Goal: Transaction & Acquisition: Book appointment/travel/reservation

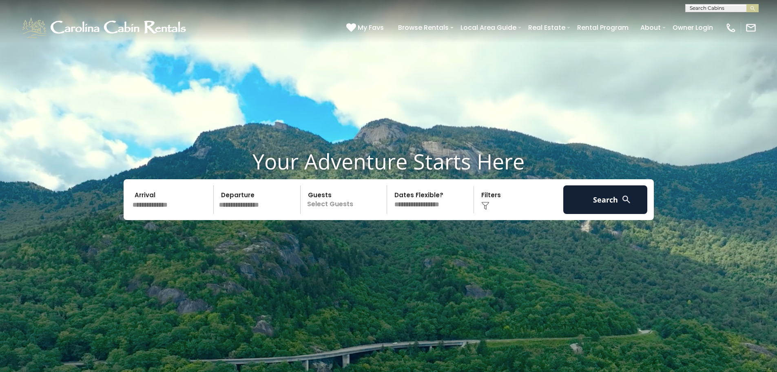
click at [171, 210] on input "text" at bounding box center [172, 199] width 84 height 29
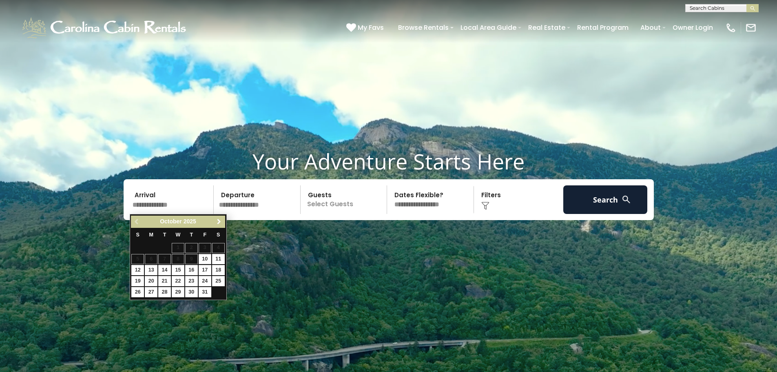
click at [219, 220] on span "Next" at bounding box center [219, 221] width 7 height 7
click at [189, 259] on link "11" at bounding box center [191, 259] width 13 height 10
type input "********"
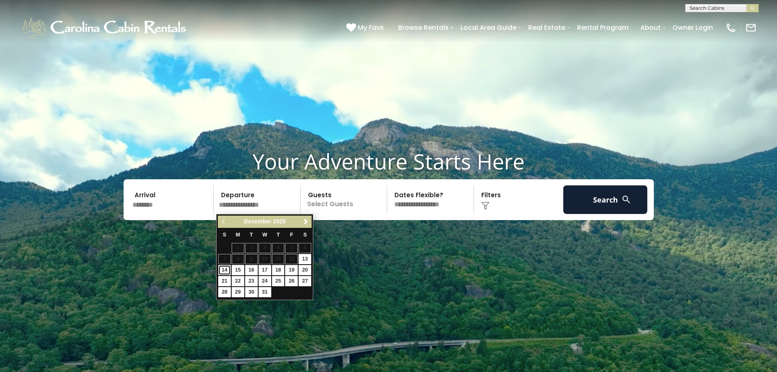
click at [223, 269] on link "14" at bounding box center [224, 270] width 13 height 10
type input "********"
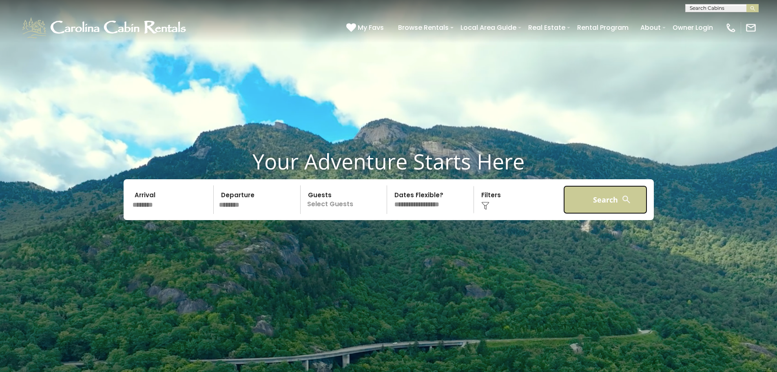
click at [645, 212] on button "Search" at bounding box center [605, 199] width 84 height 29
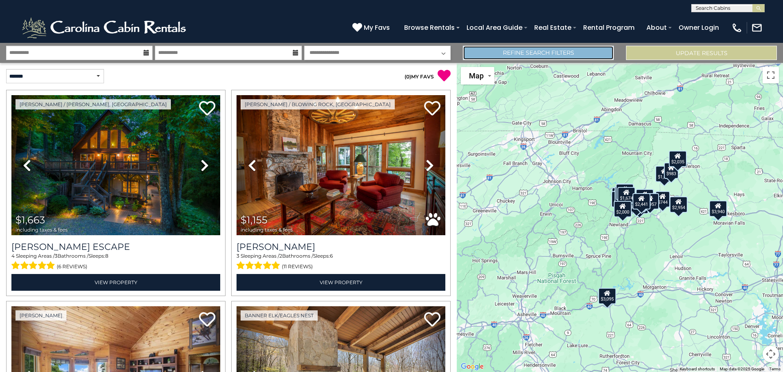
click at [566, 58] on link "Refine Search Filters" at bounding box center [538, 53] width 151 height 14
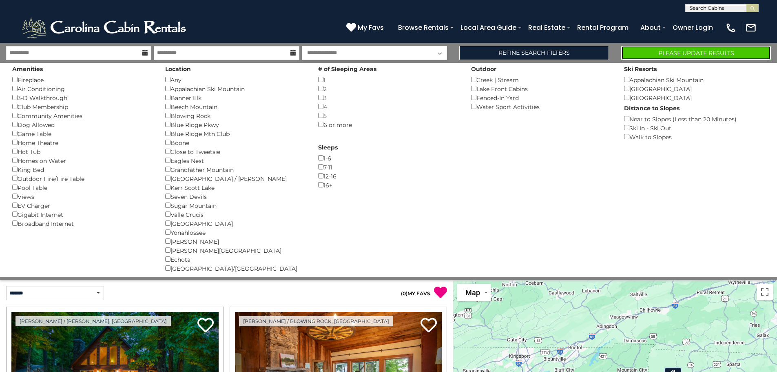
click at [731, 53] on button "Please Update Results" at bounding box center [696, 53] width 150 height 14
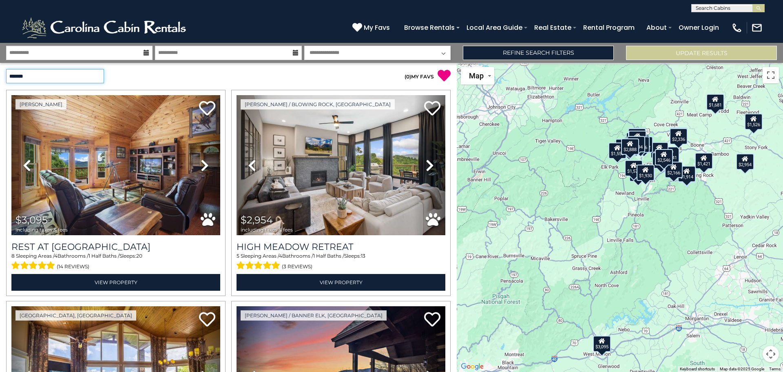
click at [100, 73] on select "**********" at bounding box center [55, 76] width 98 height 14
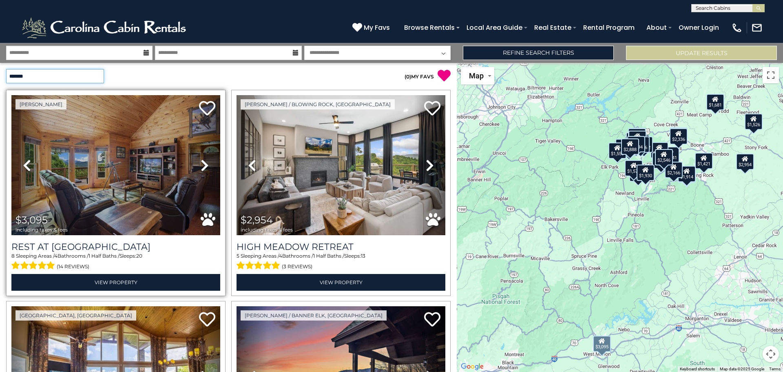
select select "*********"
click at [6, 69] on select "**********" at bounding box center [55, 76] width 98 height 14
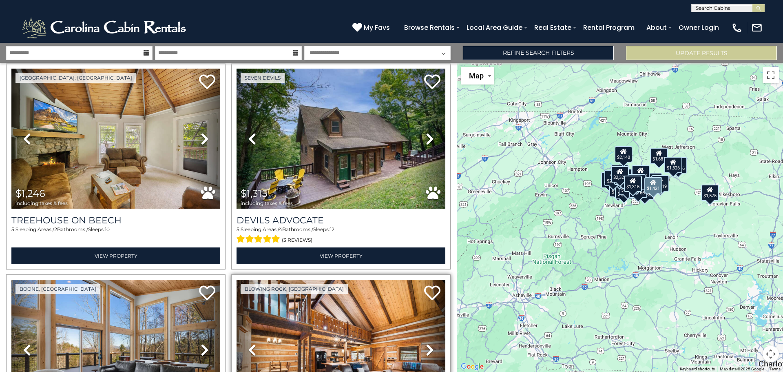
scroll to position [41, 0]
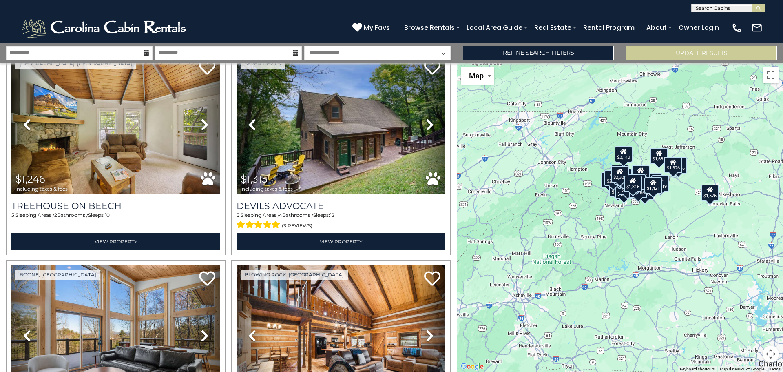
click at [770, 358] on button "Map camera controls" at bounding box center [771, 353] width 16 height 16
click at [753, 318] on button "Zoom in" at bounding box center [750, 313] width 16 height 16
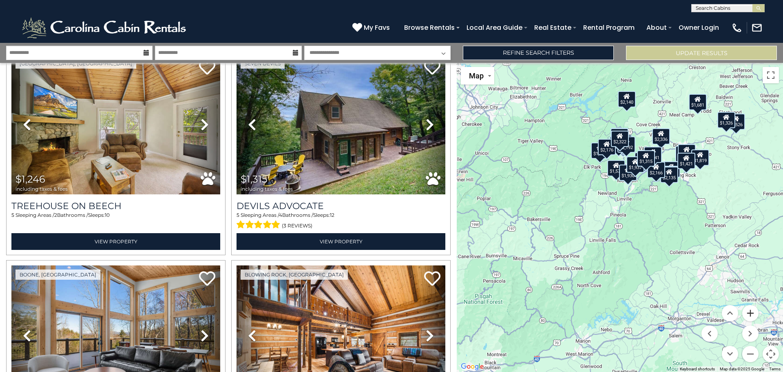
click at [753, 318] on button "Zoom in" at bounding box center [750, 313] width 16 height 16
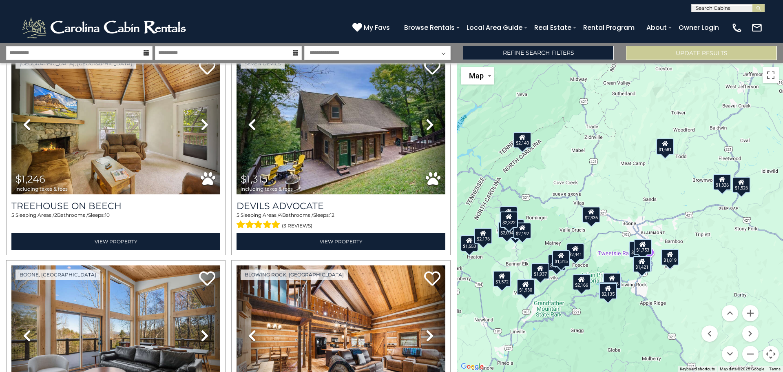
drag, startPoint x: 717, startPoint y: 227, endPoint x: 601, endPoint y: 384, distance: 195.4
click at [601, 371] on html "**********" at bounding box center [391, 186] width 783 height 372
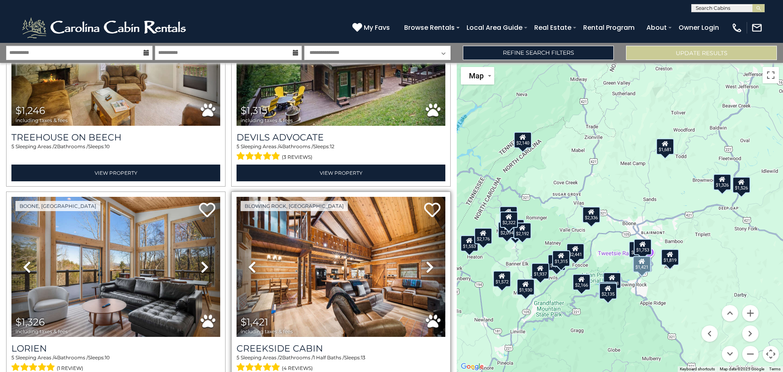
scroll to position [122, 0]
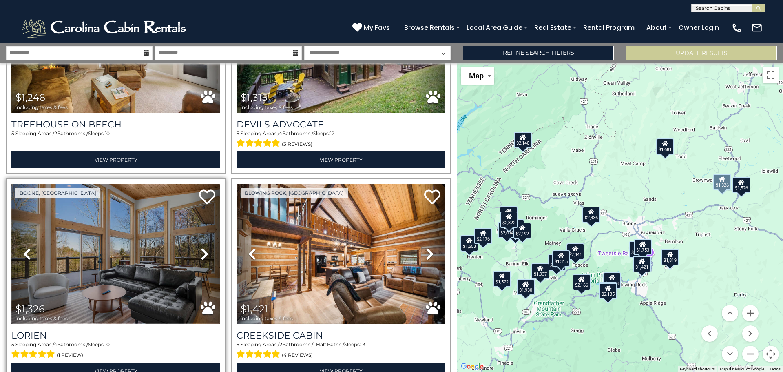
click at [118, 241] on img at bounding box center [115, 254] width 209 height 140
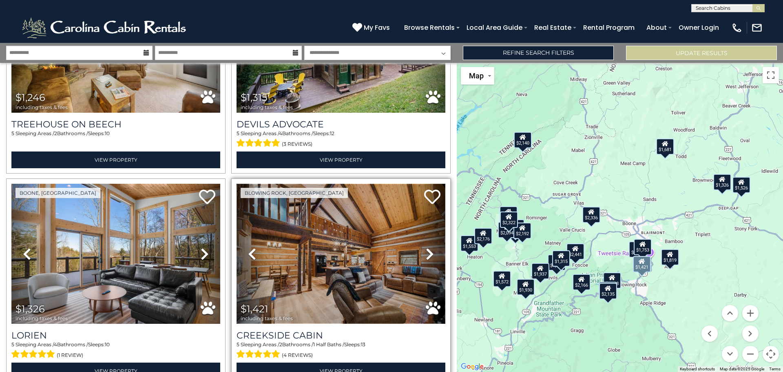
click at [339, 261] on img at bounding box center [341, 254] width 209 height 140
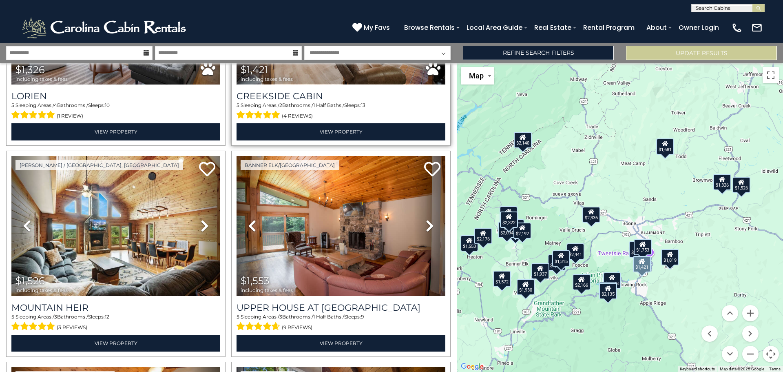
scroll to position [367, 0]
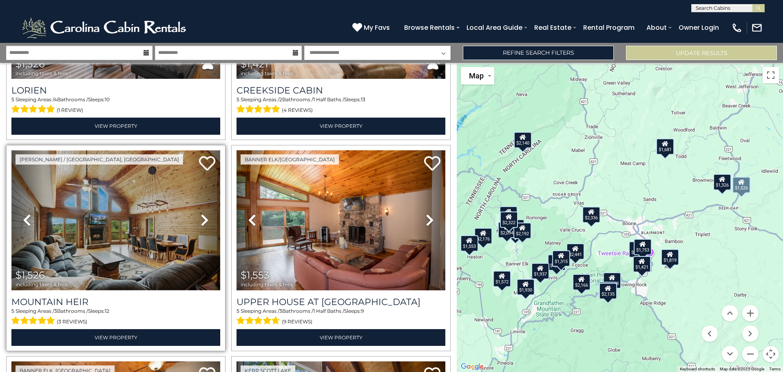
click at [129, 223] on img at bounding box center [115, 220] width 209 height 140
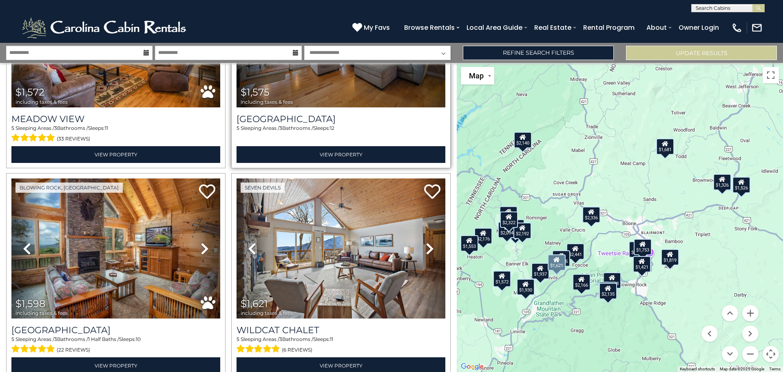
scroll to position [775, 0]
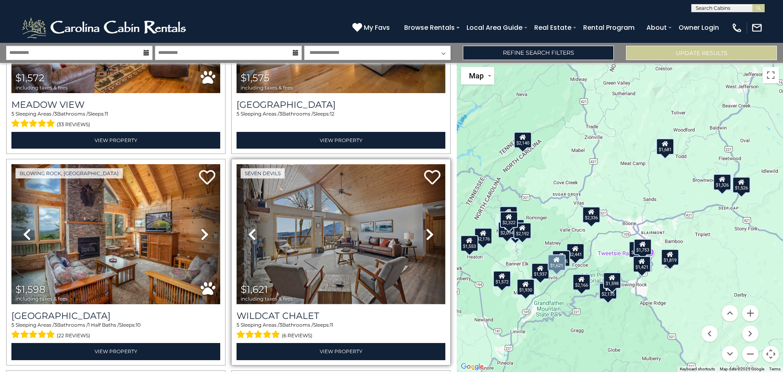
click at [340, 240] on img at bounding box center [341, 234] width 209 height 140
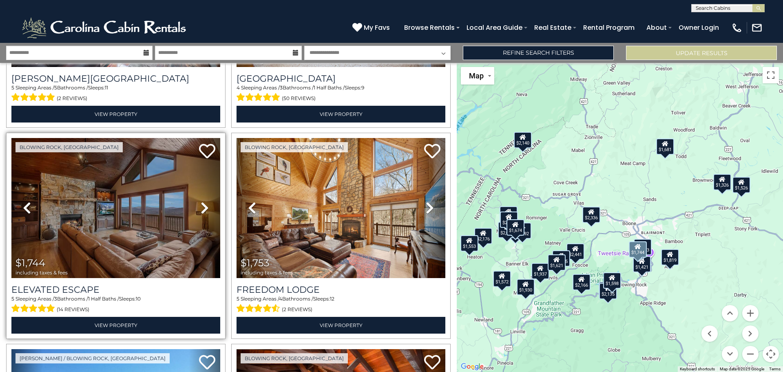
scroll to position [1224, 0]
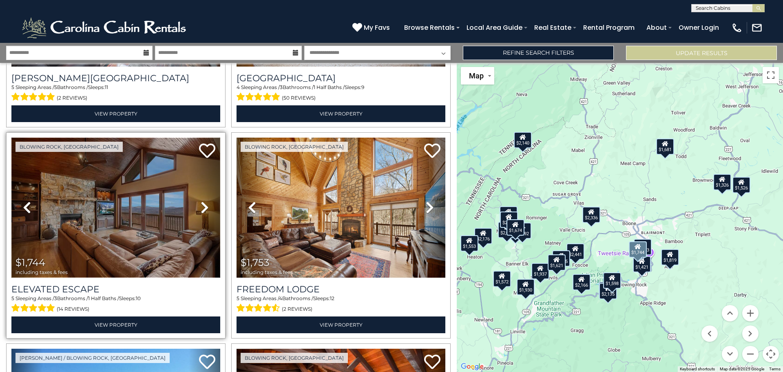
click at [128, 217] on img at bounding box center [115, 207] width 209 height 140
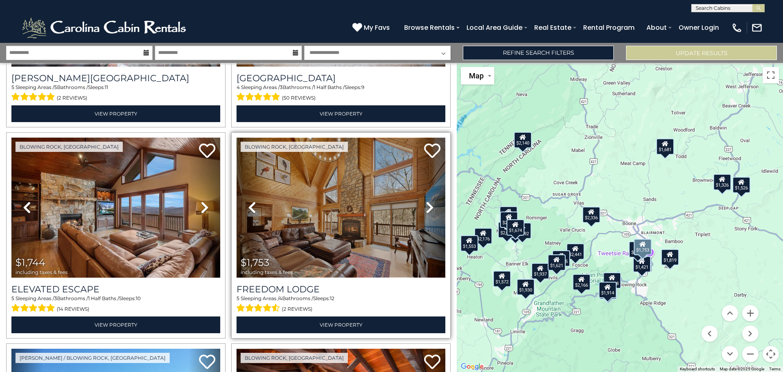
click at [321, 228] on img at bounding box center [341, 207] width 209 height 140
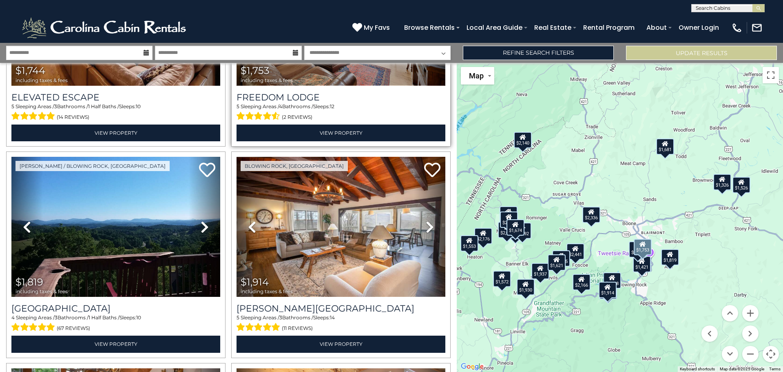
scroll to position [1427, 0]
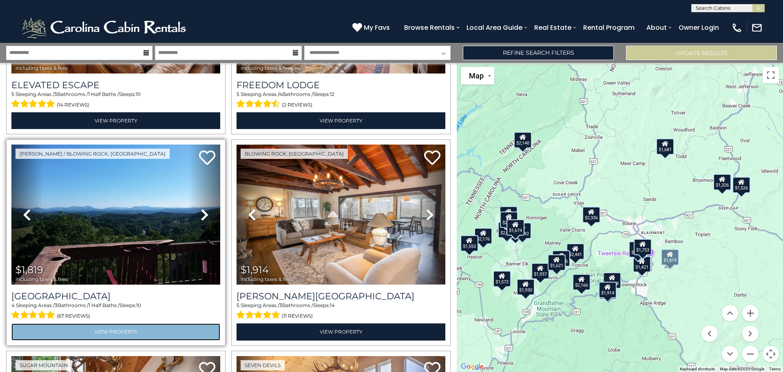
click at [104, 323] on link "View Property" at bounding box center [115, 331] width 209 height 17
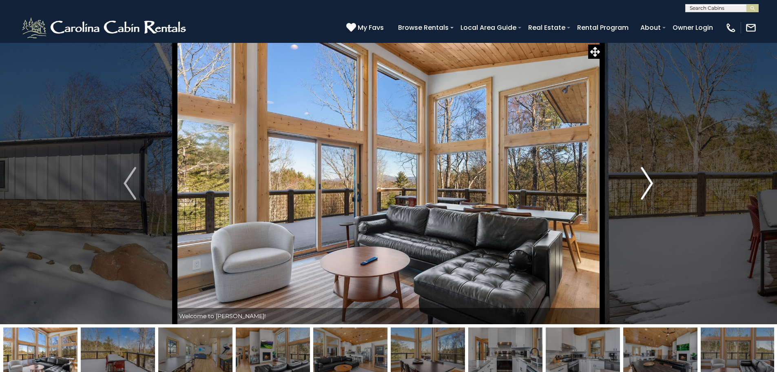
click at [648, 179] on img "Next" at bounding box center [647, 183] width 12 height 33
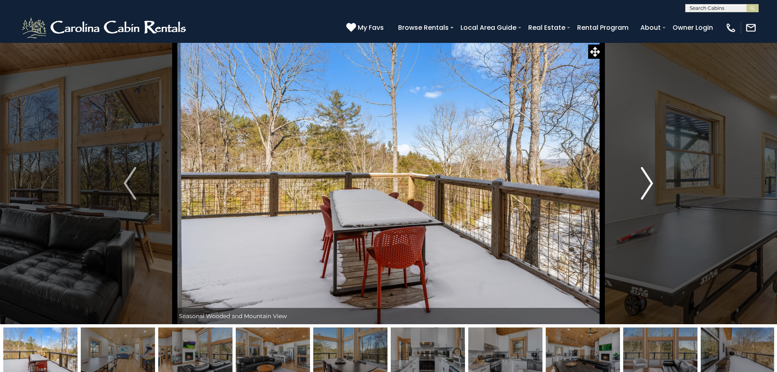
click at [648, 179] on img "Next" at bounding box center [647, 183] width 12 height 33
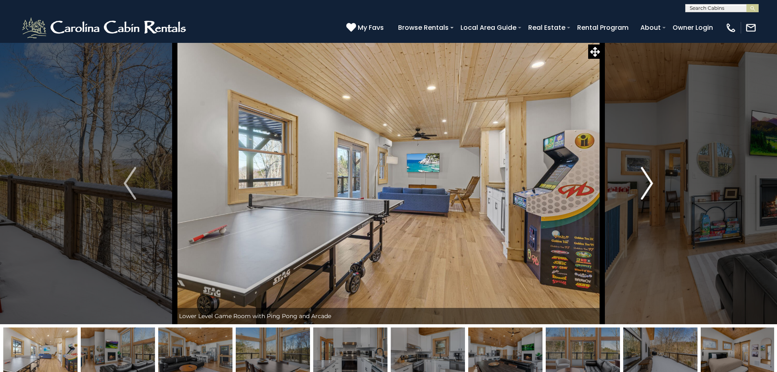
click at [648, 179] on img "Next" at bounding box center [647, 183] width 12 height 33
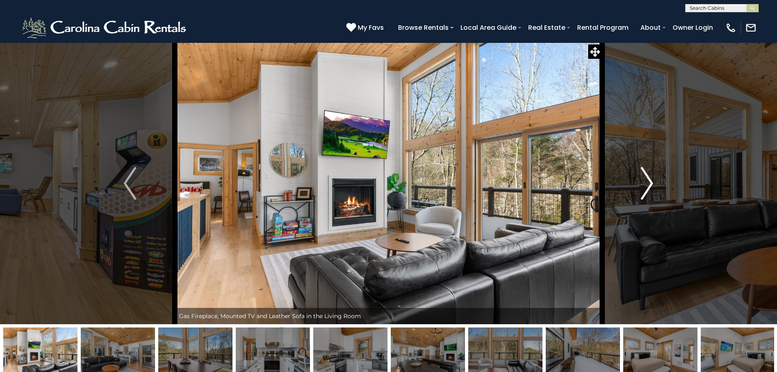
click at [648, 179] on img "Next" at bounding box center [647, 183] width 12 height 33
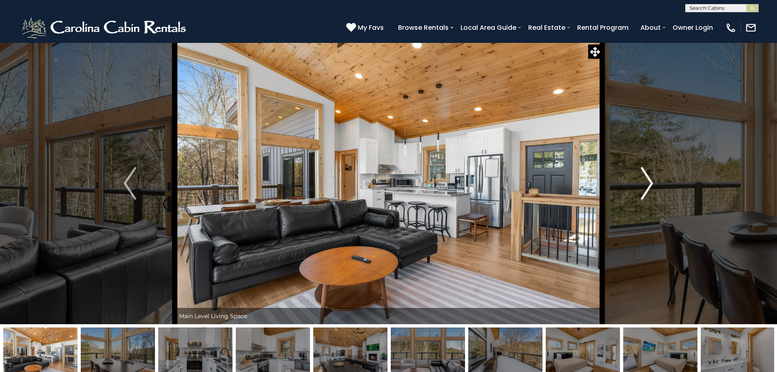
click at [648, 179] on img "Next" at bounding box center [647, 183] width 12 height 33
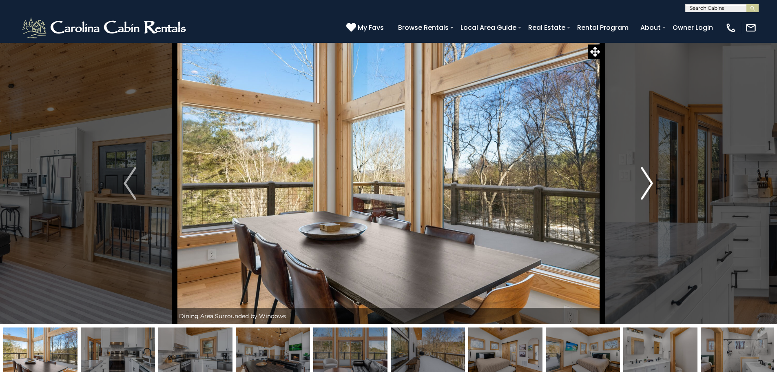
click at [648, 179] on img "Next" at bounding box center [647, 183] width 12 height 33
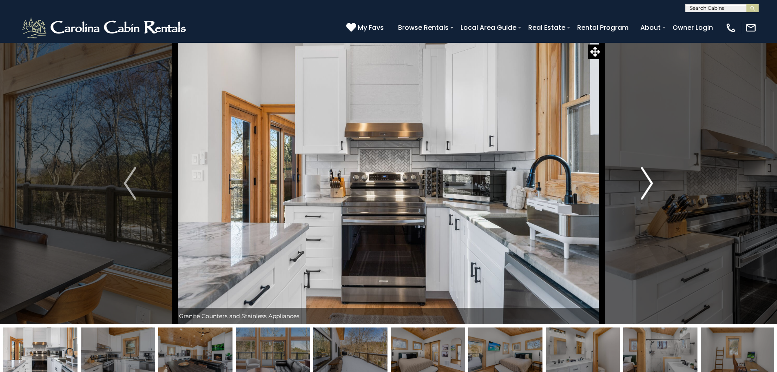
click at [648, 179] on img "Next" at bounding box center [647, 183] width 12 height 33
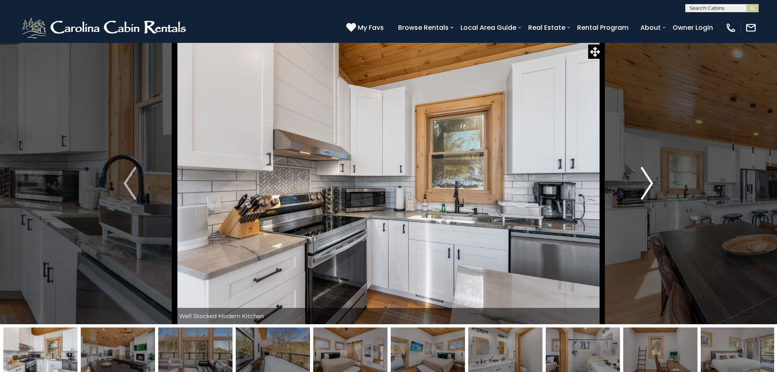
click at [648, 179] on img "Next" at bounding box center [647, 183] width 12 height 33
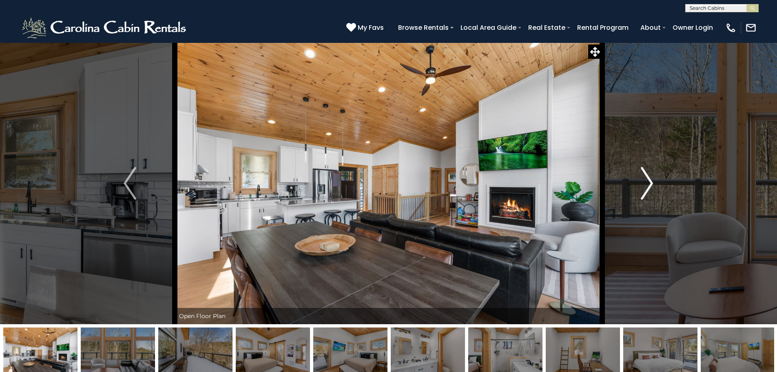
click at [648, 179] on img "Next" at bounding box center [647, 183] width 12 height 33
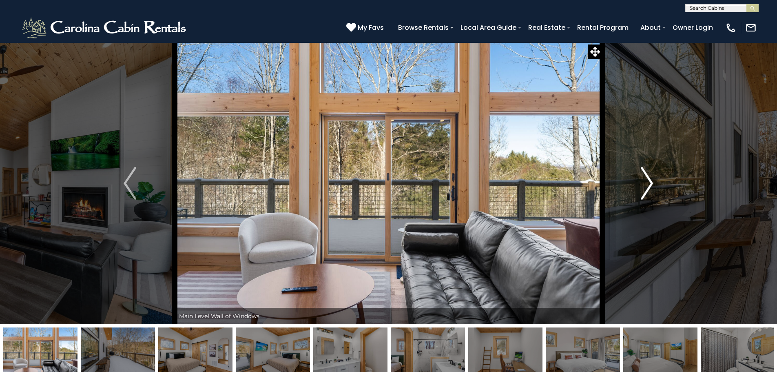
click at [648, 179] on img "Next" at bounding box center [647, 183] width 12 height 33
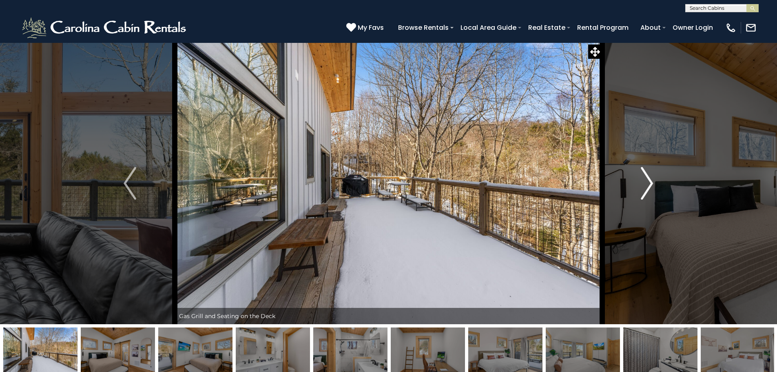
click at [648, 179] on img "Next" at bounding box center [647, 183] width 12 height 33
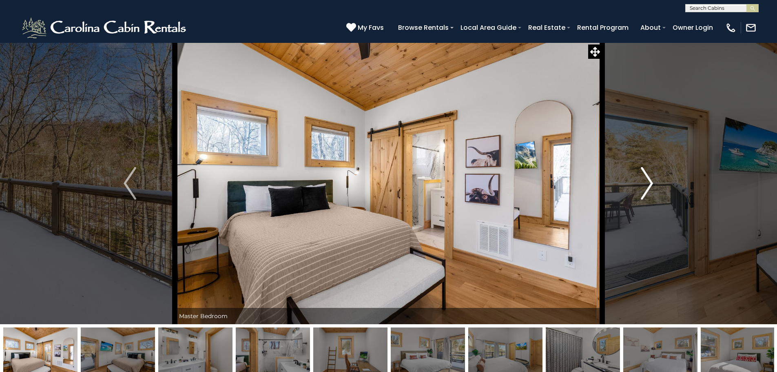
click at [648, 179] on img "Next" at bounding box center [647, 183] width 12 height 33
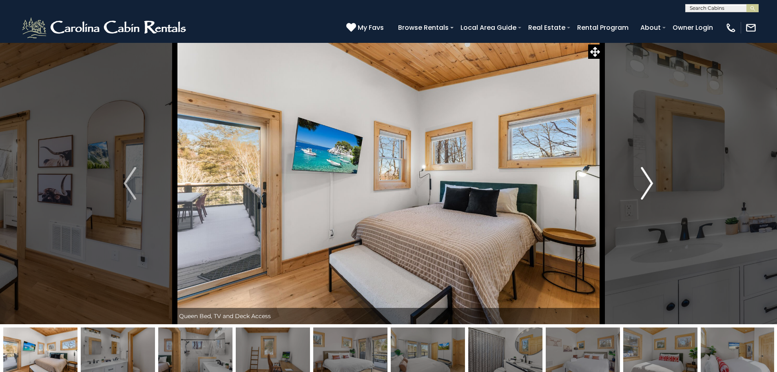
click at [648, 179] on img "Next" at bounding box center [647, 183] width 12 height 33
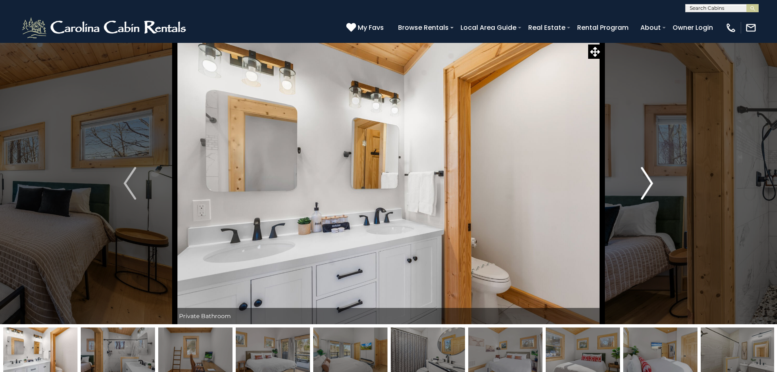
click at [648, 179] on img "Next" at bounding box center [647, 183] width 12 height 33
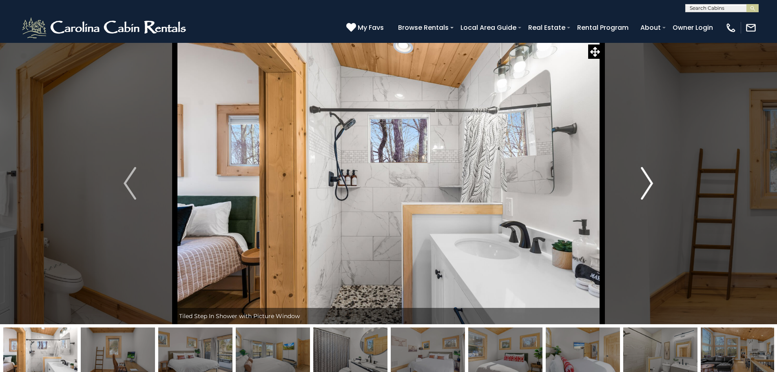
click at [648, 179] on img "Next" at bounding box center [647, 183] width 12 height 33
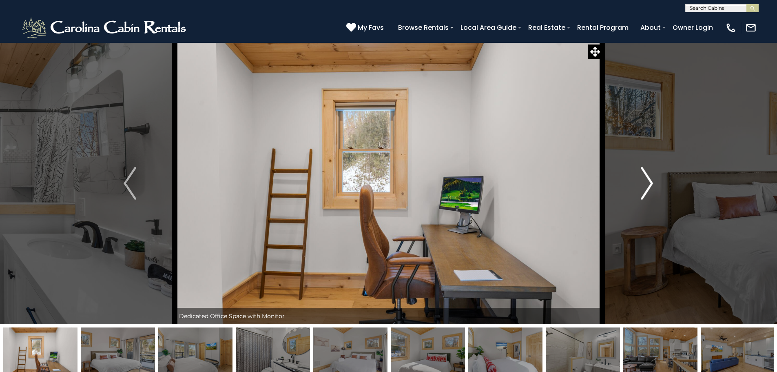
click at [648, 179] on img "Next" at bounding box center [647, 183] width 12 height 33
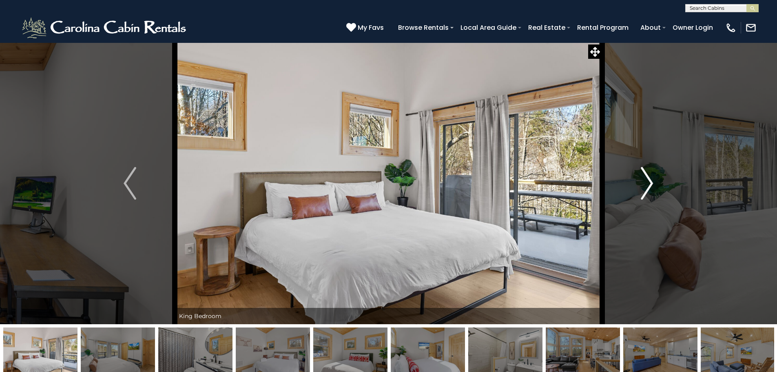
click at [648, 179] on img "Next" at bounding box center [647, 183] width 12 height 33
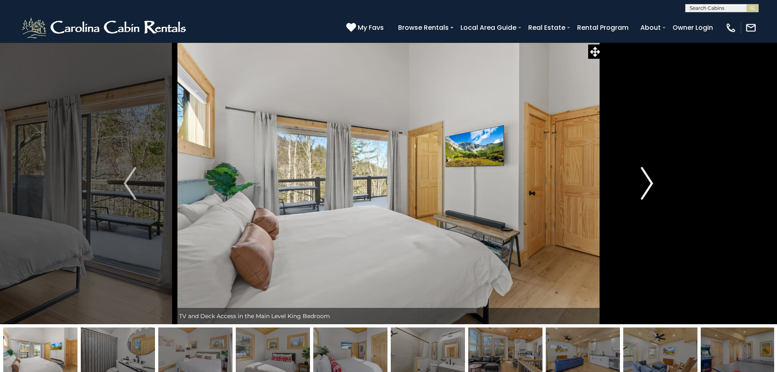
click at [648, 179] on img "Next" at bounding box center [647, 183] width 12 height 33
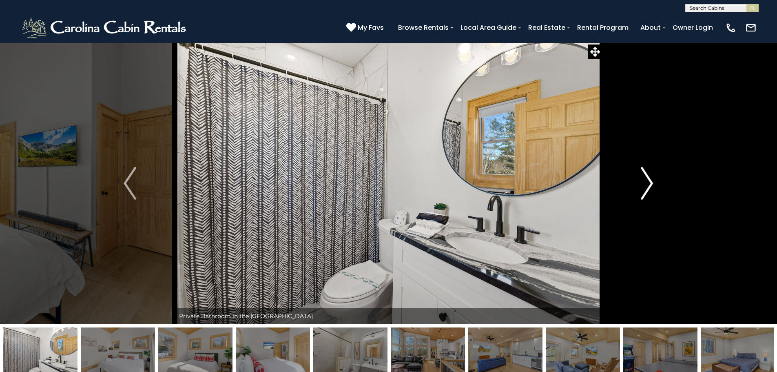
click at [648, 179] on img "Next" at bounding box center [647, 183] width 12 height 33
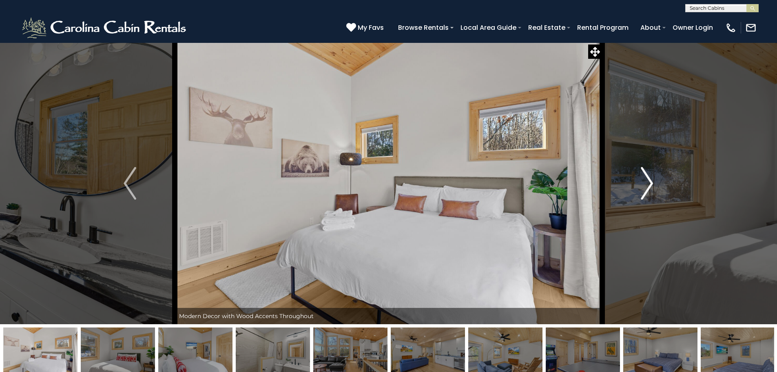
click at [648, 179] on img "Next" at bounding box center [647, 183] width 12 height 33
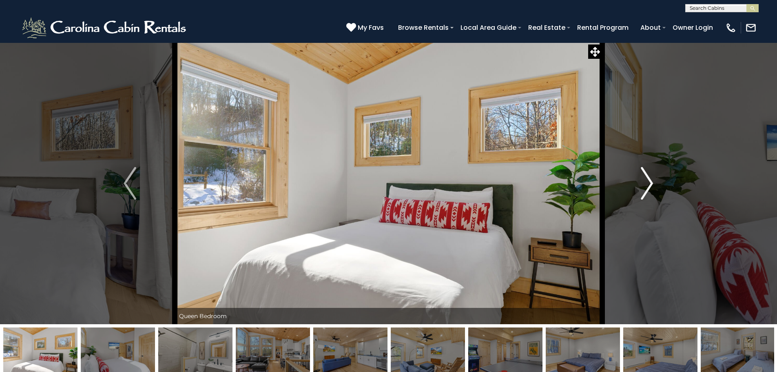
click at [648, 179] on img "Next" at bounding box center [647, 183] width 12 height 33
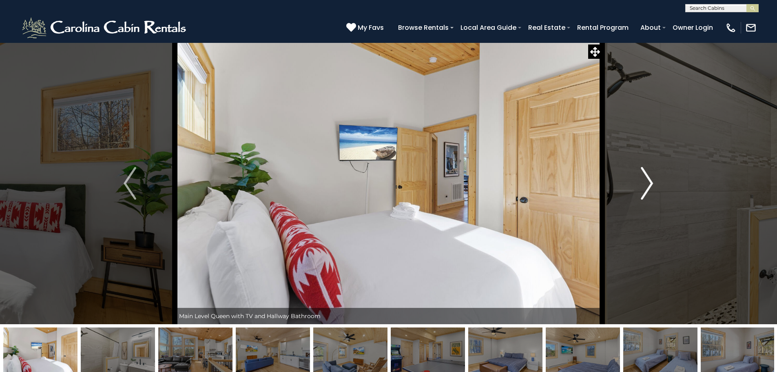
click at [648, 179] on img "Next" at bounding box center [647, 183] width 12 height 33
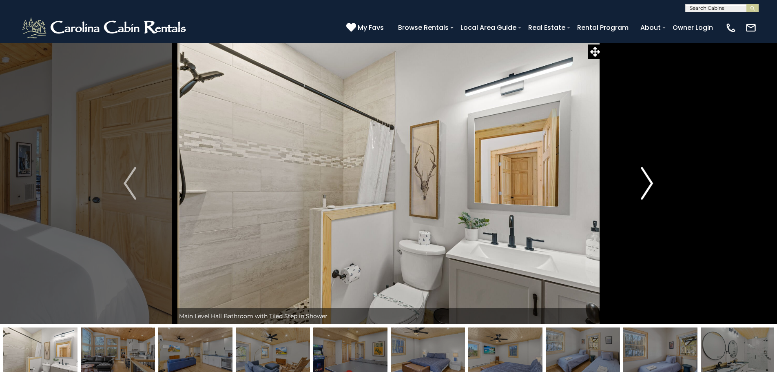
click at [648, 179] on img "Next" at bounding box center [647, 183] width 12 height 33
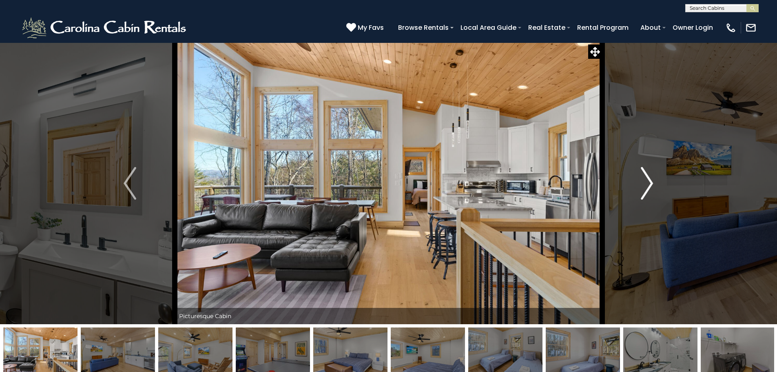
click at [648, 179] on img "Next" at bounding box center [647, 183] width 12 height 33
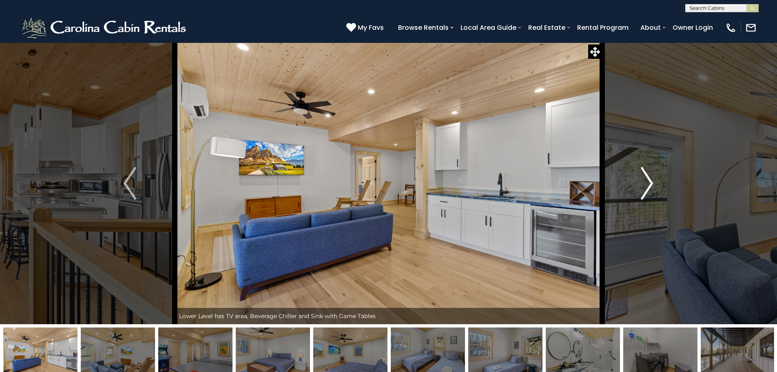
click at [648, 179] on img "Next" at bounding box center [647, 183] width 12 height 33
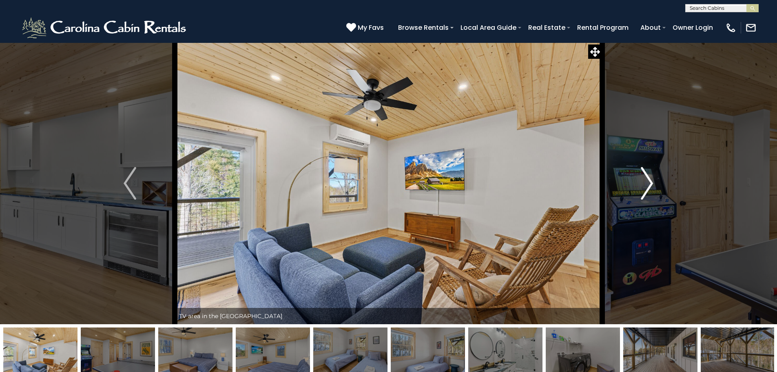
click at [648, 179] on img "Next" at bounding box center [647, 183] width 12 height 33
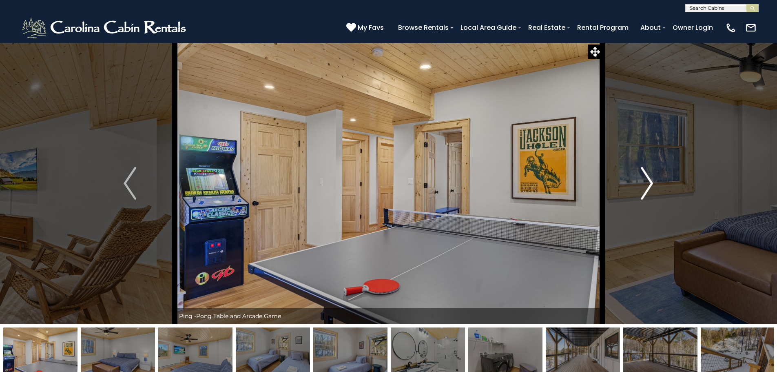
click at [648, 179] on img "Next" at bounding box center [647, 183] width 12 height 33
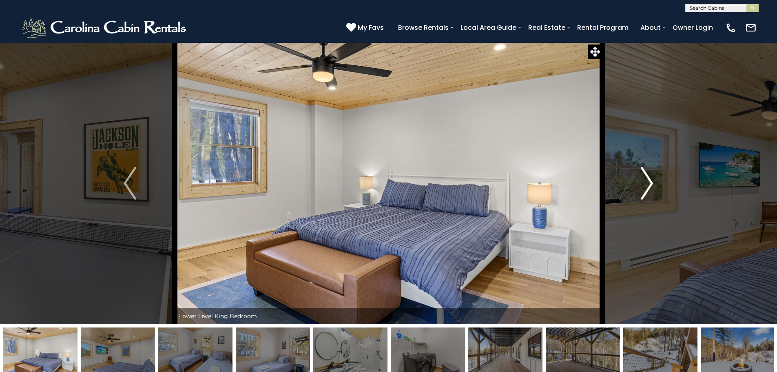
click at [648, 179] on img "Next" at bounding box center [647, 183] width 12 height 33
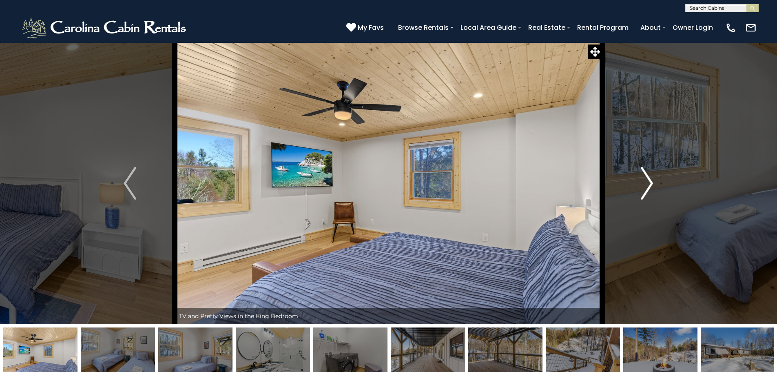
click at [648, 179] on img "Next" at bounding box center [647, 183] width 12 height 33
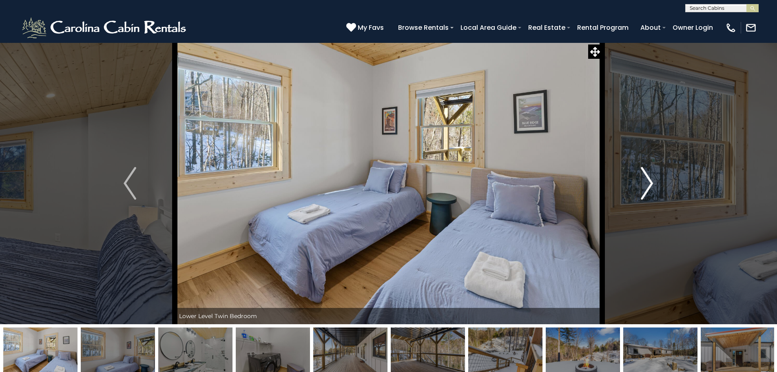
click at [648, 179] on img "Next" at bounding box center [647, 183] width 12 height 33
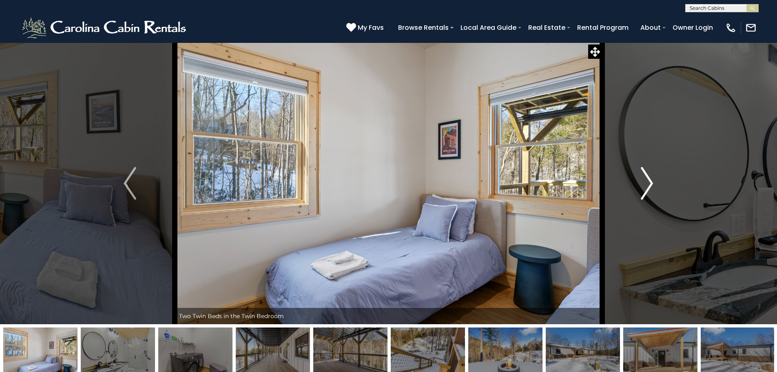
click at [648, 179] on img "Next" at bounding box center [647, 183] width 12 height 33
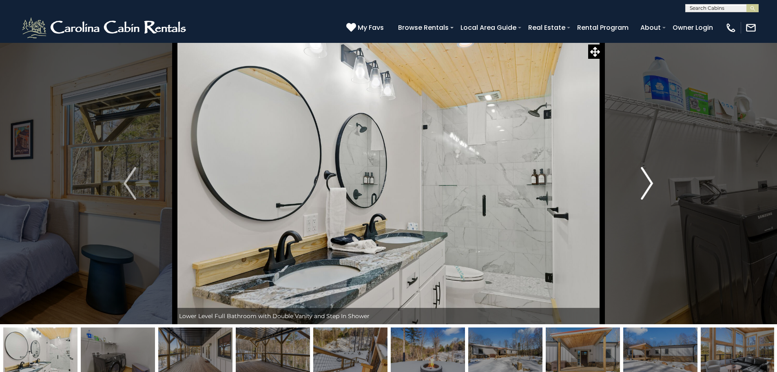
click at [648, 179] on img "Next" at bounding box center [647, 183] width 12 height 33
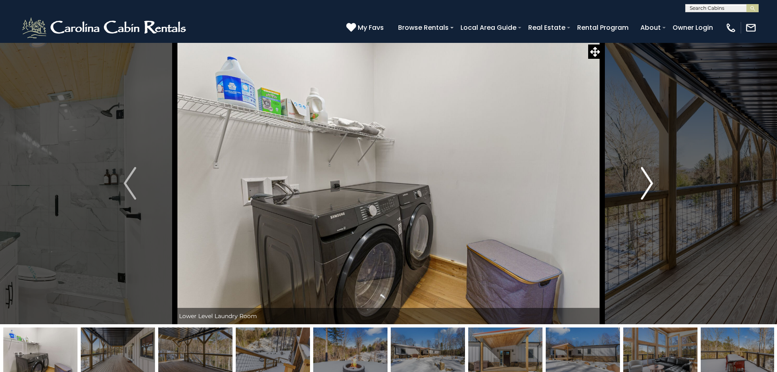
click at [648, 179] on img "Next" at bounding box center [647, 183] width 12 height 33
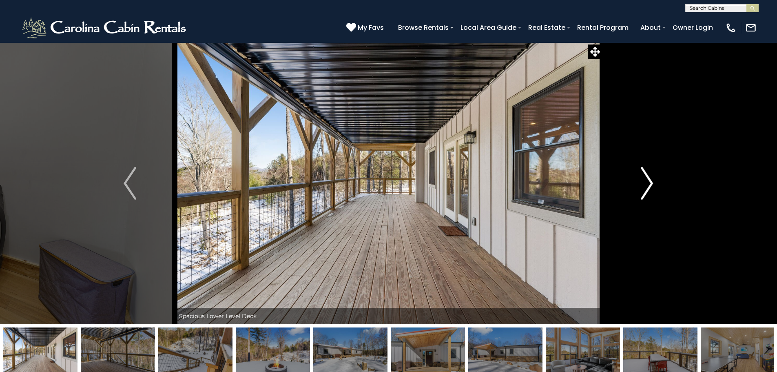
click at [648, 179] on img "Next" at bounding box center [647, 183] width 12 height 33
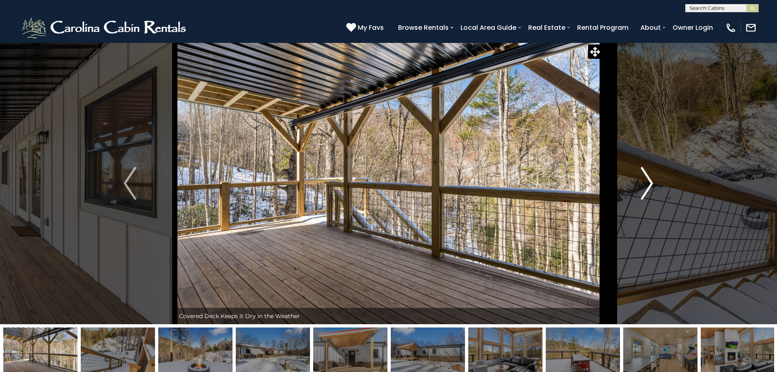
click at [648, 179] on img "Next" at bounding box center [647, 183] width 12 height 33
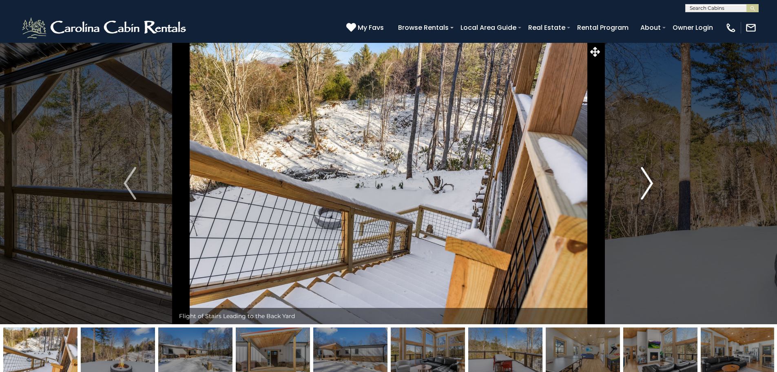
click at [648, 179] on img "Next" at bounding box center [647, 183] width 12 height 33
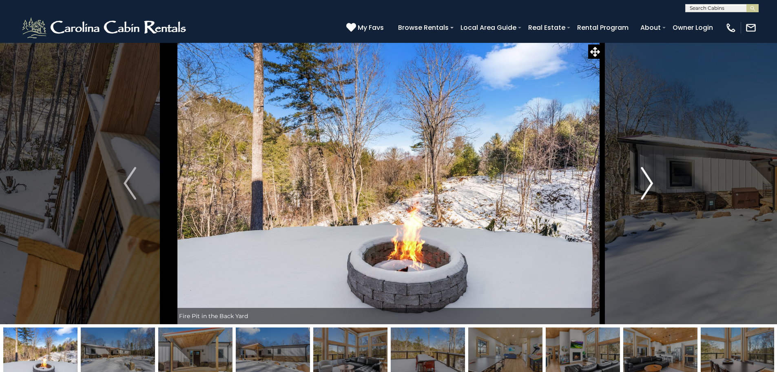
click at [648, 179] on img "Next" at bounding box center [647, 183] width 12 height 33
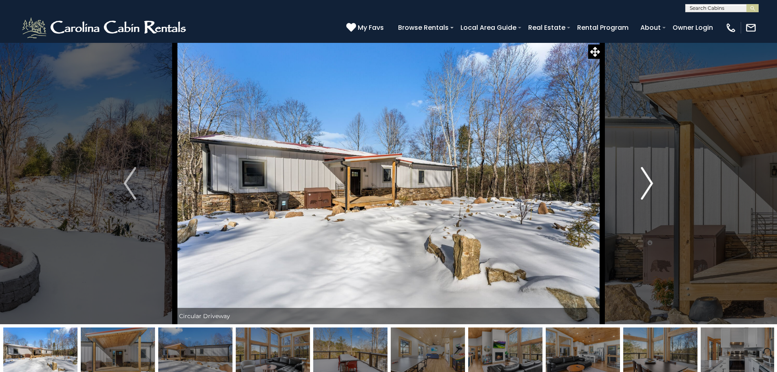
click at [648, 179] on img "Next" at bounding box center [647, 183] width 12 height 33
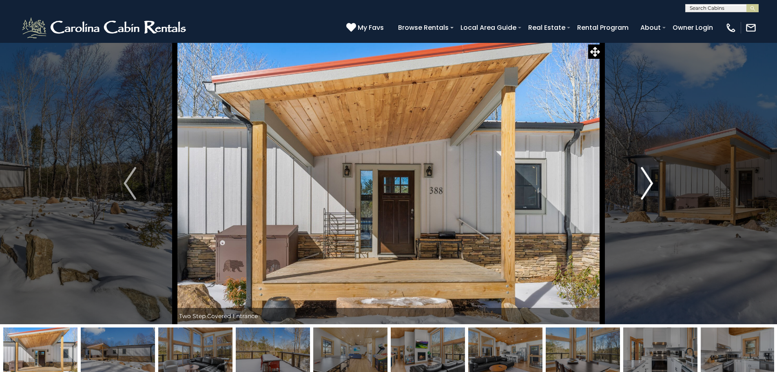
click at [648, 179] on img "Next" at bounding box center [647, 183] width 12 height 33
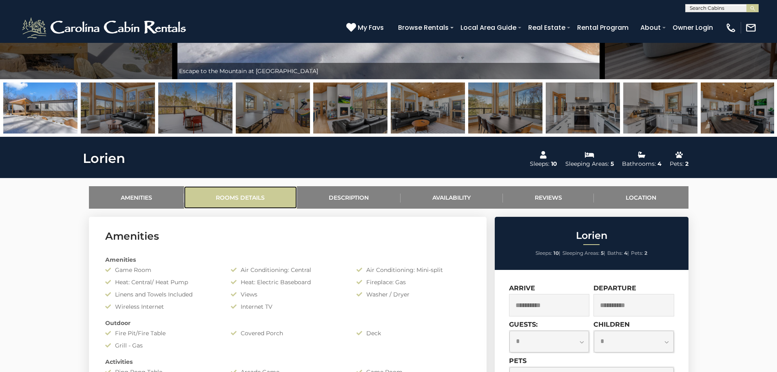
click at [283, 199] on link "Rooms Details" at bounding box center [240, 197] width 113 height 22
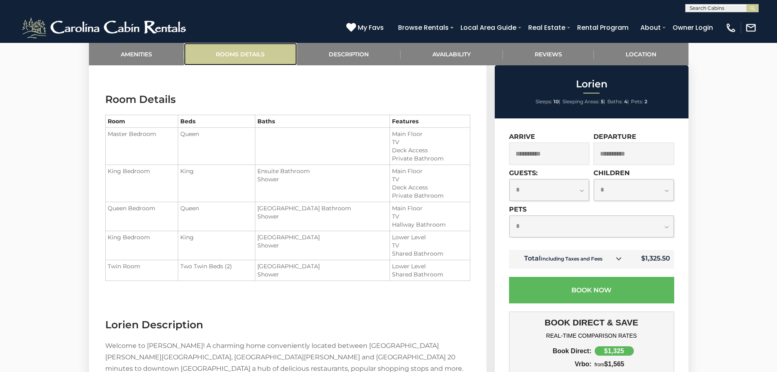
scroll to position [683, 0]
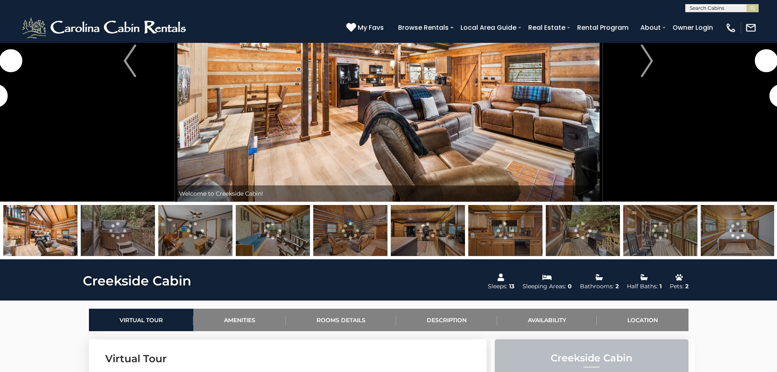
scroll to position [163, 0]
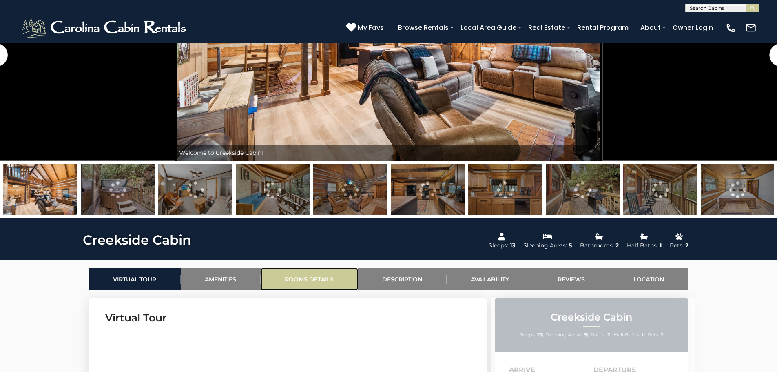
click at [312, 279] on link "Rooms Details" at bounding box center [309, 279] width 97 height 22
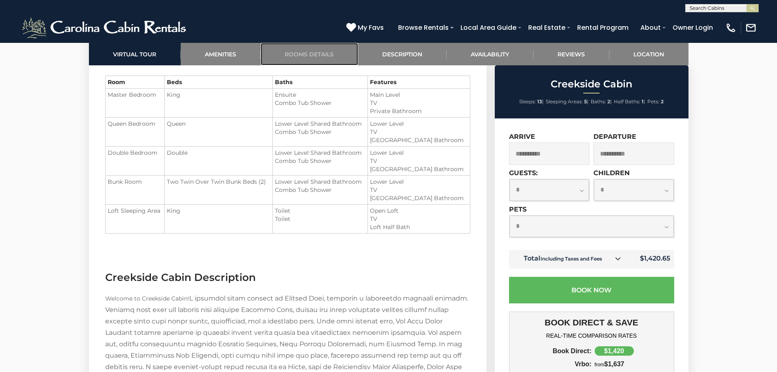
scroll to position [1013, 0]
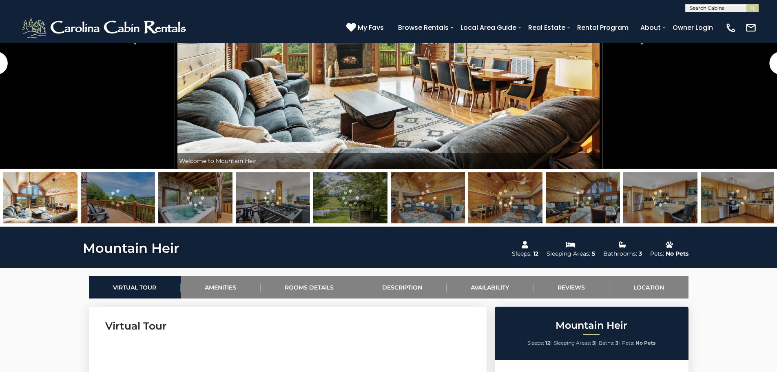
scroll to position [163, 0]
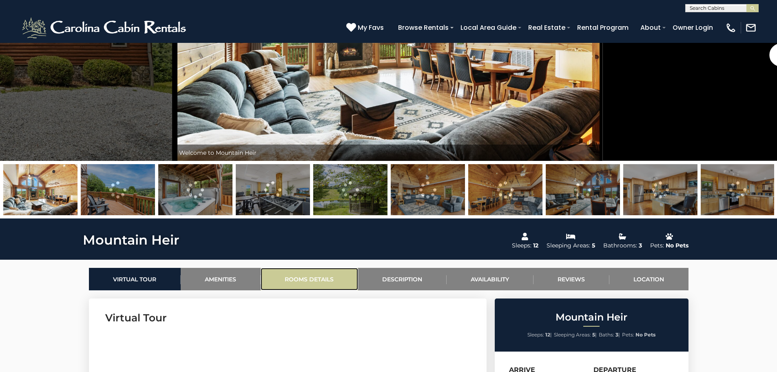
click at [304, 283] on link "Rooms Details" at bounding box center [309, 279] width 97 height 22
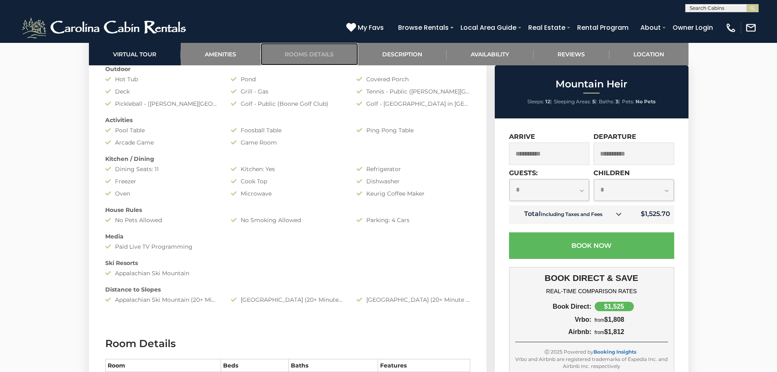
scroll to position [683, 0]
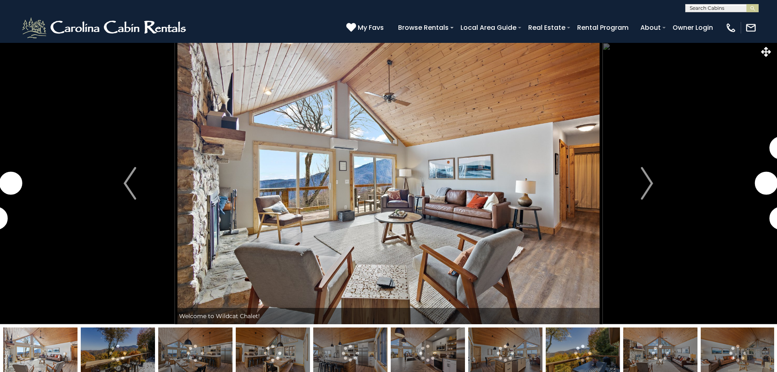
scroll to position [27, 0]
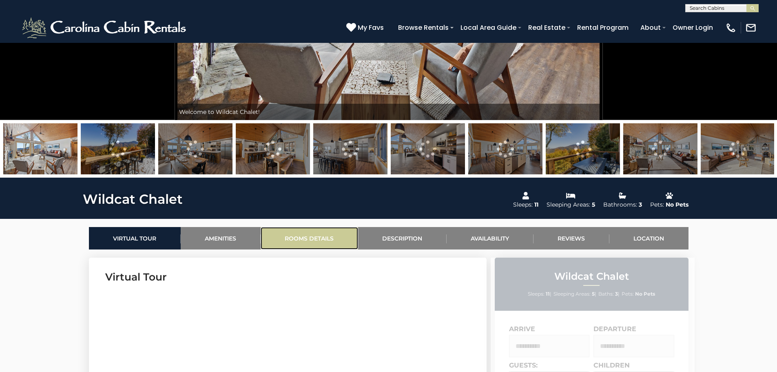
click at [335, 237] on link "Rooms Details" at bounding box center [309, 238] width 97 height 22
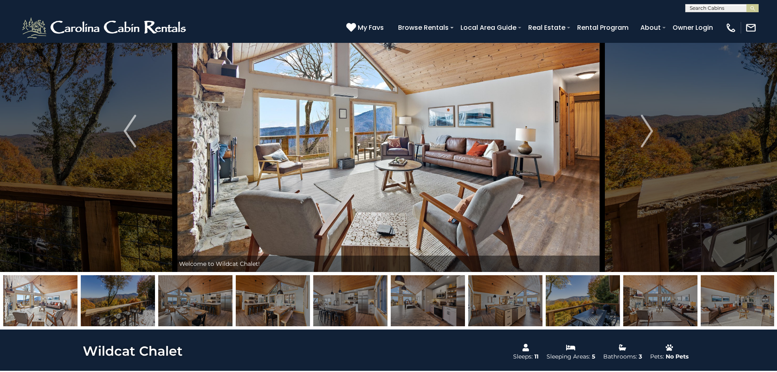
scroll to position [18, 0]
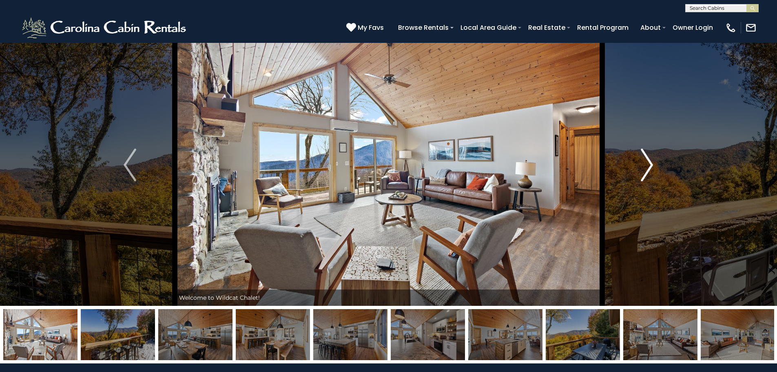
click at [649, 162] on img "Next" at bounding box center [647, 164] width 12 height 33
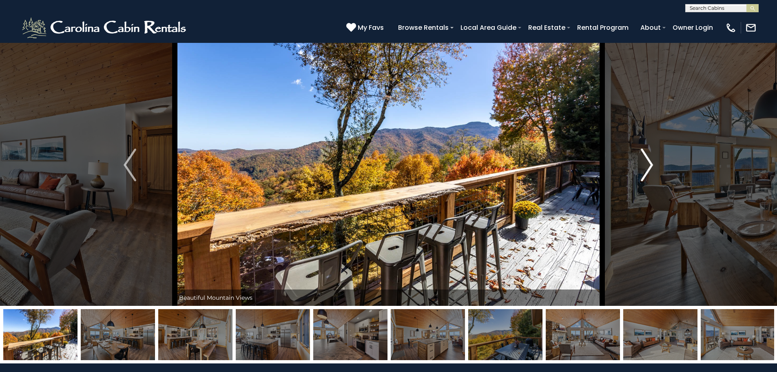
click at [649, 162] on img "Next" at bounding box center [647, 164] width 12 height 33
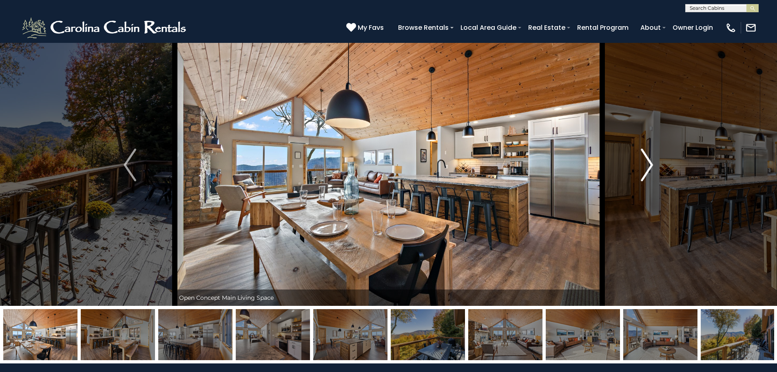
click at [649, 162] on img "Next" at bounding box center [647, 164] width 12 height 33
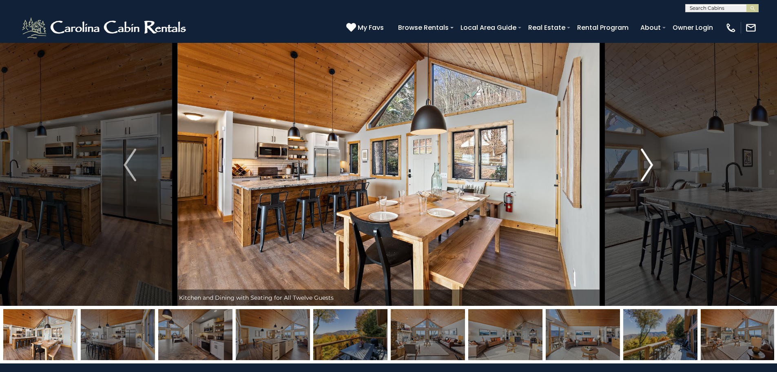
click at [649, 162] on img "Next" at bounding box center [647, 164] width 12 height 33
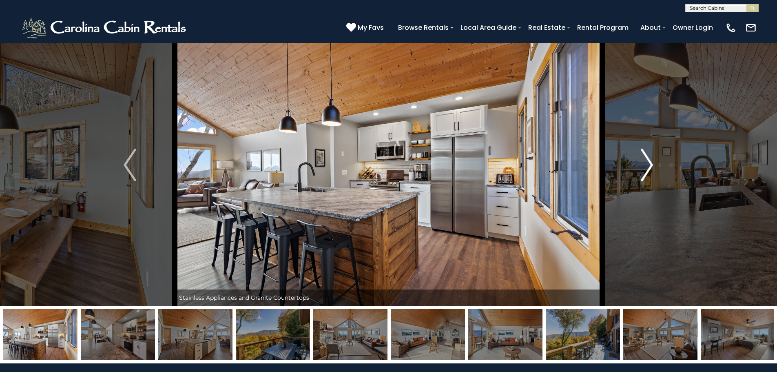
click at [649, 162] on img "Next" at bounding box center [647, 164] width 12 height 33
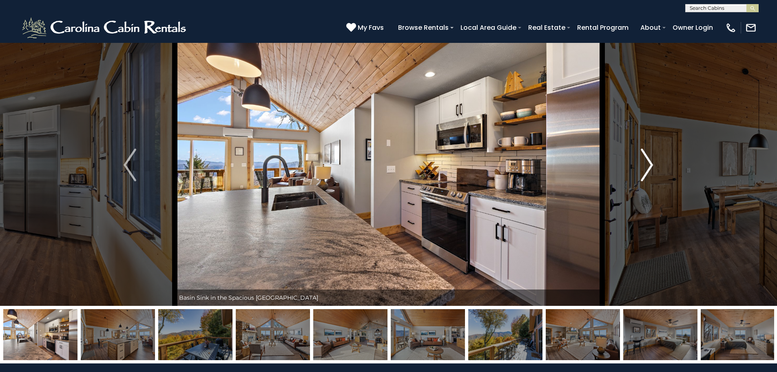
click at [649, 162] on img "Next" at bounding box center [647, 164] width 12 height 33
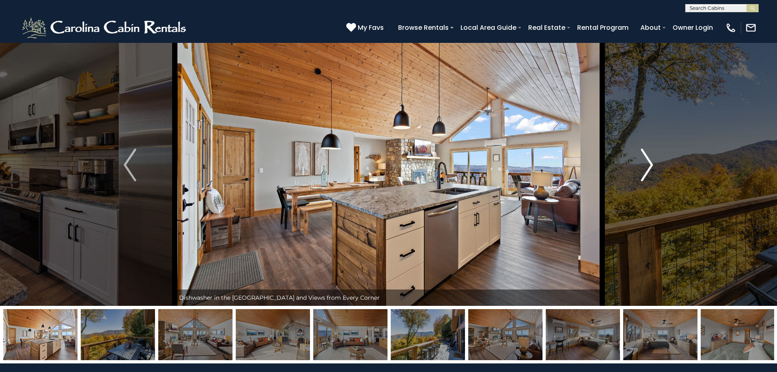
click at [649, 162] on img "Next" at bounding box center [647, 164] width 12 height 33
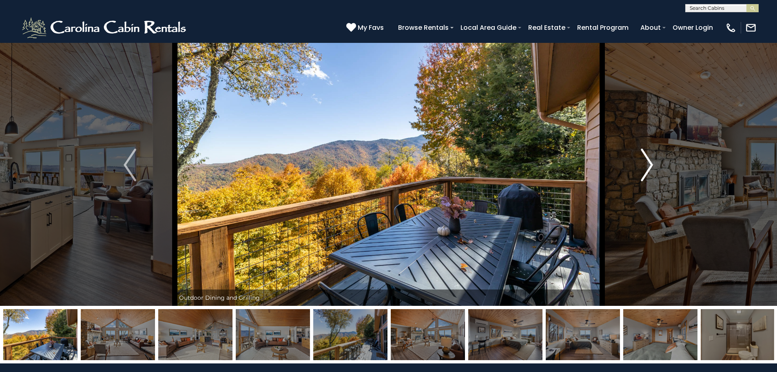
click at [649, 162] on img "Next" at bounding box center [647, 164] width 12 height 33
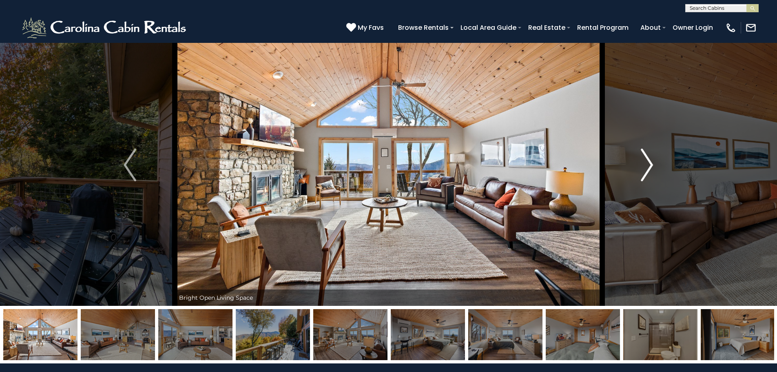
click at [649, 162] on img "Next" at bounding box center [647, 164] width 12 height 33
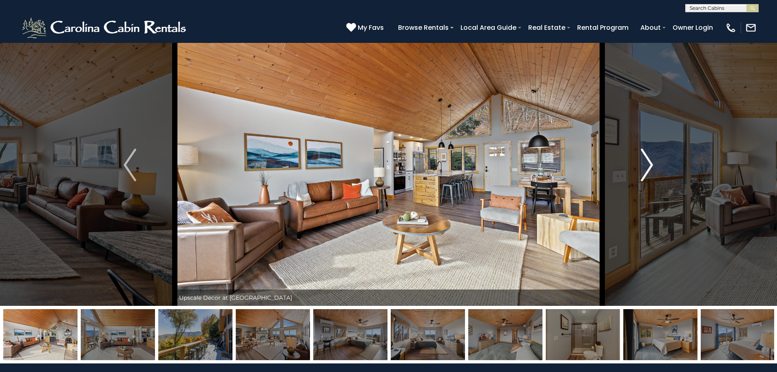
click at [649, 162] on img "Next" at bounding box center [647, 164] width 12 height 33
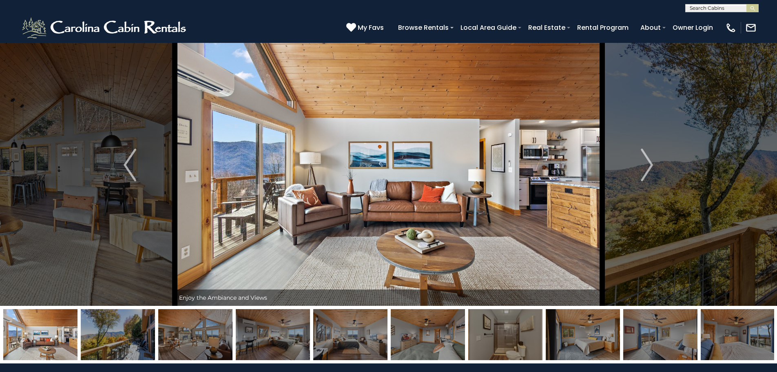
scroll to position [59, 0]
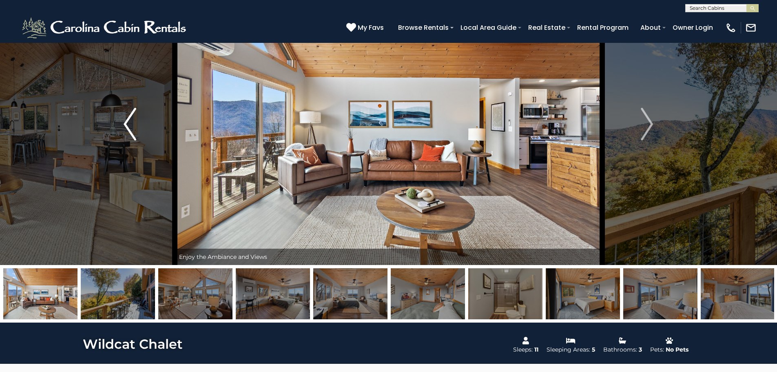
click at [134, 127] on img "Previous" at bounding box center [130, 124] width 12 height 33
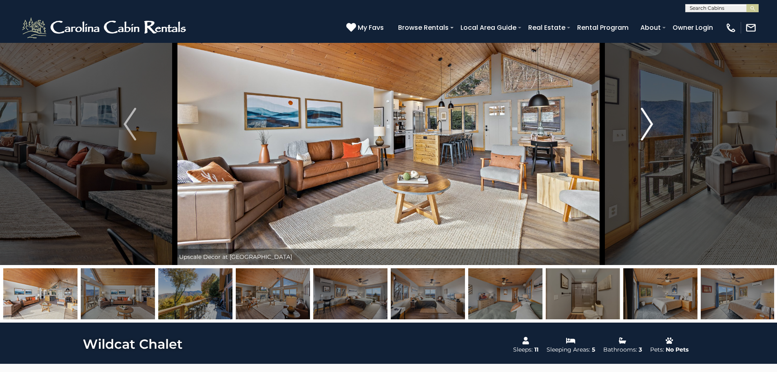
click at [647, 119] on img "Next" at bounding box center [647, 124] width 12 height 33
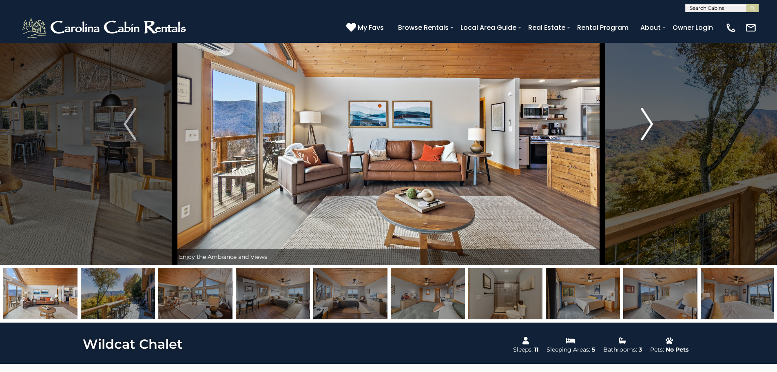
click at [647, 119] on img "Next" at bounding box center [647, 124] width 12 height 33
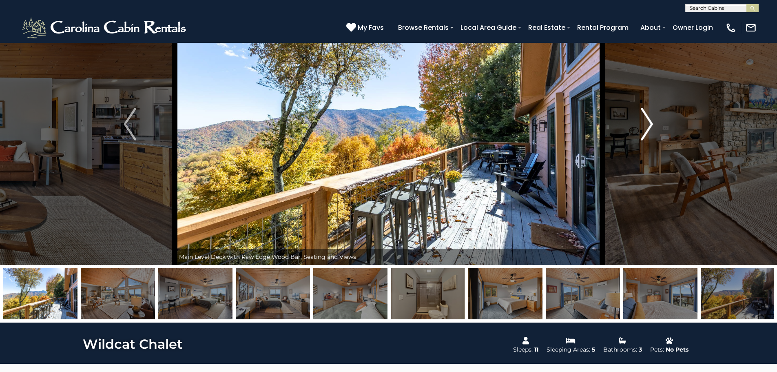
click at [647, 119] on img "Next" at bounding box center [647, 124] width 12 height 33
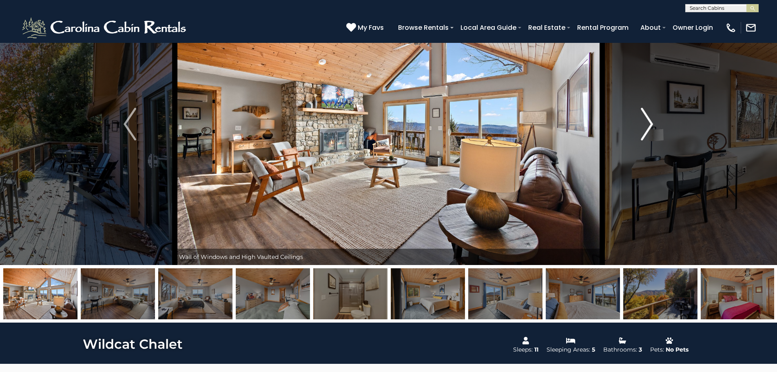
click at [647, 119] on img "Next" at bounding box center [647, 124] width 12 height 33
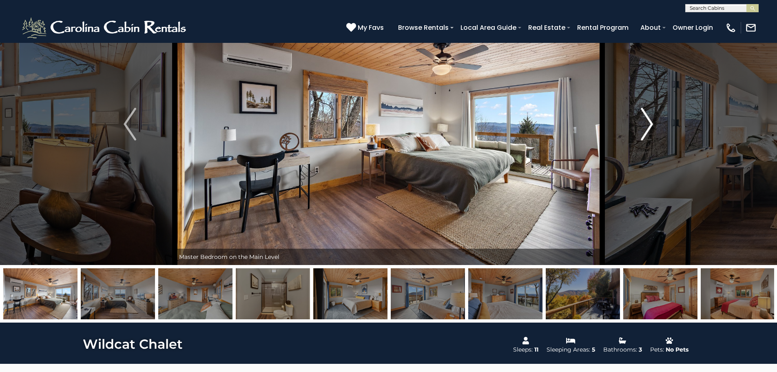
click at [647, 119] on img "Next" at bounding box center [647, 124] width 12 height 33
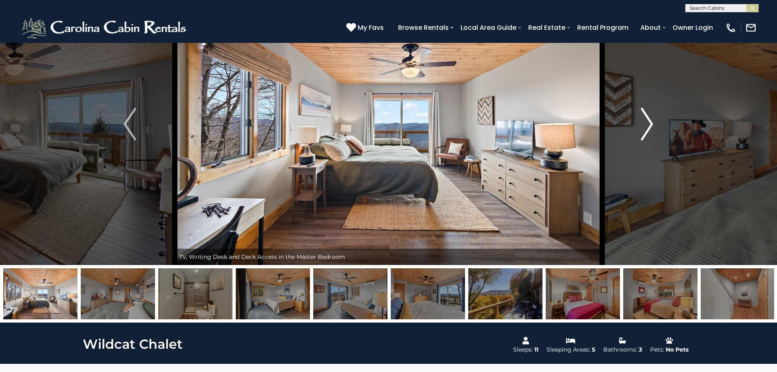
click at [647, 119] on img "Next" at bounding box center [647, 124] width 12 height 33
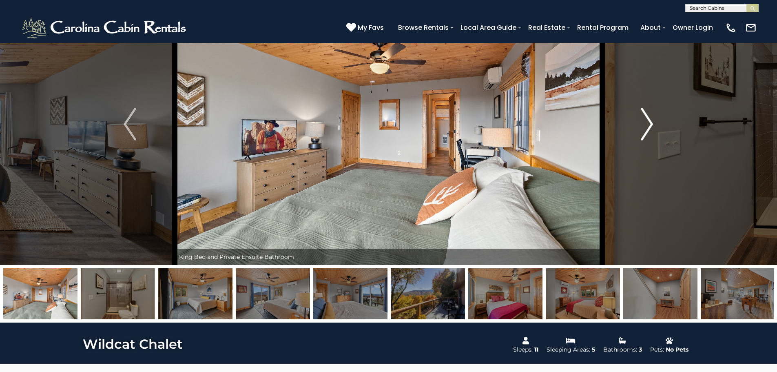
click at [647, 119] on img "Next" at bounding box center [647, 124] width 12 height 33
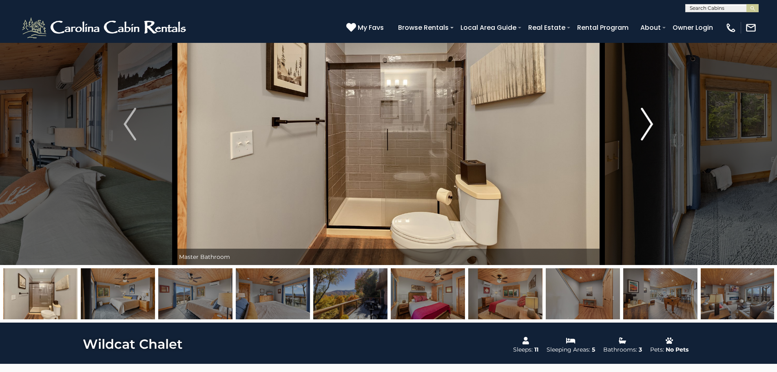
click at [647, 119] on img "Next" at bounding box center [647, 124] width 12 height 33
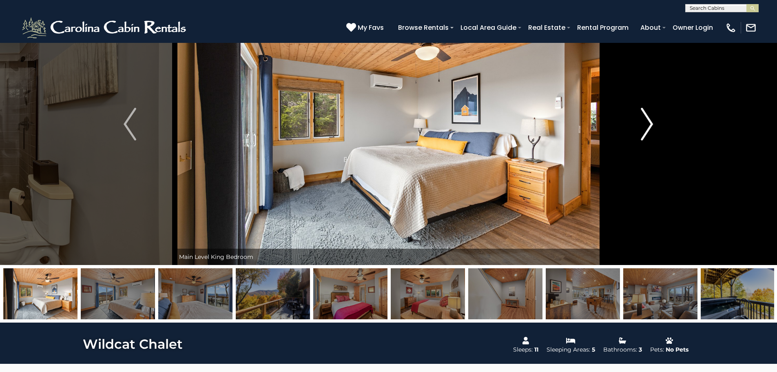
click at [647, 119] on img "Next" at bounding box center [647, 124] width 12 height 33
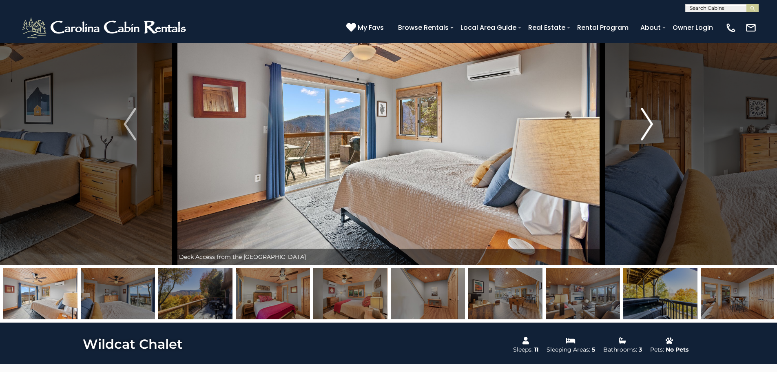
click at [647, 119] on img "Next" at bounding box center [647, 124] width 12 height 33
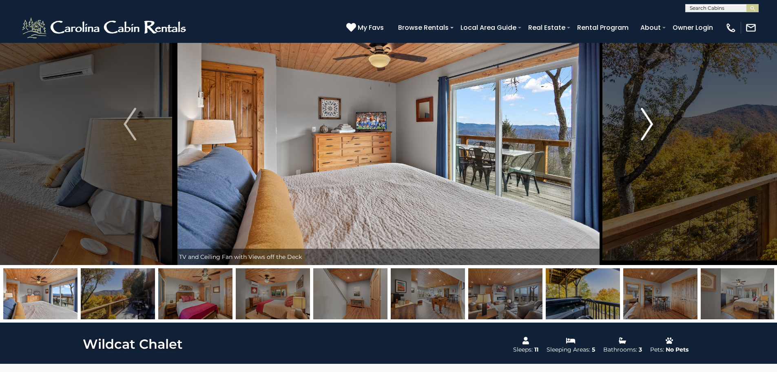
click at [647, 119] on img "Next" at bounding box center [647, 124] width 12 height 33
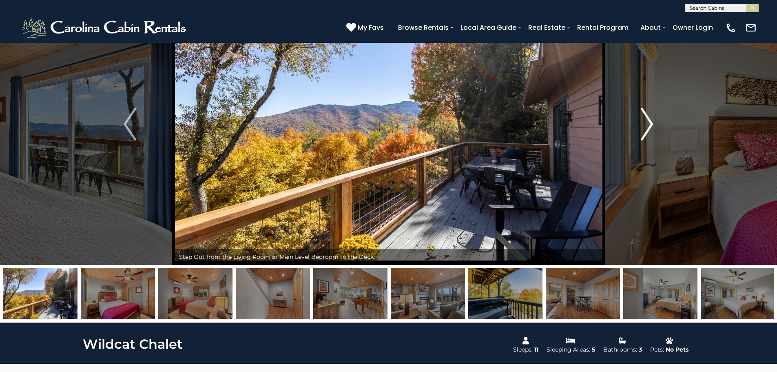
click at [647, 119] on img "Next" at bounding box center [647, 124] width 12 height 33
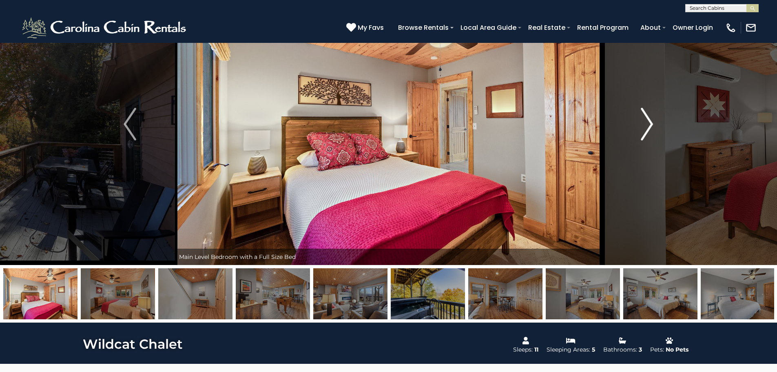
click at [647, 119] on img "Next" at bounding box center [647, 124] width 12 height 33
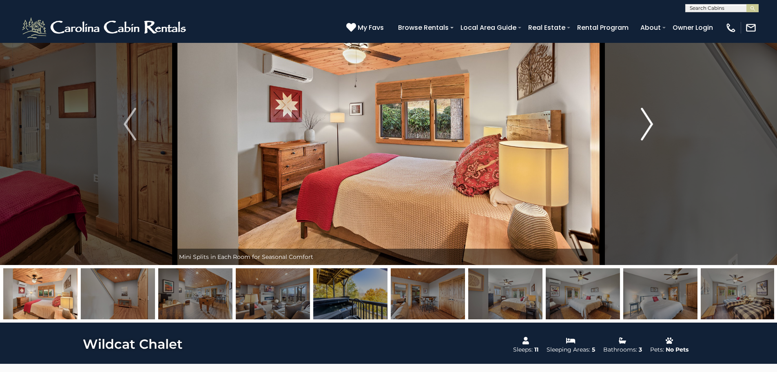
click at [647, 119] on img "Next" at bounding box center [647, 124] width 12 height 33
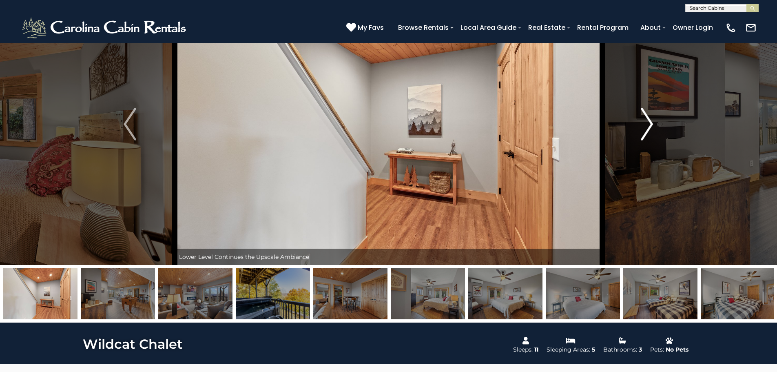
click at [647, 119] on img "Next" at bounding box center [647, 124] width 12 height 33
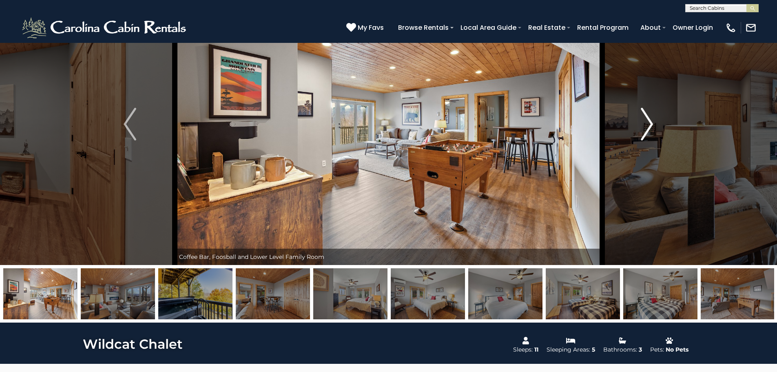
click at [647, 119] on img "Next" at bounding box center [647, 124] width 12 height 33
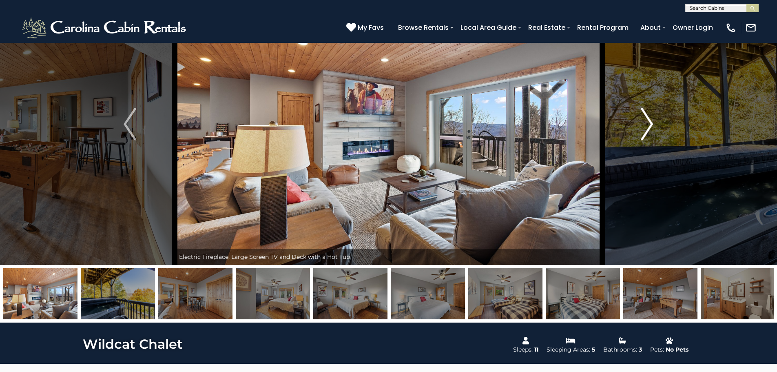
click at [647, 119] on img "Next" at bounding box center [647, 124] width 12 height 33
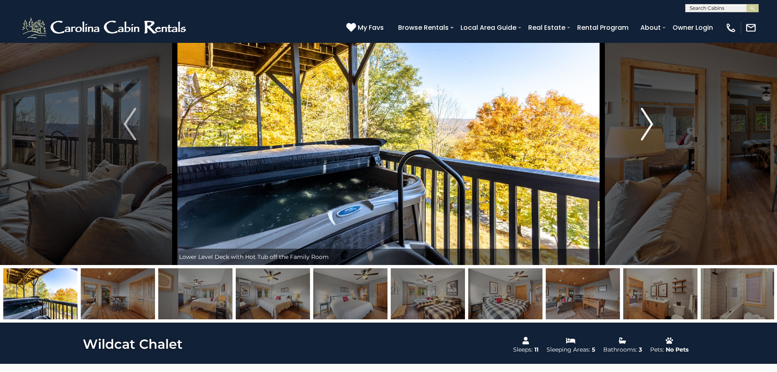
click at [647, 119] on img "Next" at bounding box center [647, 124] width 12 height 33
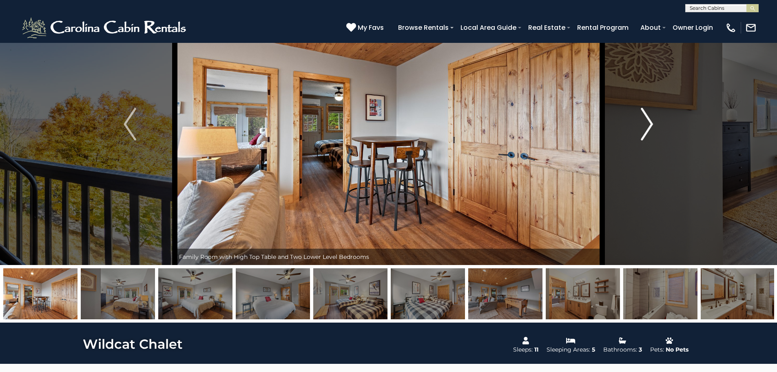
click at [647, 119] on img "Next" at bounding box center [647, 124] width 12 height 33
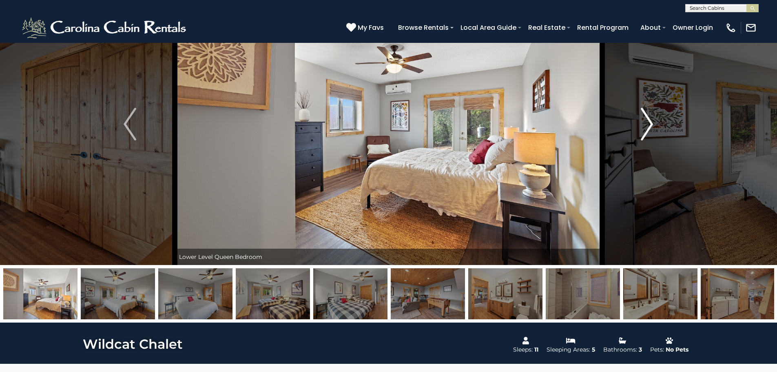
click at [647, 119] on img "Next" at bounding box center [647, 124] width 12 height 33
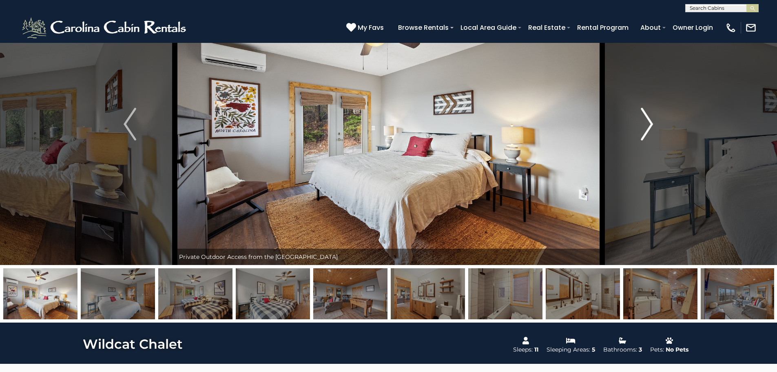
click at [647, 119] on img "Next" at bounding box center [647, 124] width 12 height 33
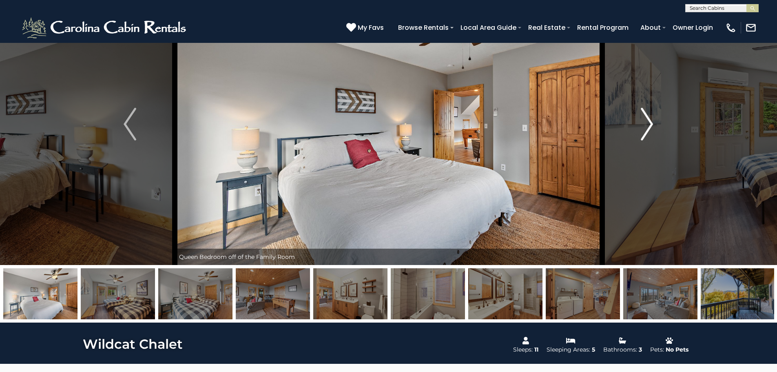
click at [647, 119] on img "Next" at bounding box center [647, 124] width 12 height 33
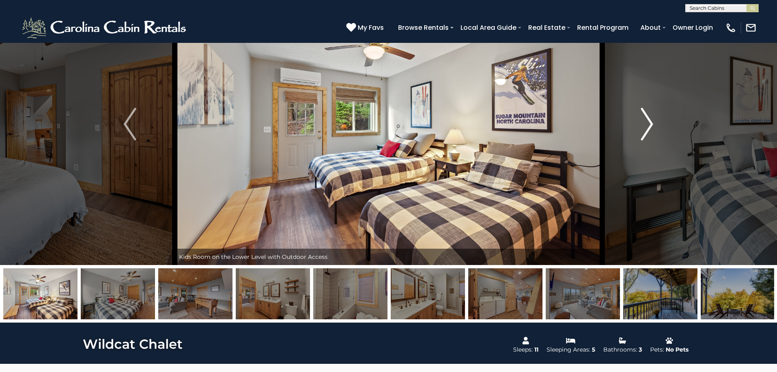
click at [647, 119] on img "Next" at bounding box center [647, 124] width 12 height 33
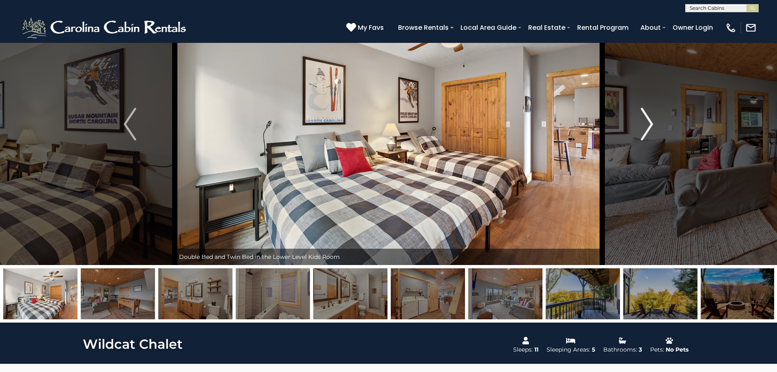
click at [647, 119] on img "Next" at bounding box center [647, 124] width 12 height 33
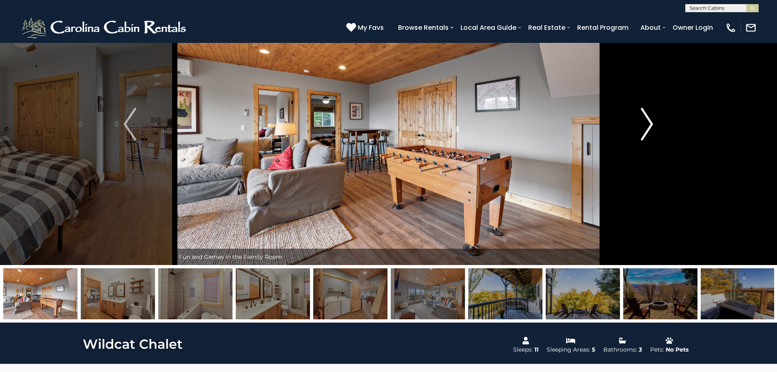
click at [647, 119] on img "Next" at bounding box center [647, 124] width 12 height 33
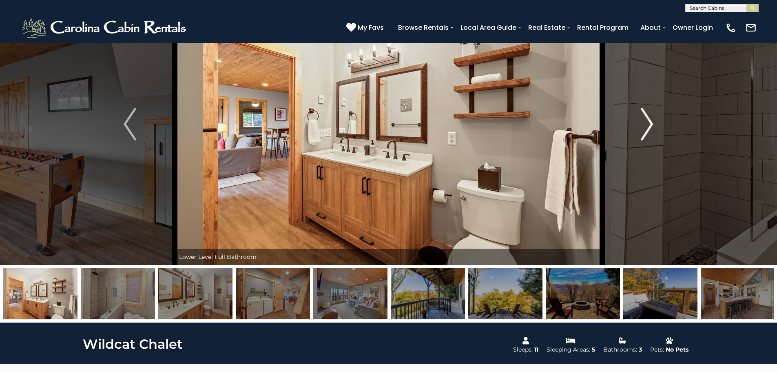
click at [647, 119] on img "Next" at bounding box center [647, 124] width 12 height 33
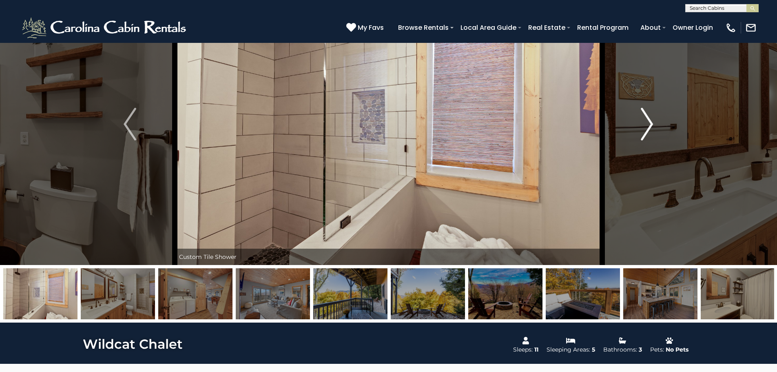
click at [647, 119] on img "Next" at bounding box center [647, 124] width 12 height 33
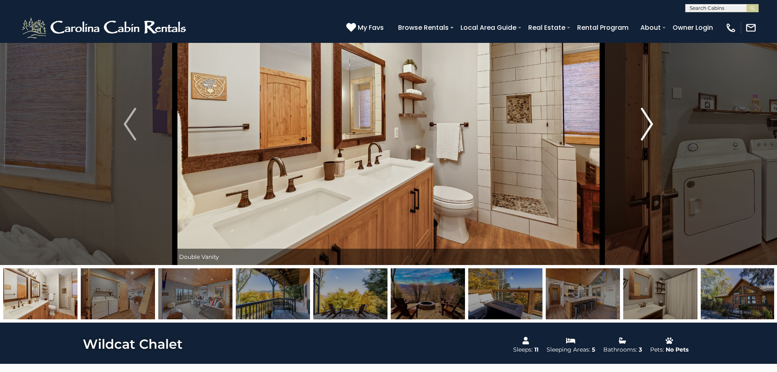
click at [647, 119] on img "Next" at bounding box center [647, 124] width 12 height 33
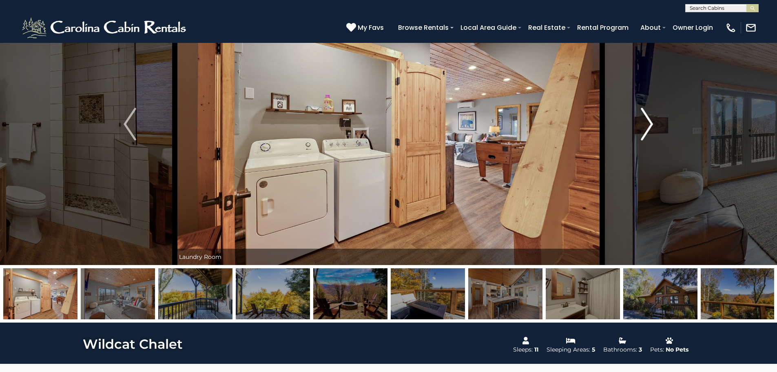
click at [647, 119] on img "Next" at bounding box center [647, 124] width 12 height 33
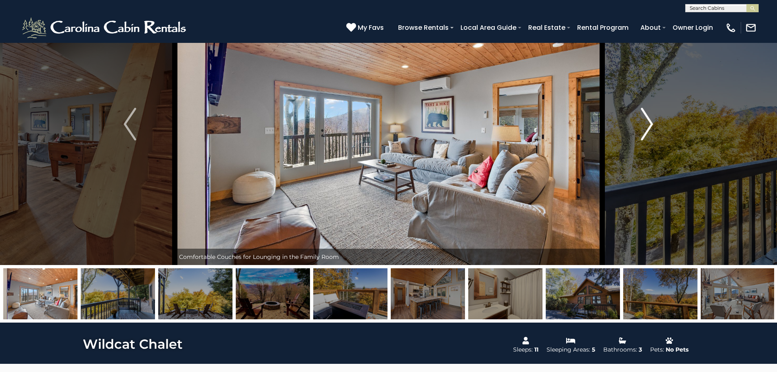
click at [647, 119] on img "Next" at bounding box center [647, 124] width 12 height 33
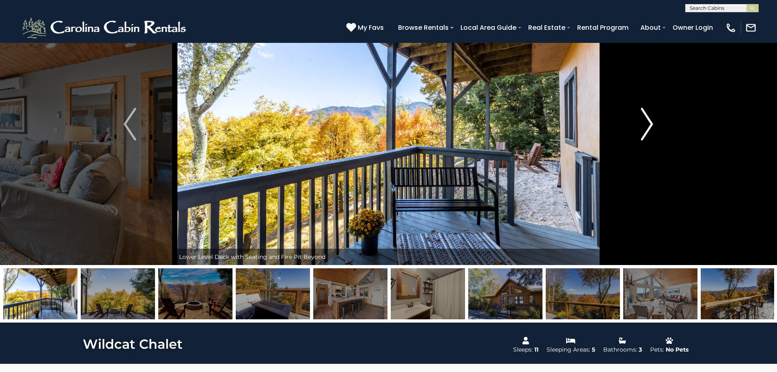
click at [647, 119] on img "Next" at bounding box center [647, 124] width 12 height 33
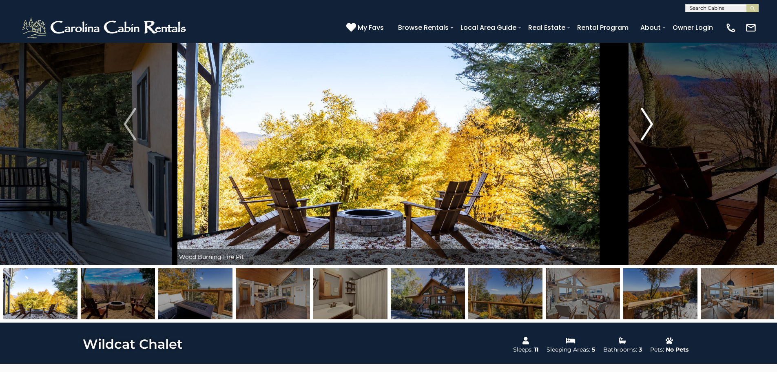
click at [647, 119] on img "Next" at bounding box center [647, 124] width 12 height 33
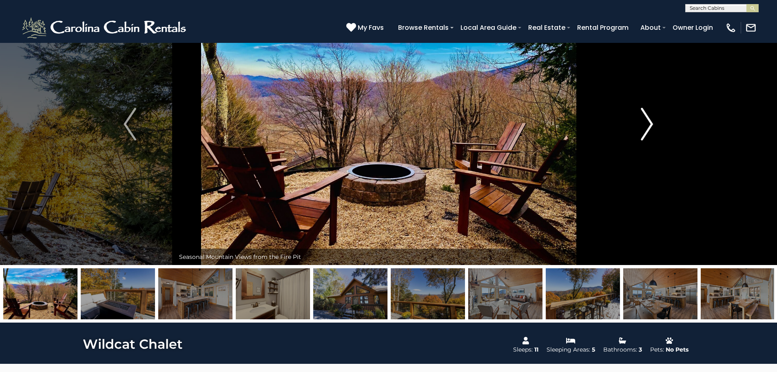
click at [647, 119] on img "Next" at bounding box center [647, 124] width 12 height 33
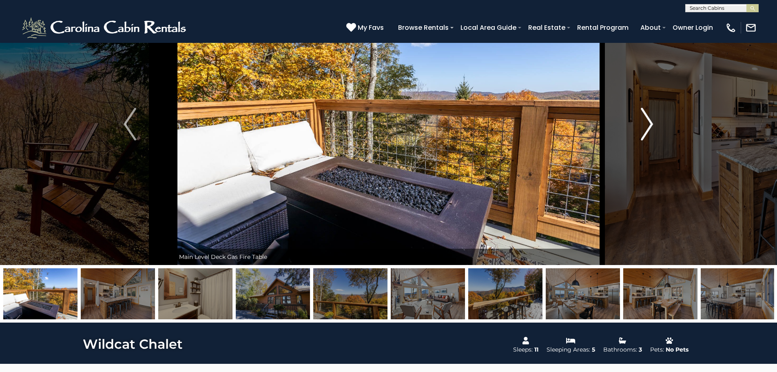
click at [647, 119] on img "Next" at bounding box center [647, 124] width 12 height 33
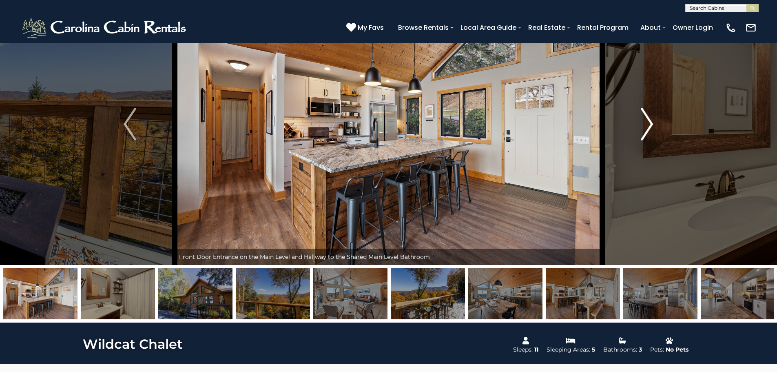
click at [647, 119] on img "Next" at bounding box center [647, 124] width 12 height 33
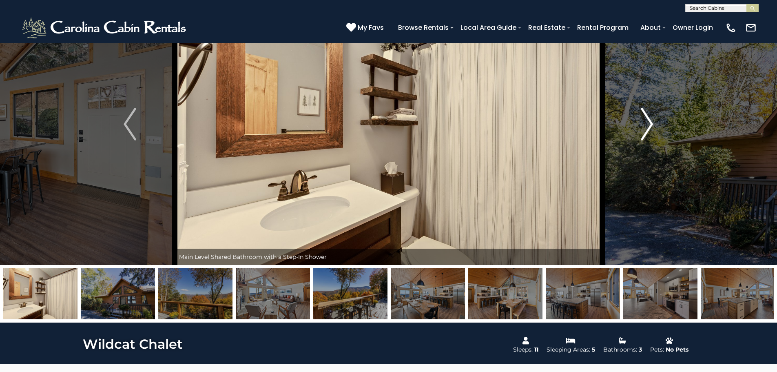
click at [647, 119] on img "Next" at bounding box center [647, 124] width 12 height 33
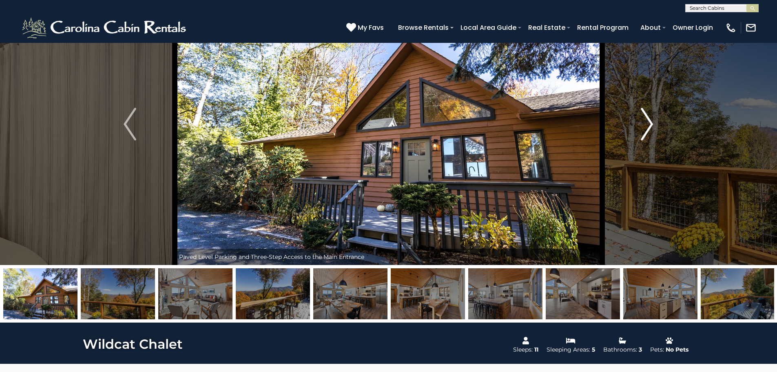
click at [647, 119] on img "Next" at bounding box center [647, 124] width 12 height 33
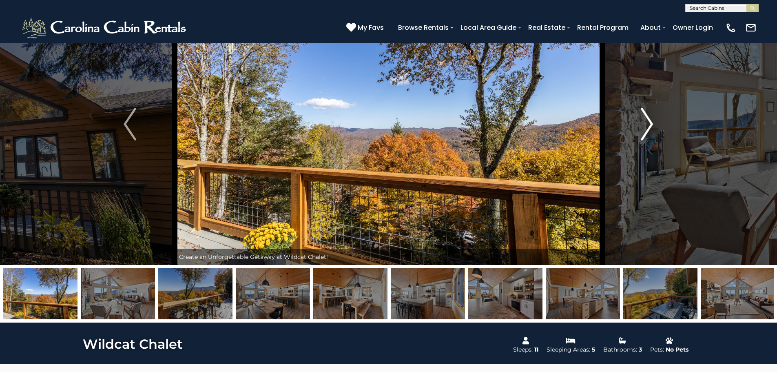
click at [647, 119] on img "Next" at bounding box center [647, 124] width 12 height 33
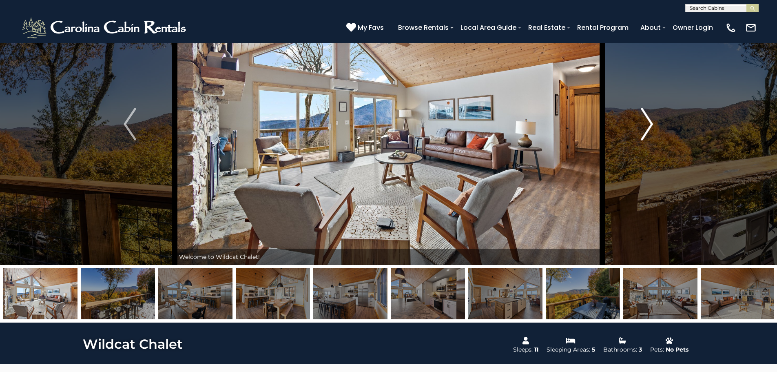
click at [647, 119] on img "Next" at bounding box center [647, 124] width 12 height 33
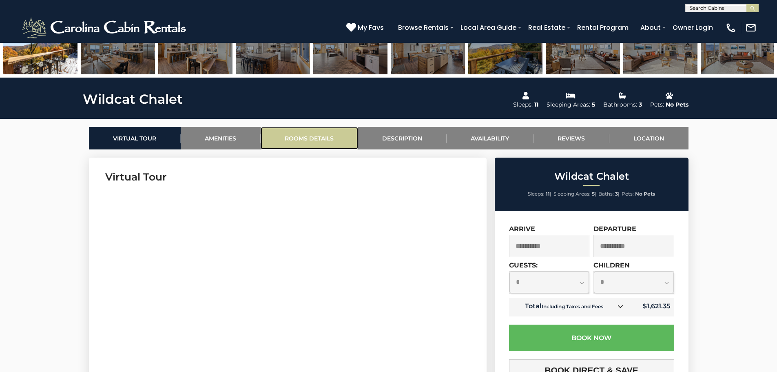
click at [311, 135] on link "Rooms Details" at bounding box center [309, 138] width 97 height 22
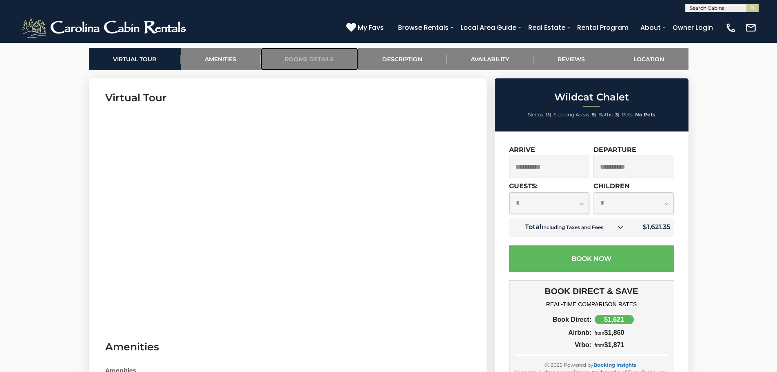
scroll to position [385, 0]
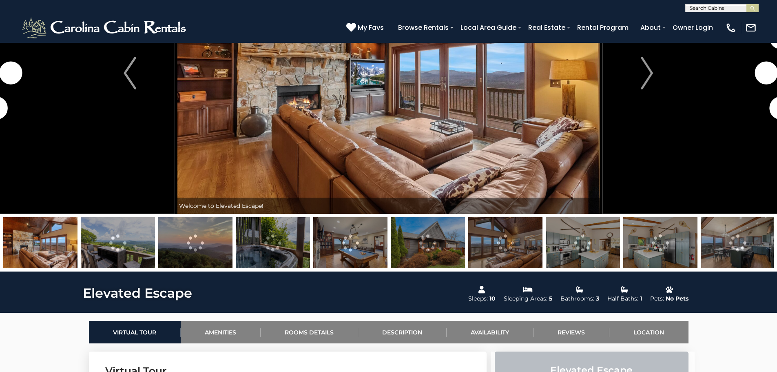
scroll to position [122, 0]
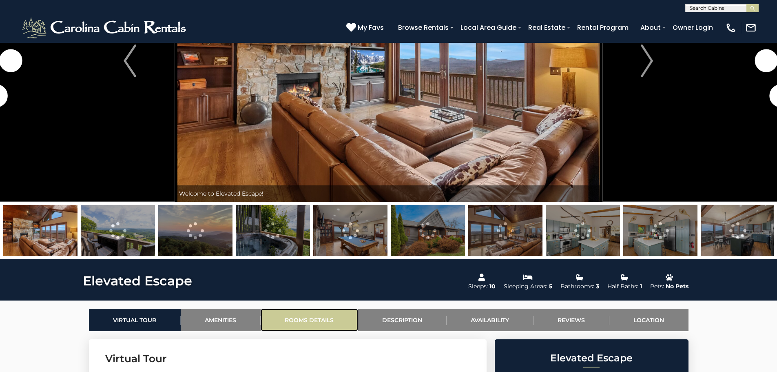
click at [296, 313] on link "Rooms Details" at bounding box center [309, 319] width 97 height 22
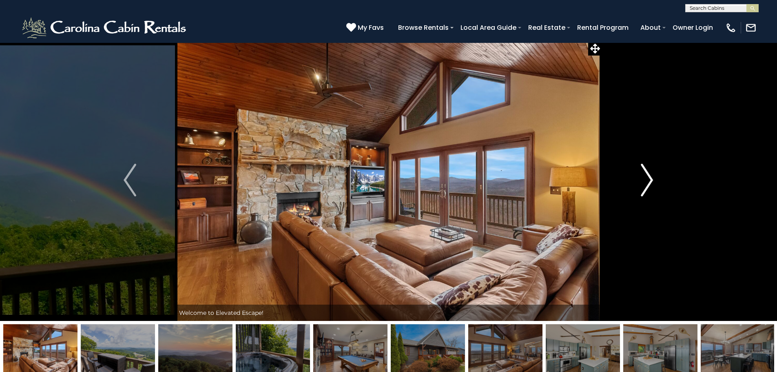
scroll to position [0, 0]
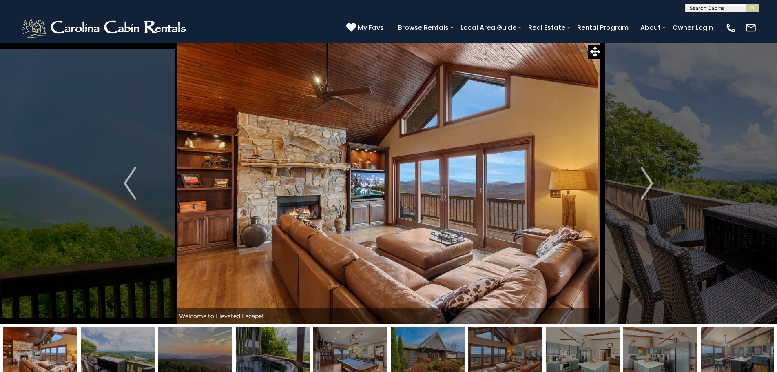
click at [657, 358] on img at bounding box center [660, 352] width 74 height 51
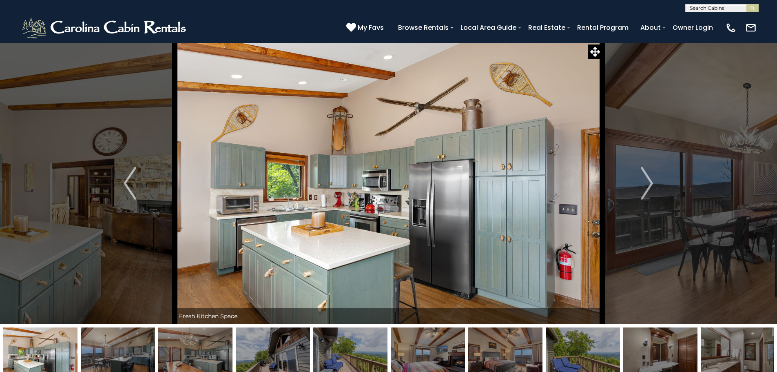
click at [719, 351] on img at bounding box center [738, 352] width 74 height 51
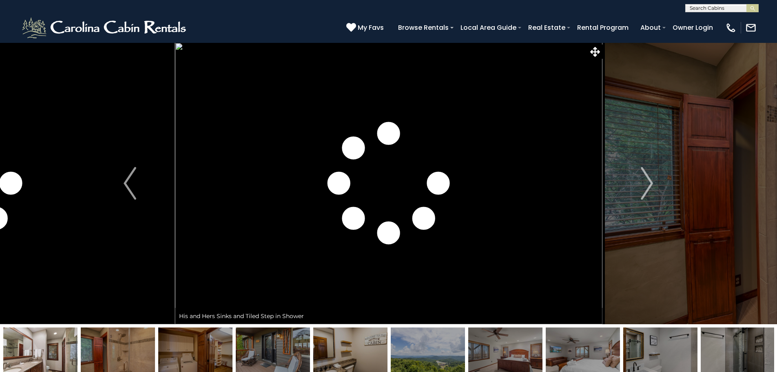
click at [603, 344] on img at bounding box center [583, 352] width 74 height 51
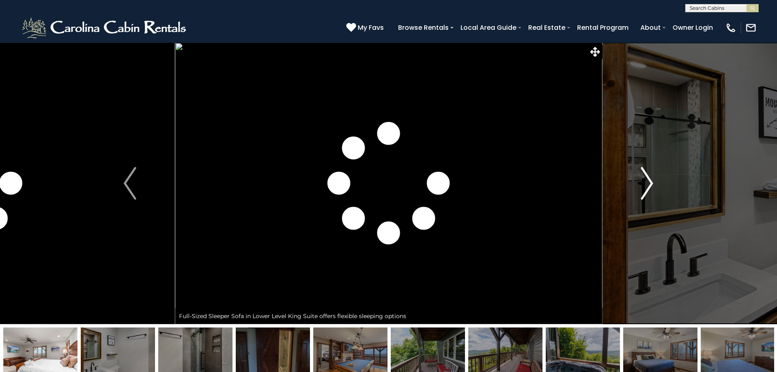
click at [642, 175] on img "Next" at bounding box center [647, 183] width 12 height 33
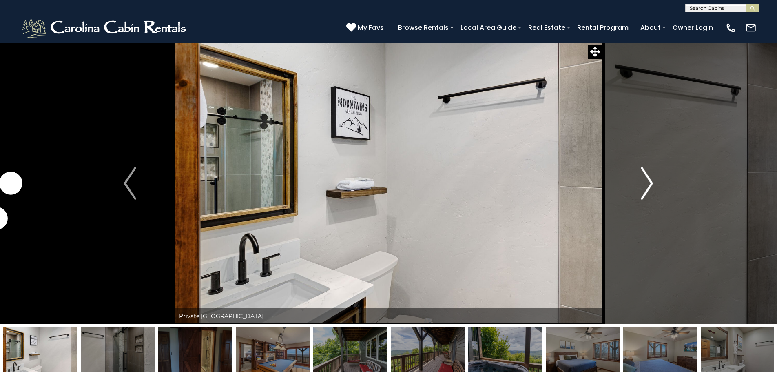
click at [642, 175] on img "Next" at bounding box center [647, 183] width 12 height 33
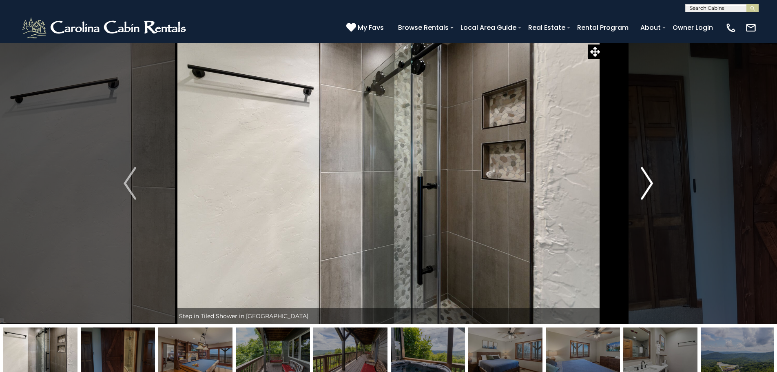
click at [642, 175] on img "Next" at bounding box center [647, 183] width 12 height 33
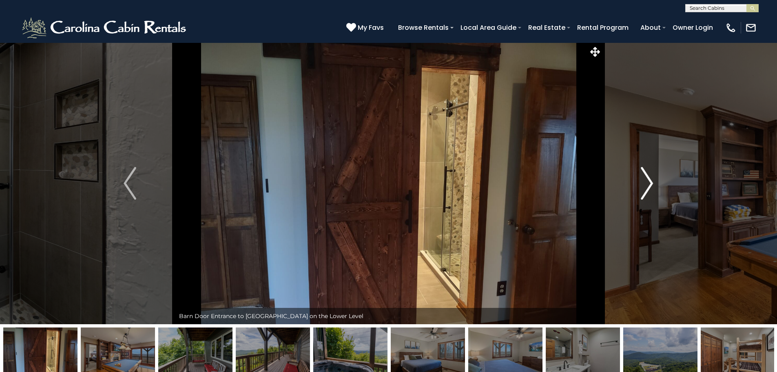
click at [642, 175] on img "Next" at bounding box center [647, 183] width 12 height 33
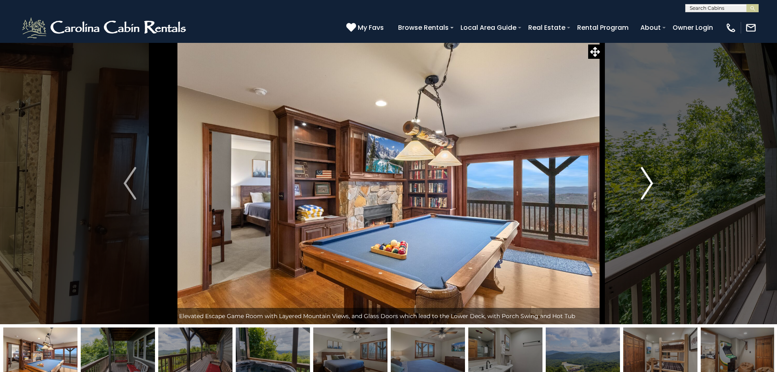
click at [642, 175] on img "Next" at bounding box center [647, 183] width 12 height 33
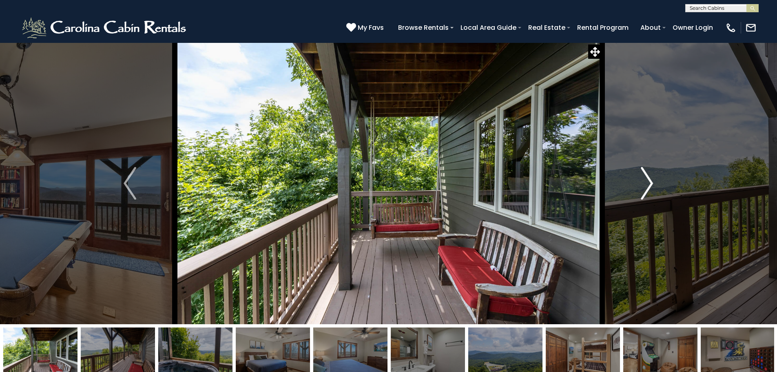
click at [642, 175] on img "Next" at bounding box center [647, 183] width 12 height 33
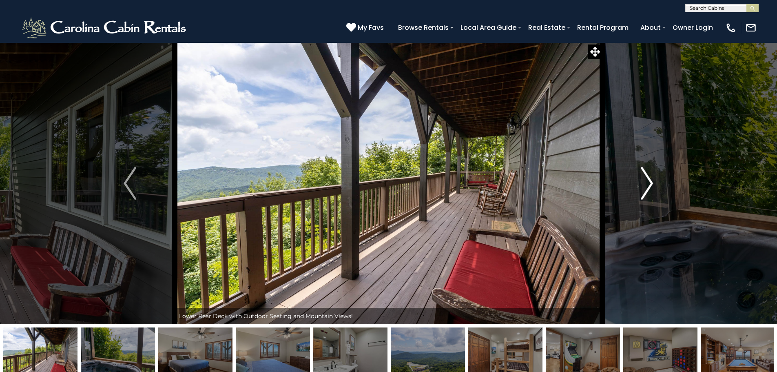
click at [642, 175] on img "Next" at bounding box center [647, 183] width 12 height 33
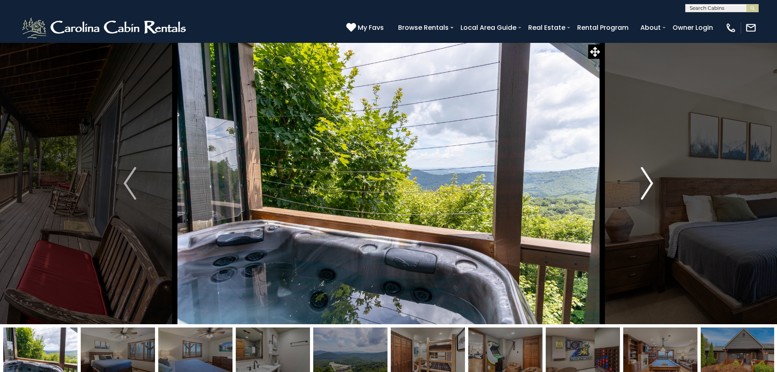
click at [642, 175] on img "Next" at bounding box center [647, 183] width 12 height 33
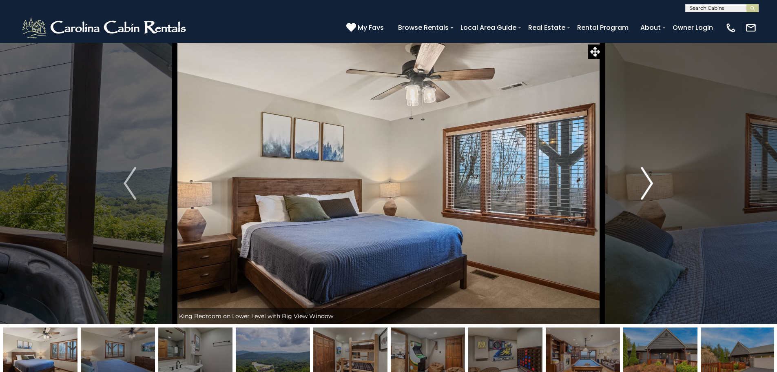
click at [642, 175] on img "Next" at bounding box center [647, 183] width 12 height 33
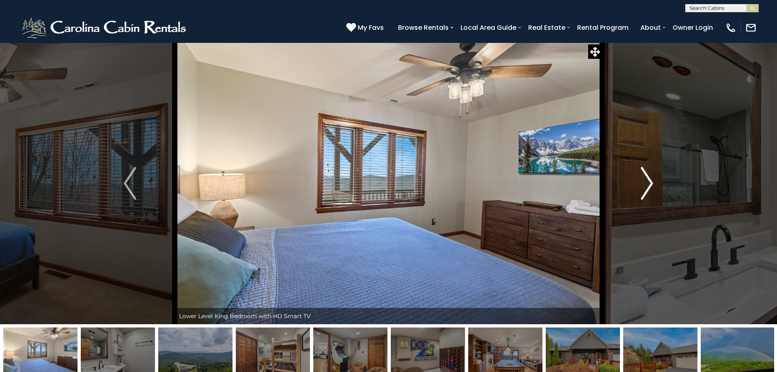
click at [642, 175] on img "Next" at bounding box center [647, 183] width 12 height 33
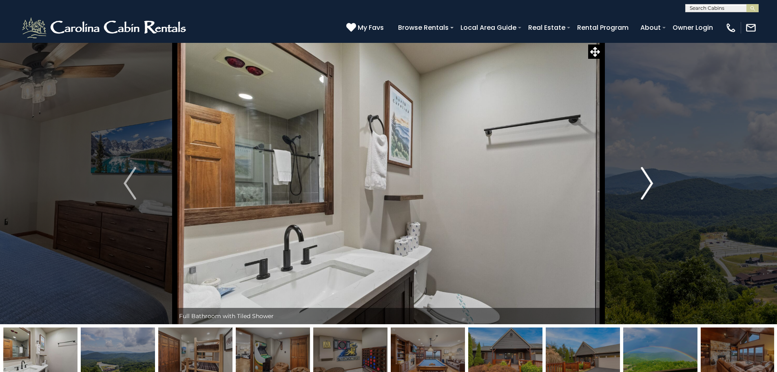
click at [642, 175] on img "Next" at bounding box center [647, 183] width 12 height 33
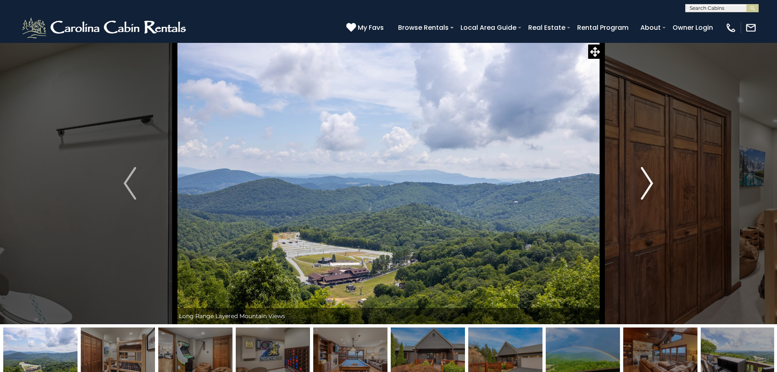
click at [642, 175] on img "Next" at bounding box center [647, 183] width 12 height 33
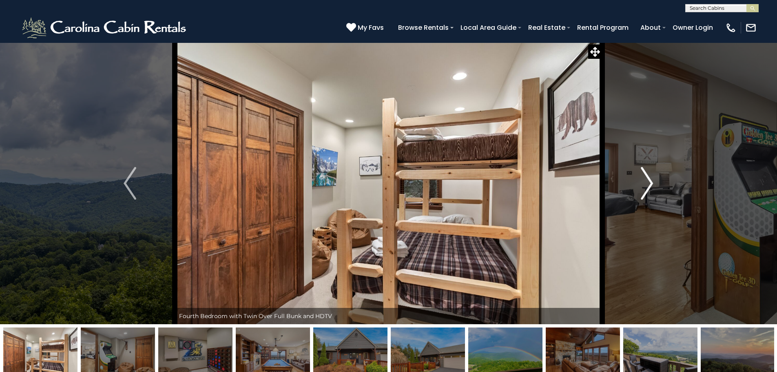
click at [642, 175] on img "Next" at bounding box center [647, 183] width 12 height 33
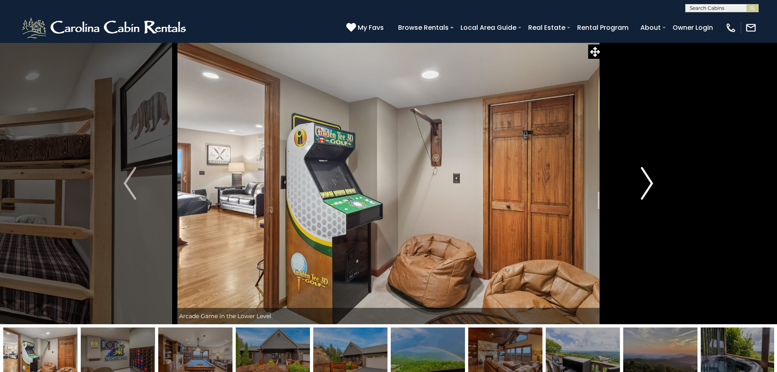
click at [642, 175] on img "Next" at bounding box center [647, 183] width 12 height 33
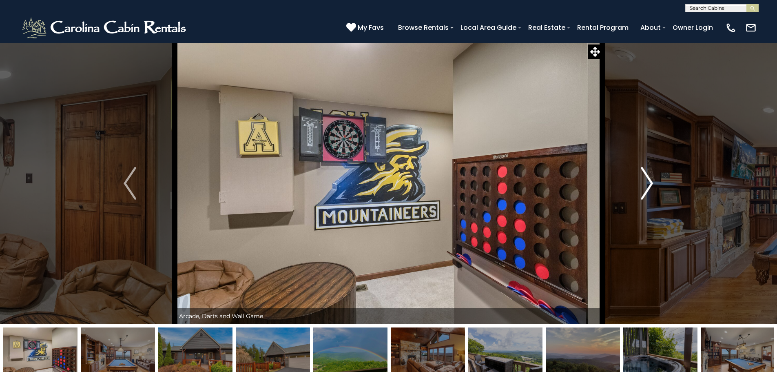
click at [642, 175] on img "Next" at bounding box center [647, 183] width 12 height 33
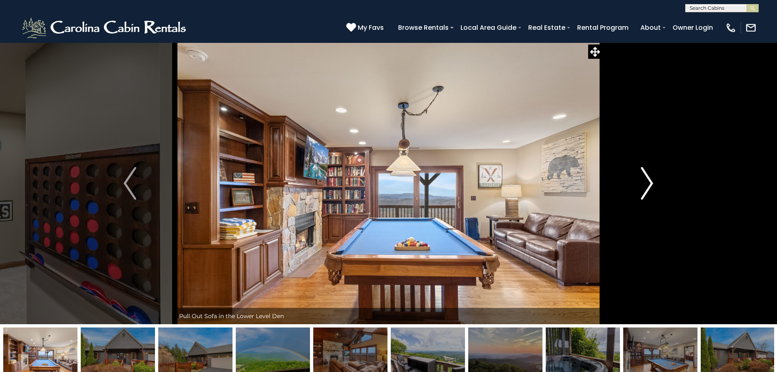
click at [642, 175] on img "Next" at bounding box center [647, 183] width 12 height 33
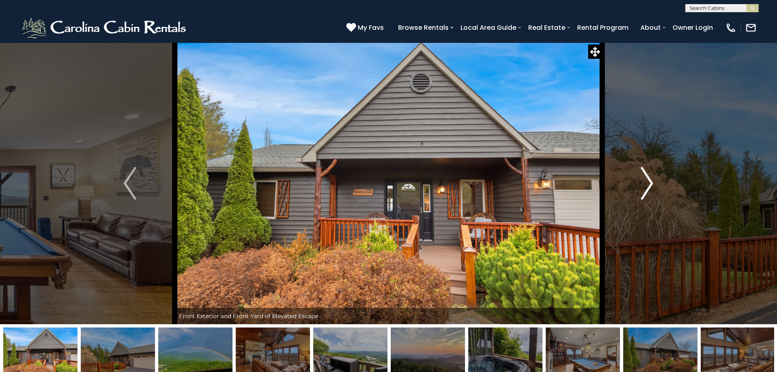
click at [642, 175] on img "Next" at bounding box center [647, 183] width 12 height 33
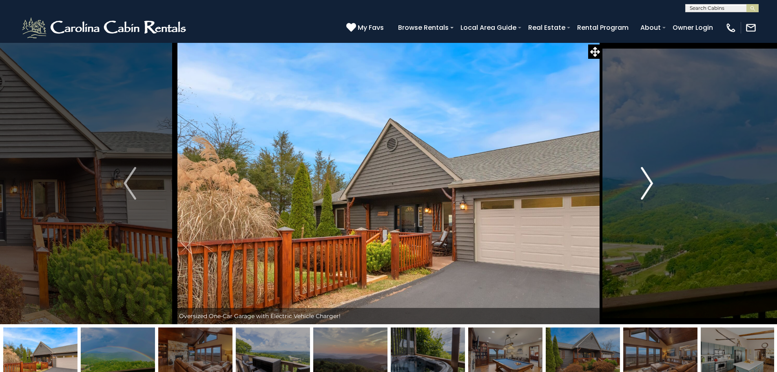
click at [642, 175] on img "Next" at bounding box center [647, 183] width 12 height 33
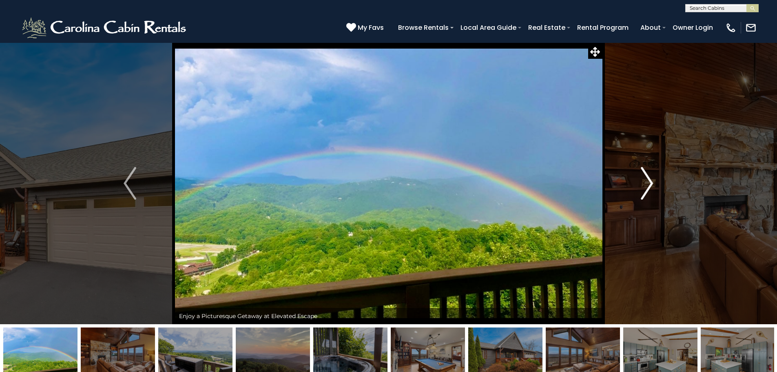
click at [642, 175] on img "Next" at bounding box center [647, 183] width 12 height 33
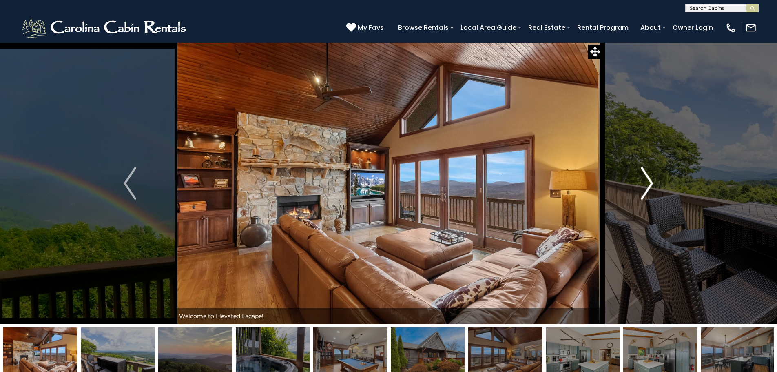
click at [642, 175] on img "Next" at bounding box center [647, 183] width 12 height 33
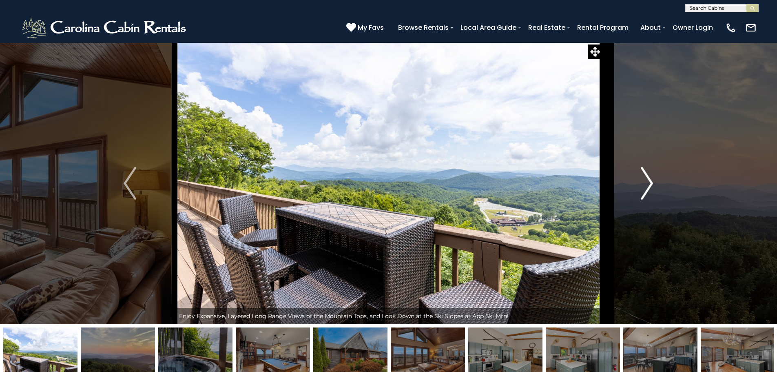
click at [642, 175] on img "Next" at bounding box center [647, 183] width 12 height 33
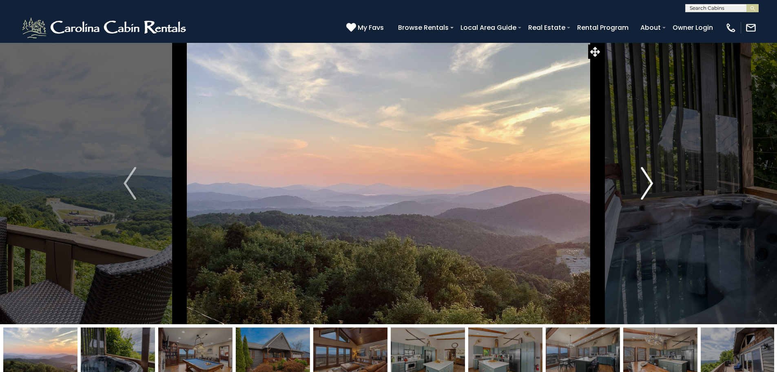
click at [642, 175] on img "Next" at bounding box center [647, 183] width 12 height 33
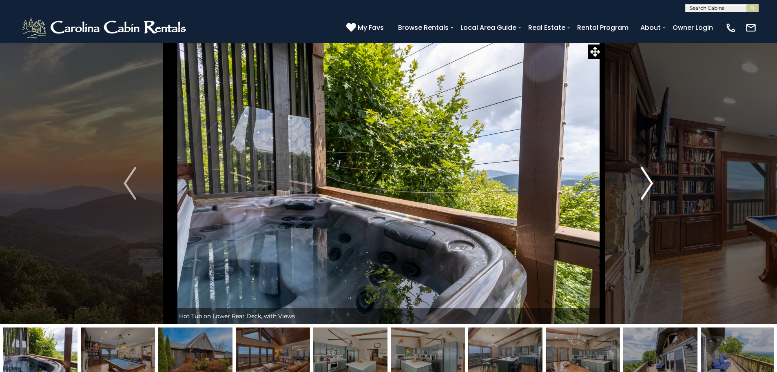
click at [642, 175] on img "Next" at bounding box center [647, 183] width 12 height 33
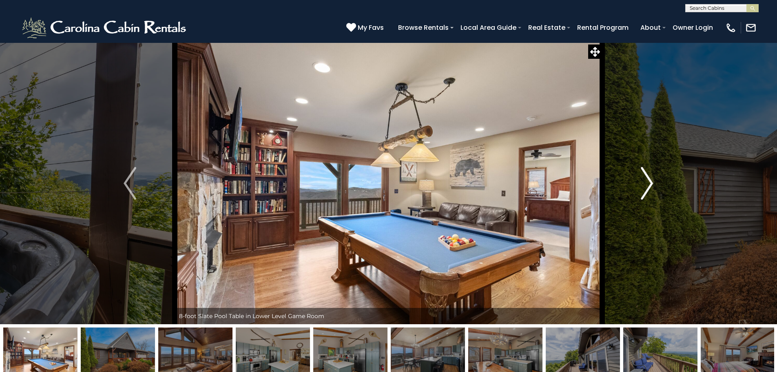
click at [642, 175] on img "Next" at bounding box center [647, 183] width 12 height 33
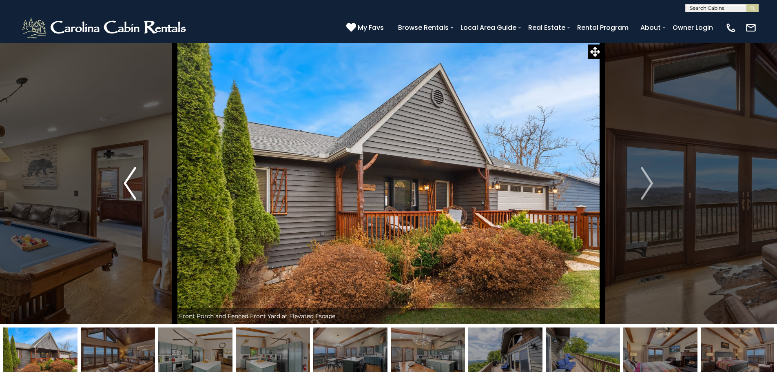
click at [125, 185] on img "Previous" at bounding box center [130, 183] width 12 height 33
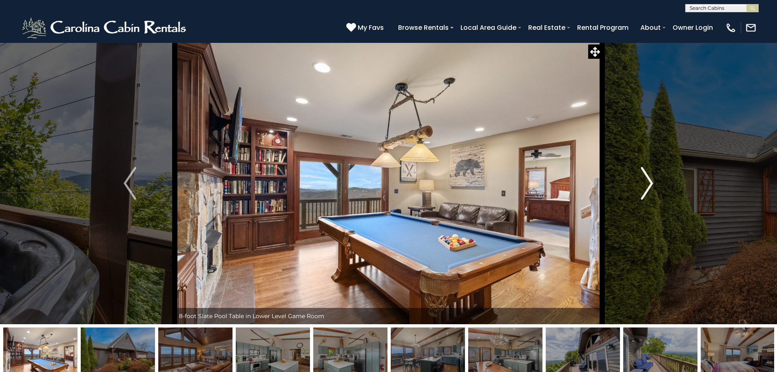
click at [644, 179] on img "Next" at bounding box center [647, 183] width 12 height 33
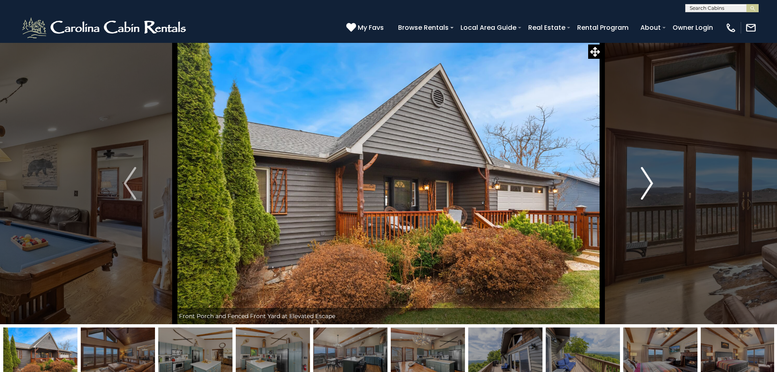
click at [644, 179] on img "Next" at bounding box center [647, 183] width 12 height 33
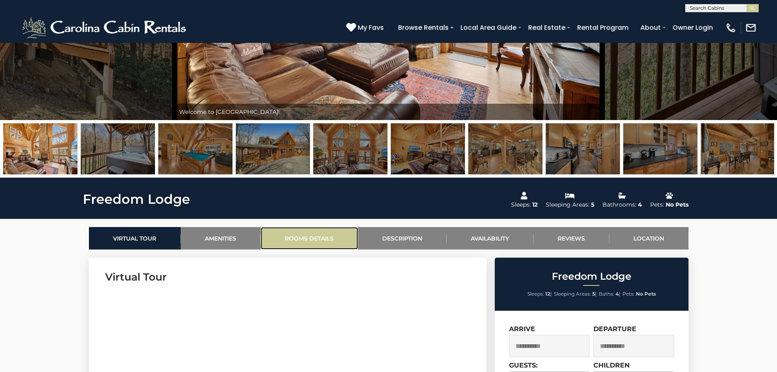
click at [308, 243] on link "Rooms Details" at bounding box center [309, 238] width 97 height 22
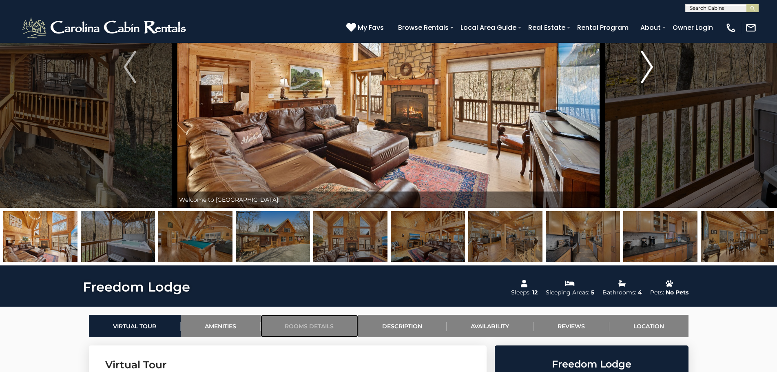
scroll to position [75, 0]
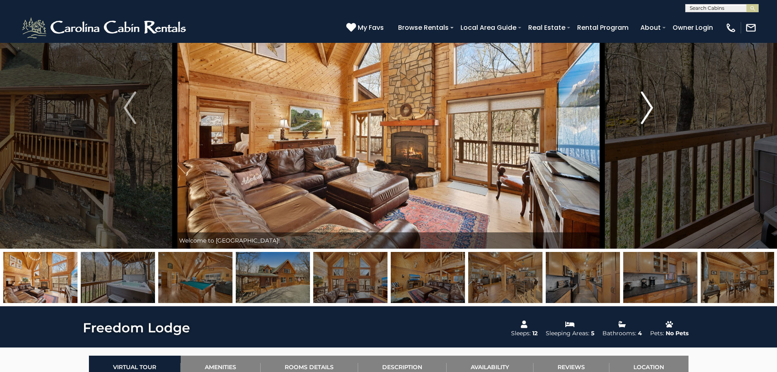
click at [650, 100] on img "Next" at bounding box center [647, 107] width 12 height 33
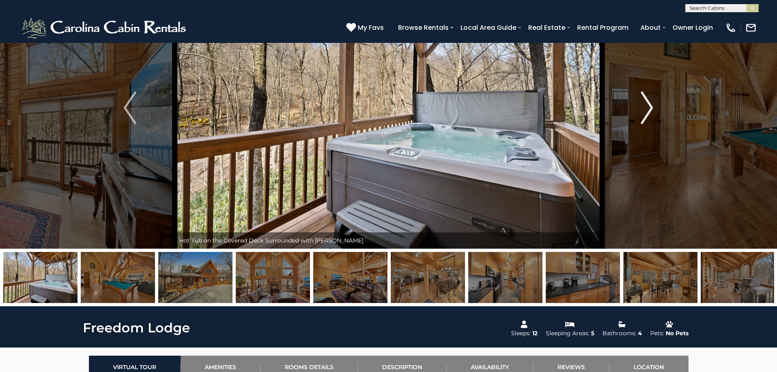
click at [650, 100] on img "Next" at bounding box center [647, 107] width 12 height 33
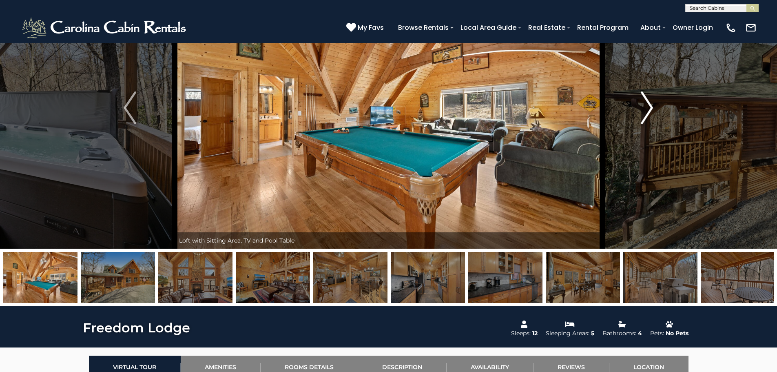
click at [650, 100] on img "Next" at bounding box center [647, 107] width 12 height 33
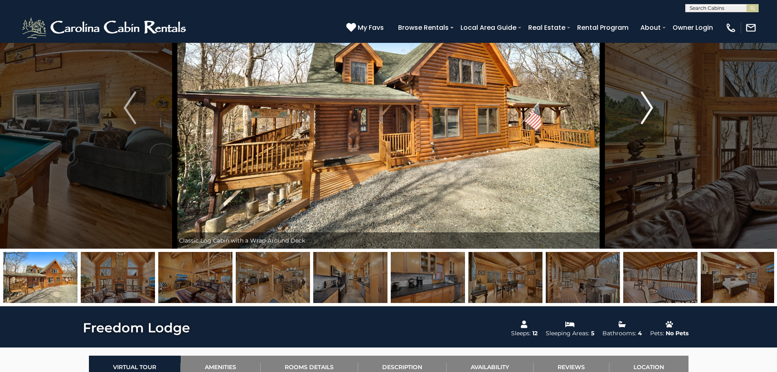
click at [650, 100] on img "Next" at bounding box center [647, 107] width 12 height 33
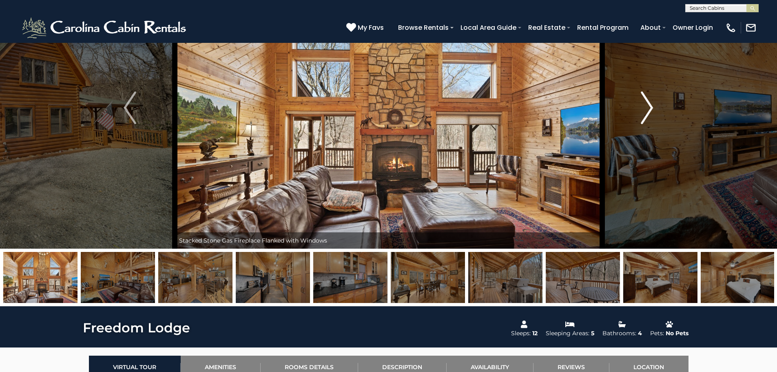
click at [650, 100] on img "Next" at bounding box center [647, 107] width 12 height 33
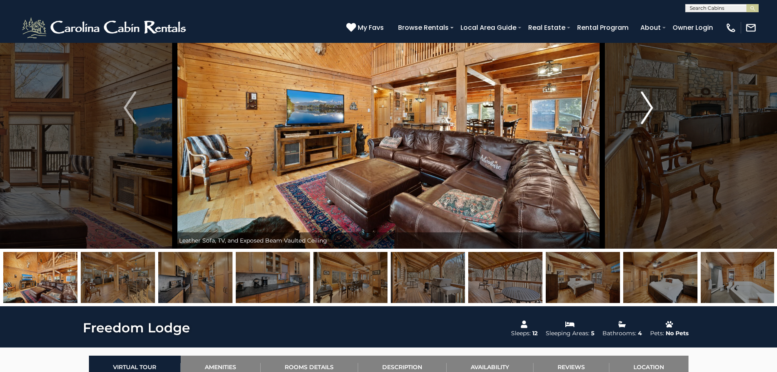
click at [650, 100] on img "Next" at bounding box center [647, 107] width 12 height 33
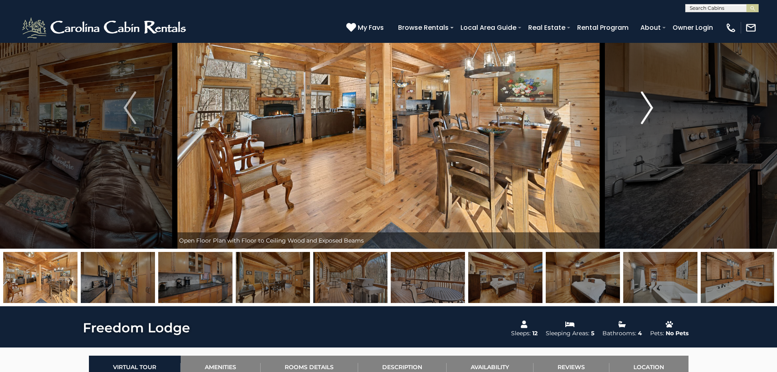
click at [650, 100] on img "Next" at bounding box center [647, 107] width 12 height 33
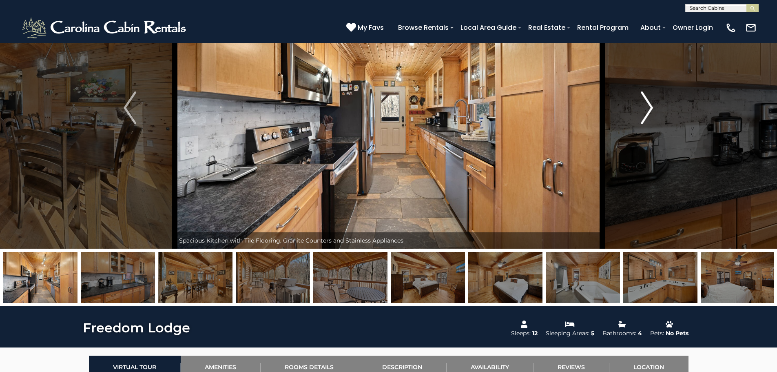
click at [650, 100] on img "Next" at bounding box center [647, 107] width 12 height 33
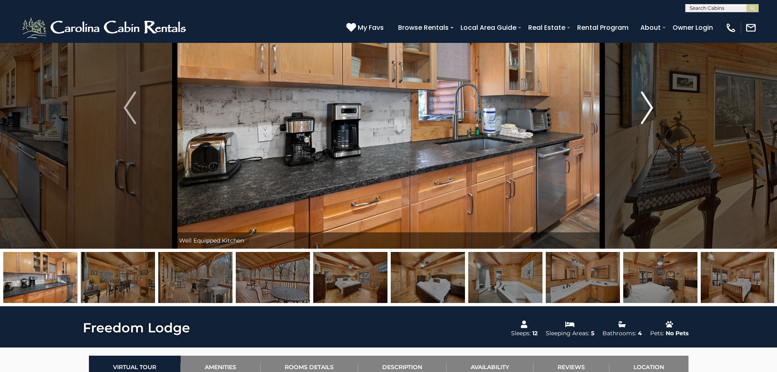
click at [650, 100] on img "Next" at bounding box center [647, 107] width 12 height 33
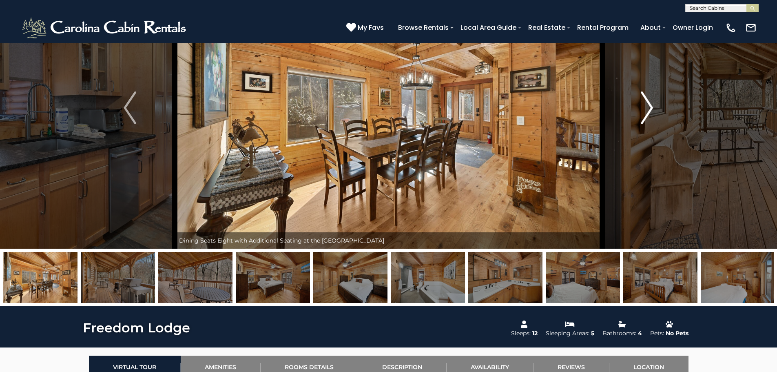
click at [650, 100] on img "Next" at bounding box center [647, 107] width 12 height 33
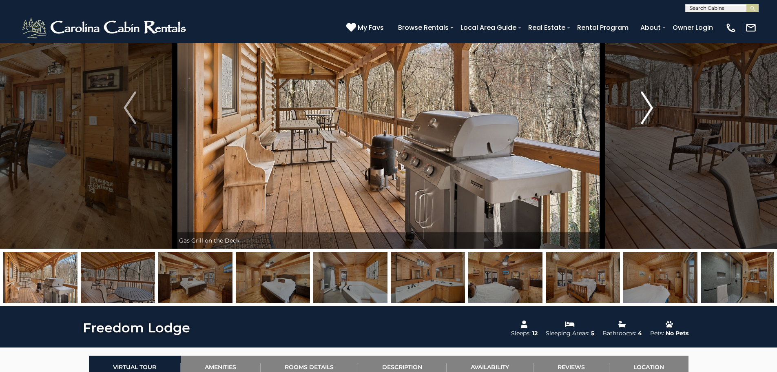
click at [650, 100] on img "Next" at bounding box center [647, 107] width 12 height 33
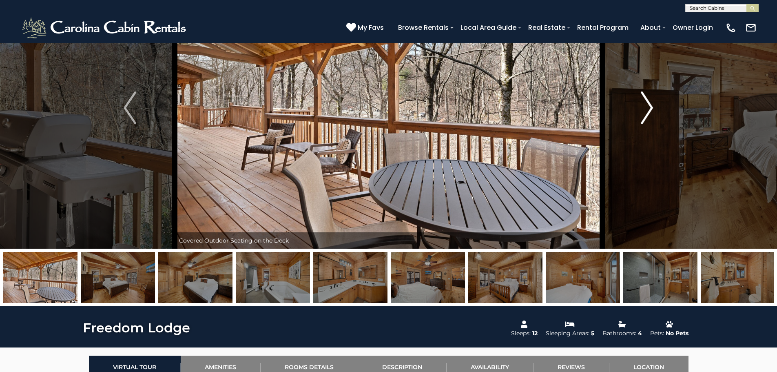
click at [650, 100] on img "Next" at bounding box center [647, 107] width 12 height 33
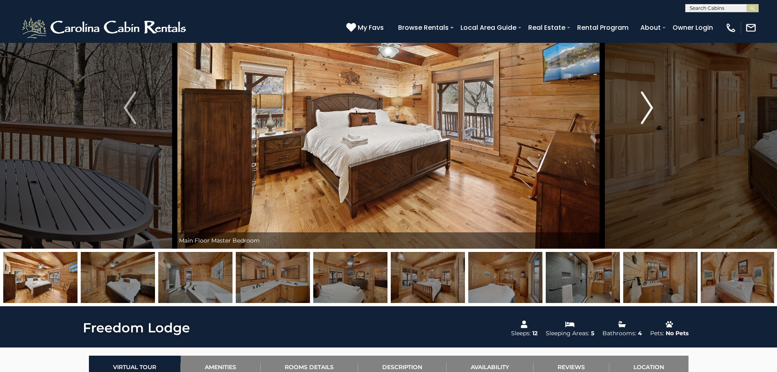
click at [650, 100] on img "Next" at bounding box center [647, 107] width 12 height 33
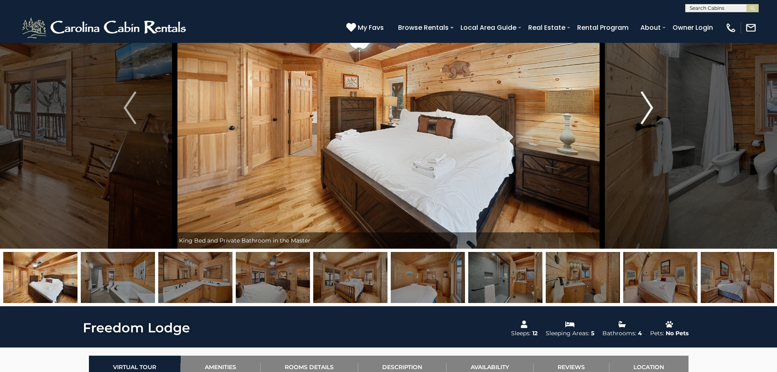
click at [650, 100] on img "Next" at bounding box center [647, 107] width 12 height 33
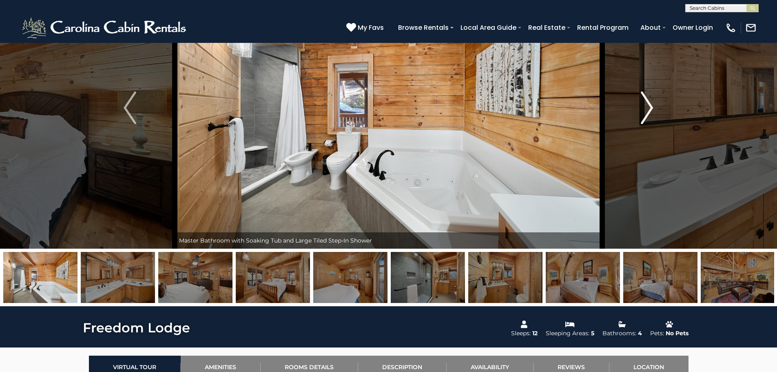
click at [650, 100] on img "Next" at bounding box center [647, 107] width 12 height 33
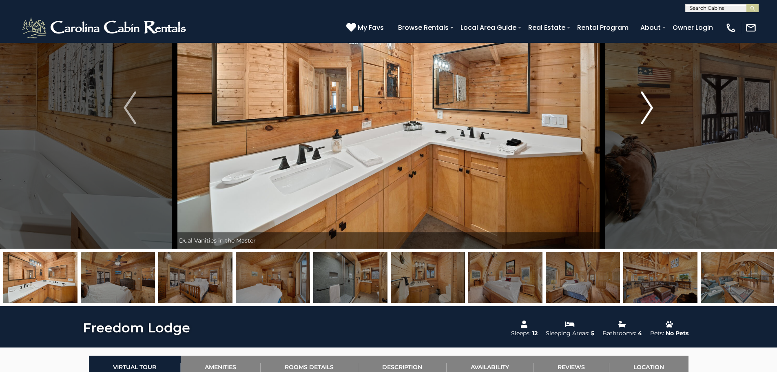
click at [650, 100] on img "Next" at bounding box center [647, 107] width 12 height 33
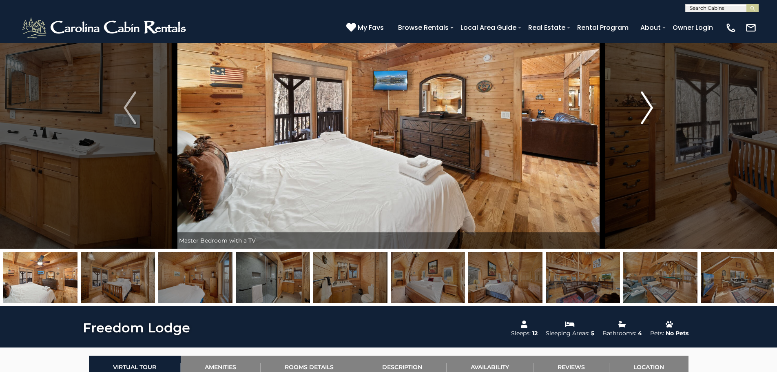
click at [650, 100] on img "Next" at bounding box center [647, 107] width 12 height 33
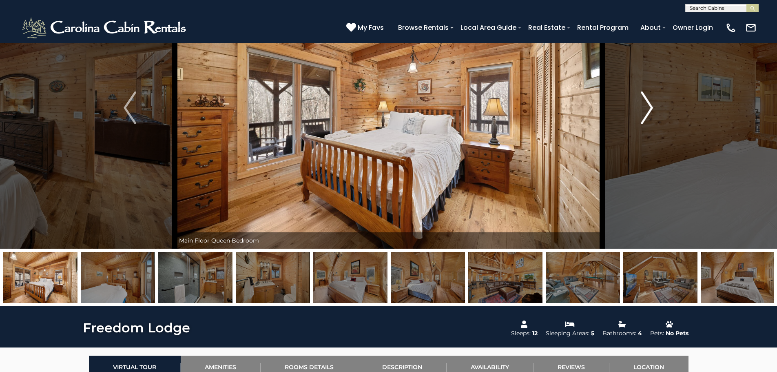
click at [650, 100] on img "Next" at bounding box center [647, 107] width 12 height 33
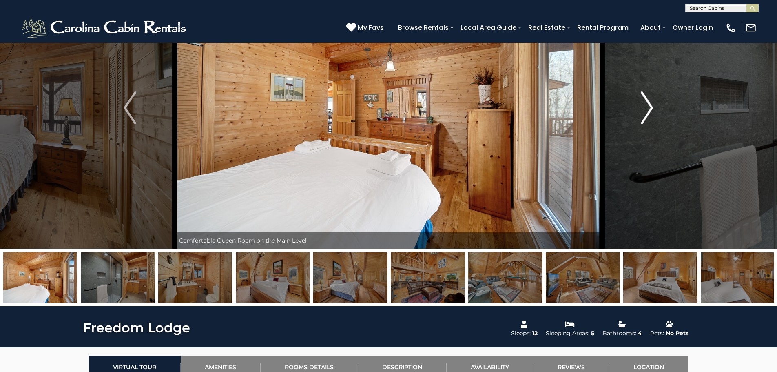
click at [650, 100] on img "Next" at bounding box center [647, 107] width 12 height 33
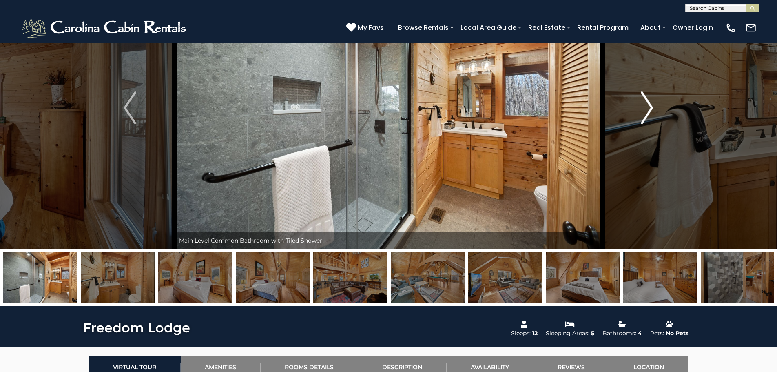
click at [650, 100] on img "Next" at bounding box center [647, 107] width 12 height 33
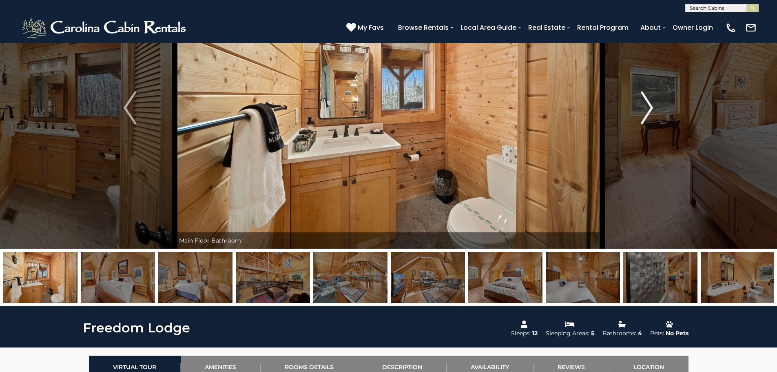
click at [650, 100] on img "Next" at bounding box center [647, 107] width 12 height 33
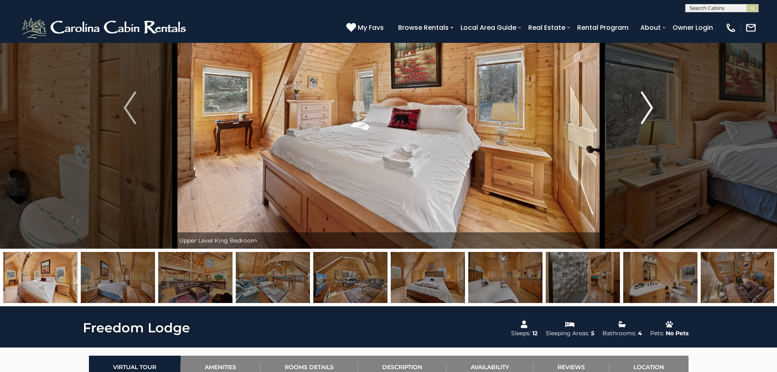
click at [650, 100] on img "Next" at bounding box center [647, 107] width 12 height 33
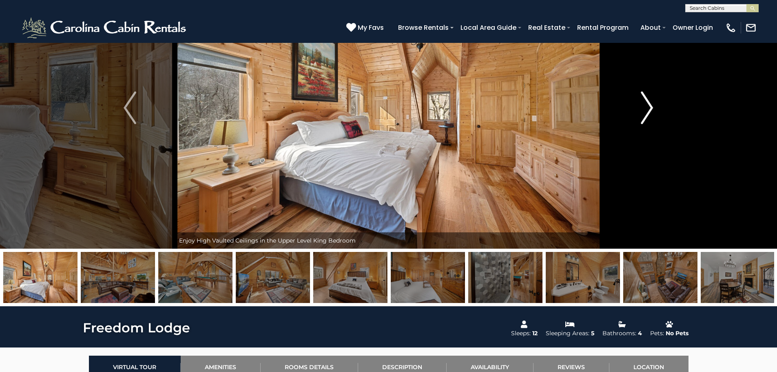
click at [650, 101] on img "Next" at bounding box center [647, 107] width 12 height 33
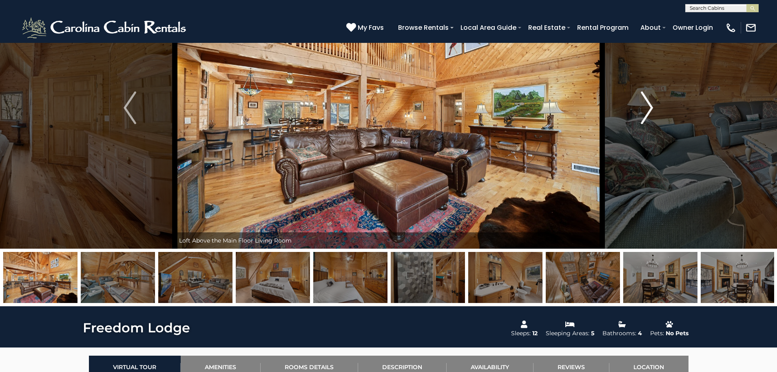
click at [650, 101] on img "Next" at bounding box center [647, 107] width 12 height 33
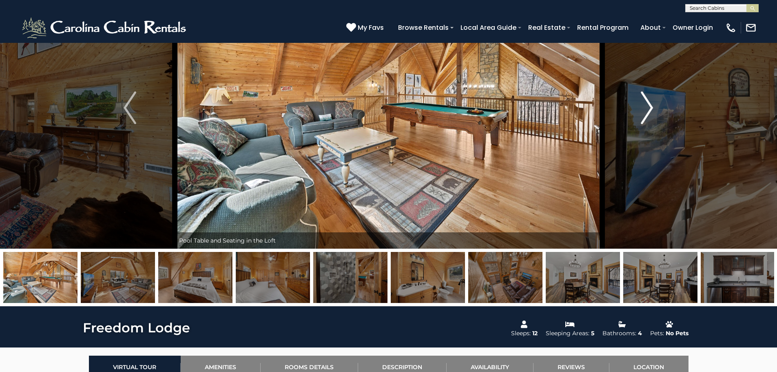
click at [650, 101] on img "Next" at bounding box center [647, 107] width 12 height 33
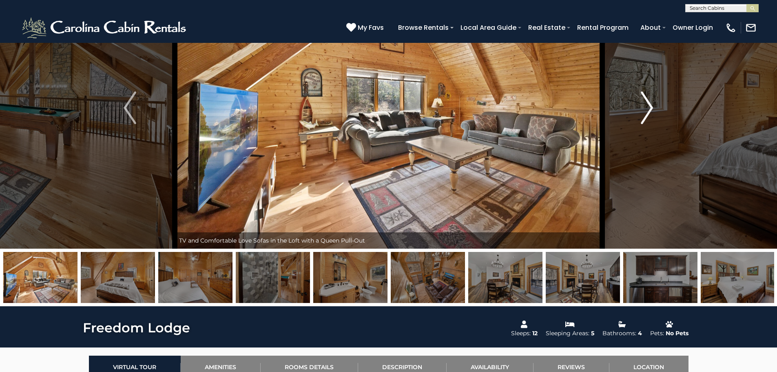
click at [650, 101] on img "Next" at bounding box center [647, 107] width 12 height 33
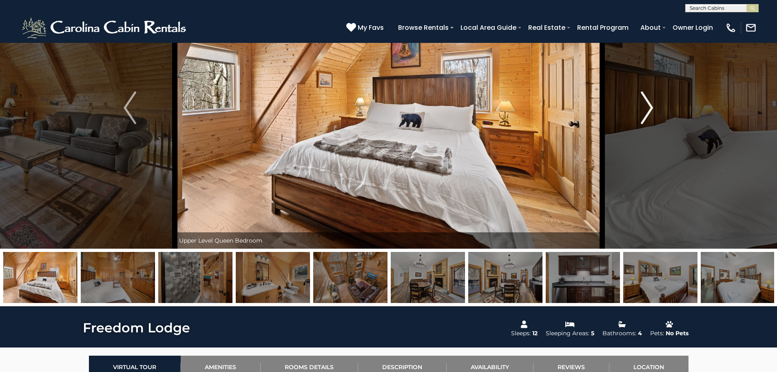
click at [650, 101] on img "Next" at bounding box center [647, 107] width 12 height 33
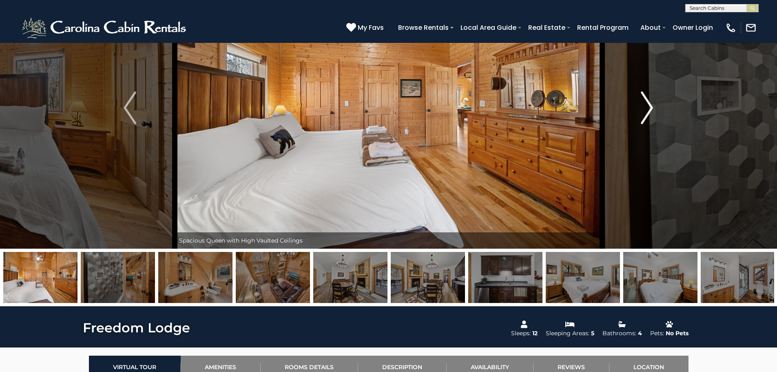
click at [650, 101] on img "Next" at bounding box center [647, 107] width 12 height 33
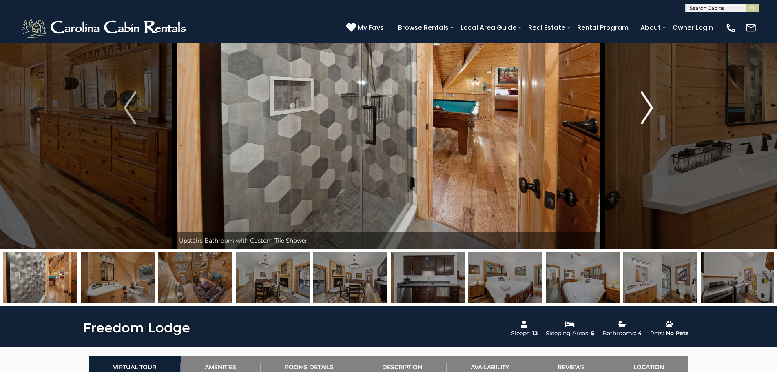
click at [650, 101] on img "Next" at bounding box center [647, 107] width 12 height 33
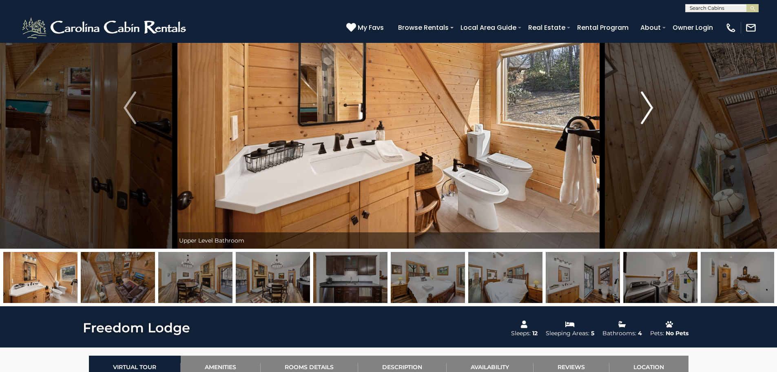
click at [650, 101] on img "Next" at bounding box center [647, 107] width 12 height 33
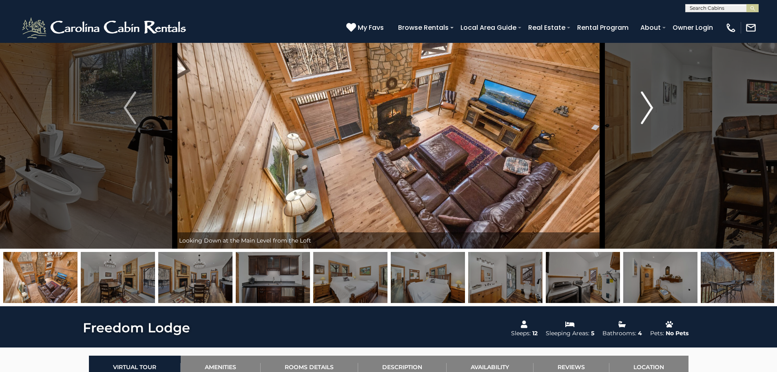
click at [650, 101] on img "Next" at bounding box center [647, 107] width 12 height 33
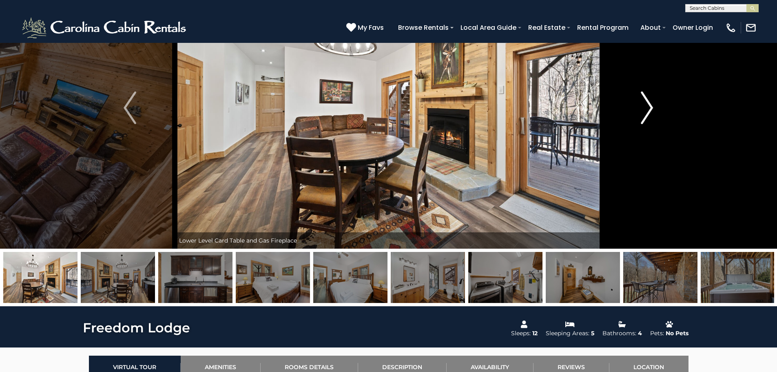
click at [650, 101] on img "Next" at bounding box center [647, 107] width 12 height 33
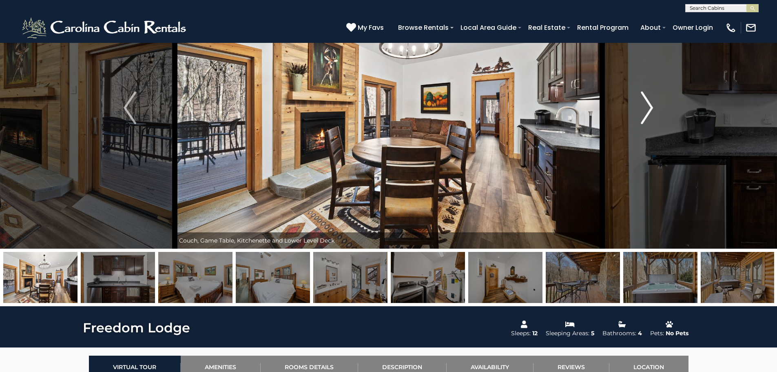
click at [650, 101] on img "Next" at bounding box center [647, 107] width 12 height 33
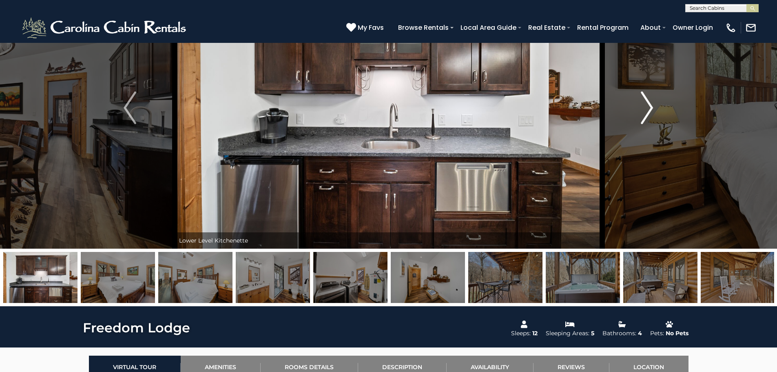
click at [650, 101] on img "Next" at bounding box center [647, 107] width 12 height 33
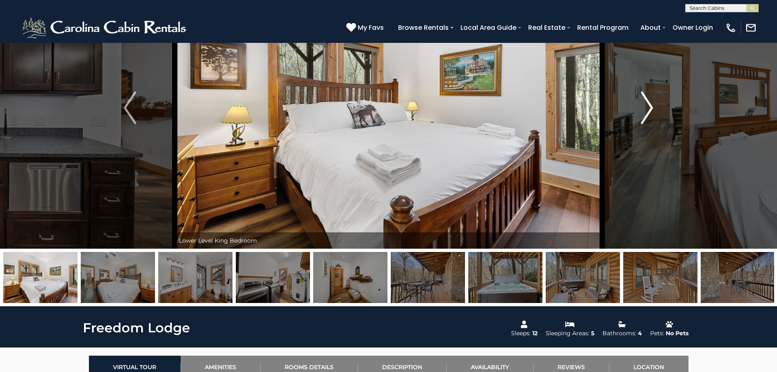
click at [650, 101] on img "Next" at bounding box center [647, 107] width 12 height 33
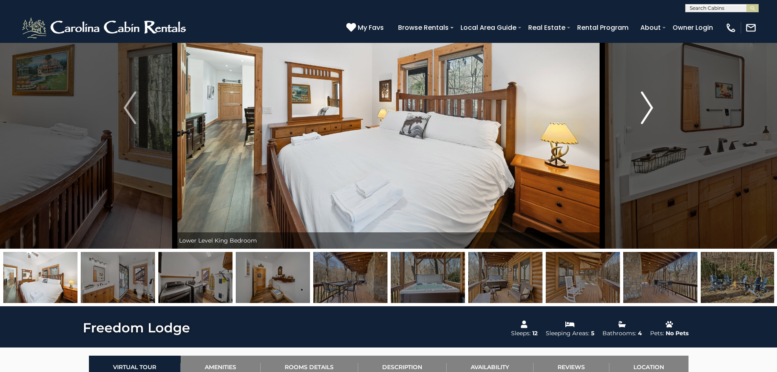
click at [650, 101] on img "Next" at bounding box center [647, 107] width 12 height 33
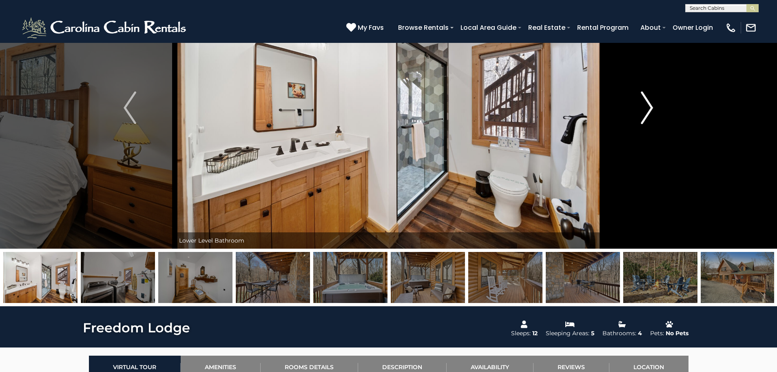
click at [650, 101] on img "Next" at bounding box center [647, 107] width 12 height 33
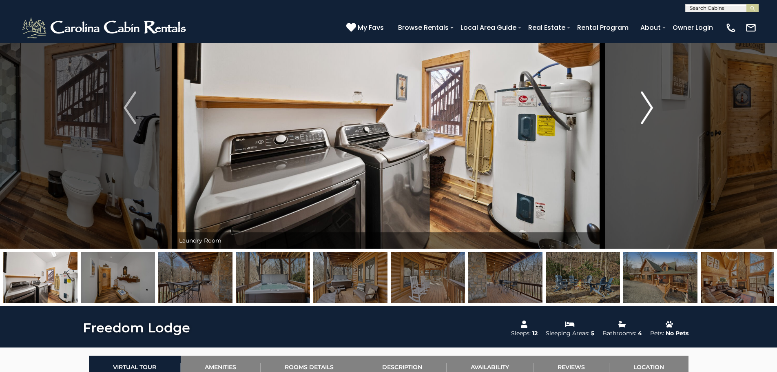
click at [650, 101] on img "Next" at bounding box center [647, 107] width 12 height 33
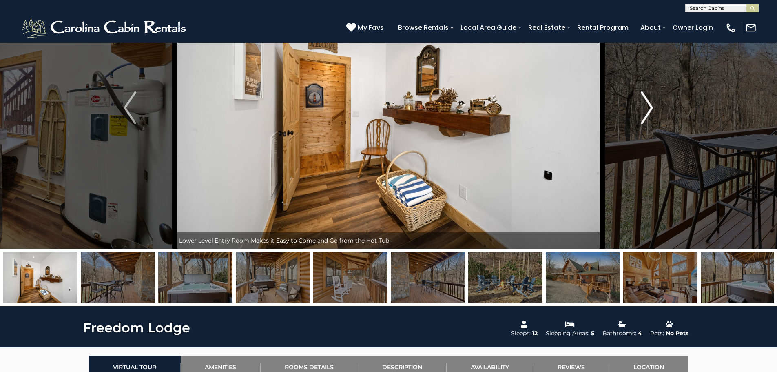
click at [650, 101] on img "Next" at bounding box center [647, 107] width 12 height 33
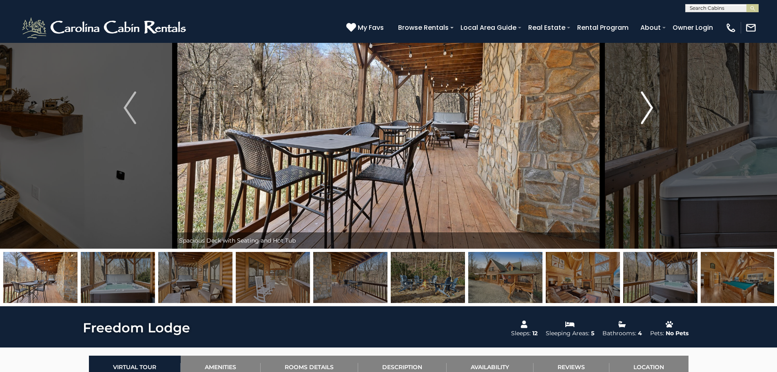
click at [650, 101] on img "Next" at bounding box center [647, 107] width 12 height 33
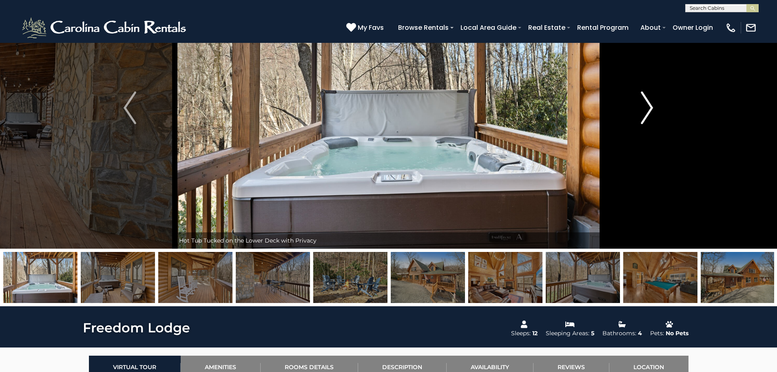
click at [650, 101] on img "Next" at bounding box center [647, 107] width 12 height 33
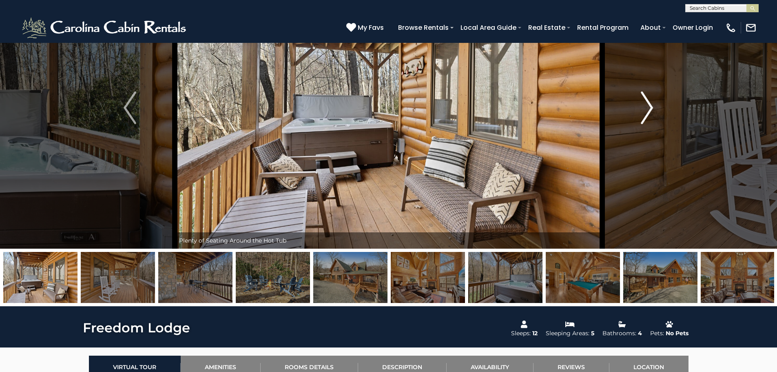
click at [650, 101] on img "Next" at bounding box center [647, 107] width 12 height 33
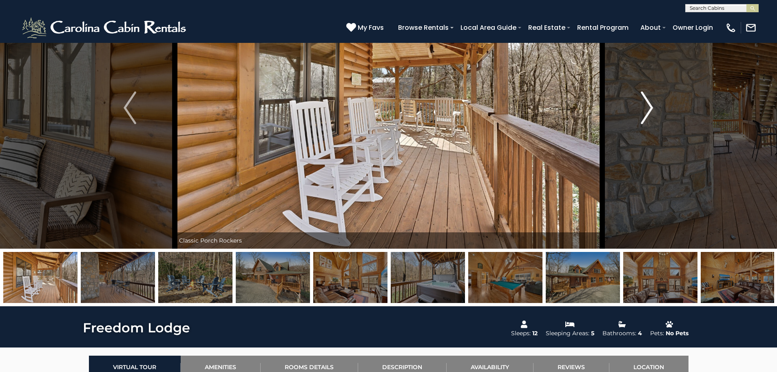
click at [650, 101] on img "Next" at bounding box center [647, 107] width 12 height 33
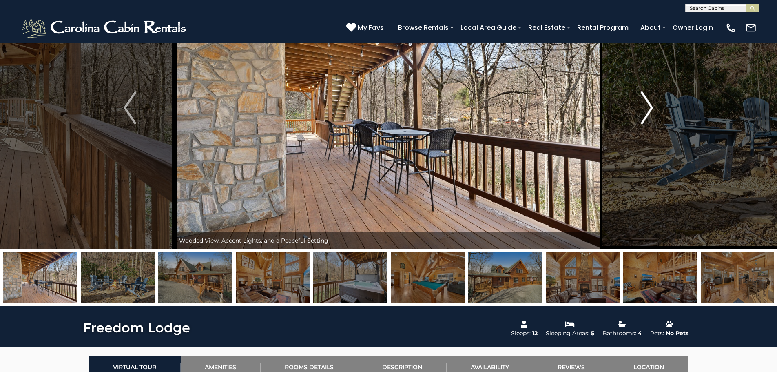
click at [650, 101] on img "Next" at bounding box center [647, 107] width 12 height 33
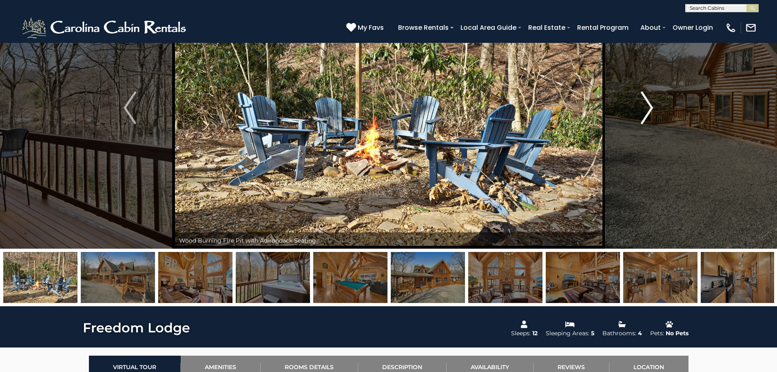
click at [650, 101] on img "Next" at bounding box center [647, 107] width 12 height 33
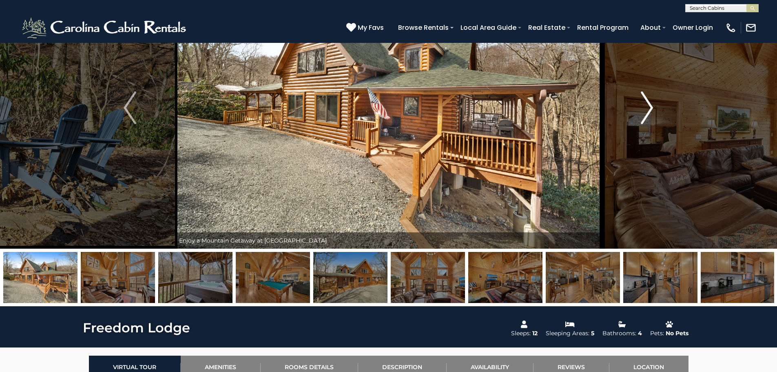
click at [650, 101] on img "Next" at bounding box center [647, 107] width 12 height 33
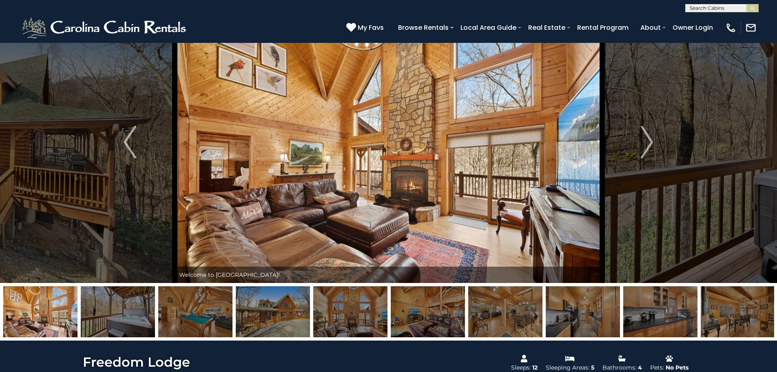
scroll to position [41, 0]
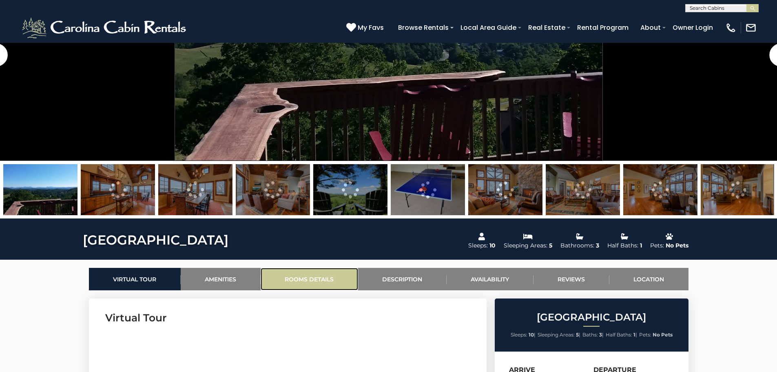
click at [303, 280] on link "Rooms Details" at bounding box center [309, 279] width 97 height 22
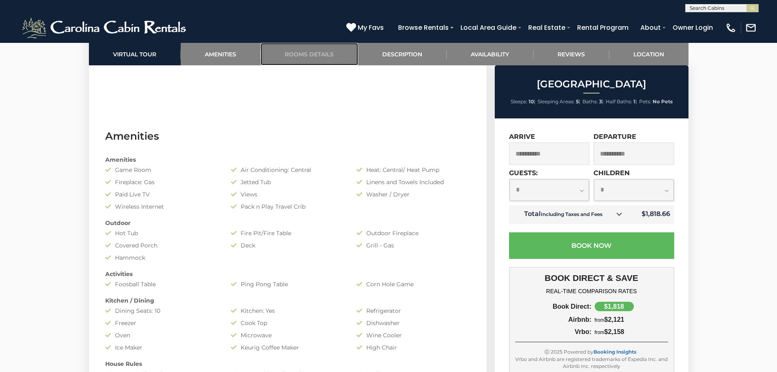
scroll to position [463, 0]
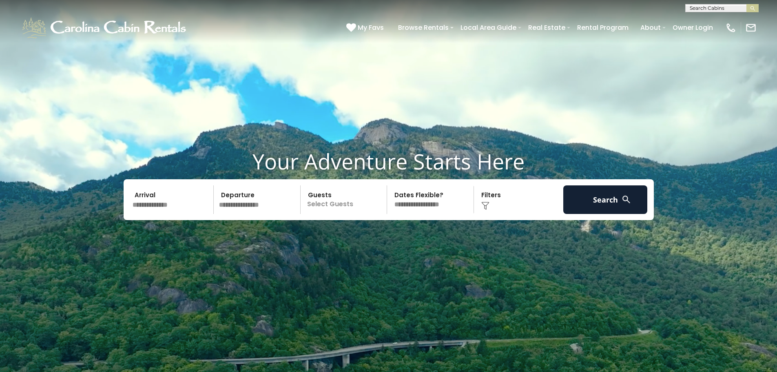
click at [230, 279] on video at bounding box center [388, 194] width 777 height 389
drag, startPoint x: 158, startPoint y: 183, endPoint x: 158, endPoint y: 191, distance: 8.2
click at [158, 186] on div "Arrival Departure Guests Select Guests Guests - 0 + + **" at bounding box center [389, 199] width 530 height 41
click at [181, 205] on input "text" at bounding box center [172, 199] width 84 height 29
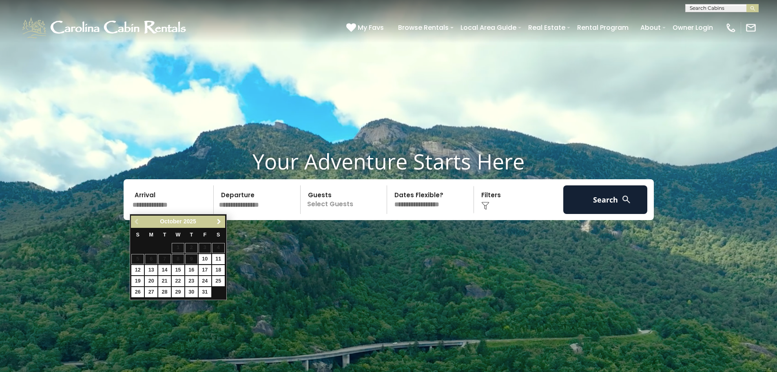
click at [218, 222] on span "Next" at bounding box center [219, 221] width 7 height 7
click at [219, 222] on span "Next" at bounding box center [219, 221] width 7 height 7
click at [188, 260] on link "11" at bounding box center [191, 259] width 13 height 10
type input "********"
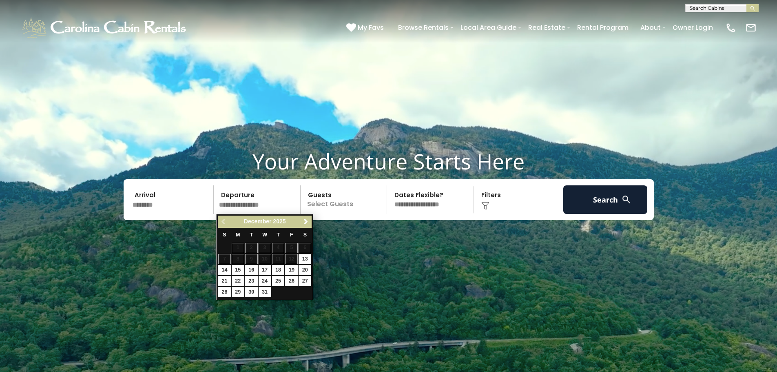
click at [255, 200] on input "text" at bounding box center [258, 199] width 84 height 29
click at [220, 272] on link "14" at bounding box center [224, 270] width 13 height 10
type input "********"
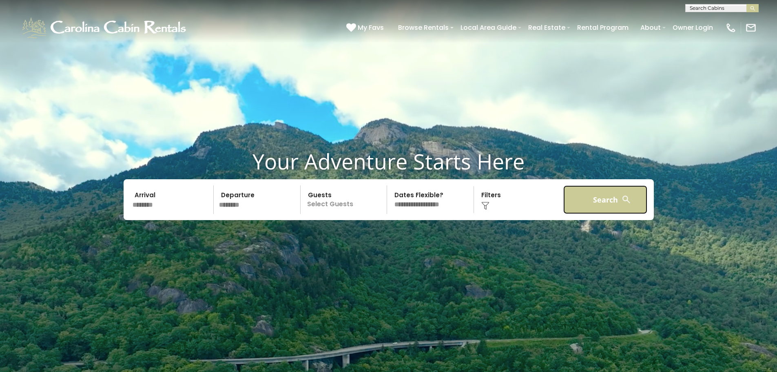
click at [613, 197] on button "Search" at bounding box center [605, 199] width 84 height 29
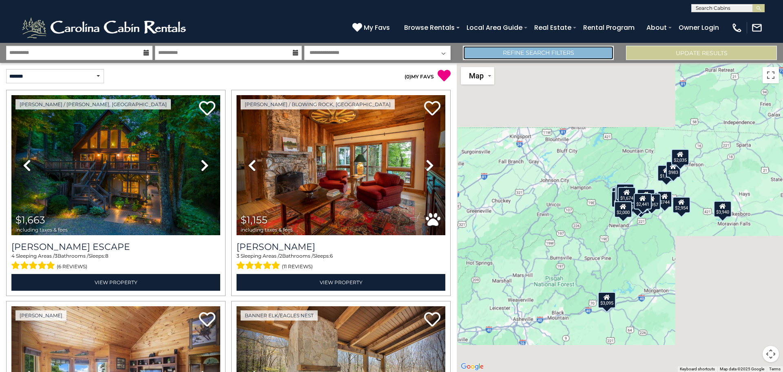
click at [558, 50] on link "Refine Search Filters" at bounding box center [538, 53] width 151 height 14
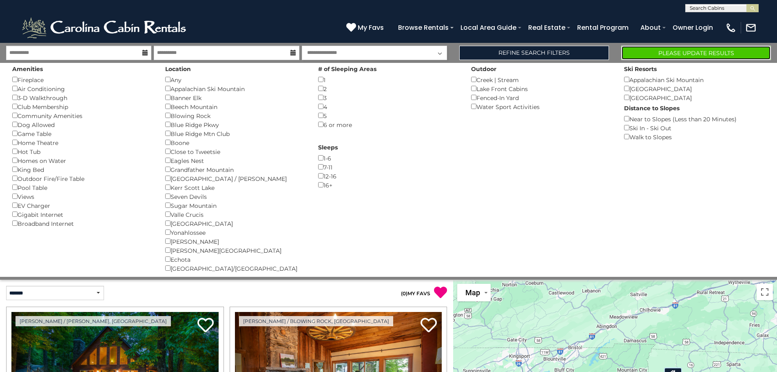
click at [683, 53] on button "Please Update Results" at bounding box center [696, 53] width 150 height 14
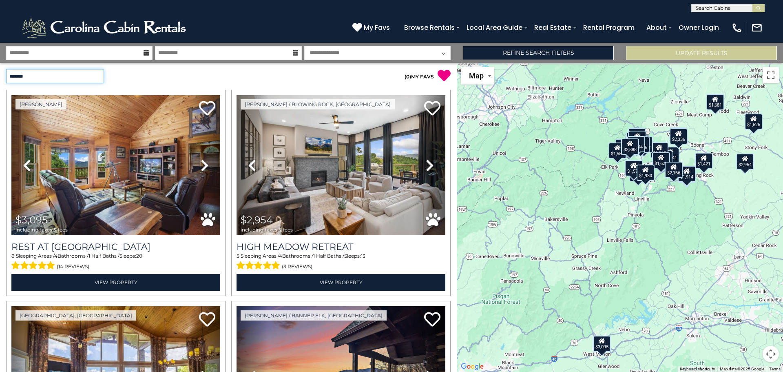
click at [64, 77] on select "**********" at bounding box center [55, 76] width 98 height 14
select select "*********"
click at [6, 69] on select "**********" at bounding box center [55, 76] width 98 height 14
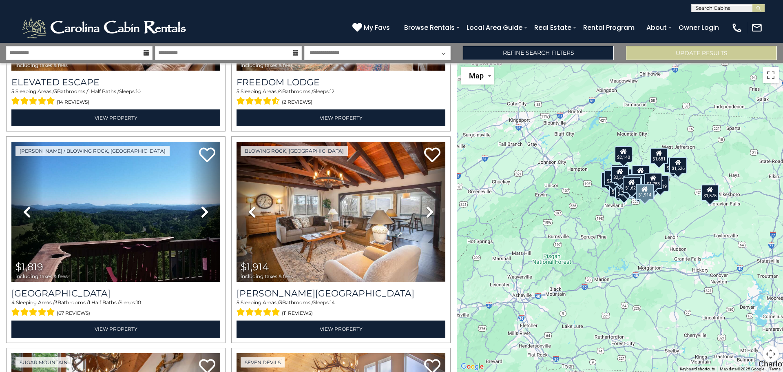
scroll to position [1468, 0]
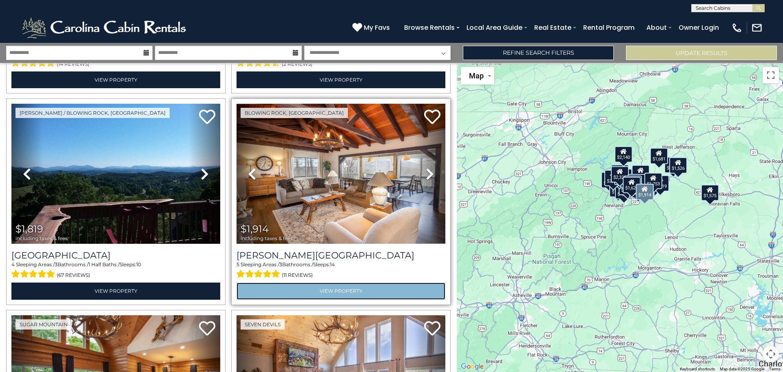
click at [326, 282] on link "View Property" at bounding box center [341, 290] width 209 height 17
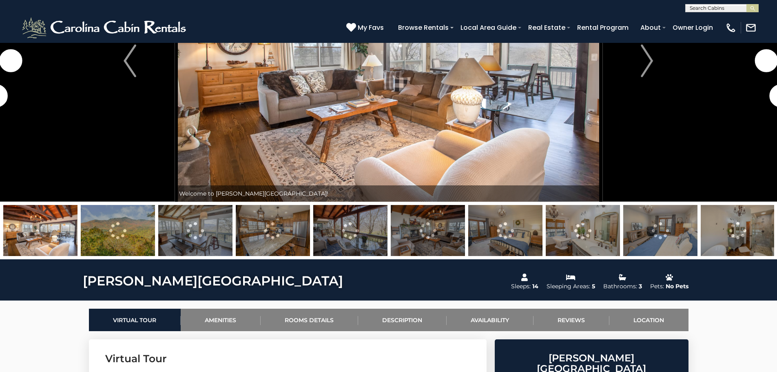
scroll to position [163, 0]
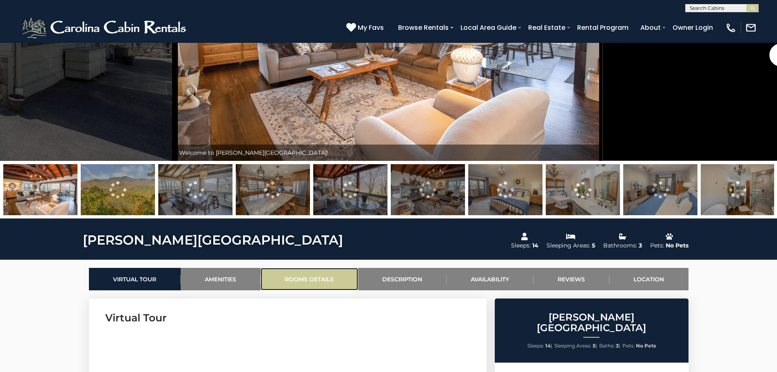
click at [311, 282] on link "Rooms Details" at bounding box center [309, 279] width 97 height 22
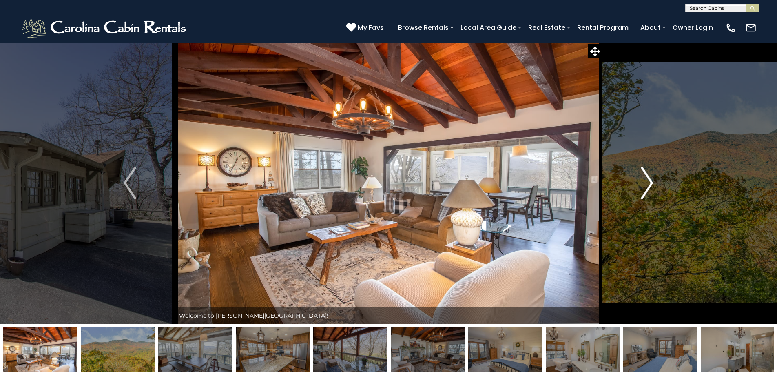
scroll to position [0, 0]
click at [646, 182] on img "Next" at bounding box center [647, 183] width 12 height 33
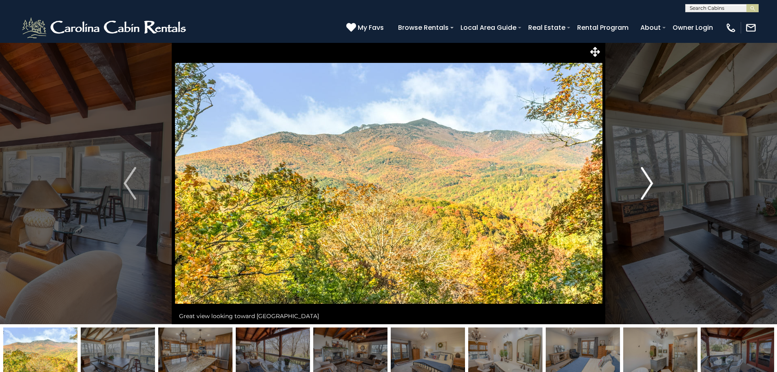
click at [646, 182] on img "Next" at bounding box center [647, 183] width 12 height 33
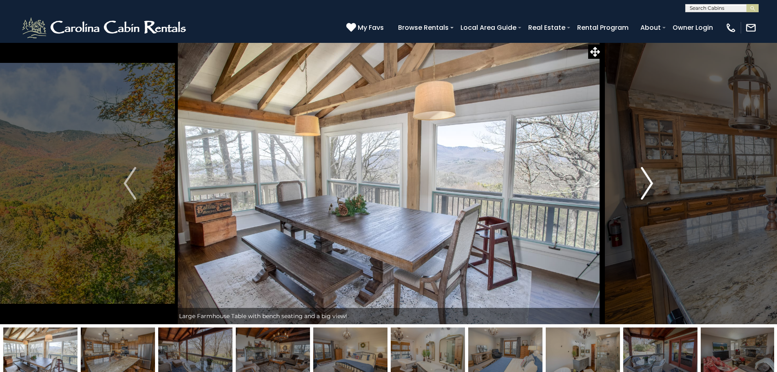
click at [646, 182] on img "Next" at bounding box center [647, 183] width 12 height 33
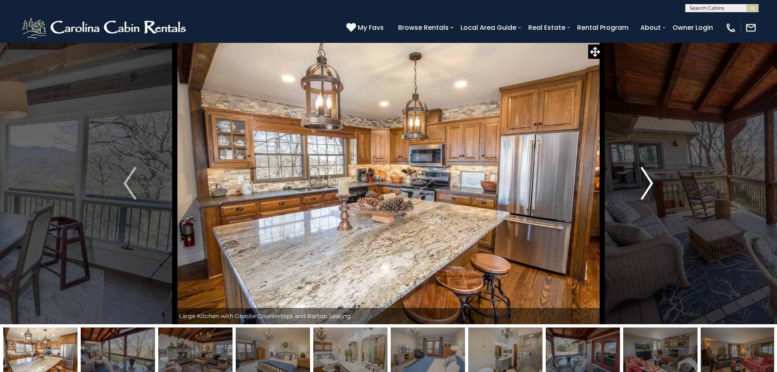
click at [646, 182] on img "Next" at bounding box center [647, 183] width 12 height 33
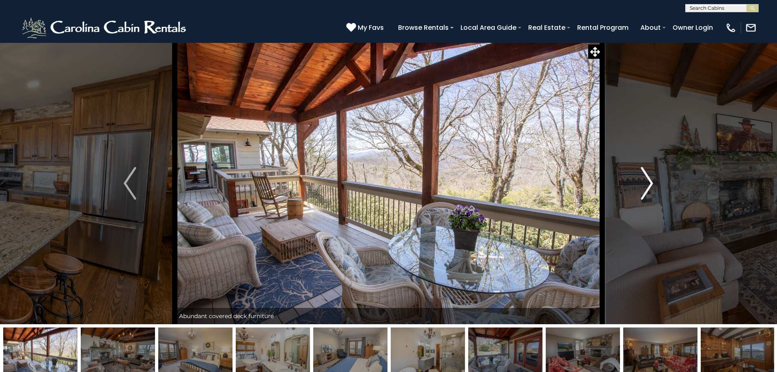
click at [646, 182] on img "Next" at bounding box center [647, 183] width 12 height 33
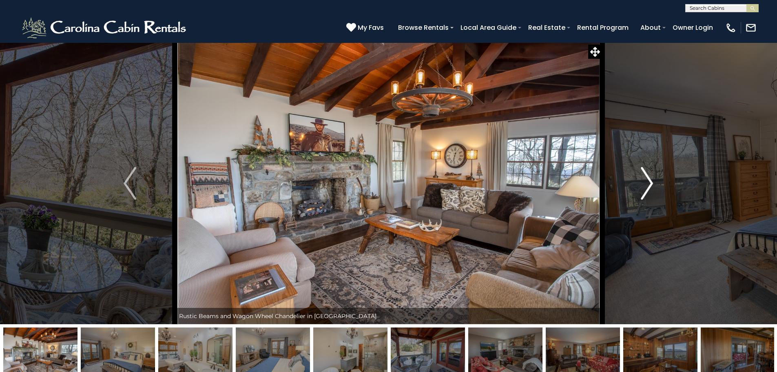
click at [646, 182] on img "Next" at bounding box center [647, 183] width 12 height 33
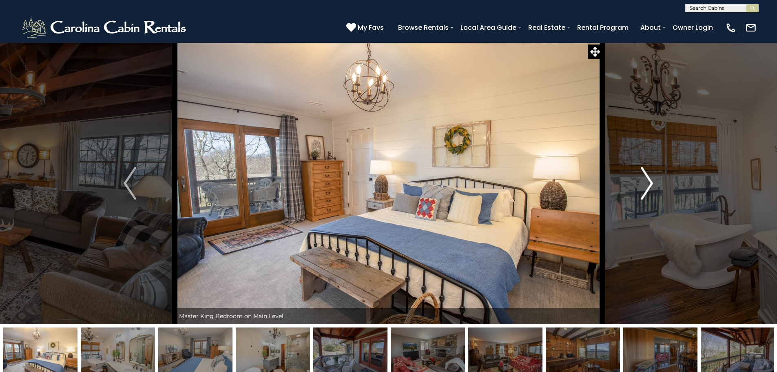
click at [646, 182] on img "Next" at bounding box center [647, 183] width 12 height 33
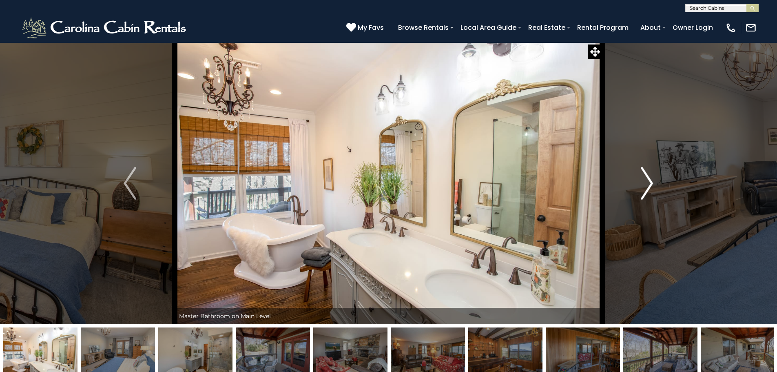
click at [646, 182] on img "Next" at bounding box center [647, 183] width 12 height 33
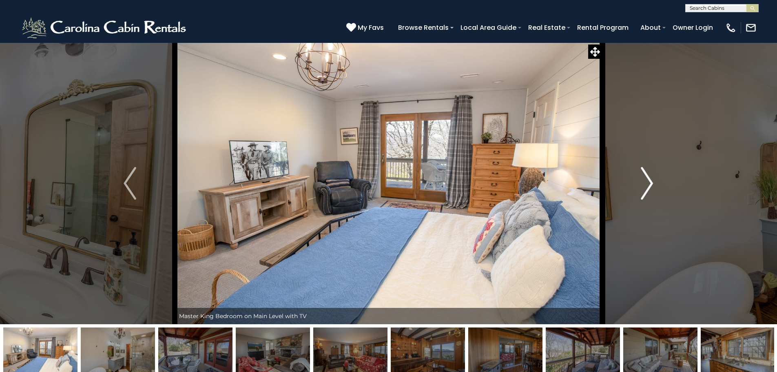
click at [646, 182] on img "Next" at bounding box center [647, 183] width 12 height 33
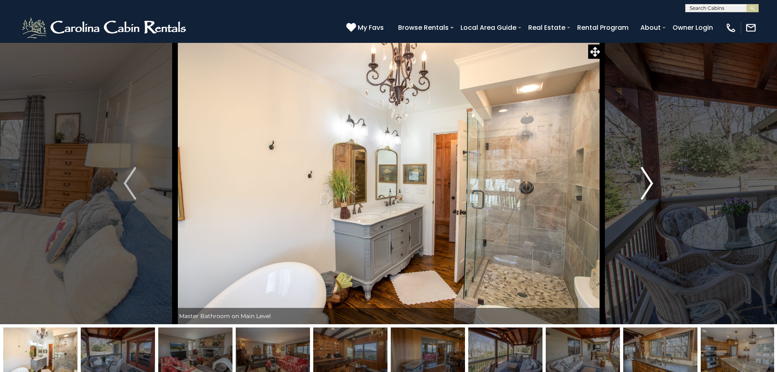
click at [646, 182] on img "Next" at bounding box center [647, 183] width 12 height 33
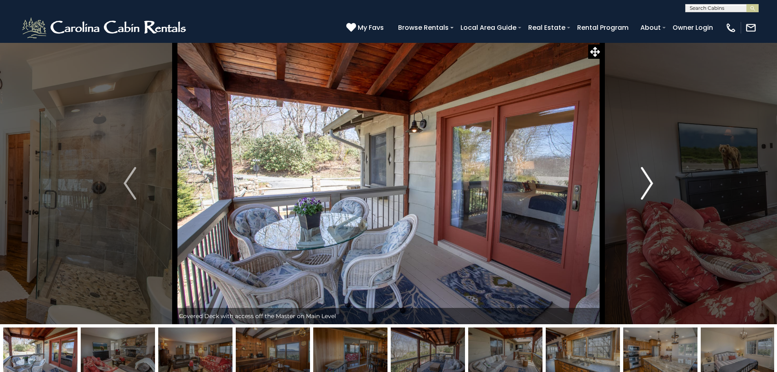
click at [646, 182] on img "Next" at bounding box center [647, 183] width 12 height 33
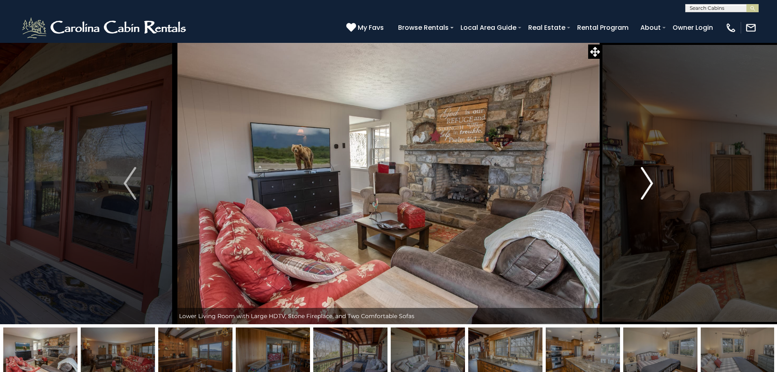
click at [646, 182] on img "Next" at bounding box center [647, 183] width 12 height 33
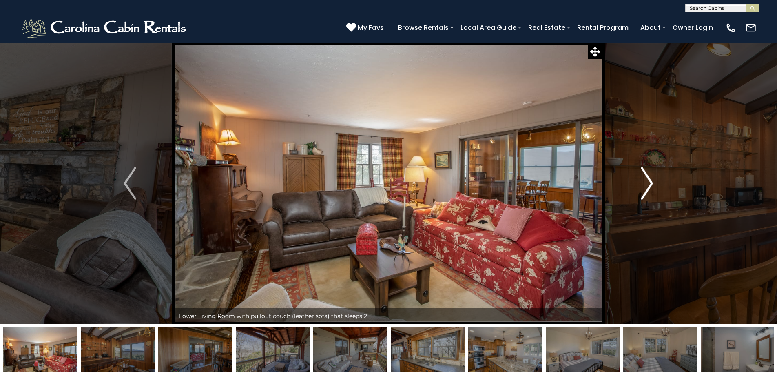
click at [646, 182] on img "Next" at bounding box center [647, 183] width 12 height 33
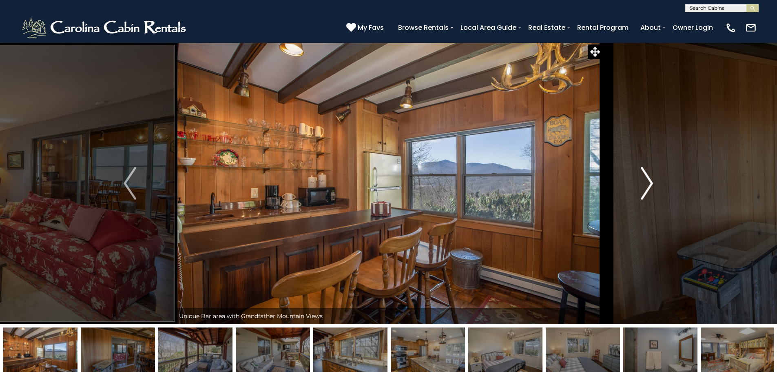
click at [646, 182] on img "Next" at bounding box center [647, 183] width 12 height 33
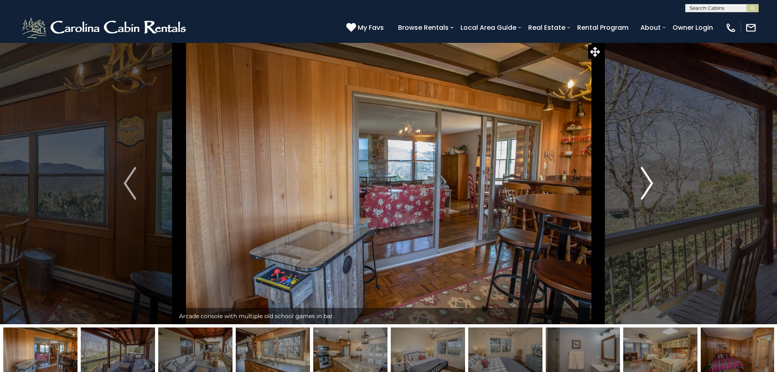
click at [646, 182] on img "Next" at bounding box center [647, 183] width 12 height 33
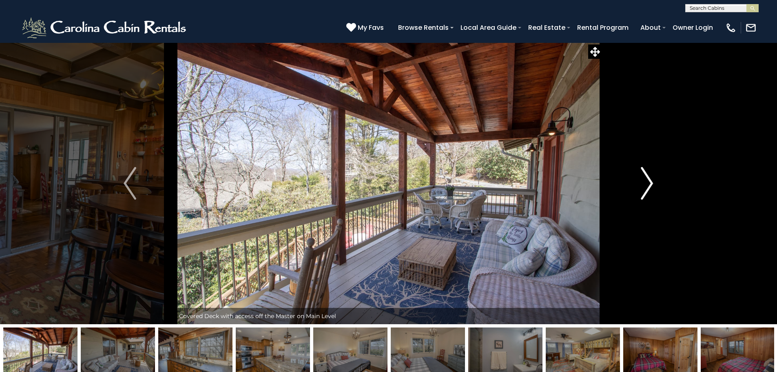
click at [646, 182] on img "Next" at bounding box center [647, 183] width 12 height 33
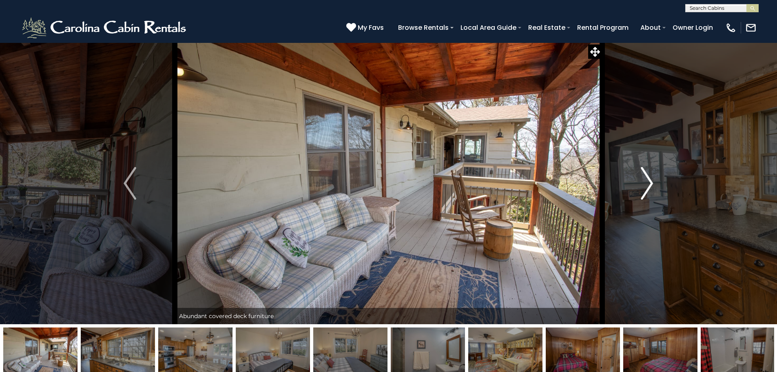
click at [646, 182] on img "Next" at bounding box center [647, 183] width 12 height 33
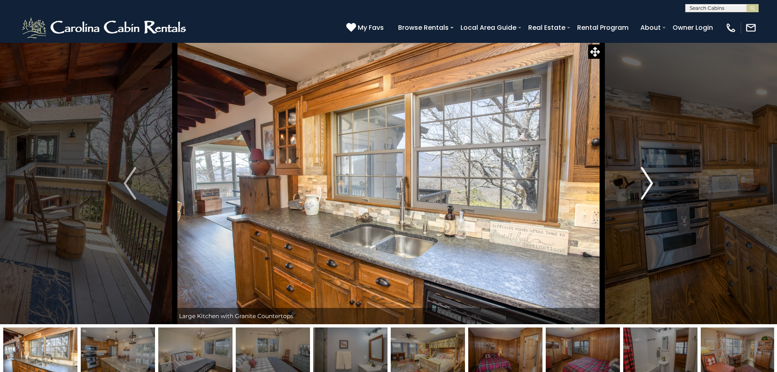
click at [646, 182] on img "Next" at bounding box center [647, 183] width 12 height 33
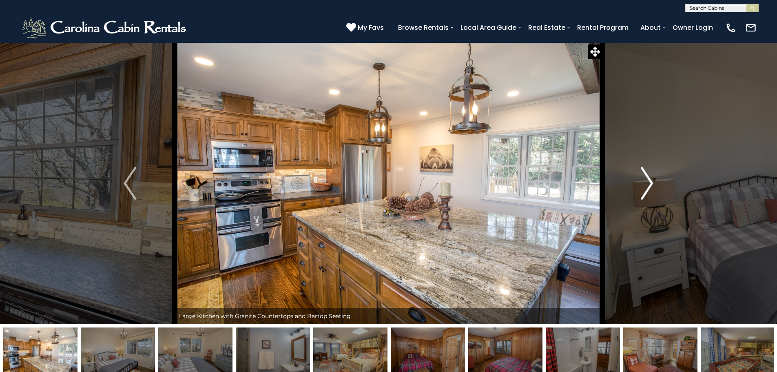
click at [646, 182] on img "Next" at bounding box center [647, 183] width 12 height 33
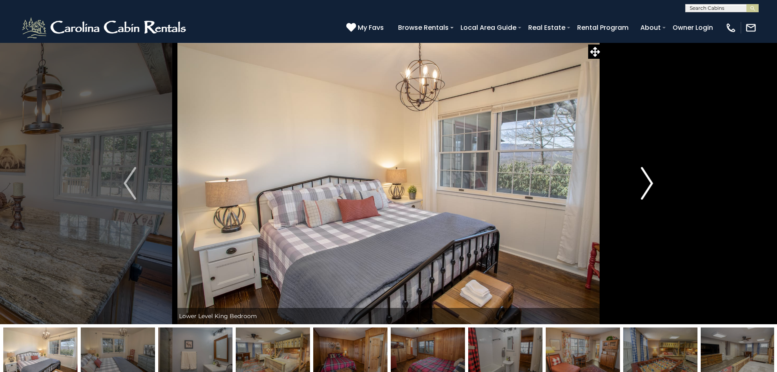
click at [646, 182] on img "Next" at bounding box center [647, 183] width 12 height 33
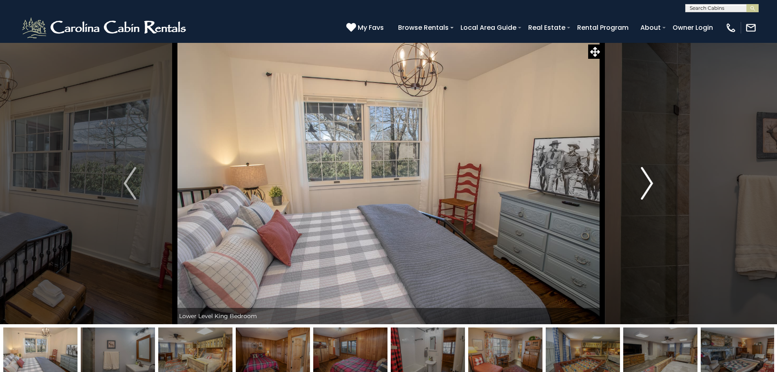
click at [646, 182] on img "Next" at bounding box center [647, 183] width 12 height 33
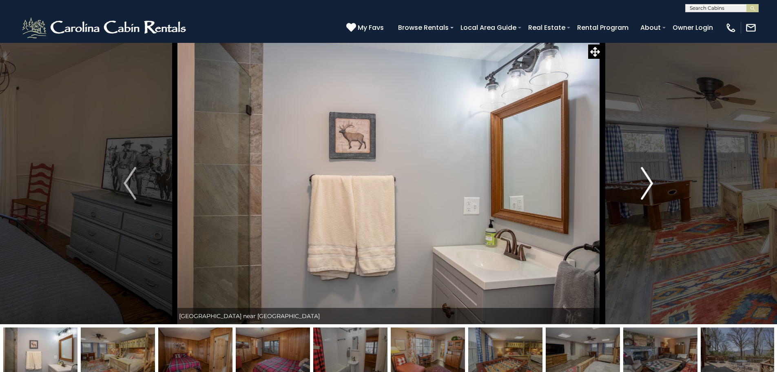
click at [646, 182] on img "Next" at bounding box center [647, 183] width 12 height 33
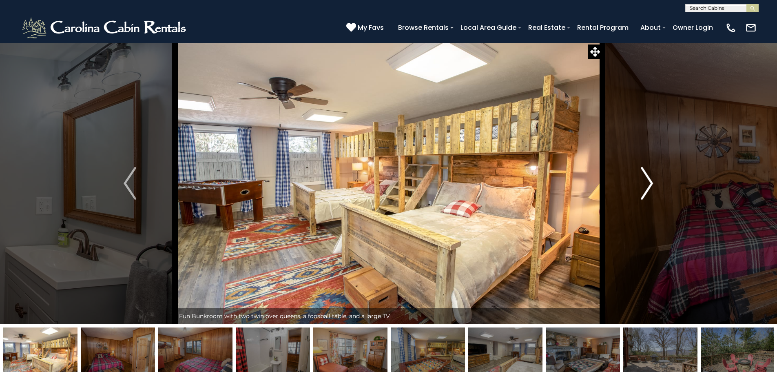
click at [646, 182] on img "Next" at bounding box center [647, 183] width 12 height 33
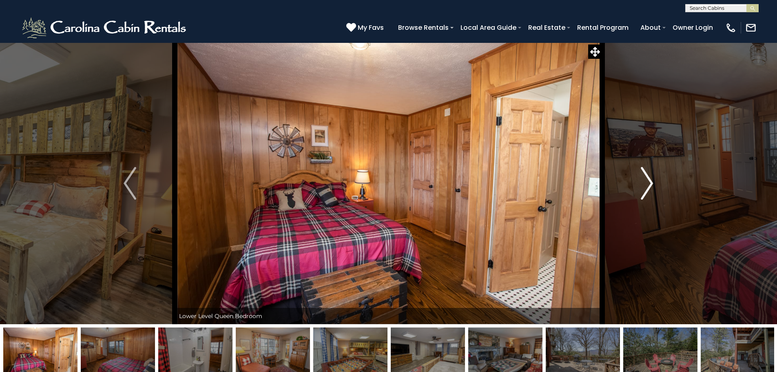
click at [646, 182] on img "Next" at bounding box center [647, 183] width 12 height 33
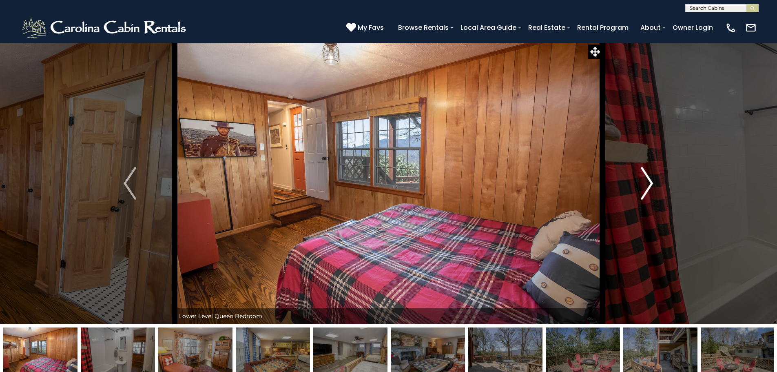
click at [646, 182] on img "Next" at bounding box center [647, 183] width 12 height 33
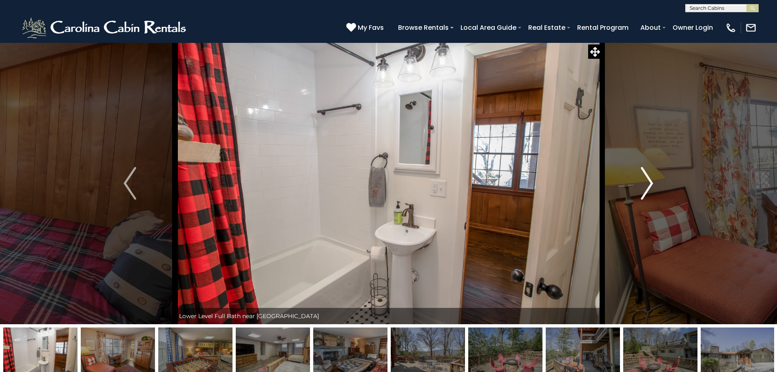
click at [646, 182] on img "Next" at bounding box center [647, 183] width 12 height 33
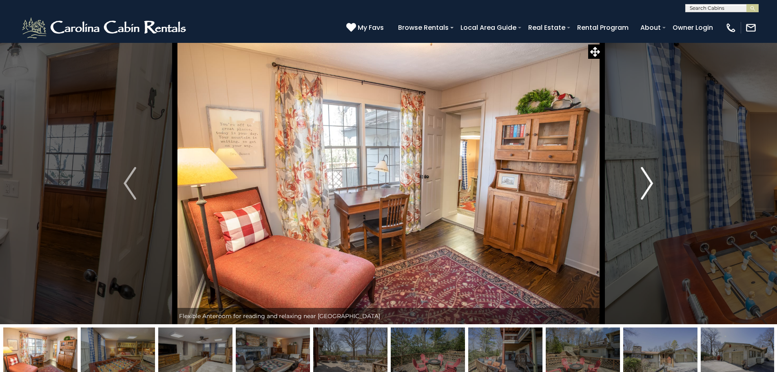
click at [646, 182] on img "Next" at bounding box center [647, 183] width 12 height 33
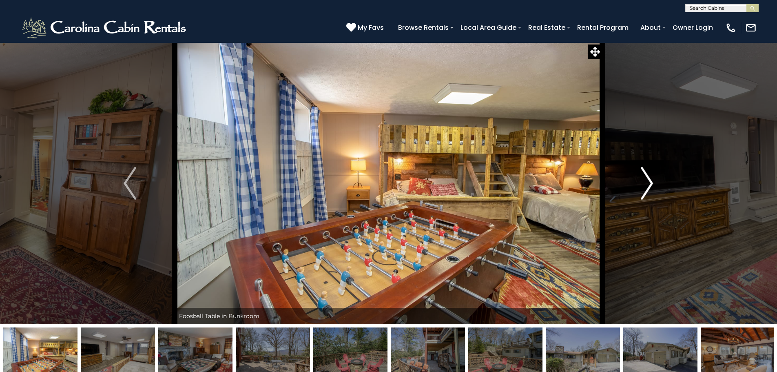
click at [646, 182] on img "Next" at bounding box center [647, 183] width 12 height 33
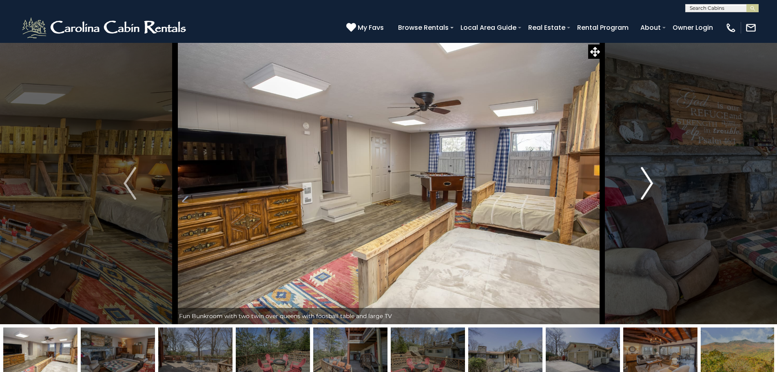
click at [646, 182] on img "Next" at bounding box center [647, 183] width 12 height 33
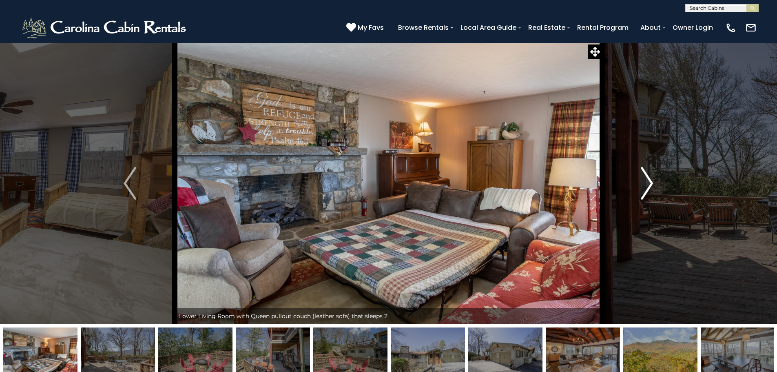
click at [646, 182] on img "Next" at bounding box center [647, 183] width 12 height 33
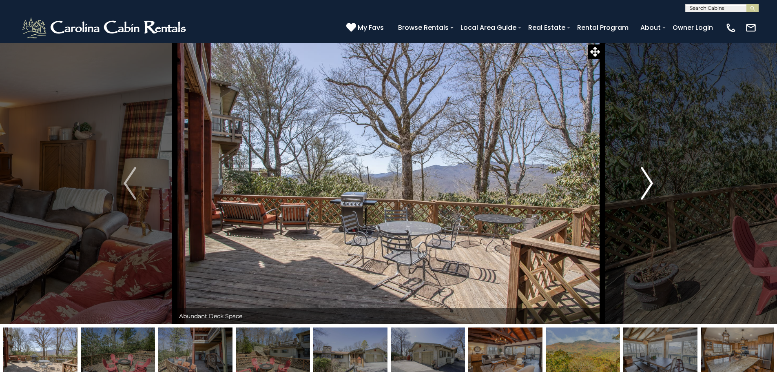
click at [646, 182] on img "Next" at bounding box center [647, 183] width 12 height 33
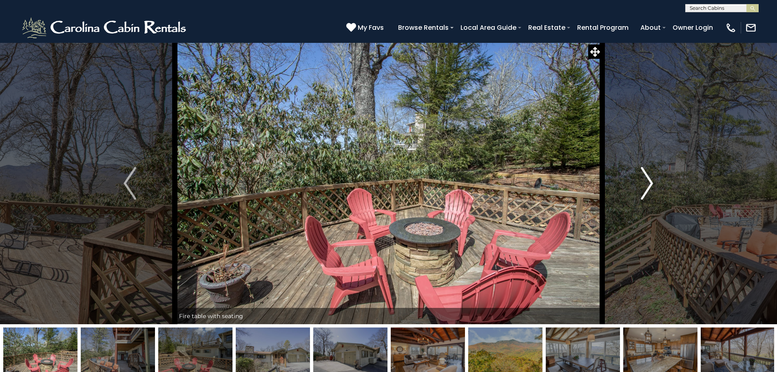
click at [646, 182] on img "Next" at bounding box center [647, 183] width 12 height 33
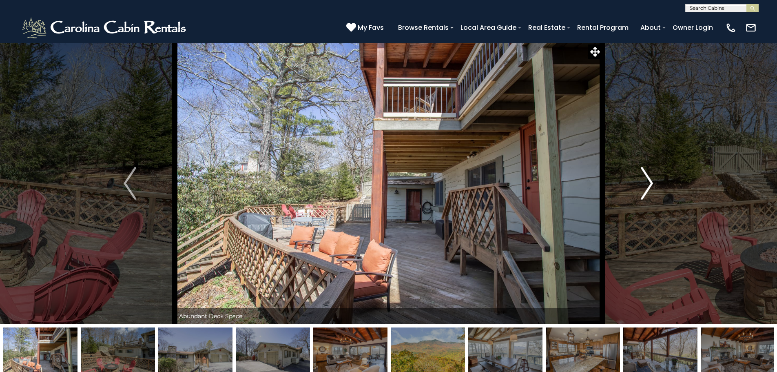
click at [646, 182] on img "Next" at bounding box center [647, 183] width 12 height 33
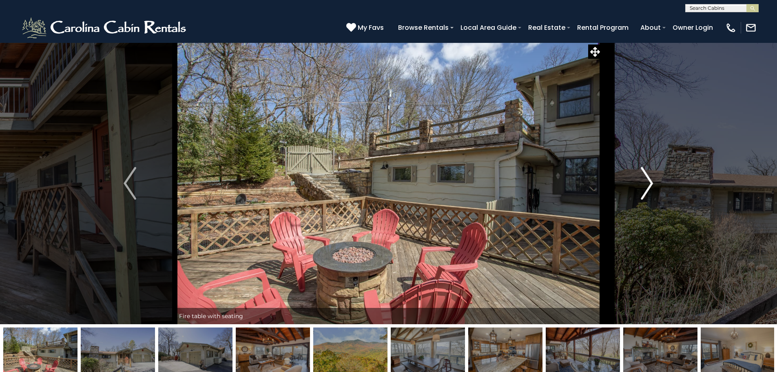
click at [646, 182] on img "Next" at bounding box center [647, 183] width 12 height 33
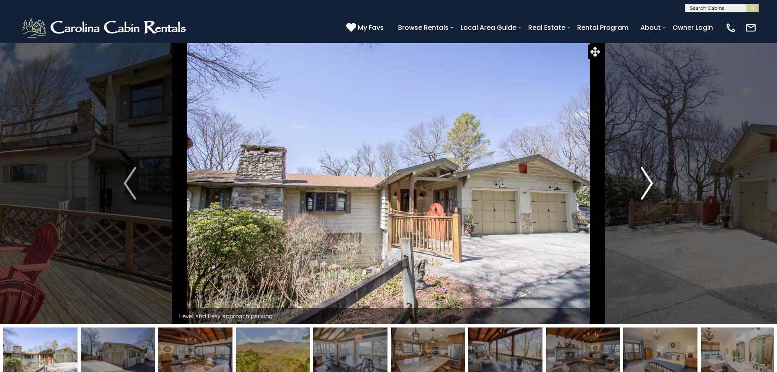
click at [646, 182] on img "Next" at bounding box center [647, 183] width 12 height 33
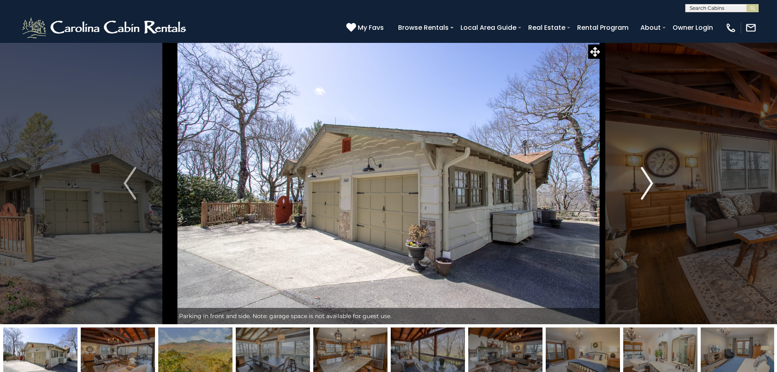
click at [646, 182] on img "Next" at bounding box center [647, 183] width 12 height 33
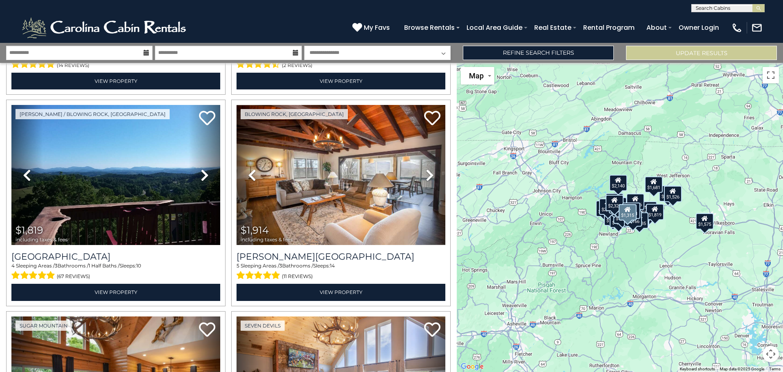
scroll to position [1468, 0]
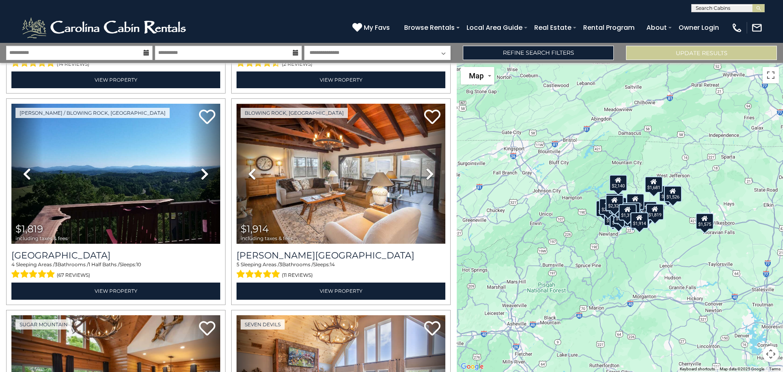
click at [772, 352] on button "Map camera controls" at bounding box center [771, 353] width 16 height 16
click at [754, 310] on button "Zoom in" at bounding box center [750, 313] width 16 height 16
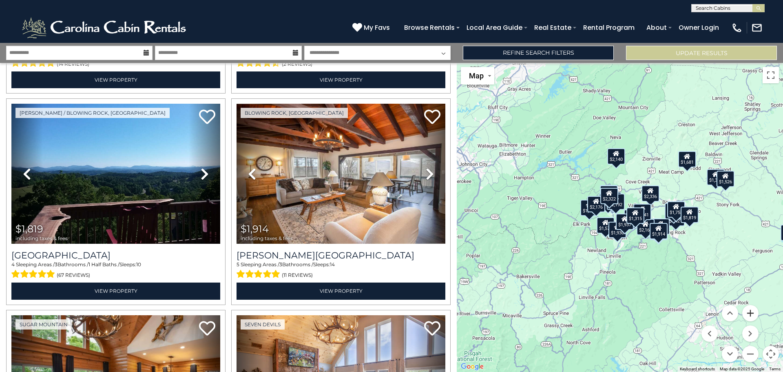
click at [751, 312] on button "Zoom in" at bounding box center [750, 313] width 16 height 16
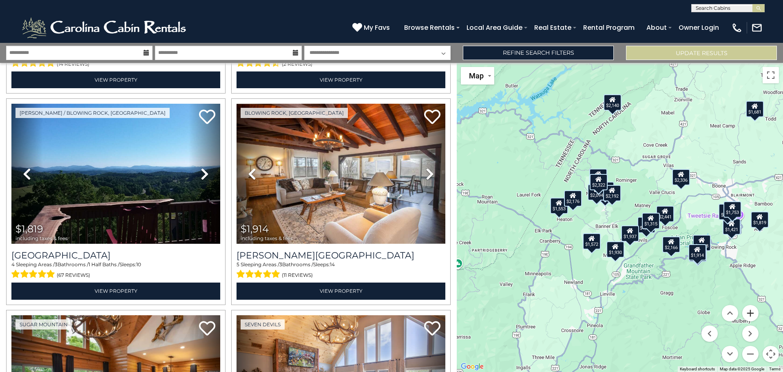
click at [756, 316] on button "Zoom in" at bounding box center [750, 313] width 16 height 16
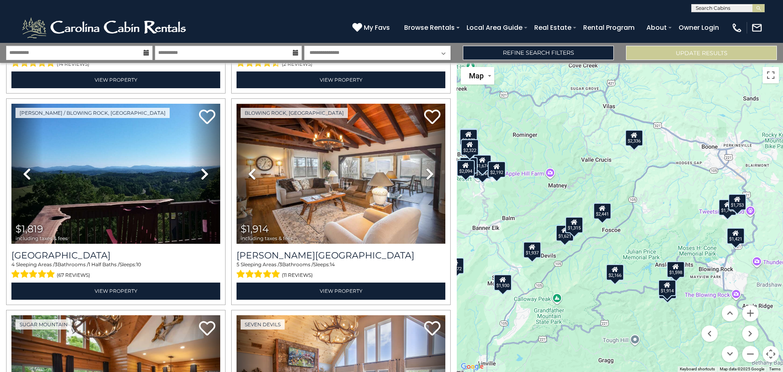
drag, startPoint x: 752, startPoint y: 274, endPoint x: 641, endPoint y: 267, distance: 111.6
click at [641, 267] on div "$1,246 $1,315 $1,326 $1,421 $1,526 $1,553 $1,572 $1,575 $1,598 $1,621 $1,674 $1…" at bounding box center [620, 217] width 326 height 309
click at [750, 316] on button "Zoom in" at bounding box center [750, 313] width 16 height 16
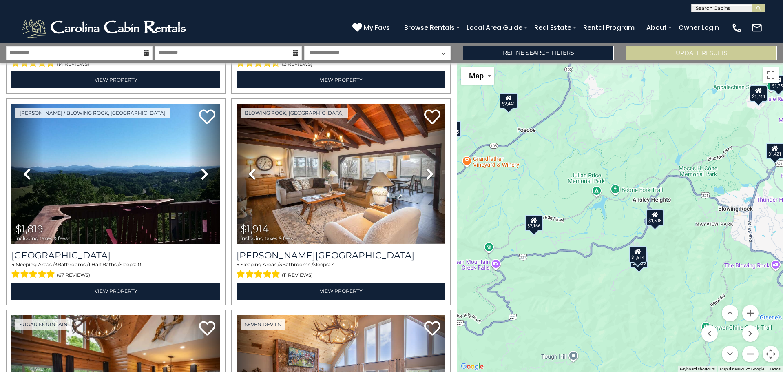
drag, startPoint x: 658, startPoint y: 304, endPoint x: 579, endPoint y: 188, distance: 140.3
click at [579, 188] on div "$1,246 $1,315 $1,326 $1,421 $1,526 $1,553 $1,572 $1,575 $1,598 $1,621 $1,674 $1…" at bounding box center [620, 217] width 326 height 309
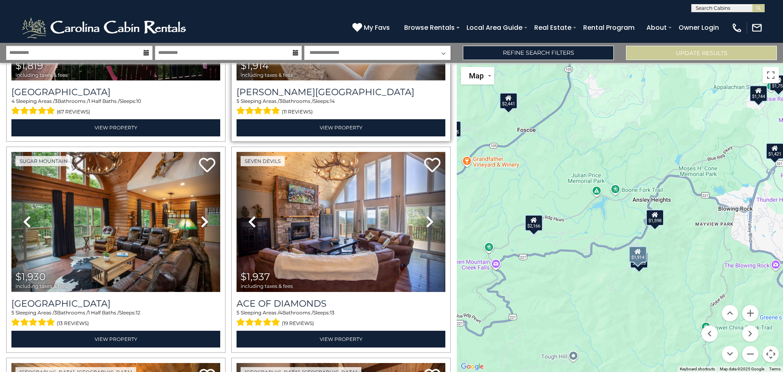
scroll to position [1672, 0]
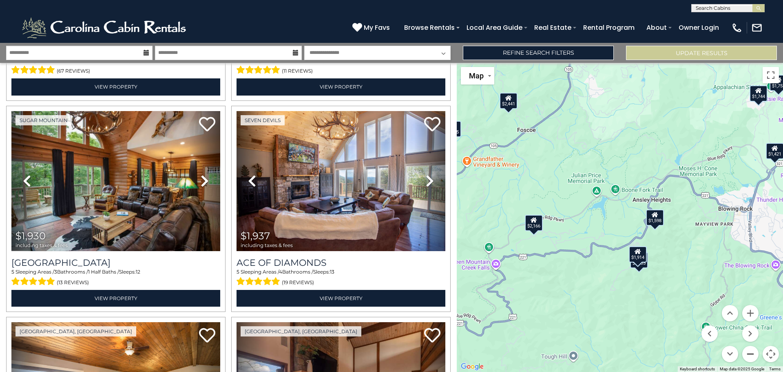
click at [750, 356] on button "Zoom out" at bounding box center [750, 353] width 16 height 16
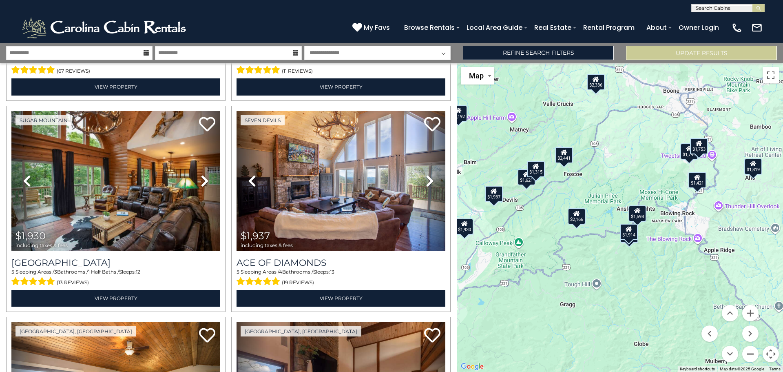
click at [750, 356] on button "Zoom out" at bounding box center [750, 353] width 16 height 16
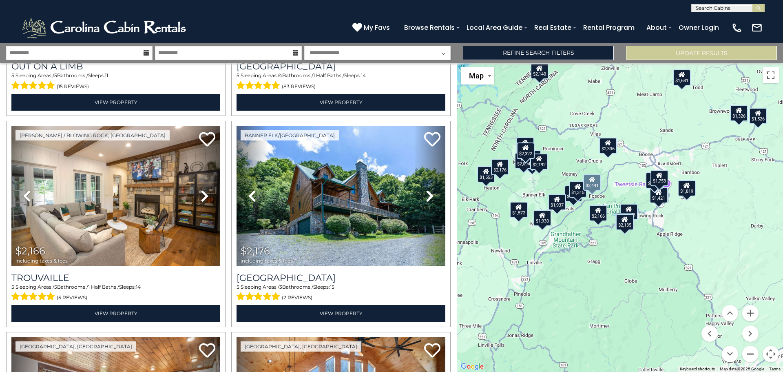
scroll to position [2500, 0]
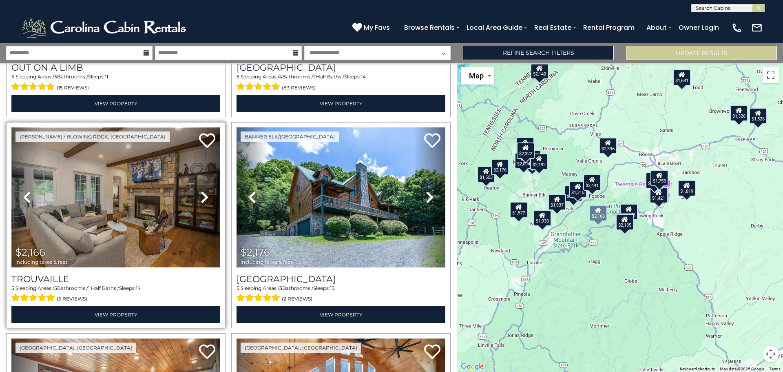
click at [115, 200] on img at bounding box center [115, 197] width 209 height 140
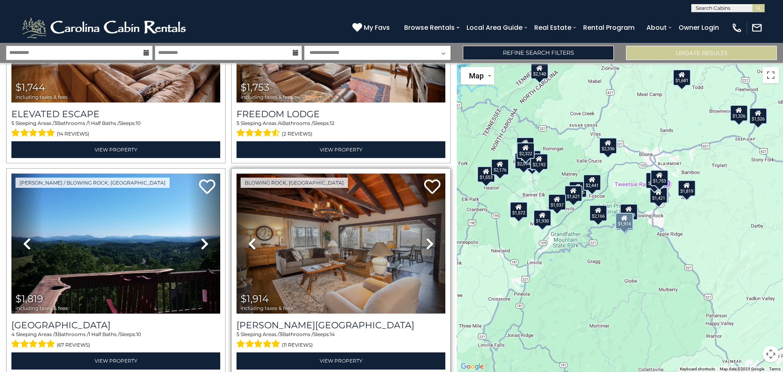
scroll to position [1439, 0]
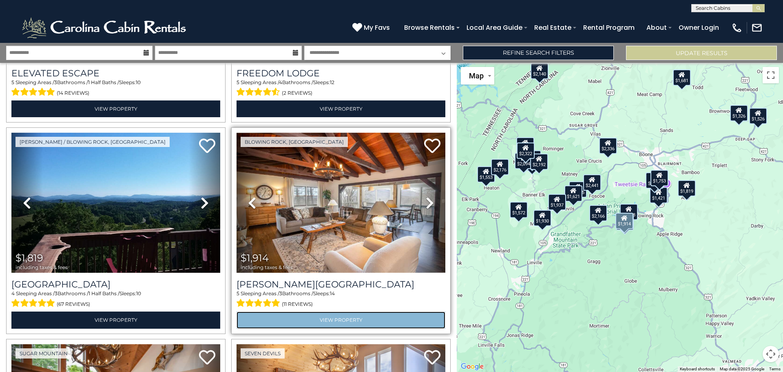
click at [371, 311] on link "View Property" at bounding box center [341, 319] width 209 height 17
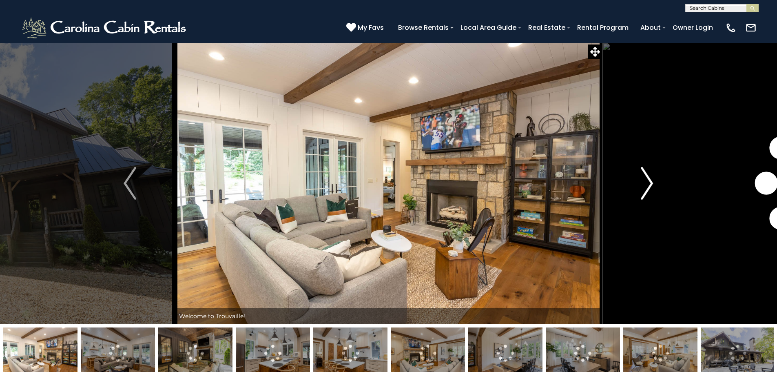
click at [649, 180] on img "Next" at bounding box center [647, 183] width 12 height 33
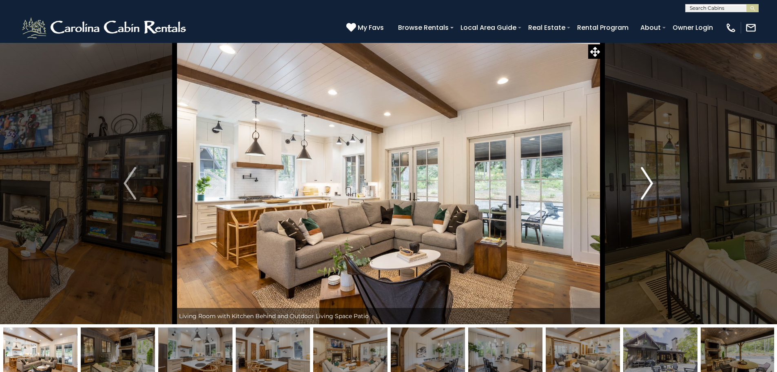
click at [649, 180] on img "Next" at bounding box center [647, 183] width 12 height 33
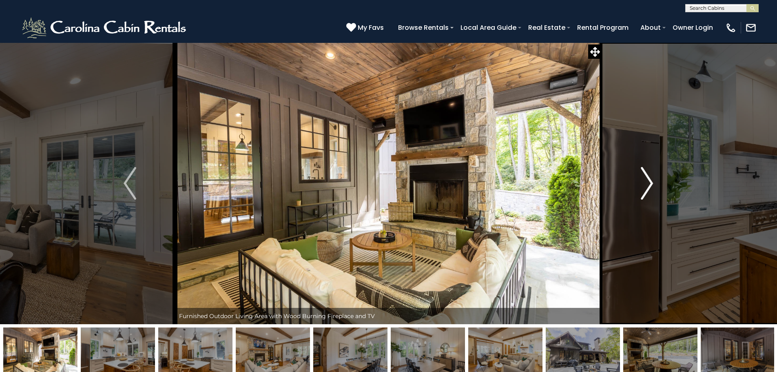
click at [649, 180] on img "Next" at bounding box center [647, 183] width 12 height 33
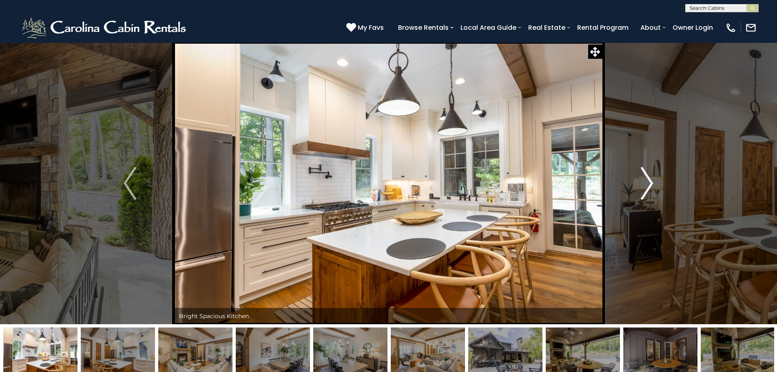
click at [649, 180] on img "Next" at bounding box center [647, 183] width 12 height 33
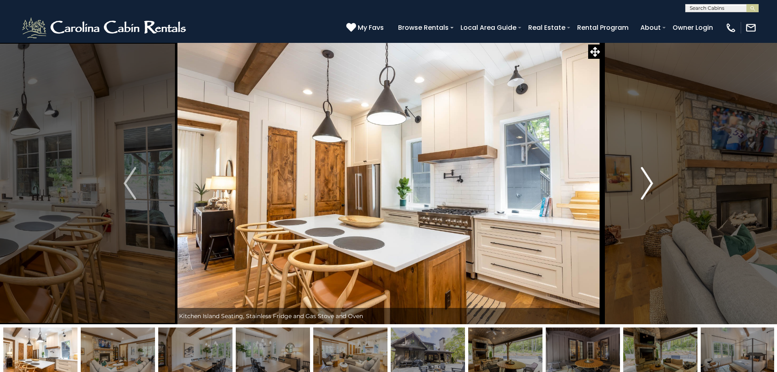
click at [649, 180] on img "Next" at bounding box center [647, 183] width 12 height 33
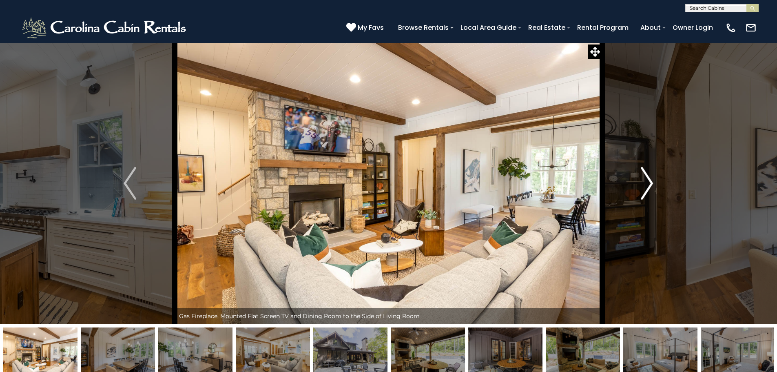
click at [649, 180] on img "Next" at bounding box center [647, 183] width 12 height 33
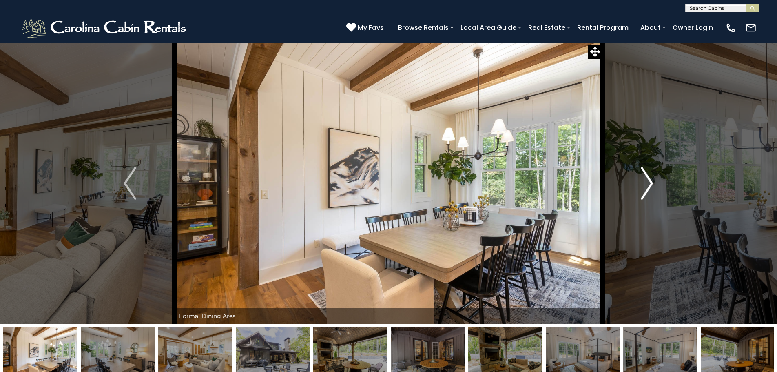
click at [649, 180] on img "Next" at bounding box center [647, 183] width 12 height 33
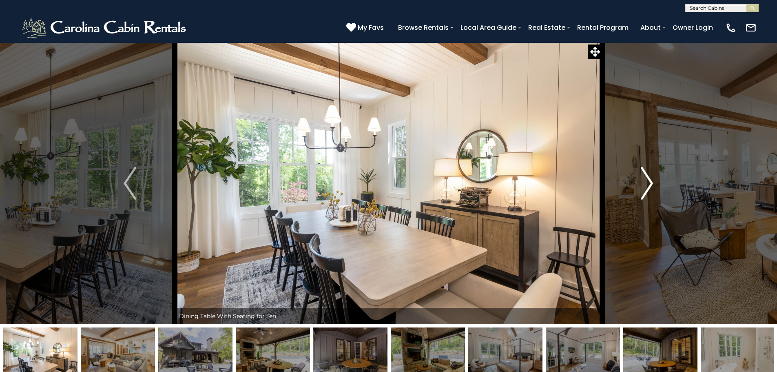
click at [649, 180] on img "Next" at bounding box center [647, 183] width 12 height 33
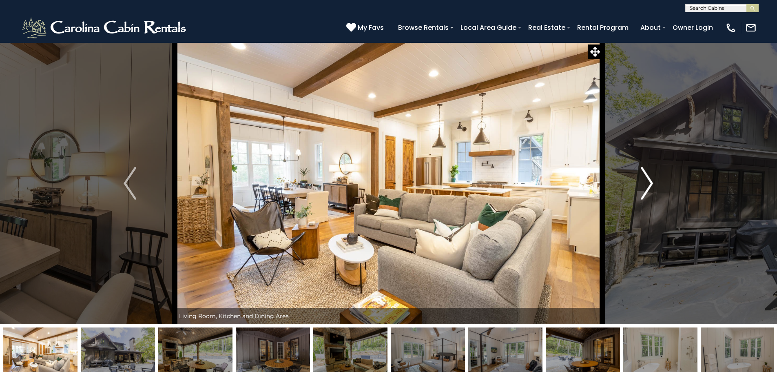
click at [649, 180] on img "Next" at bounding box center [647, 183] width 12 height 33
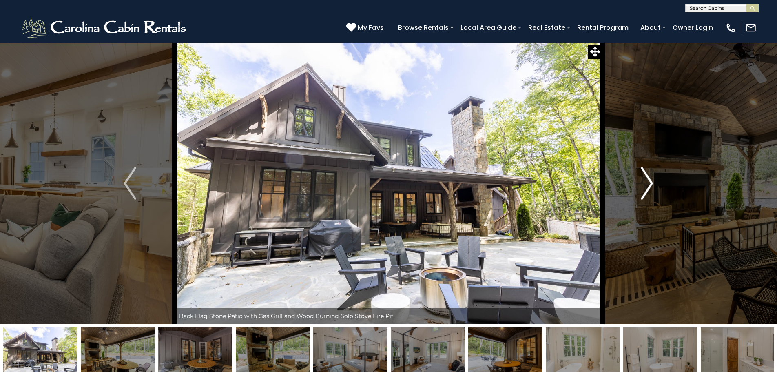
click at [649, 180] on img "Next" at bounding box center [647, 183] width 12 height 33
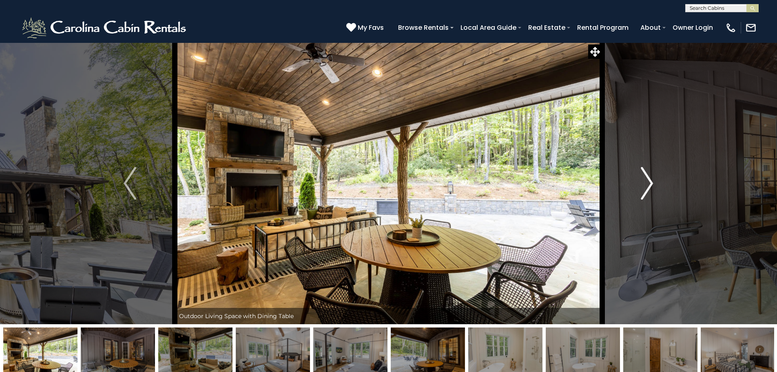
click at [649, 180] on img "Next" at bounding box center [647, 183] width 12 height 33
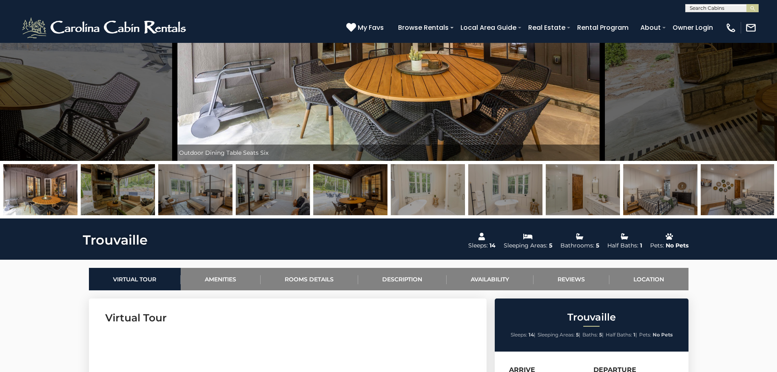
scroll to position [204, 0]
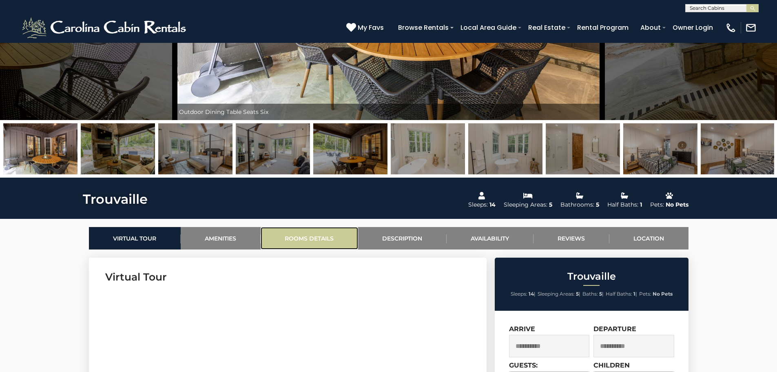
click at [329, 239] on link "Rooms Details" at bounding box center [309, 238] width 97 height 22
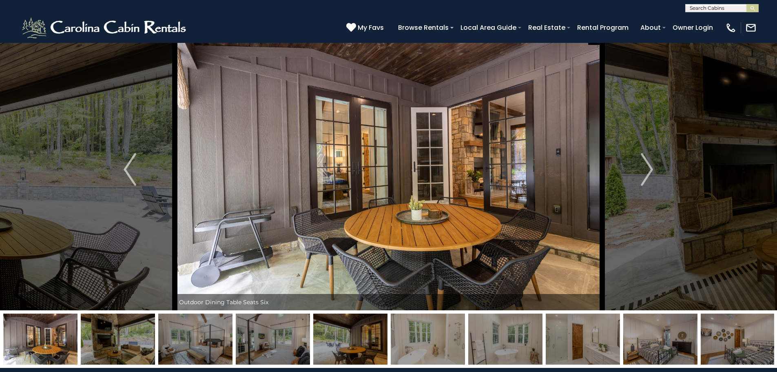
scroll to position [0, 0]
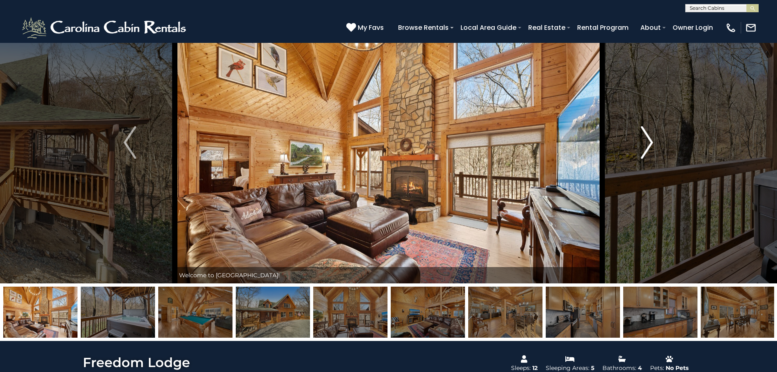
click at [650, 141] on img "Next" at bounding box center [647, 142] width 12 height 33
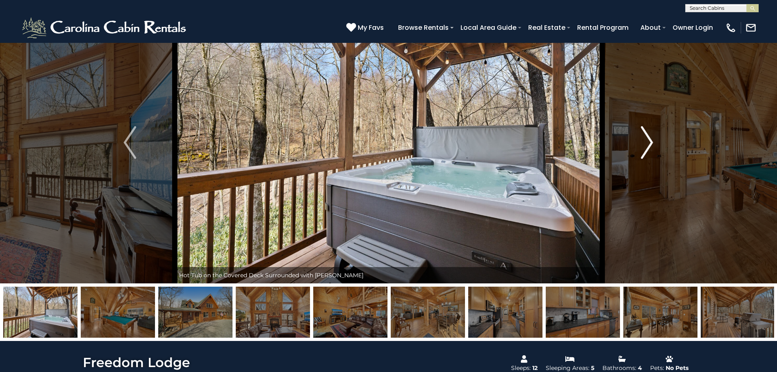
click at [650, 141] on img "Next" at bounding box center [647, 142] width 12 height 33
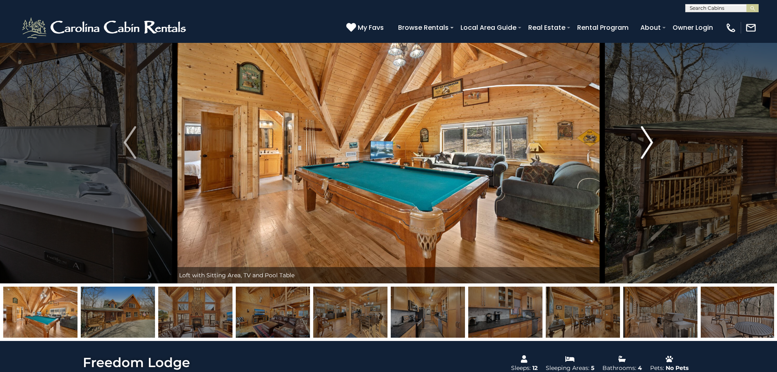
click at [650, 141] on img "Next" at bounding box center [647, 142] width 12 height 33
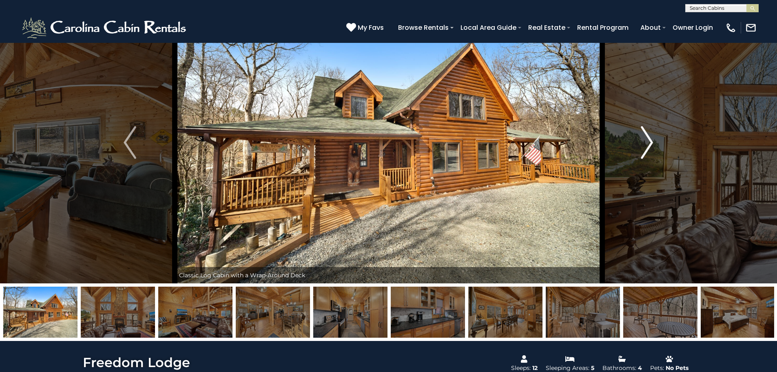
click at [650, 141] on img "Next" at bounding box center [647, 142] width 12 height 33
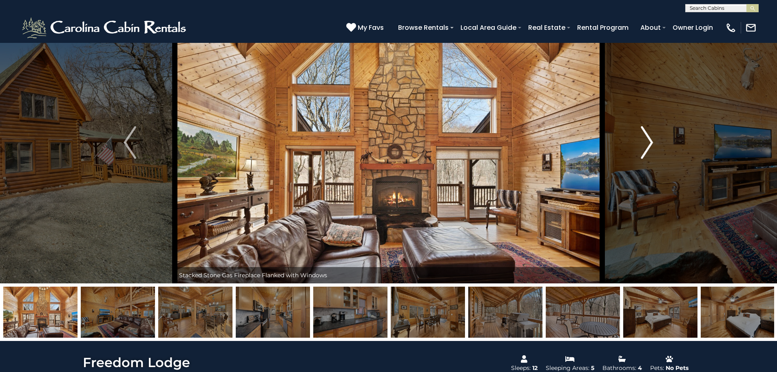
click at [650, 141] on img "Next" at bounding box center [647, 142] width 12 height 33
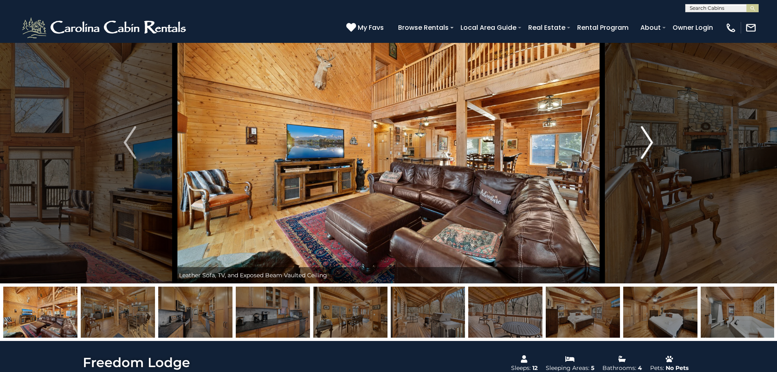
click at [650, 141] on img "Next" at bounding box center [647, 142] width 12 height 33
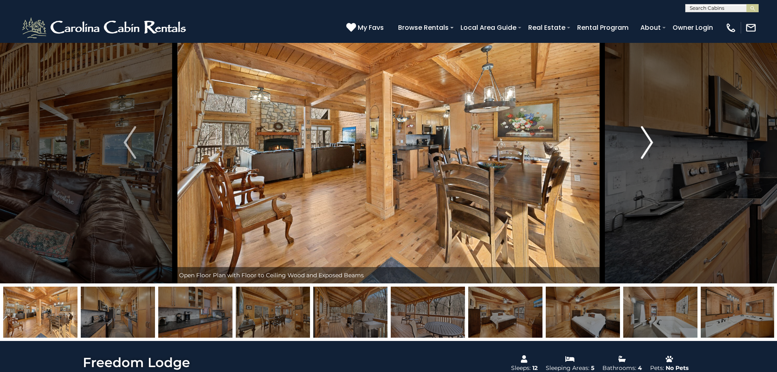
click at [650, 141] on img "Next" at bounding box center [647, 142] width 12 height 33
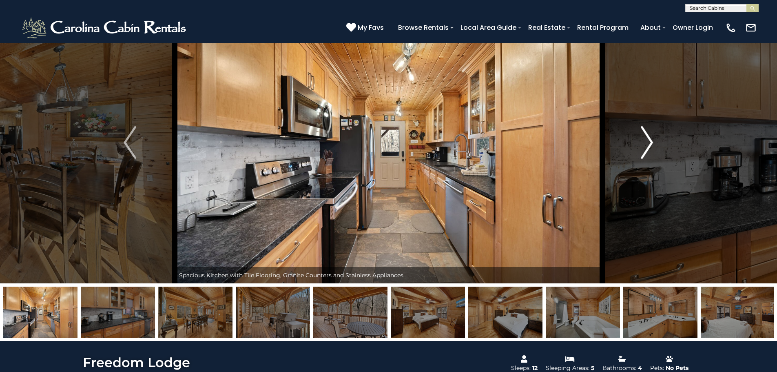
click at [650, 141] on img "Next" at bounding box center [647, 142] width 12 height 33
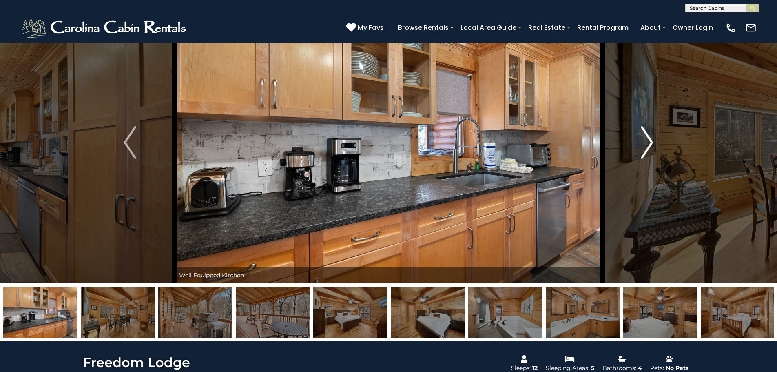
click at [650, 141] on img "Next" at bounding box center [647, 142] width 12 height 33
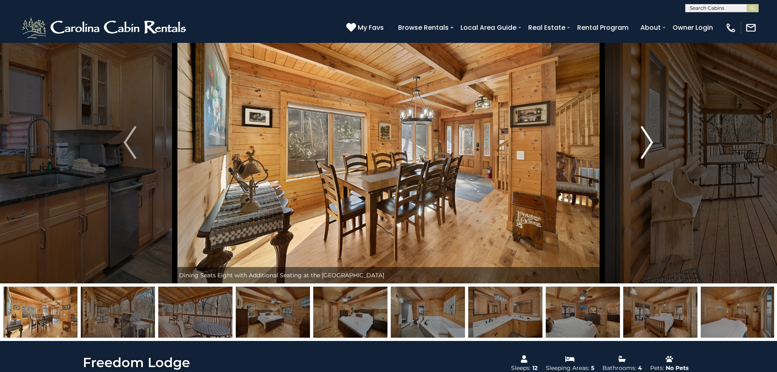
click at [650, 141] on img "Next" at bounding box center [647, 142] width 12 height 33
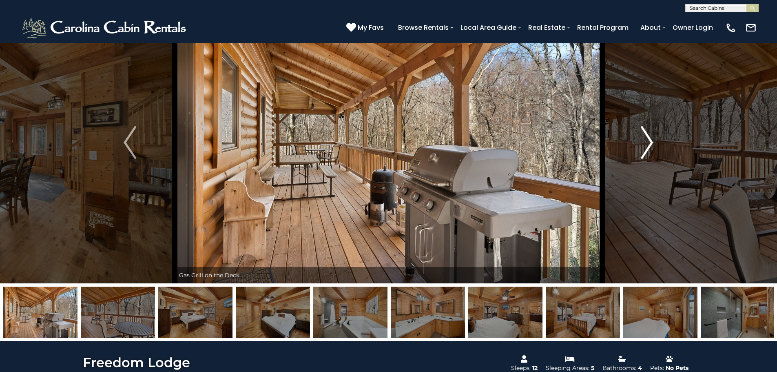
click at [650, 141] on img "Next" at bounding box center [647, 142] width 12 height 33
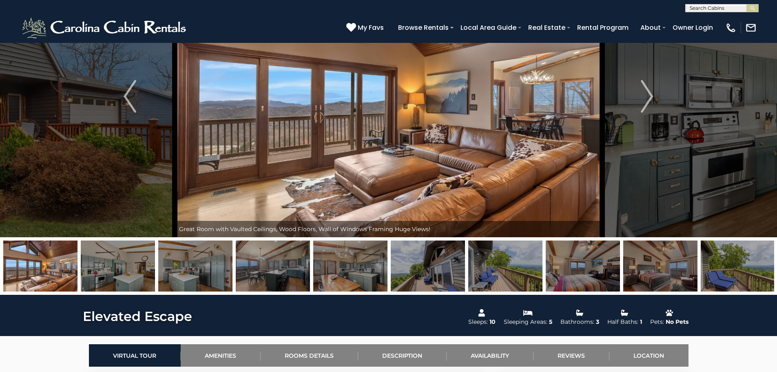
scroll to position [82, 0]
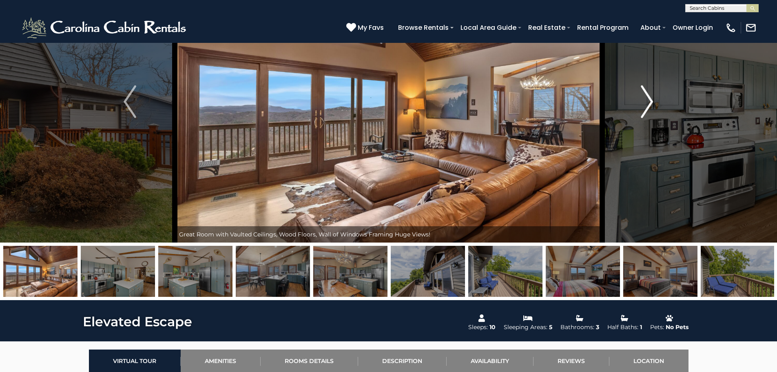
click at [652, 100] on img "Next" at bounding box center [647, 101] width 12 height 33
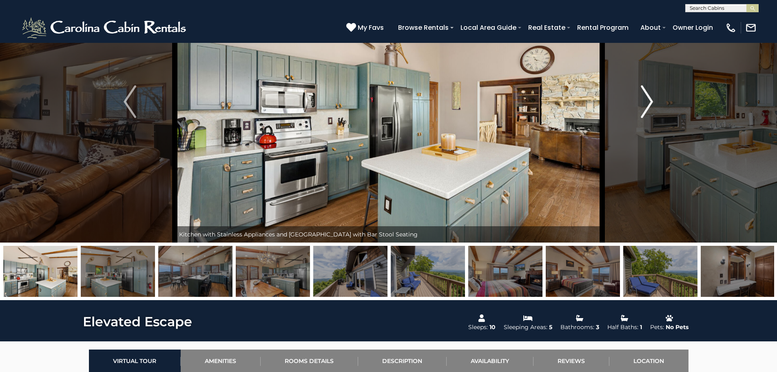
click at [652, 100] on img "Next" at bounding box center [647, 101] width 12 height 33
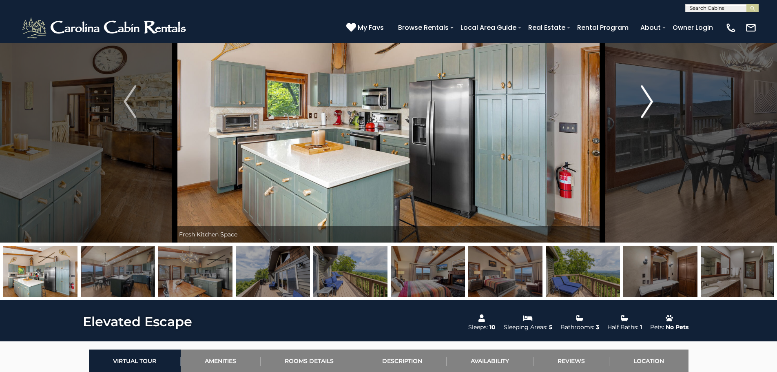
click at [652, 100] on img "Next" at bounding box center [647, 101] width 12 height 33
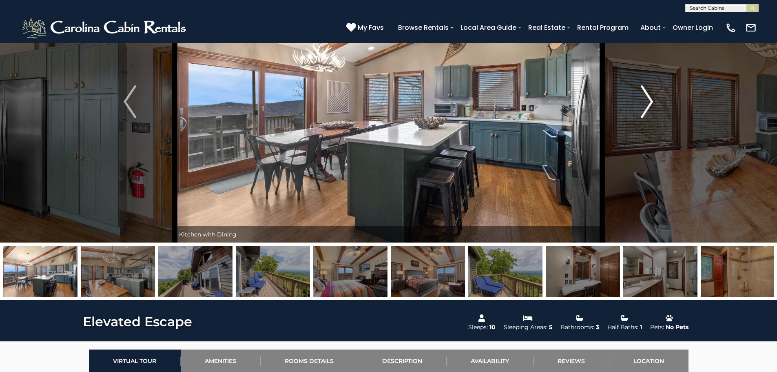
click at [652, 100] on img "Next" at bounding box center [647, 101] width 12 height 33
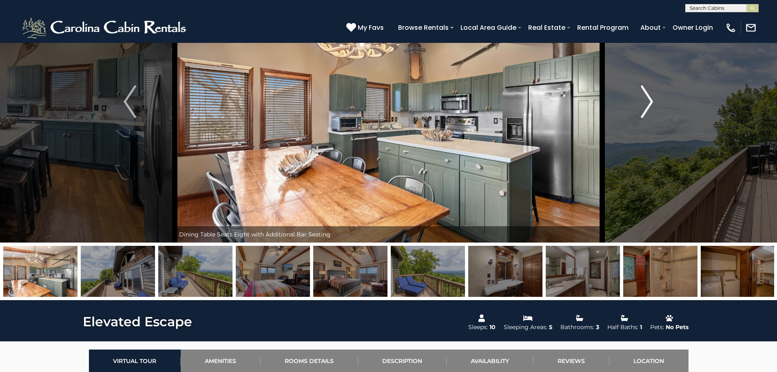
click at [652, 100] on img "Next" at bounding box center [647, 101] width 12 height 33
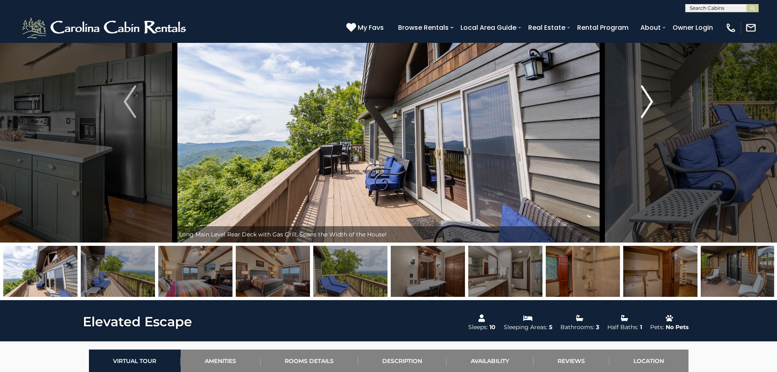
click at [652, 100] on img "Next" at bounding box center [647, 101] width 12 height 33
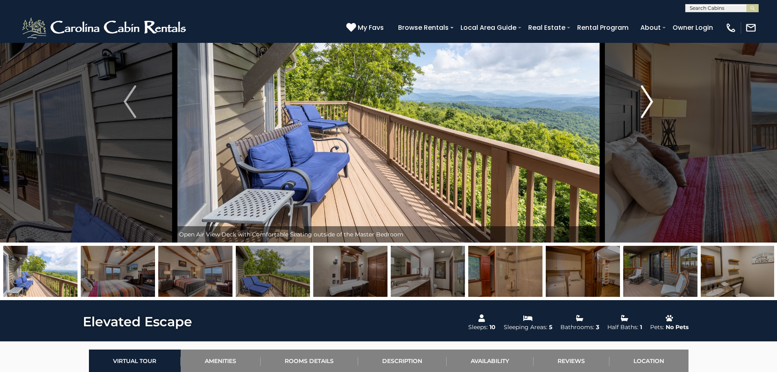
click at [652, 100] on img "Next" at bounding box center [647, 101] width 12 height 33
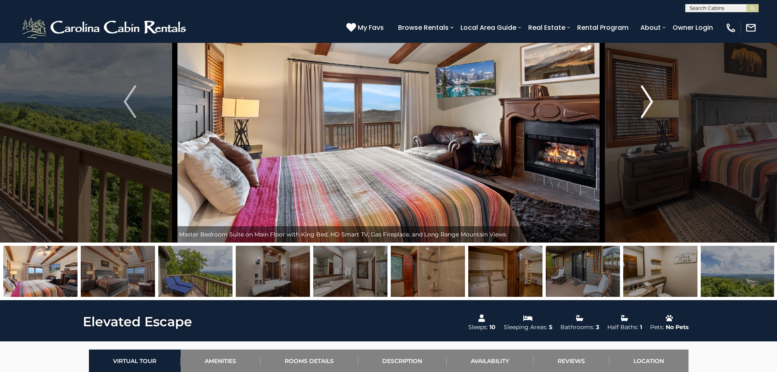
click at [652, 100] on img "Next" at bounding box center [647, 101] width 12 height 33
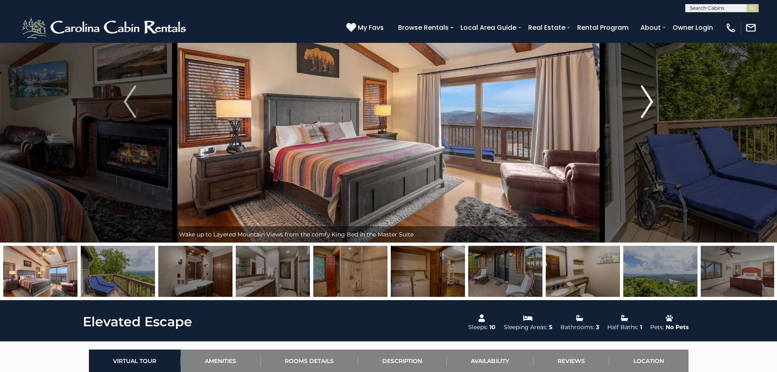
click at [652, 100] on img "Next" at bounding box center [647, 101] width 12 height 33
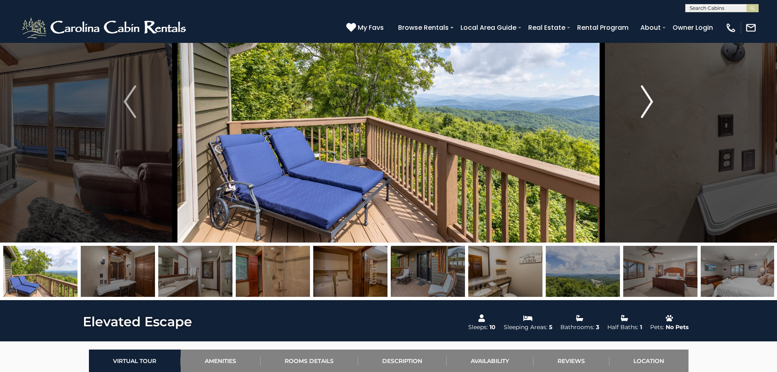
click at [652, 100] on img "Next" at bounding box center [647, 101] width 12 height 33
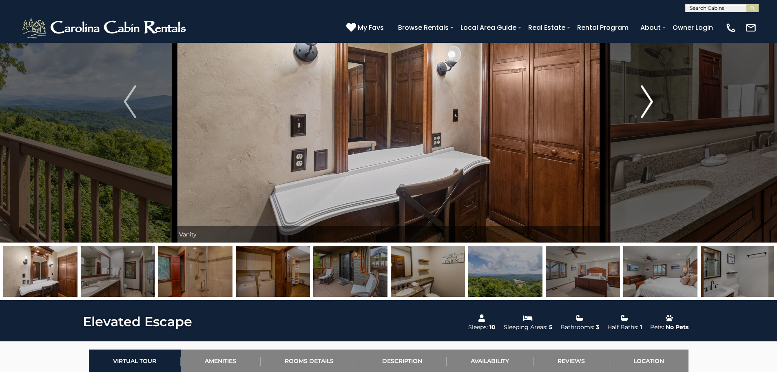
click at [652, 100] on img "Next" at bounding box center [647, 101] width 12 height 33
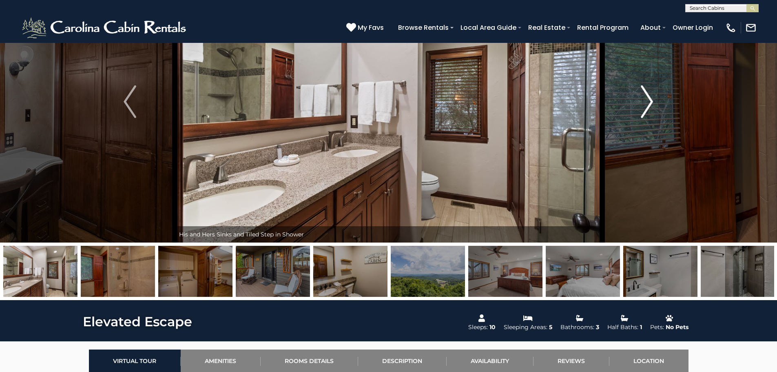
click at [652, 100] on img "Next" at bounding box center [647, 101] width 12 height 33
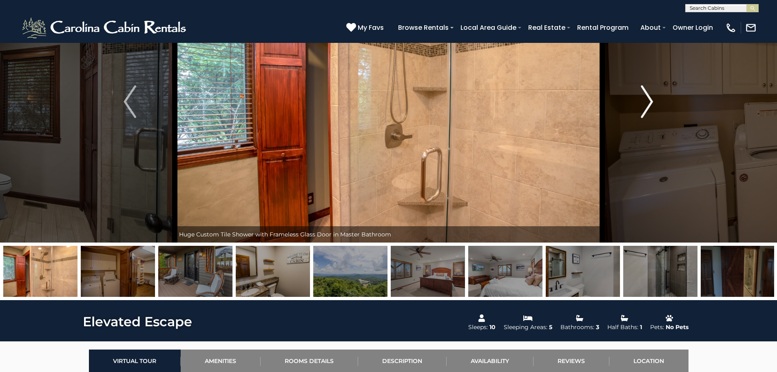
click at [652, 100] on img "Next" at bounding box center [647, 101] width 12 height 33
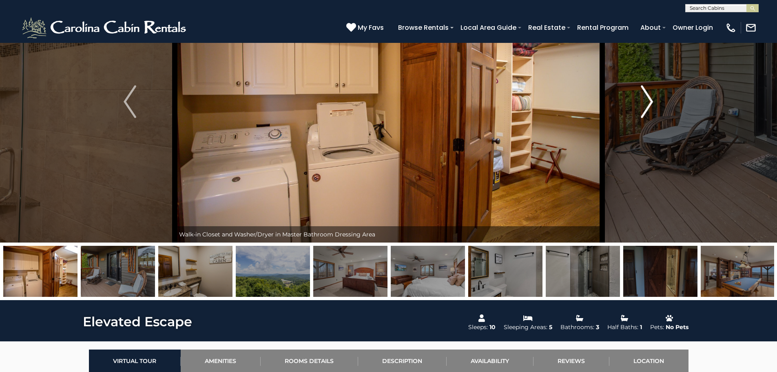
click at [652, 100] on img "Next" at bounding box center [647, 101] width 12 height 33
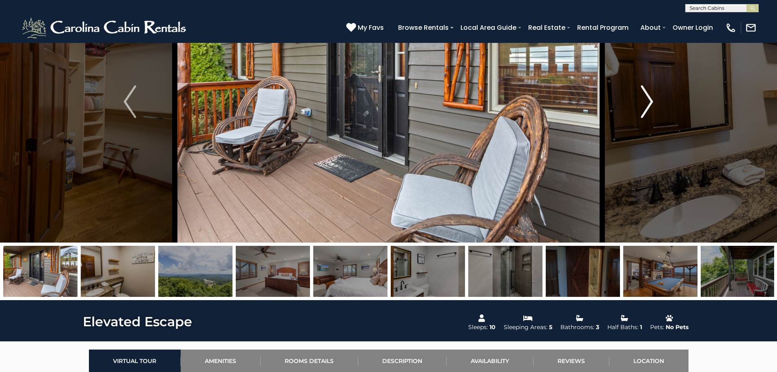
click at [652, 100] on img "Next" at bounding box center [647, 101] width 12 height 33
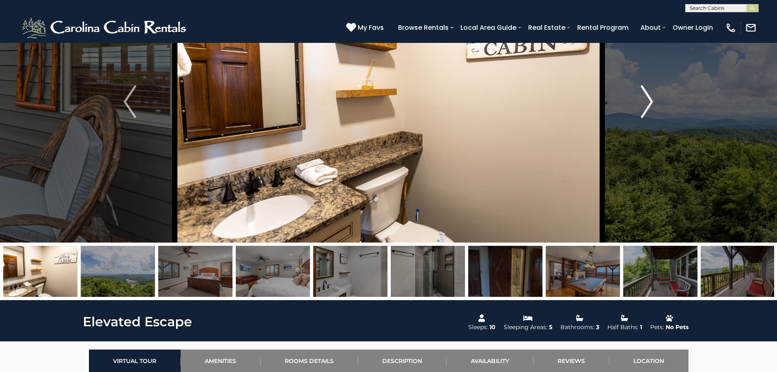
click at [652, 100] on img "Next" at bounding box center [647, 101] width 12 height 33
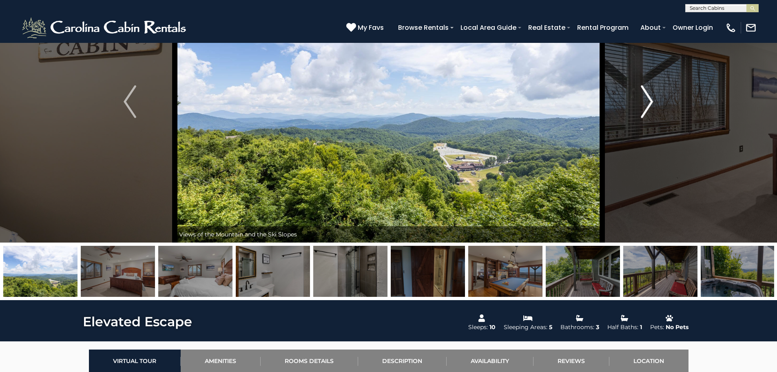
click at [652, 100] on img "Next" at bounding box center [647, 101] width 12 height 33
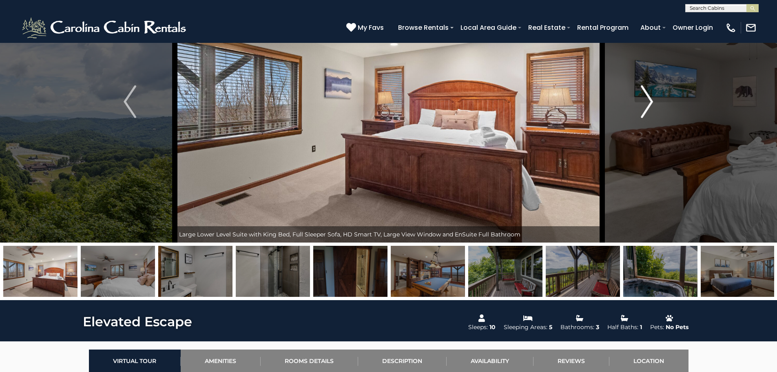
click at [652, 100] on img "Next" at bounding box center [647, 101] width 12 height 33
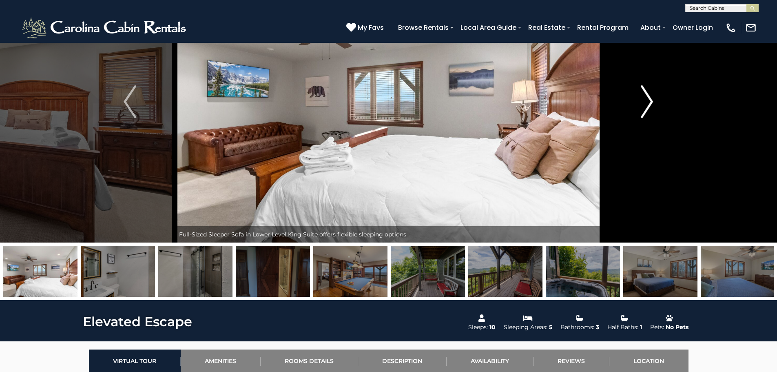
click at [652, 100] on img "Next" at bounding box center [647, 101] width 12 height 33
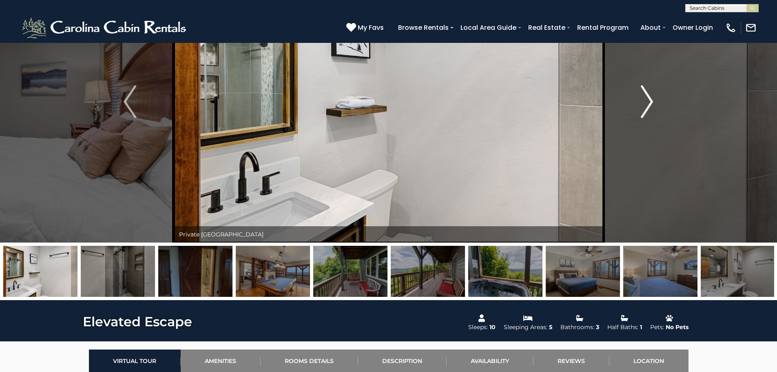
click at [652, 100] on img "Next" at bounding box center [647, 101] width 12 height 33
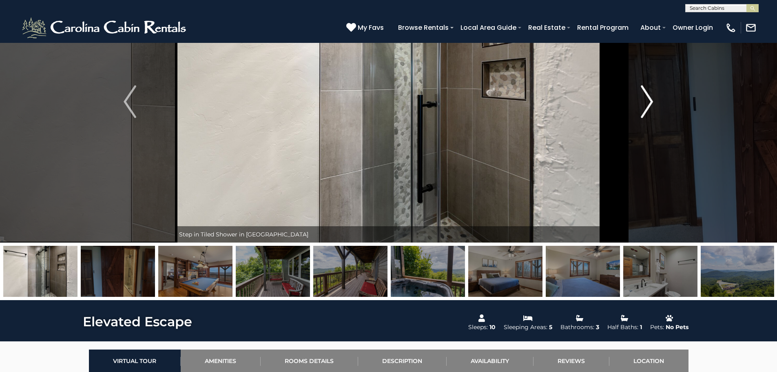
click at [652, 100] on img "Next" at bounding box center [647, 101] width 12 height 33
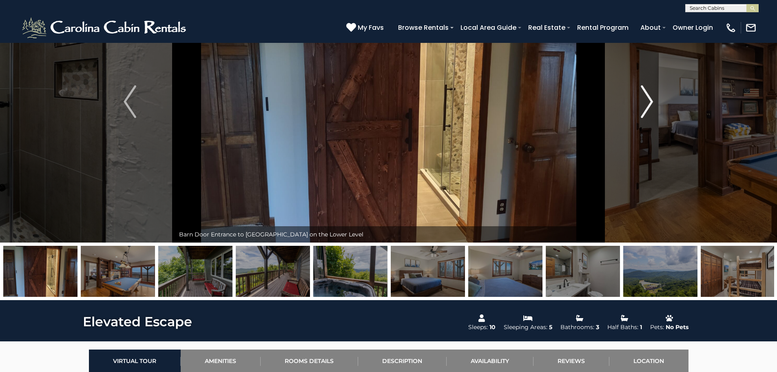
click at [652, 100] on img "Next" at bounding box center [647, 101] width 12 height 33
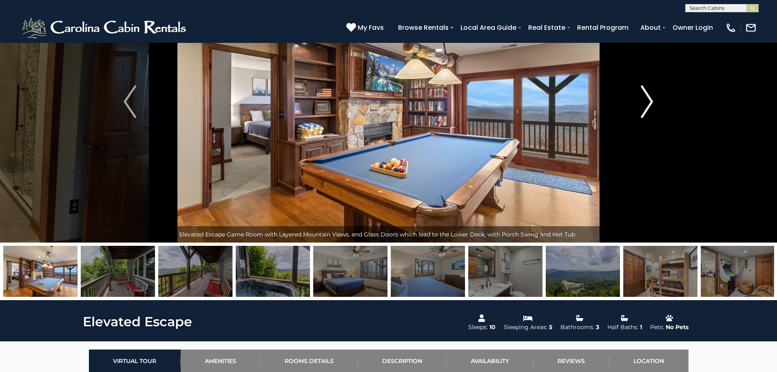
click at [652, 100] on img "Next" at bounding box center [647, 101] width 12 height 33
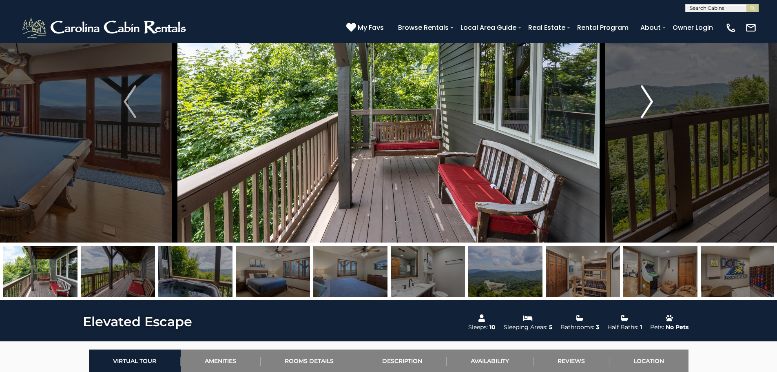
click at [652, 100] on img "Next" at bounding box center [647, 101] width 12 height 33
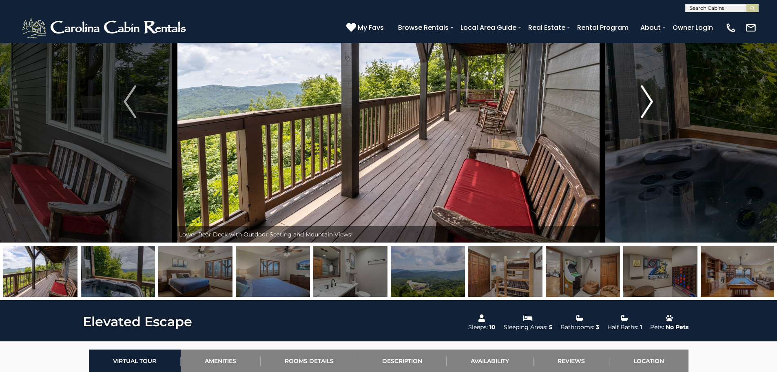
click at [652, 100] on img "Next" at bounding box center [647, 101] width 12 height 33
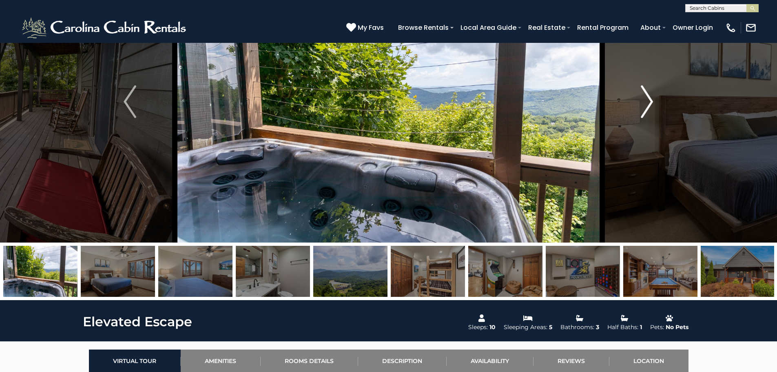
click at [652, 100] on img "Next" at bounding box center [647, 101] width 12 height 33
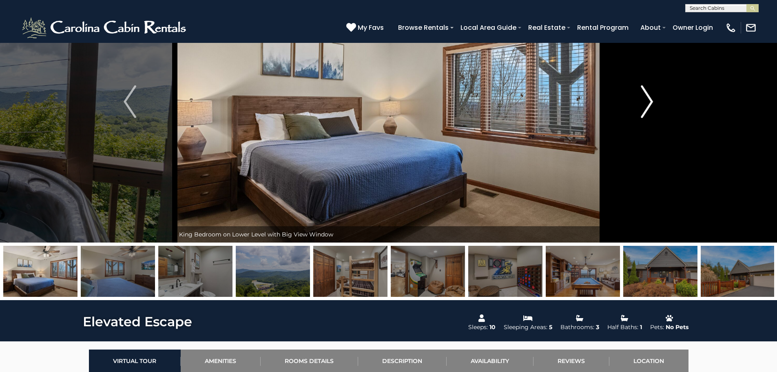
click at [652, 100] on img "Next" at bounding box center [647, 101] width 12 height 33
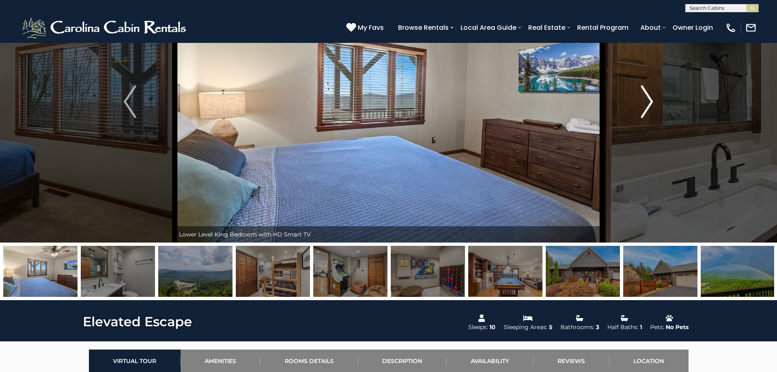
click at [652, 100] on img "Next" at bounding box center [647, 101] width 12 height 33
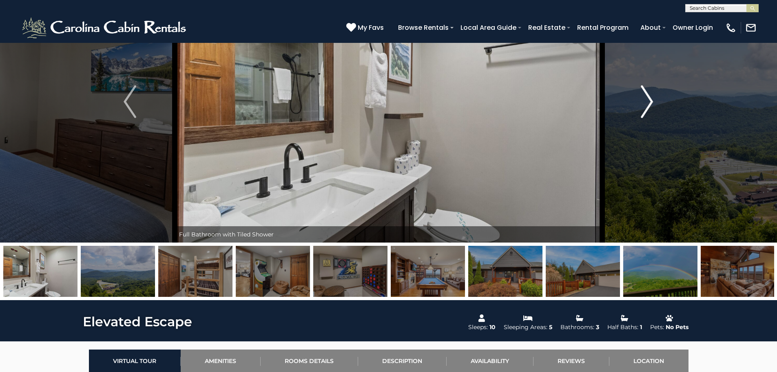
click at [652, 100] on img "Next" at bounding box center [647, 101] width 12 height 33
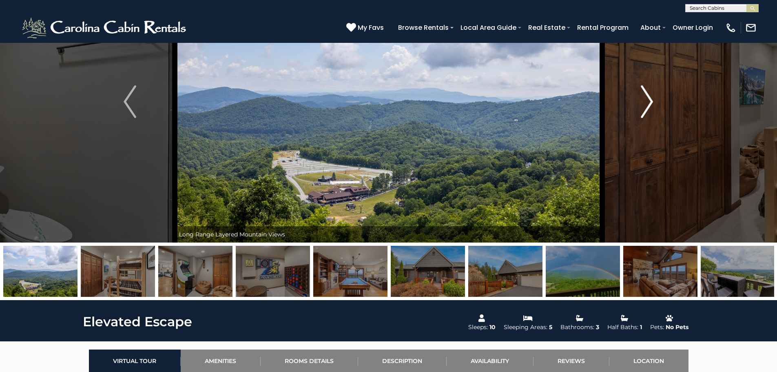
click at [652, 100] on img "Next" at bounding box center [647, 101] width 12 height 33
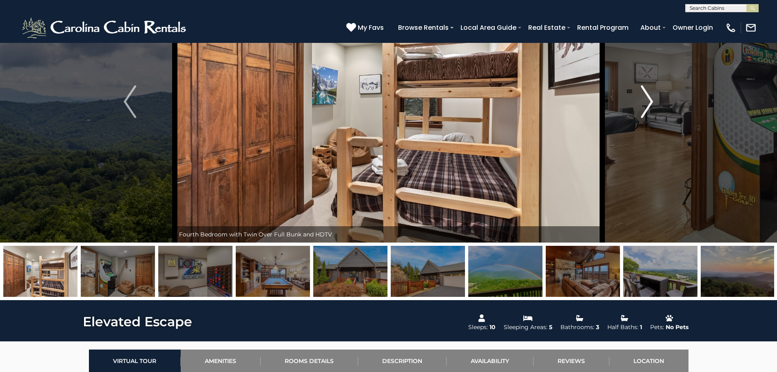
click at [652, 100] on img "Next" at bounding box center [647, 101] width 12 height 33
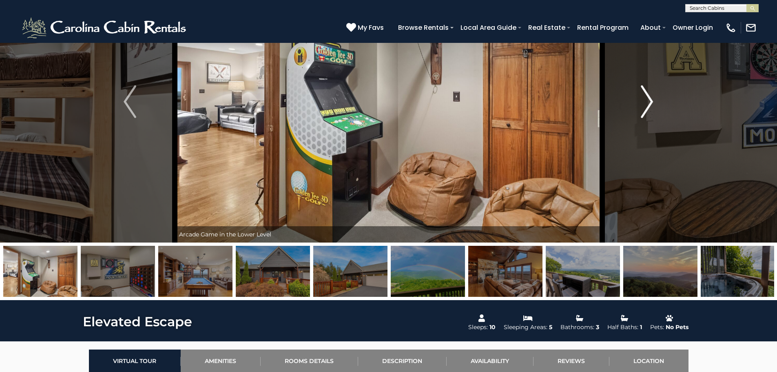
click at [652, 100] on img "Next" at bounding box center [647, 101] width 12 height 33
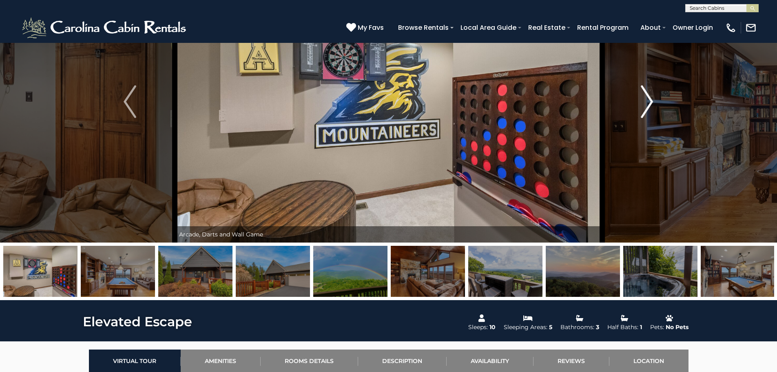
click at [652, 100] on img "Next" at bounding box center [647, 101] width 12 height 33
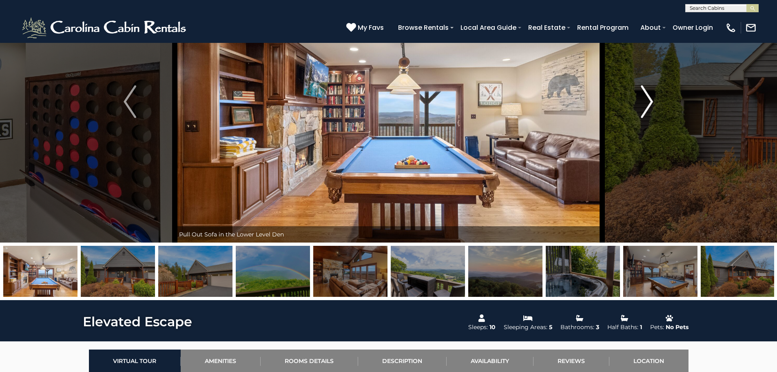
click at [652, 100] on img "Next" at bounding box center [647, 101] width 12 height 33
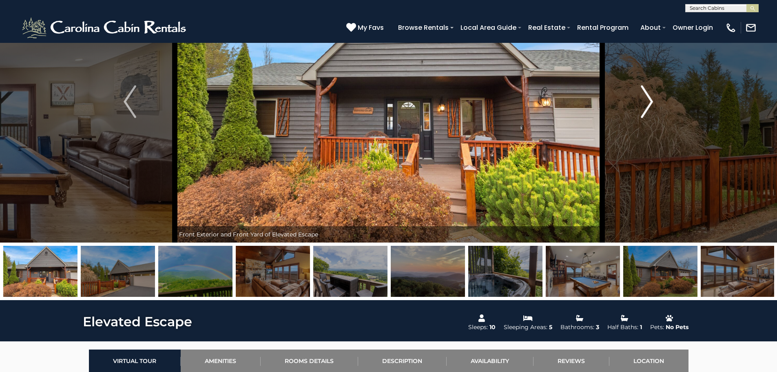
click at [652, 100] on img "Next" at bounding box center [647, 101] width 12 height 33
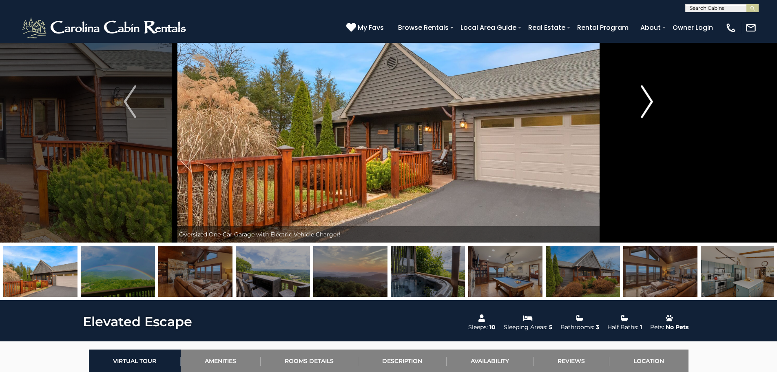
click at [652, 100] on img "Next" at bounding box center [647, 101] width 12 height 33
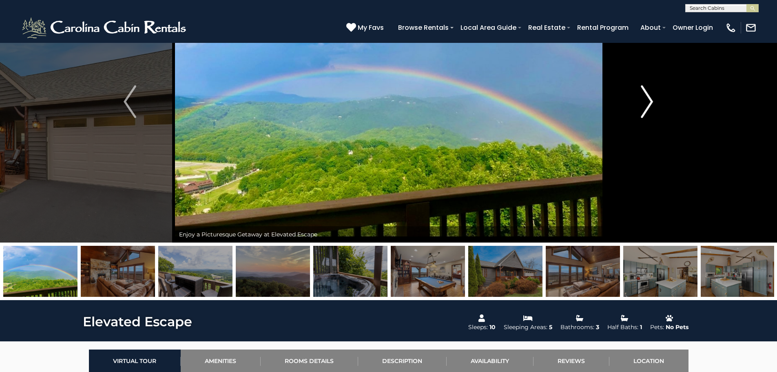
click at [652, 100] on img "Next" at bounding box center [647, 101] width 12 height 33
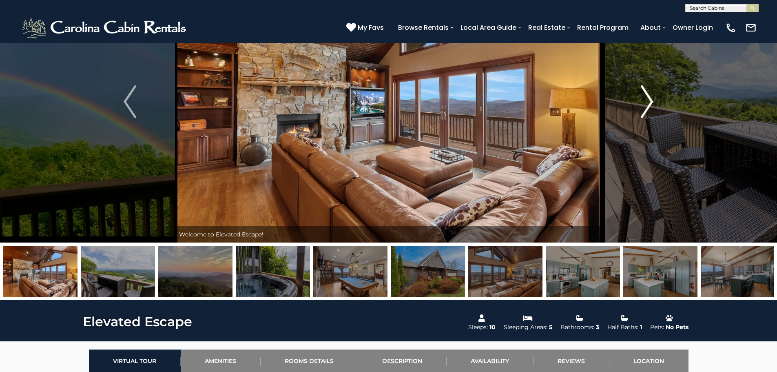
click at [652, 100] on img "Next" at bounding box center [647, 101] width 12 height 33
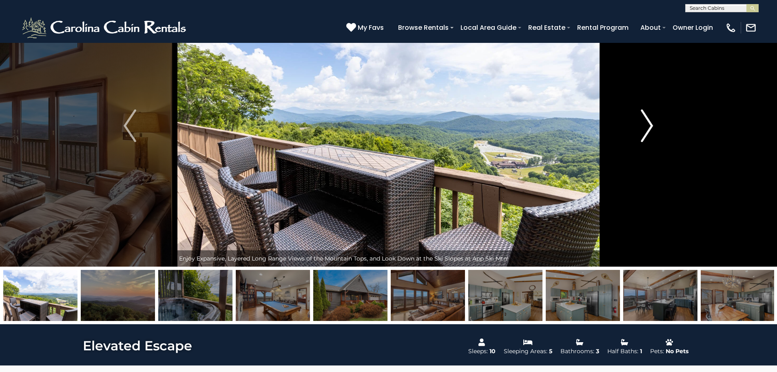
scroll to position [41, 0]
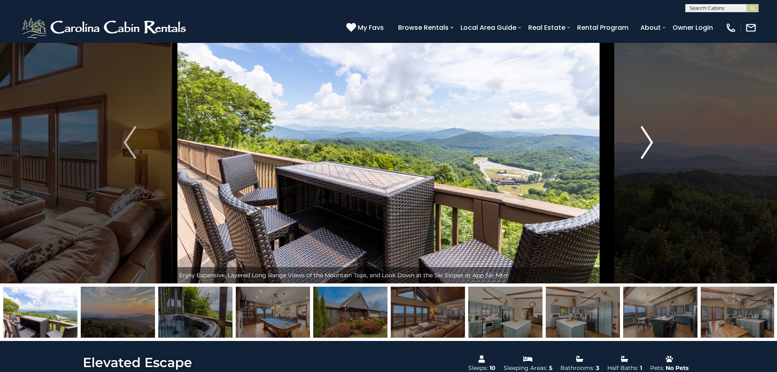
click at [647, 144] on img "Next" at bounding box center [647, 142] width 12 height 33
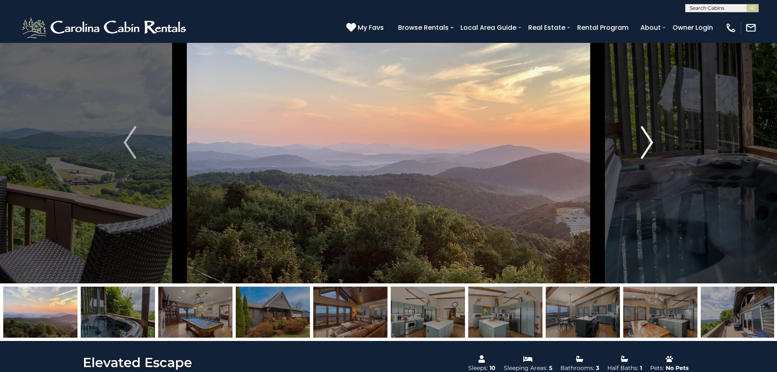
click at [647, 144] on img "Next" at bounding box center [647, 142] width 12 height 33
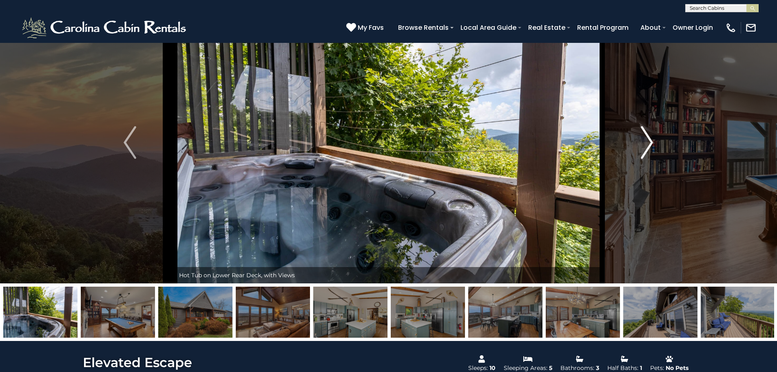
click at [647, 144] on img "Next" at bounding box center [647, 142] width 12 height 33
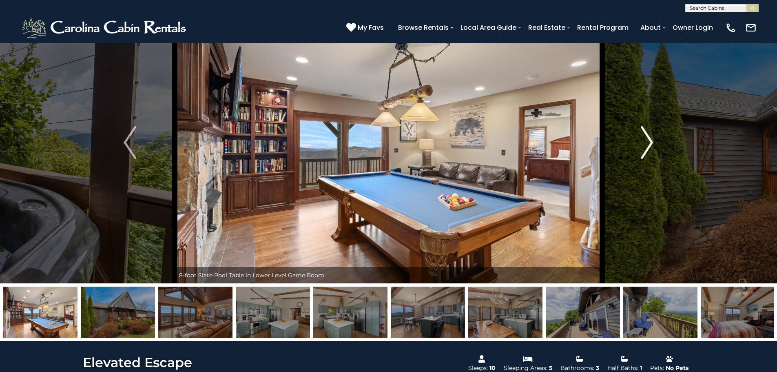
click at [647, 144] on img "Next" at bounding box center [647, 142] width 12 height 33
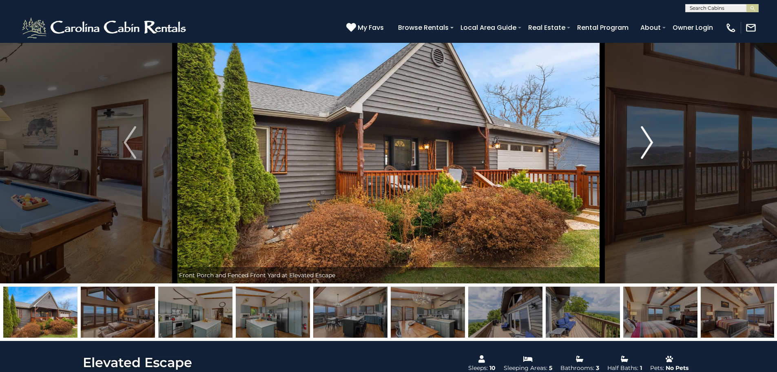
click at [647, 144] on img "Next" at bounding box center [647, 142] width 12 height 33
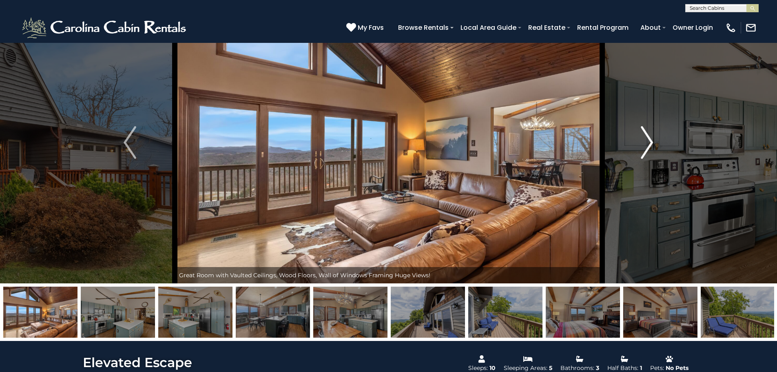
click at [647, 144] on img "Next" at bounding box center [647, 142] width 12 height 33
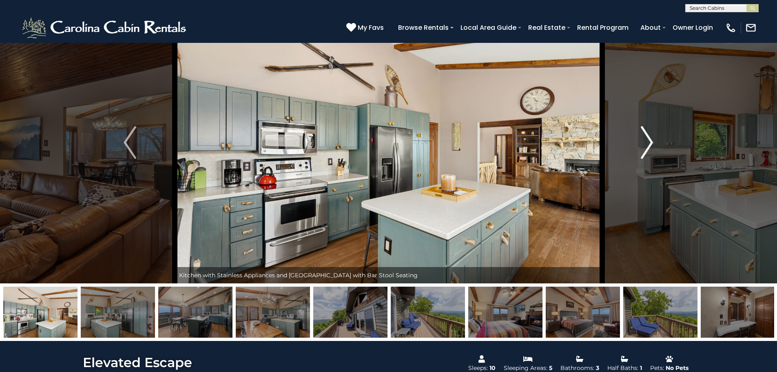
click at [647, 144] on img "Next" at bounding box center [647, 142] width 12 height 33
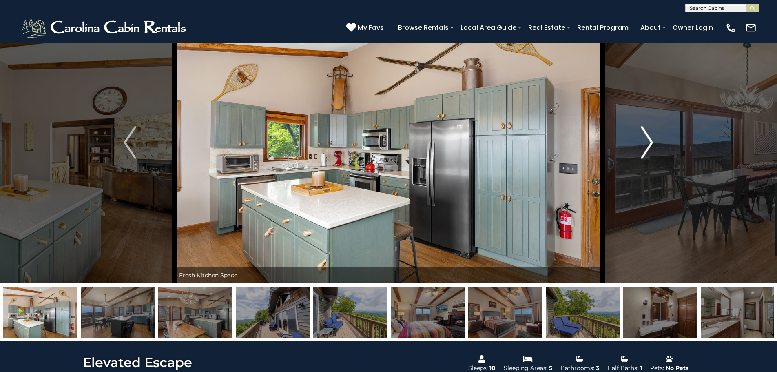
click at [647, 144] on img "Next" at bounding box center [647, 142] width 12 height 33
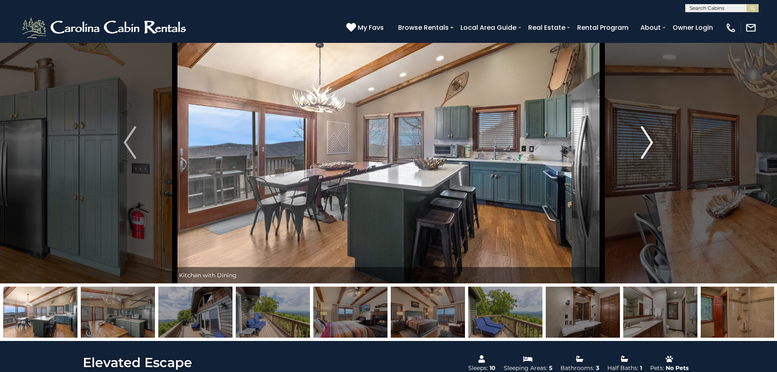
click at [647, 144] on img "Next" at bounding box center [647, 142] width 12 height 33
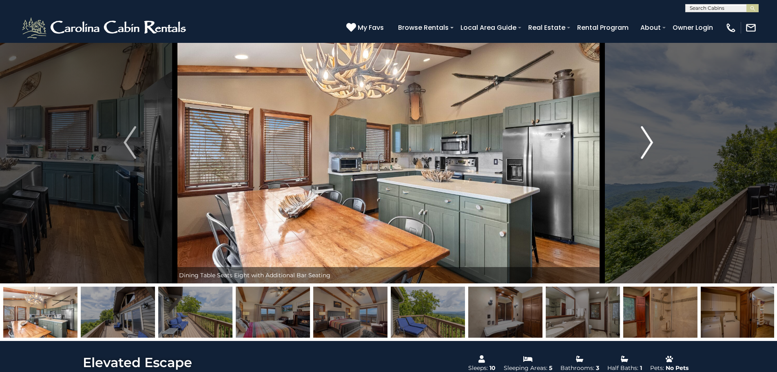
click at [647, 144] on img "Next" at bounding box center [647, 142] width 12 height 33
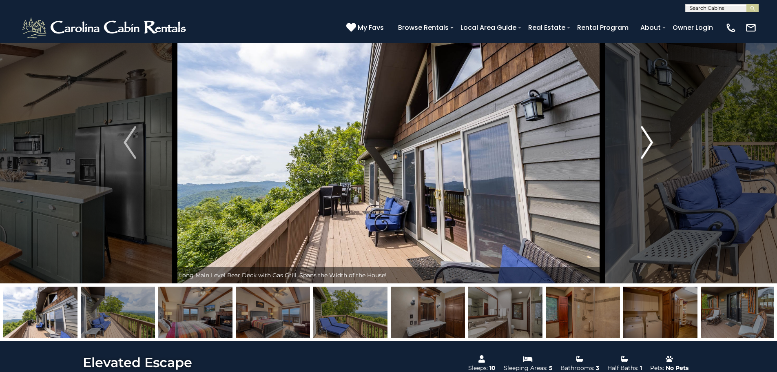
click at [647, 144] on img "Next" at bounding box center [647, 142] width 12 height 33
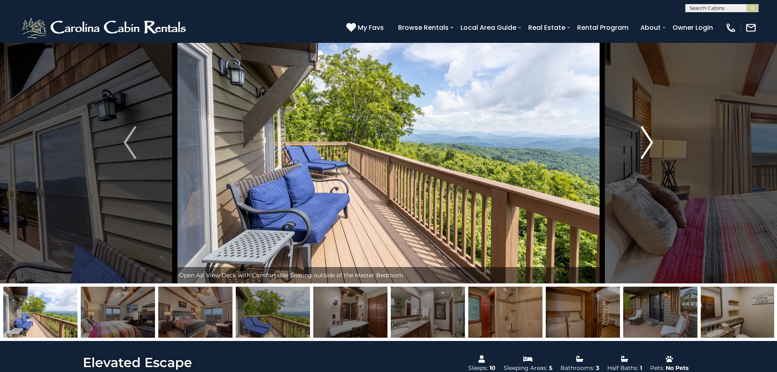
click at [647, 144] on img "Next" at bounding box center [647, 142] width 12 height 33
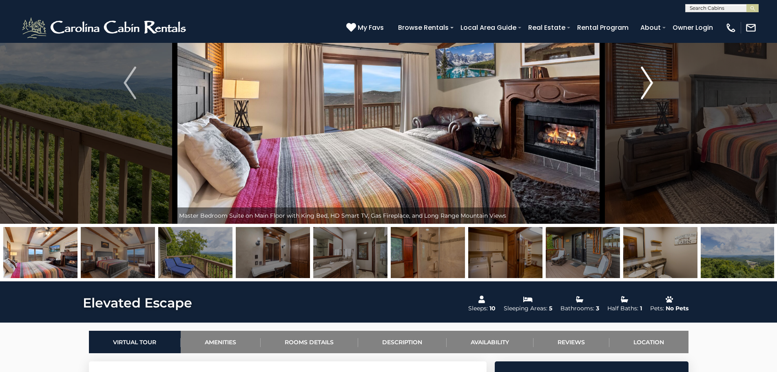
scroll to position [82, 0]
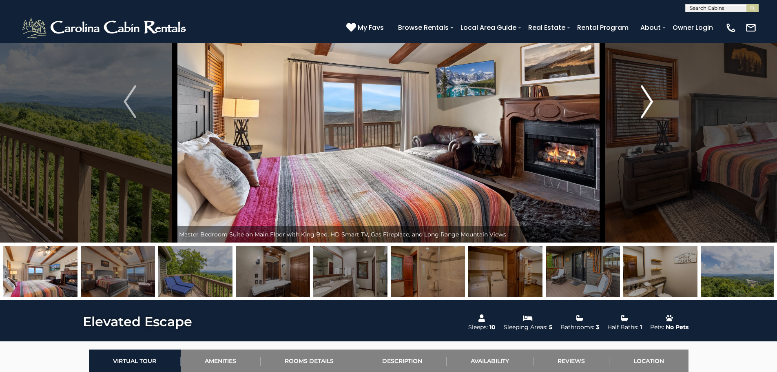
click at [648, 100] on img "Next" at bounding box center [647, 101] width 12 height 33
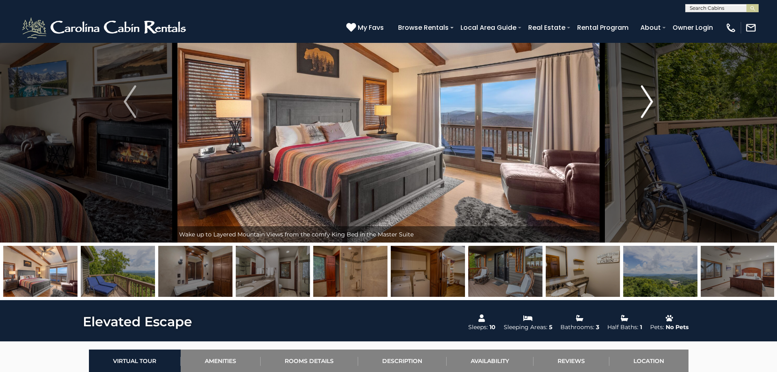
click at [648, 100] on img "Next" at bounding box center [647, 101] width 12 height 33
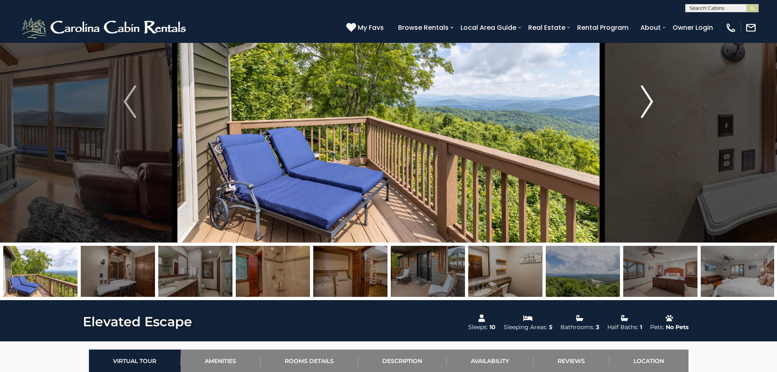
click at [648, 100] on img "Next" at bounding box center [647, 101] width 12 height 33
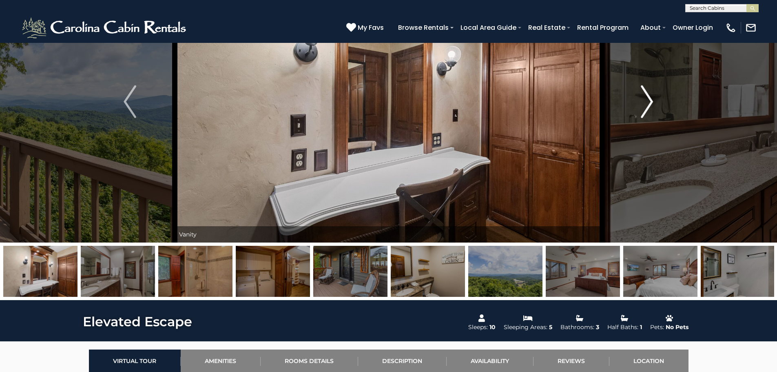
click at [648, 100] on img "Next" at bounding box center [647, 101] width 12 height 33
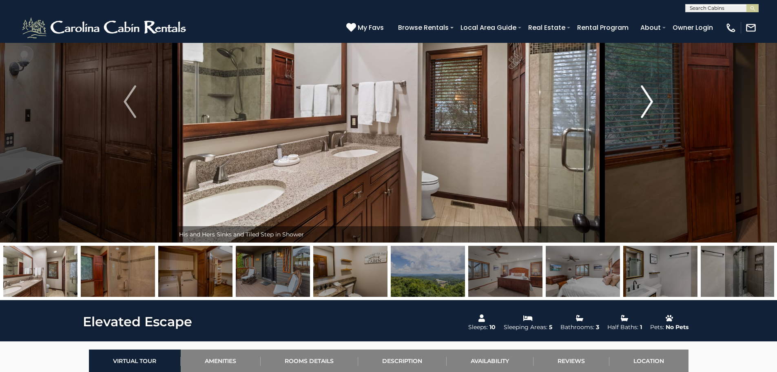
click at [648, 100] on img "Next" at bounding box center [647, 101] width 12 height 33
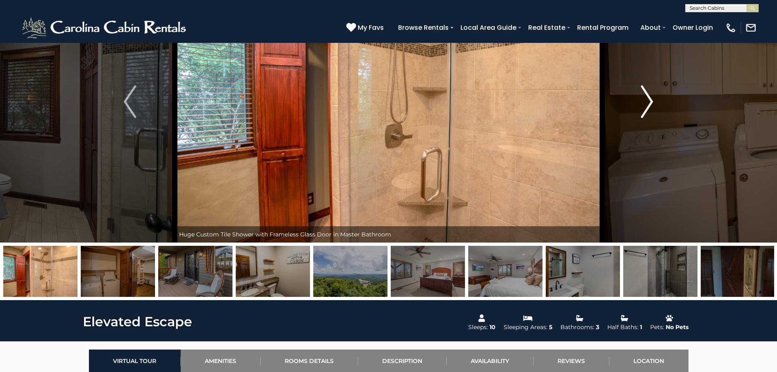
click at [648, 100] on img "Next" at bounding box center [647, 101] width 12 height 33
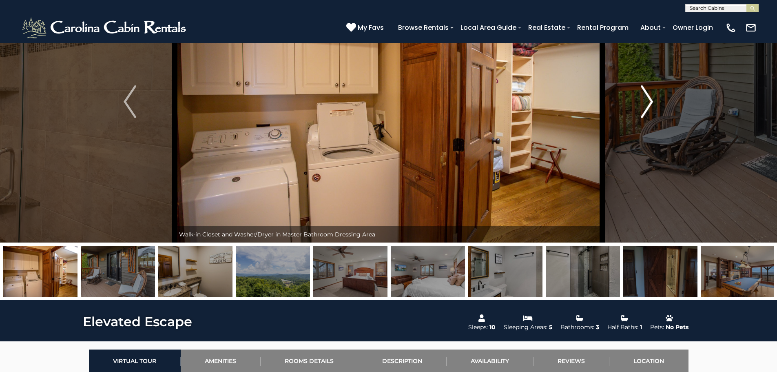
click at [648, 100] on img "Next" at bounding box center [647, 101] width 12 height 33
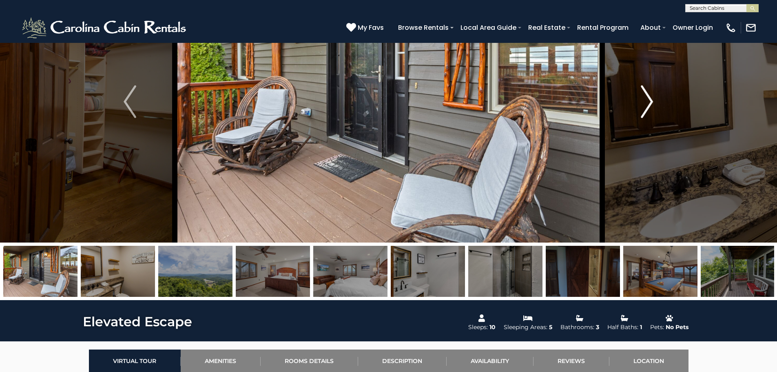
click at [648, 100] on img "Next" at bounding box center [647, 101] width 12 height 33
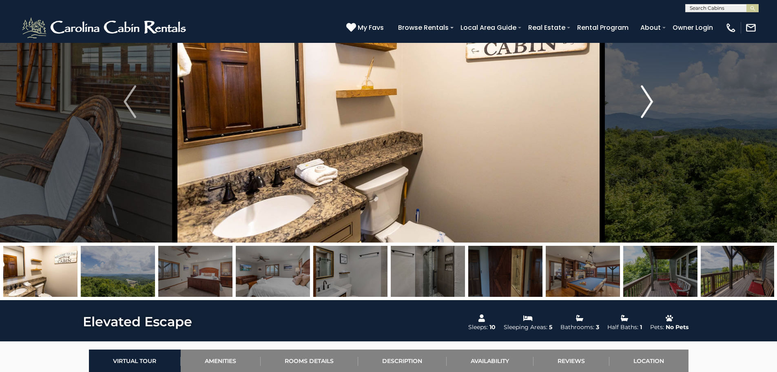
click at [648, 100] on img "Next" at bounding box center [647, 101] width 12 height 33
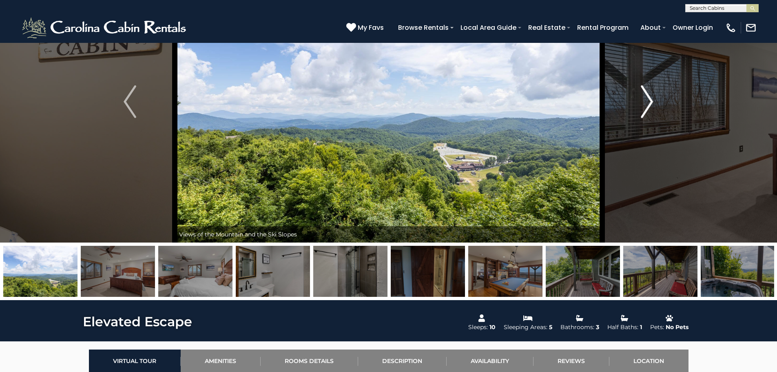
click at [648, 100] on img "Next" at bounding box center [647, 101] width 12 height 33
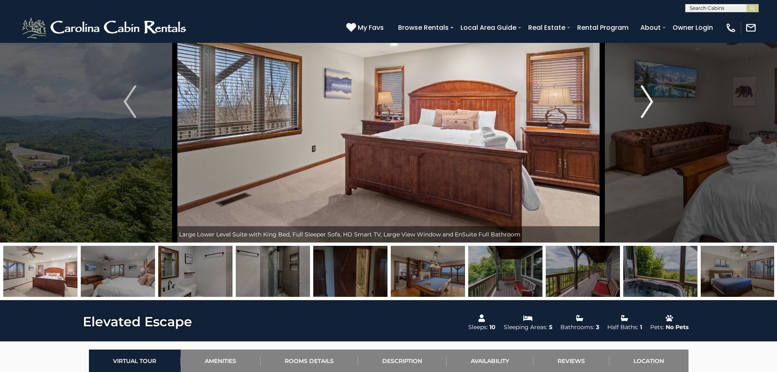
click at [648, 100] on img "Next" at bounding box center [647, 101] width 12 height 33
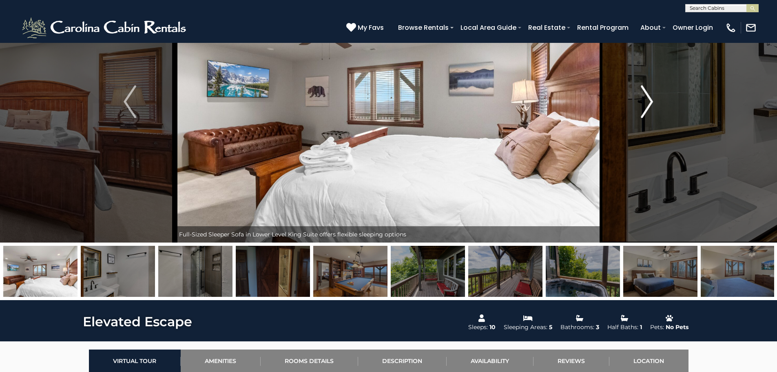
click at [648, 100] on img "Next" at bounding box center [647, 101] width 12 height 33
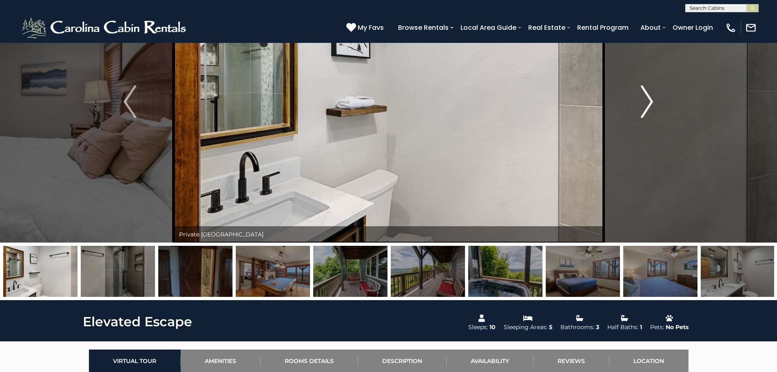
click at [648, 100] on img "Next" at bounding box center [647, 101] width 12 height 33
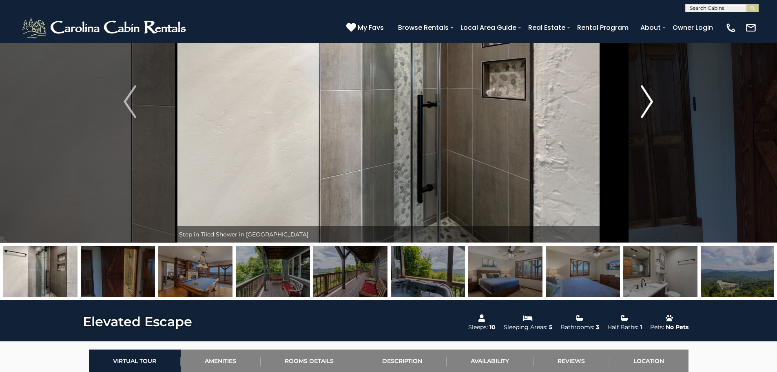
click at [648, 100] on img "Next" at bounding box center [647, 101] width 12 height 33
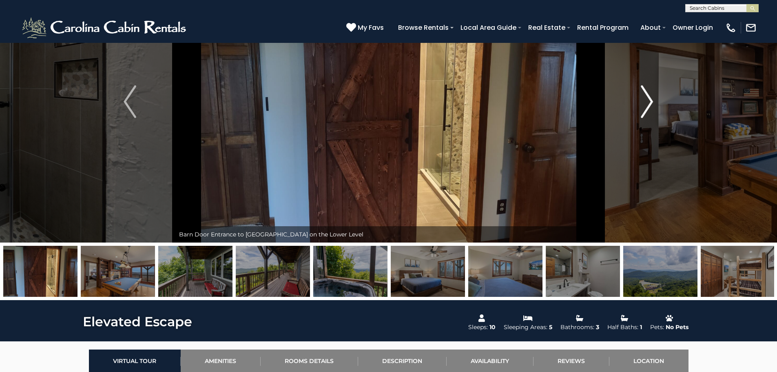
click at [648, 101] on img "Next" at bounding box center [647, 101] width 12 height 33
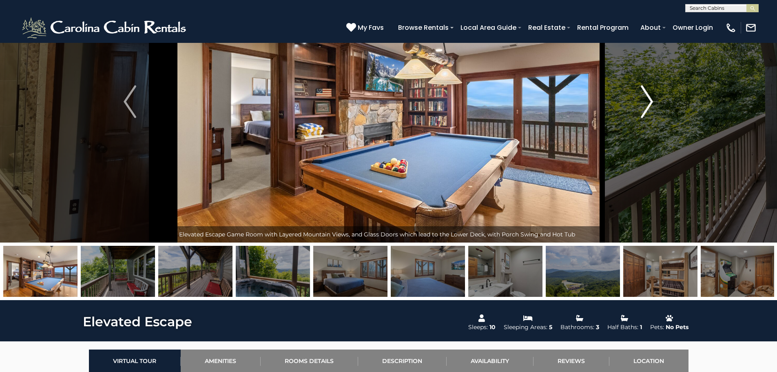
click at [648, 101] on img "Next" at bounding box center [647, 101] width 12 height 33
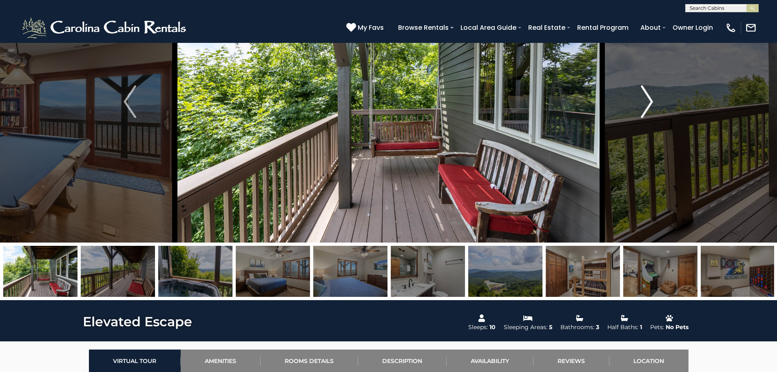
click at [648, 101] on img "Next" at bounding box center [647, 101] width 12 height 33
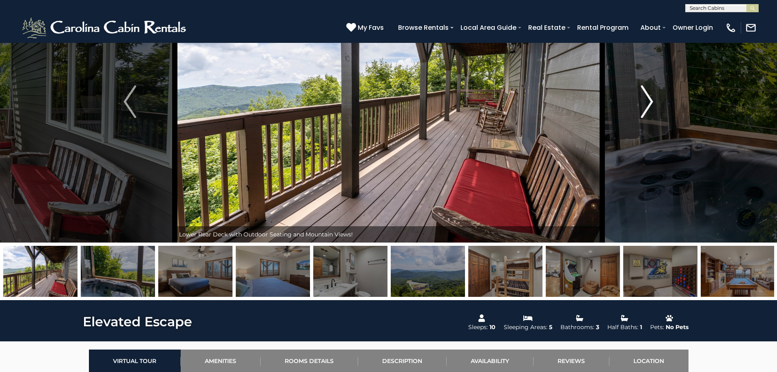
click at [648, 101] on img "Next" at bounding box center [647, 101] width 12 height 33
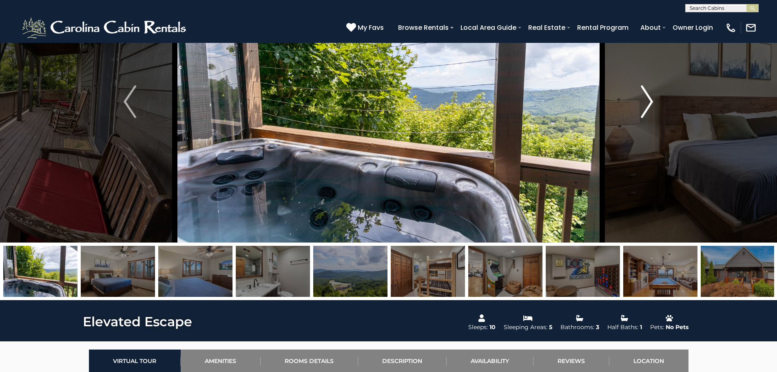
click at [648, 101] on img "Next" at bounding box center [647, 101] width 12 height 33
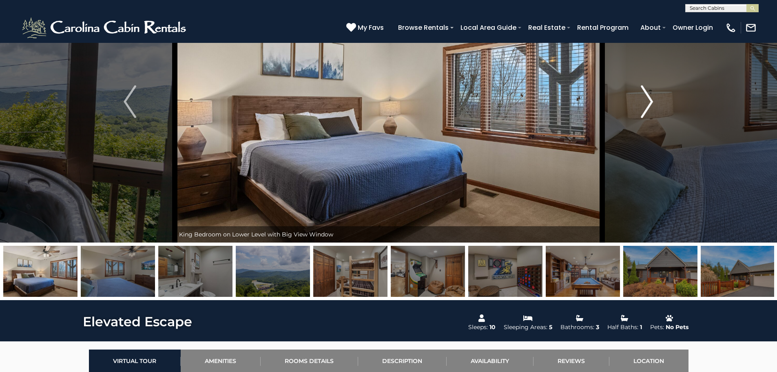
click at [648, 101] on img "Next" at bounding box center [647, 101] width 12 height 33
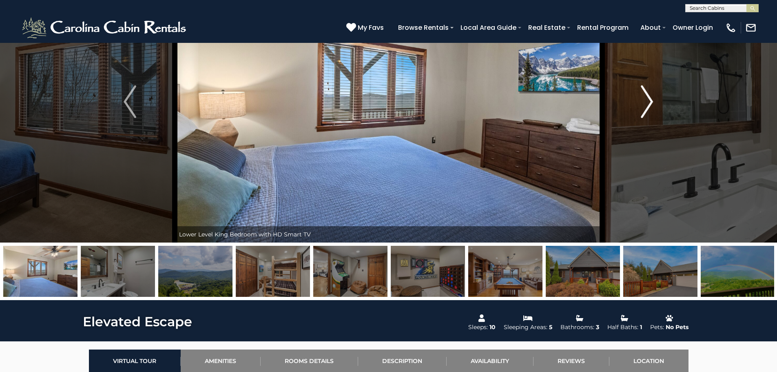
click at [648, 101] on img "Next" at bounding box center [647, 101] width 12 height 33
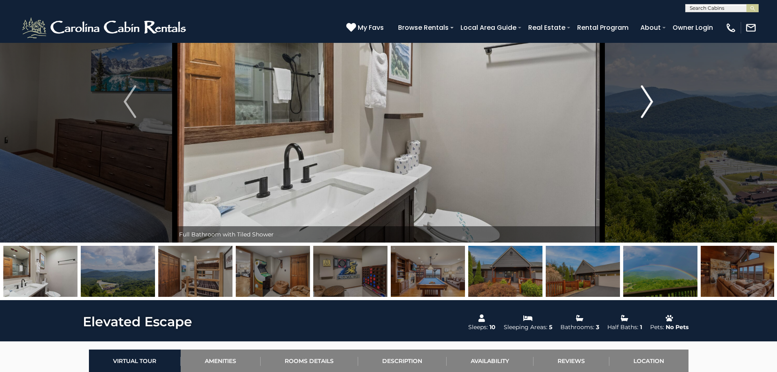
click at [648, 101] on img "Next" at bounding box center [647, 101] width 12 height 33
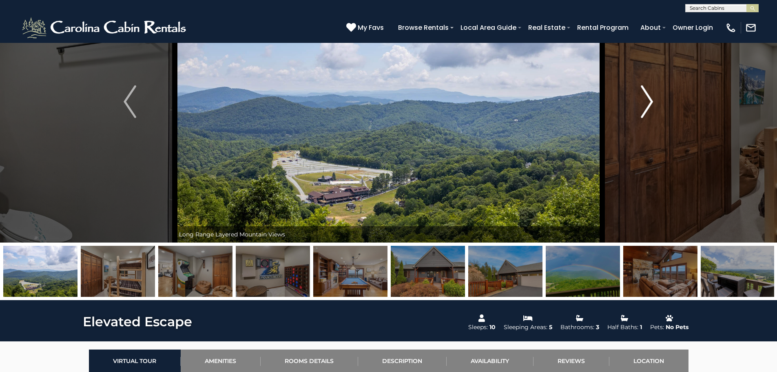
click at [648, 101] on img "Next" at bounding box center [647, 101] width 12 height 33
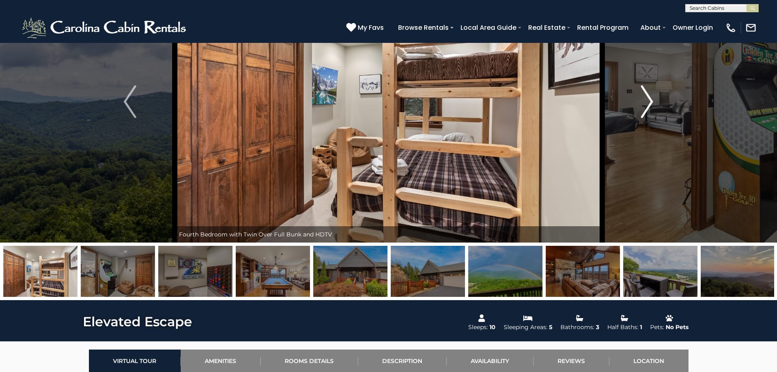
click at [648, 101] on img "Next" at bounding box center [647, 101] width 12 height 33
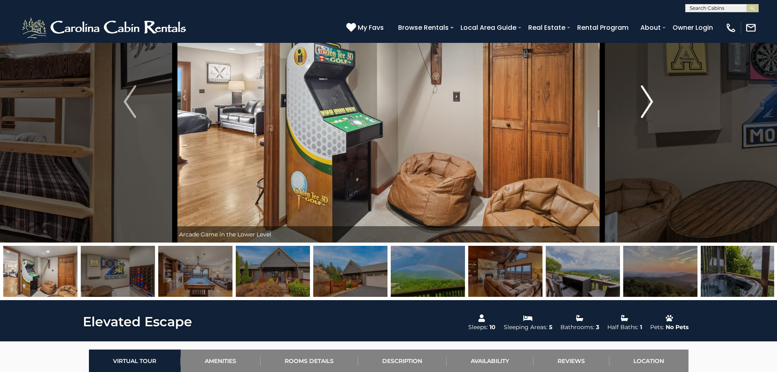
click at [648, 101] on img "Next" at bounding box center [647, 101] width 12 height 33
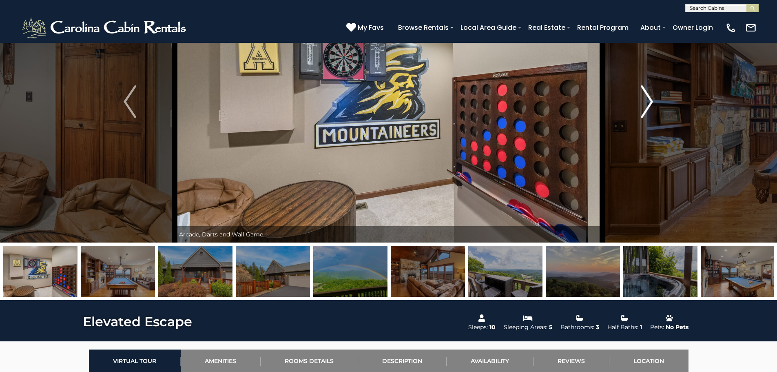
click at [648, 101] on img "Next" at bounding box center [647, 101] width 12 height 33
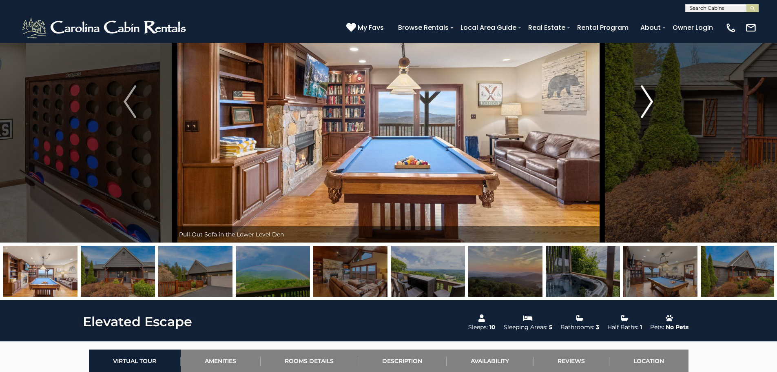
click at [648, 101] on img "Next" at bounding box center [647, 101] width 12 height 33
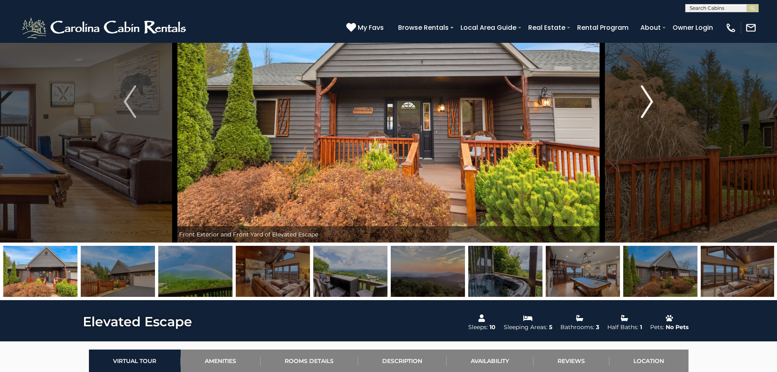
click at [648, 101] on img "Next" at bounding box center [647, 101] width 12 height 33
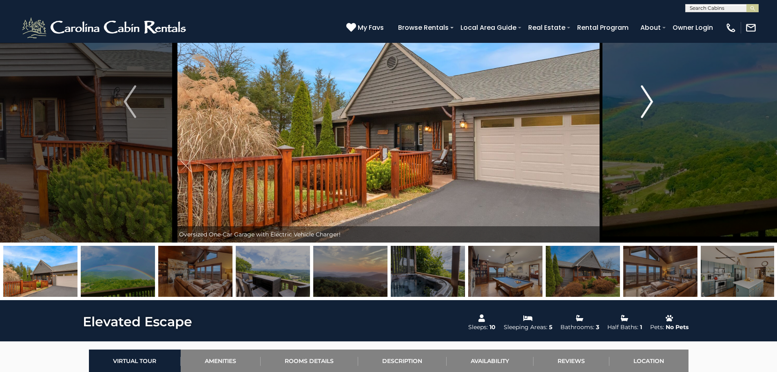
click at [648, 101] on img "Next" at bounding box center [647, 101] width 12 height 33
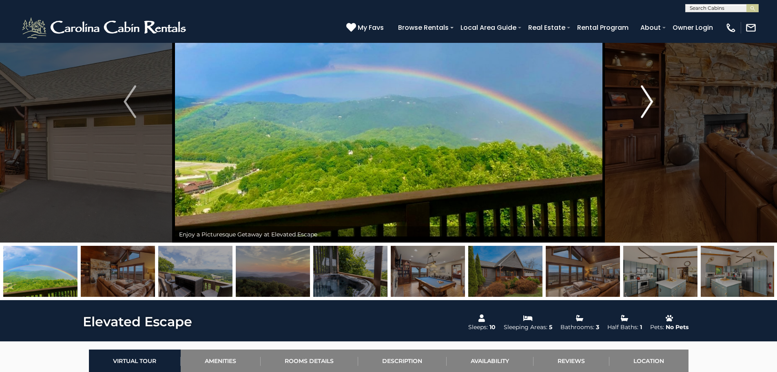
click at [648, 101] on img "Next" at bounding box center [647, 101] width 12 height 33
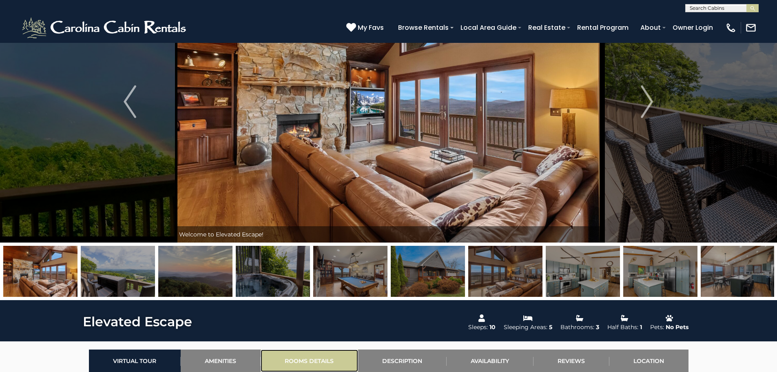
click at [310, 358] on link "Rooms Details" at bounding box center [309, 360] width 97 height 22
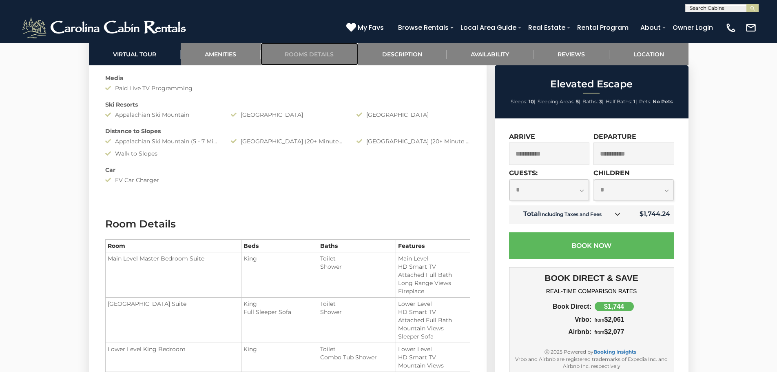
scroll to position [897, 0]
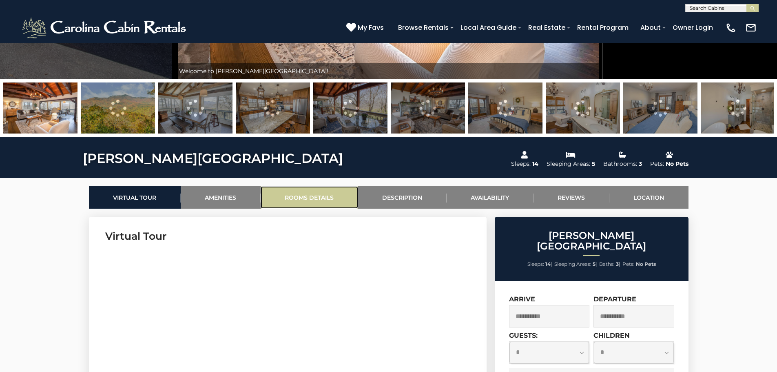
click at [321, 191] on link "Rooms Details" at bounding box center [309, 197] width 97 height 22
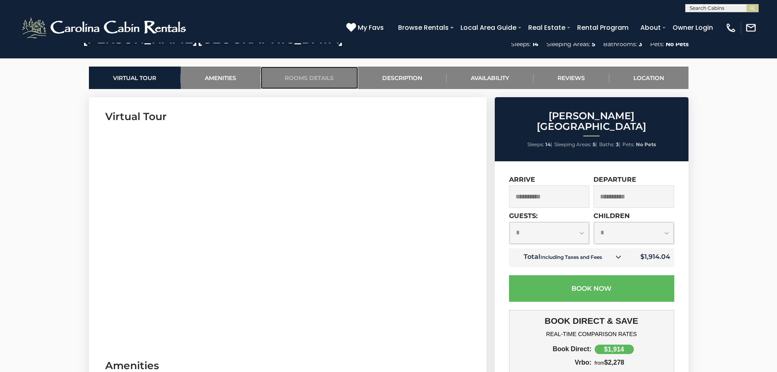
scroll to position [361, 0]
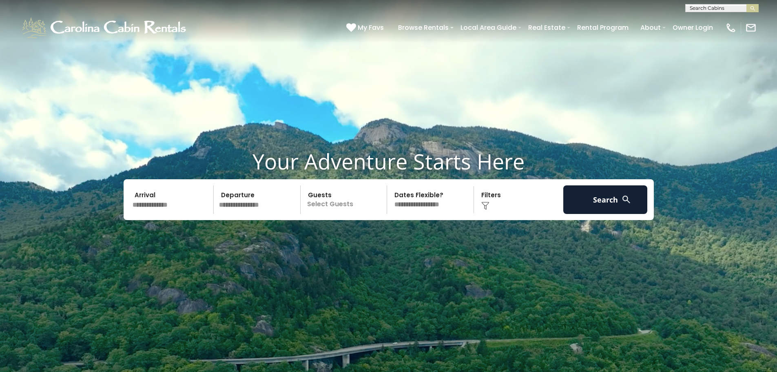
click at [157, 205] on input "text" at bounding box center [172, 199] width 84 height 29
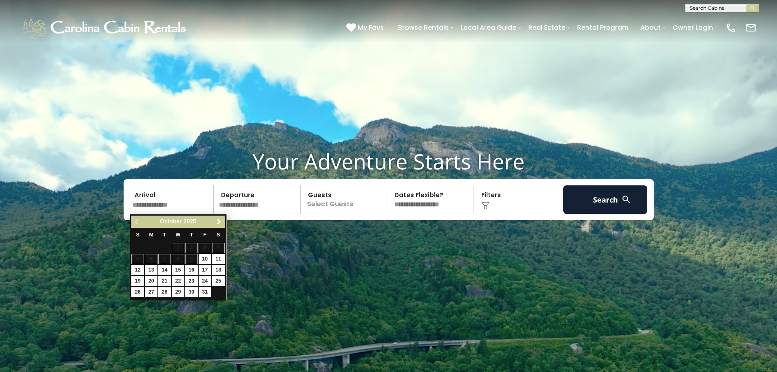
click at [215, 220] on link "Next" at bounding box center [219, 222] width 10 height 10
click at [215, 219] on link "Next" at bounding box center [219, 222] width 10 height 10
click at [188, 256] on link "11" at bounding box center [191, 259] width 13 height 10
type input "********"
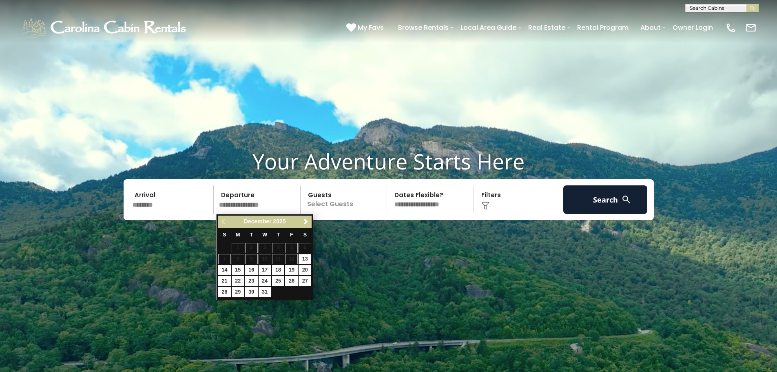
click at [242, 207] on input "text" at bounding box center [258, 199] width 84 height 29
click at [227, 269] on link "14" at bounding box center [224, 270] width 13 height 10
type input "********"
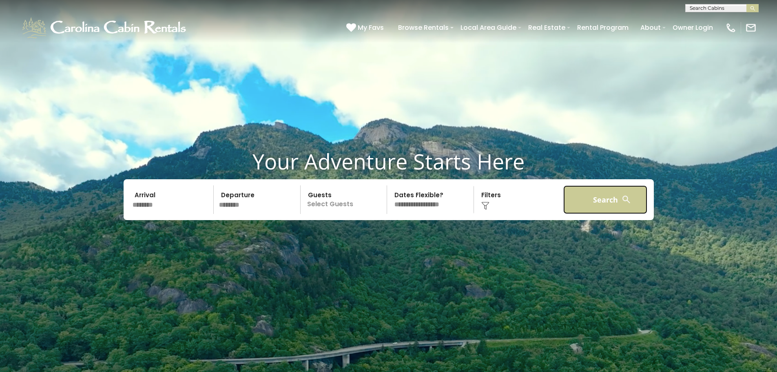
click at [632, 195] on button "Search" at bounding box center [605, 199] width 84 height 29
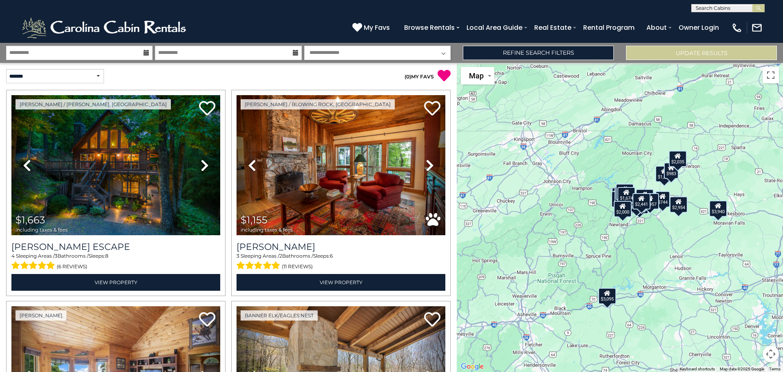
click at [573, 62] on div "**********" at bounding box center [391, 53] width 783 height 20
click at [584, 55] on link "Refine Search Filters" at bounding box center [538, 53] width 151 height 14
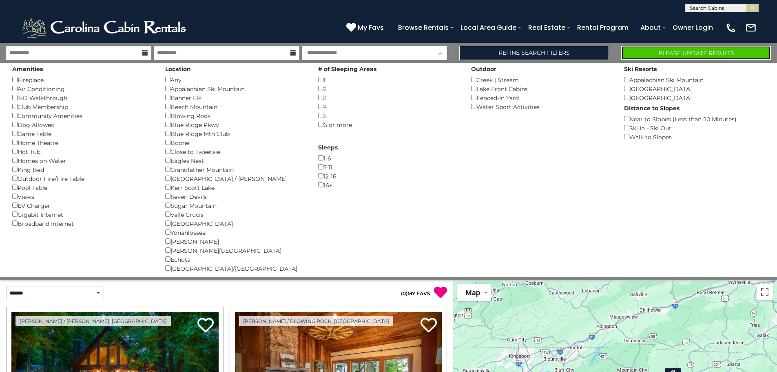
click at [689, 50] on button "Please Update Results" at bounding box center [696, 53] width 150 height 14
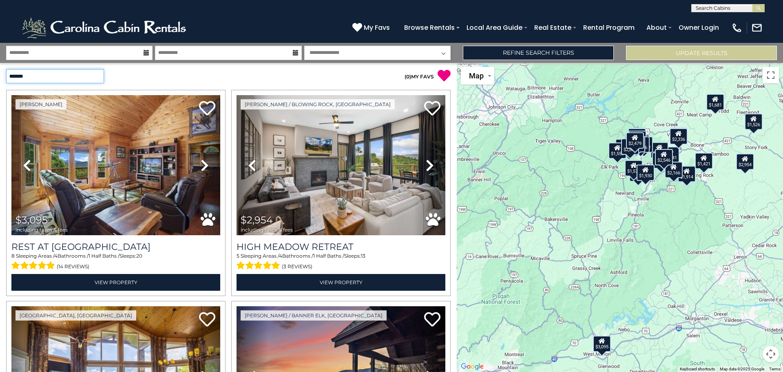
click at [72, 77] on select "**********" at bounding box center [55, 76] width 98 height 14
select select "*********"
click at [6, 69] on select "**********" at bounding box center [55, 76] width 98 height 14
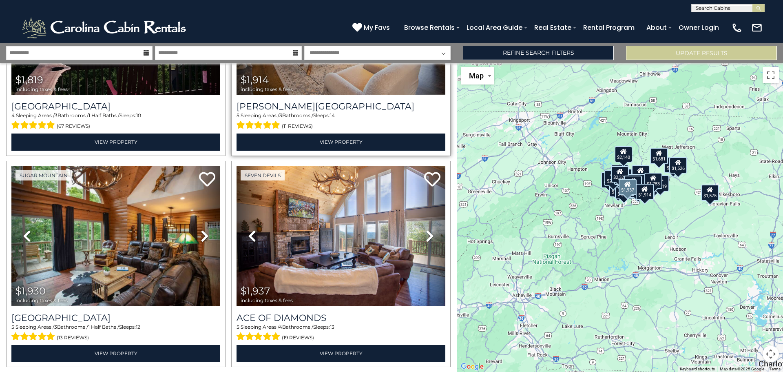
scroll to position [1631, 0]
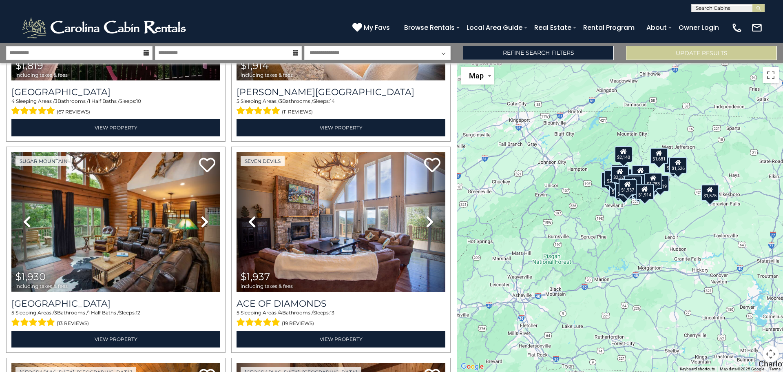
click at [770, 354] on button "Map camera controls" at bounding box center [771, 353] width 16 height 16
click at [754, 312] on button "Zoom in" at bounding box center [750, 313] width 16 height 16
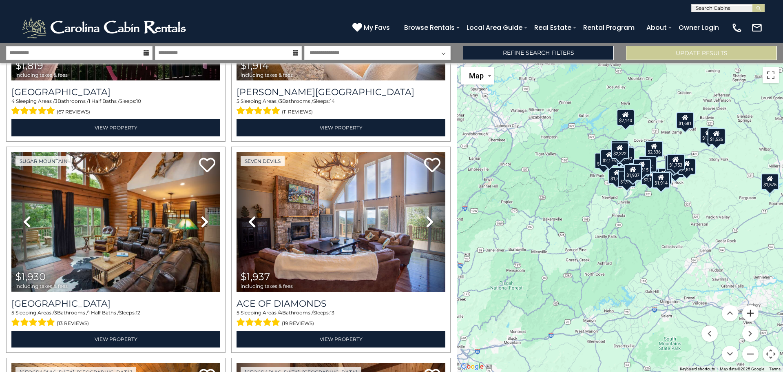
click at [754, 312] on button "Zoom in" at bounding box center [750, 313] width 16 height 16
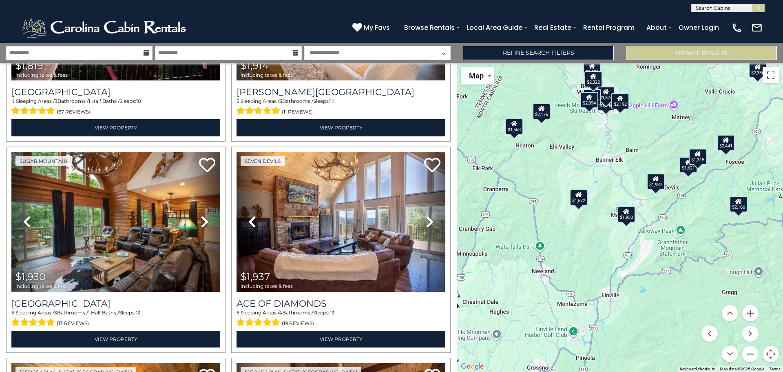
drag, startPoint x: 706, startPoint y: 252, endPoint x: 684, endPoint y: 391, distance: 140.9
click at [684, 371] on html "**********" at bounding box center [391, 186] width 783 height 372
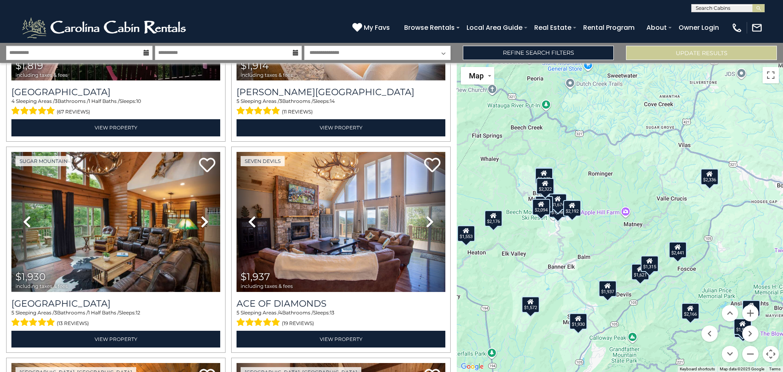
drag, startPoint x: 619, startPoint y: 215, endPoint x: 537, endPoint y: 322, distance: 134.7
click at [537, 322] on div "$1,246 $1,315 $1,326 $1,421 $1,526 $1,553 $1,572 $1,575 $1,598 $1,621 $1,674 $1…" at bounding box center [620, 217] width 326 height 309
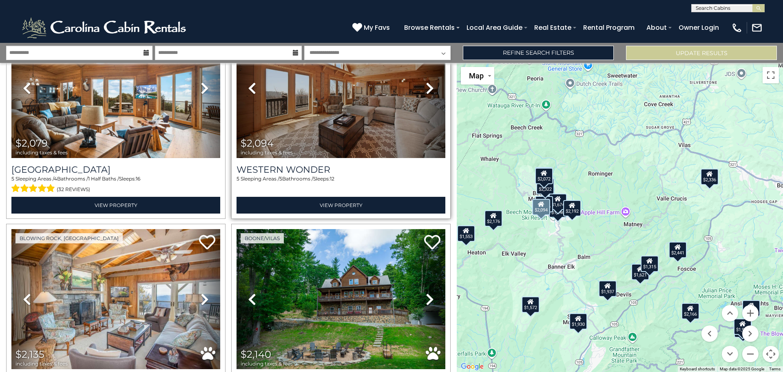
scroll to position [2202, 0]
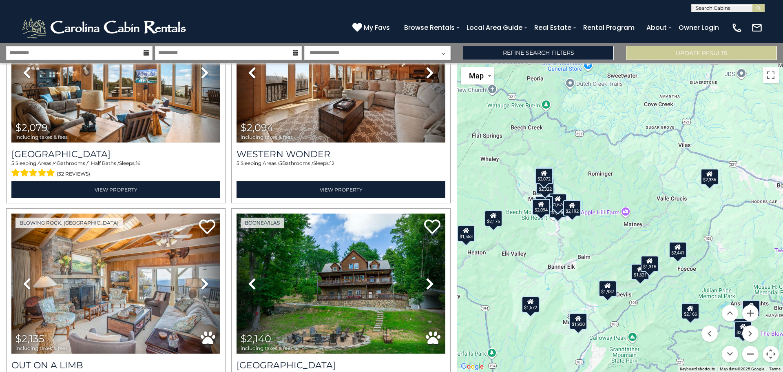
click at [752, 354] on button "Zoom out" at bounding box center [750, 353] width 16 height 16
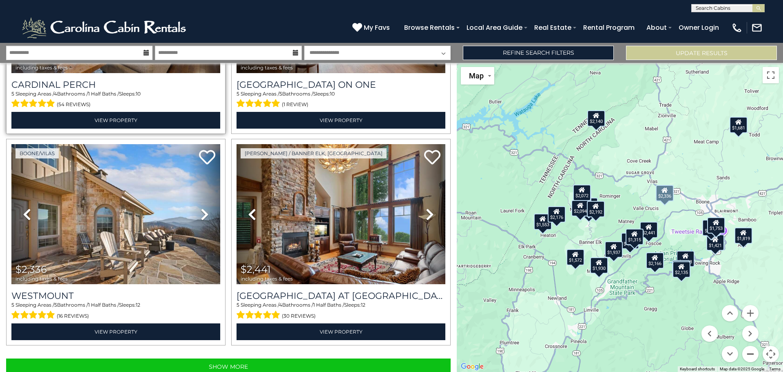
scroll to position [2907, 0]
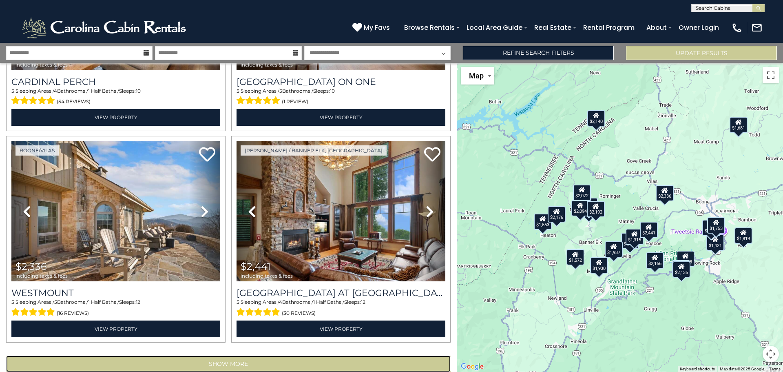
click at [242, 355] on button "Show More" at bounding box center [228, 363] width 445 height 16
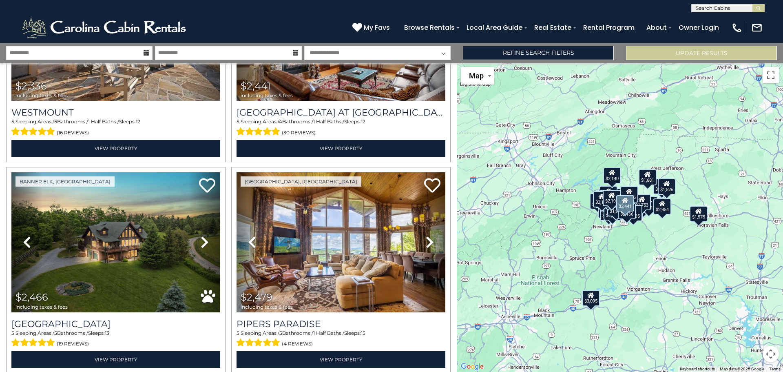
scroll to position [3099, 0]
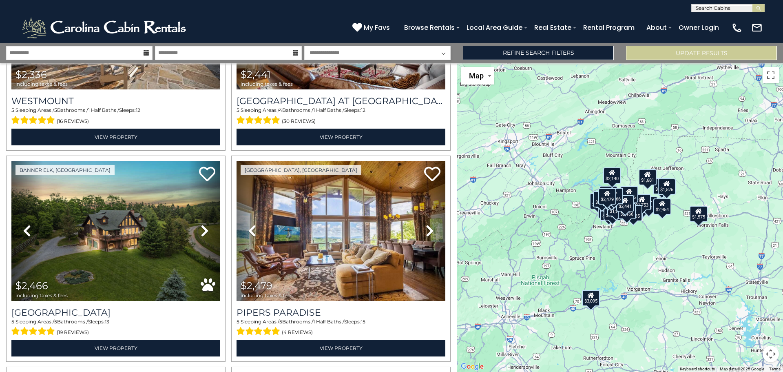
click at [773, 354] on button "Map camera controls" at bounding box center [771, 353] width 16 height 16
click at [752, 311] on button "Zoom in" at bounding box center [750, 313] width 16 height 16
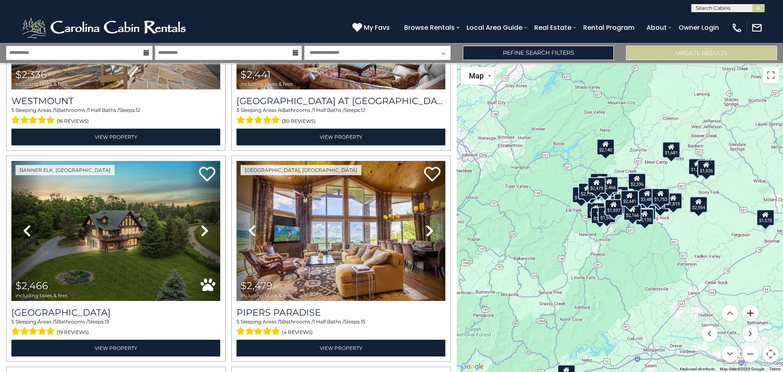
click at [752, 311] on button "Zoom in" at bounding box center [750, 313] width 16 height 16
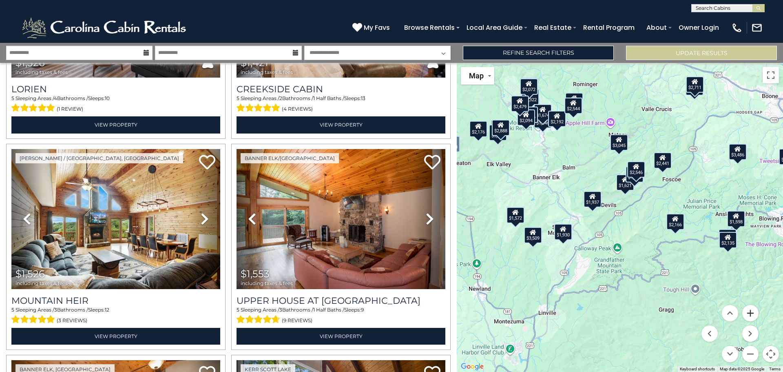
scroll to position [367, 0]
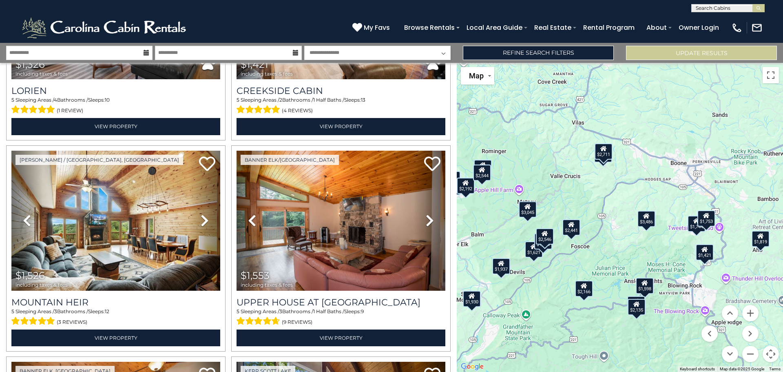
drag, startPoint x: 685, startPoint y: 254, endPoint x: 594, endPoint y: 324, distance: 114.7
click at [594, 324] on div "$1,246 $1,315 $1,326 $1,421 $1,526 $1,553 $1,572 $1,575 $1,598 $1,621 $1,674 $1…" at bounding box center [620, 217] width 326 height 309
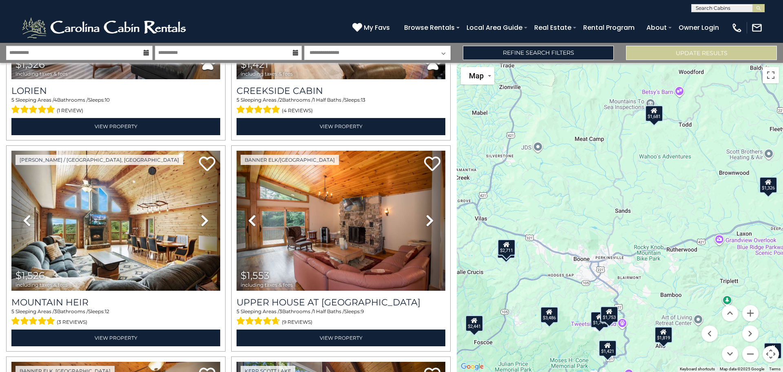
drag, startPoint x: 609, startPoint y: 227, endPoint x: 516, endPoint y: 293, distance: 114.5
click at [516, 293] on div "$1,246 $1,315 $1,326 $1,421 $1,526 $1,553 $1,572 $1,575 $1,598 $1,621 $1,674 $1…" at bounding box center [620, 217] width 326 height 309
click at [750, 351] on button "Zoom out" at bounding box center [750, 353] width 16 height 16
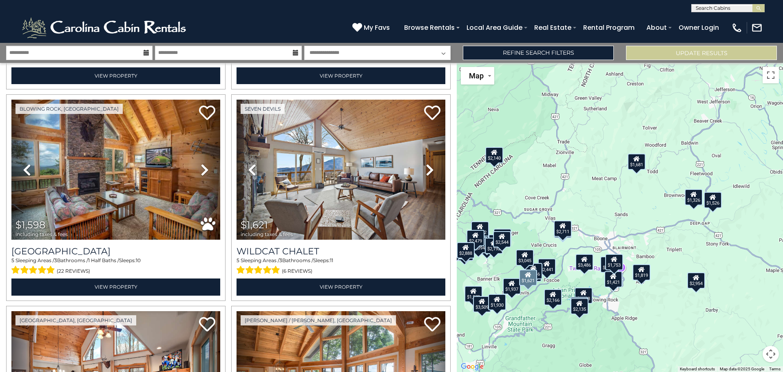
scroll to position [816, 0]
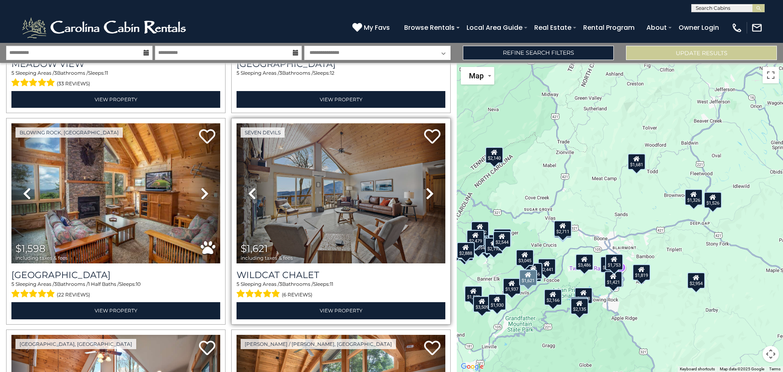
click at [427, 188] on icon at bounding box center [430, 193] width 8 height 13
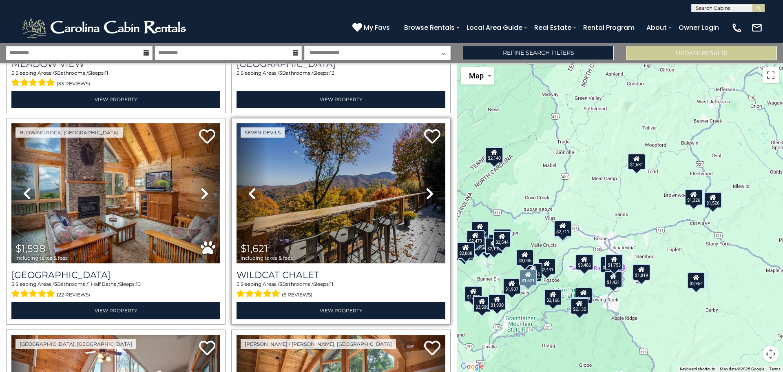
click at [427, 188] on icon at bounding box center [430, 193] width 8 height 13
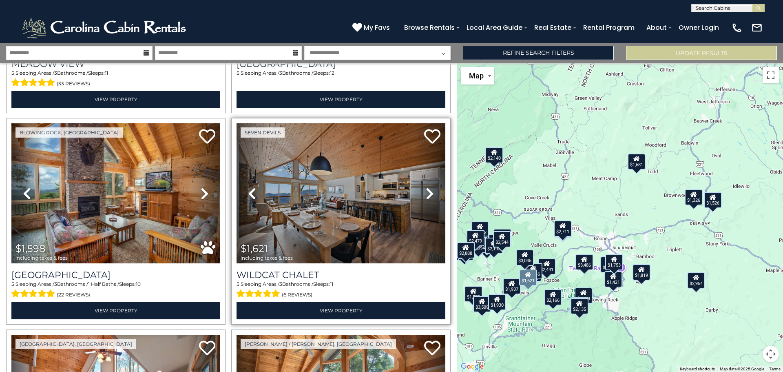
click at [427, 188] on icon at bounding box center [430, 193] width 8 height 13
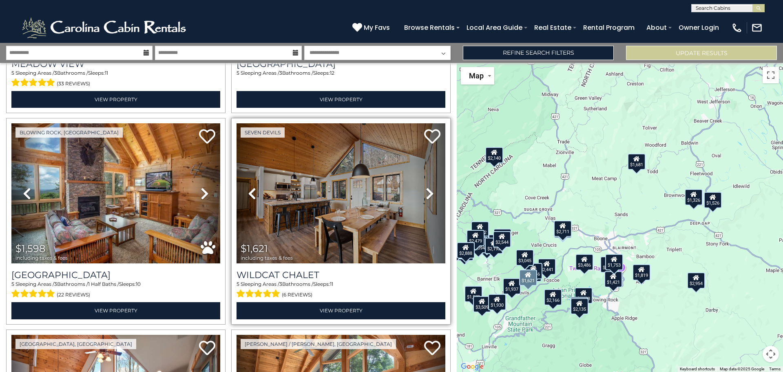
click at [427, 188] on icon at bounding box center [430, 193] width 8 height 13
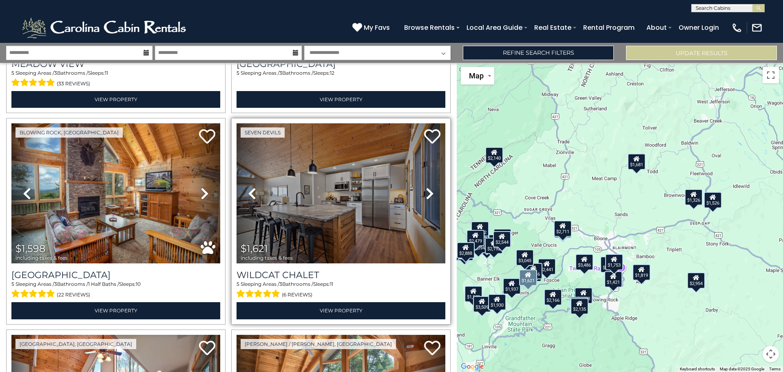
click at [427, 188] on icon at bounding box center [430, 193] width 8 height 13
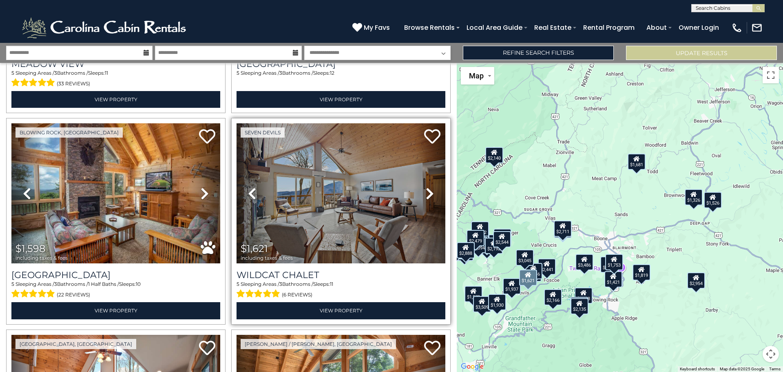
click at [427, 188] on icon at bounding box center [430, 193] width 8 height 13
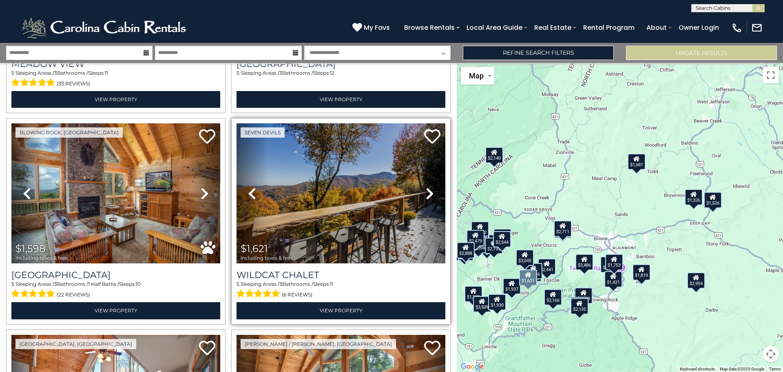
click at [427, 188] on icon at bounding box center [430, 193] width 8 height 13
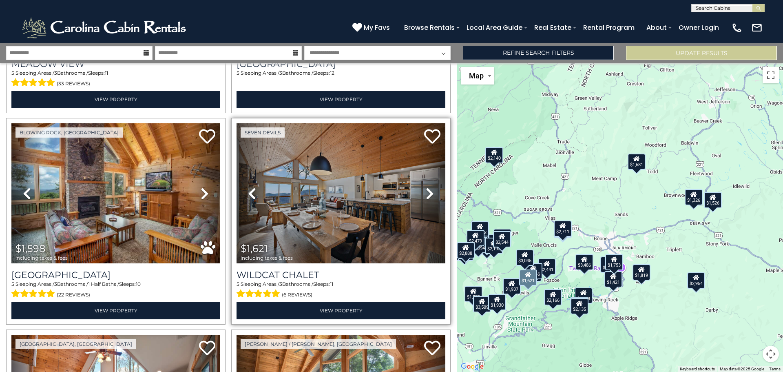
click at [427, 188] on icon at bounding box center [430, 193] width 8 height 13
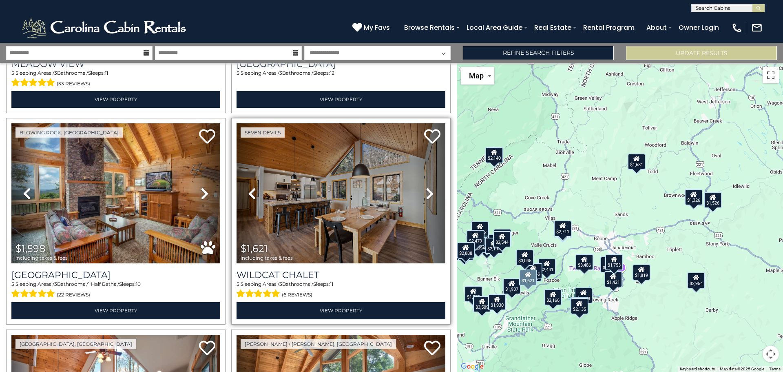
click at [427, 188] on icon at bounding box center [430, 193] width 8 height 13
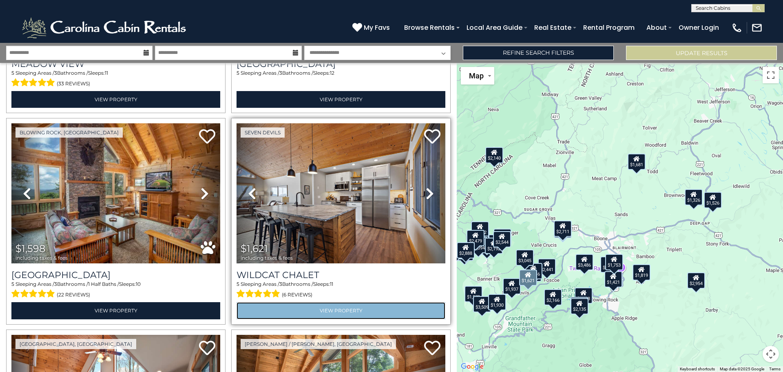
click at [347, 302] on link "View Property" at bounding box center [341, 310] width 209 height 17
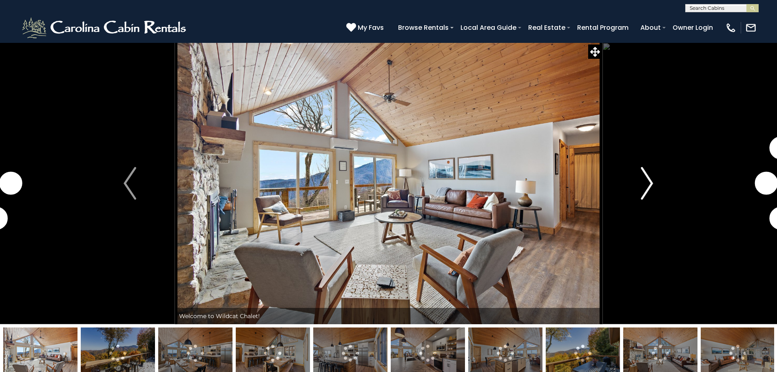
click at [650, 180] on img "Next" at bounding box center [647, 183] width 12 height 33
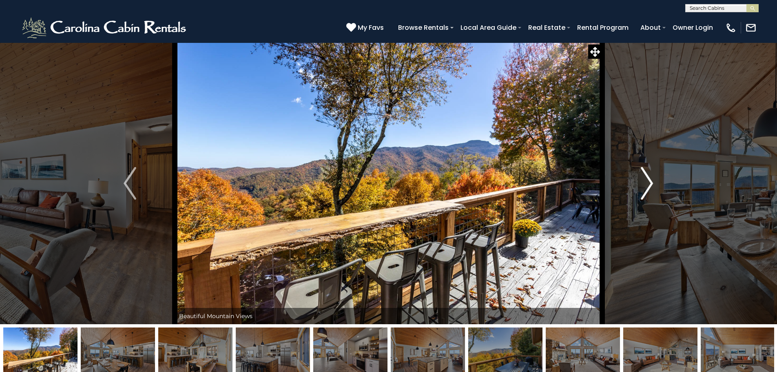
click at [650, 180] on img "Next" at bounding box center [647, 183] width 12 height 33
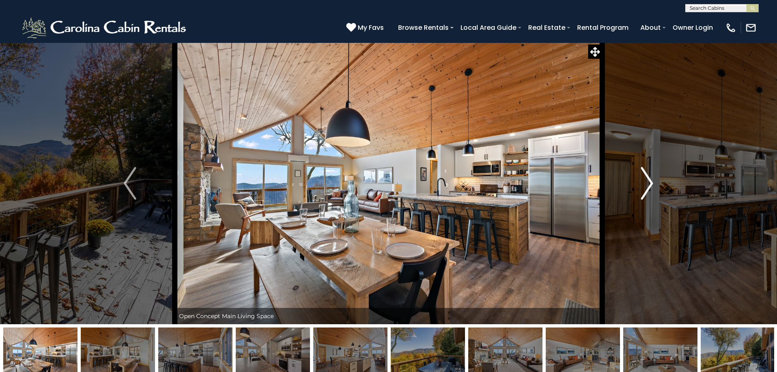
click at [650, 180] on img "Next" at bounding box center [647, 183] width 12 height 33
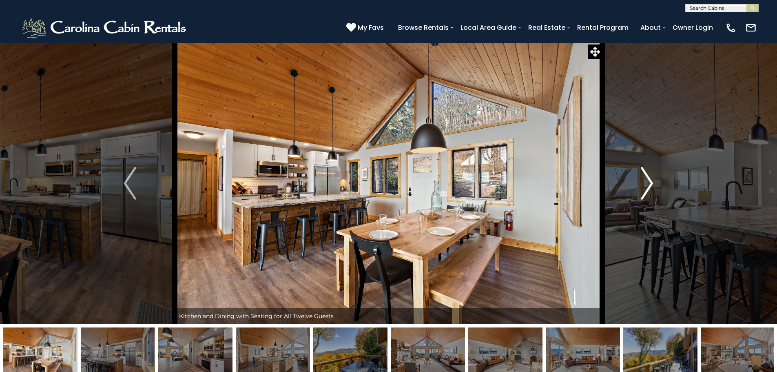
click at [650, 180] on img "Next" at bounding box center [647, 183] width 12 height 33
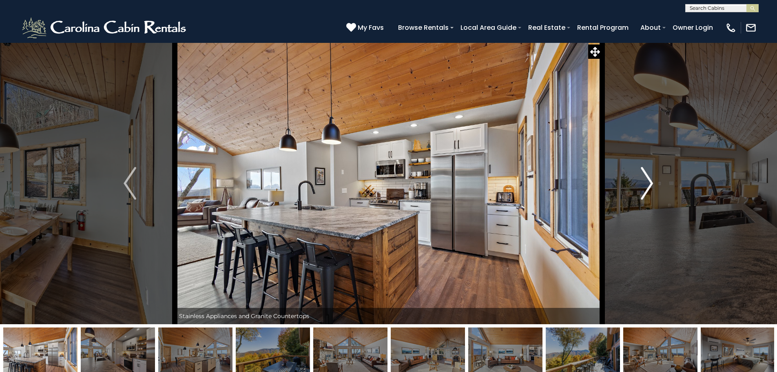
click at [650, 180] on img "Next" at bounding box center [647, 183] width 12 height 33
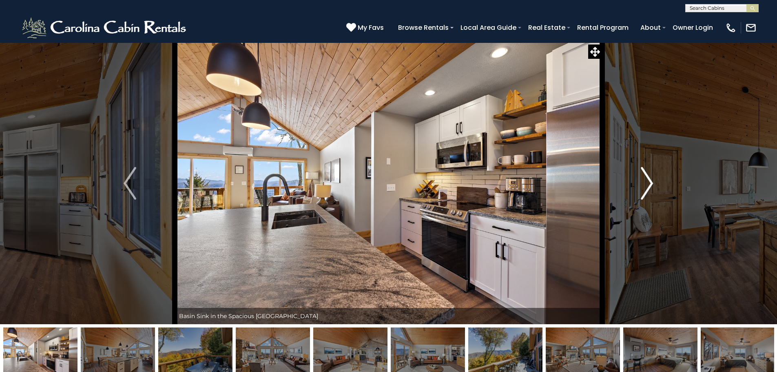
click at [650, 180] on img "Next" at bounding box center [647, 183] width 12 height 33
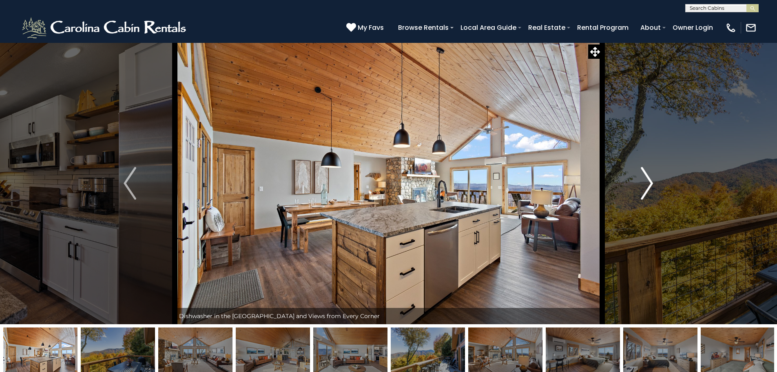
click at [650, 180] on img "Next" at bounding box center [647, 183] width 12 height 33
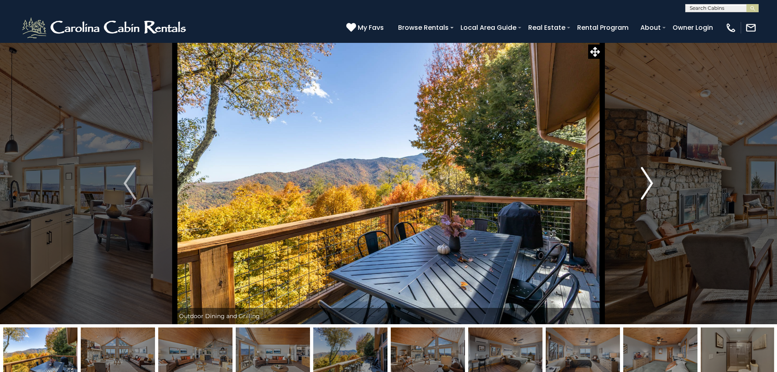
click at [650, 180] on img "Next" at bounding box center [647, 183] width 12 height 33
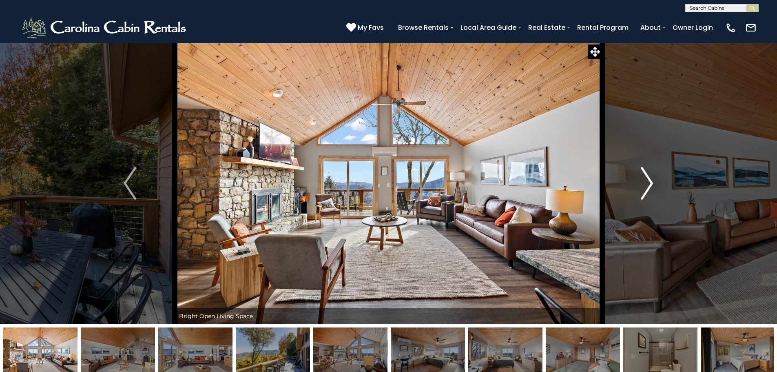
click at [650, 180] on img "Next" at bounding box center [647, 183] width 12 height 33
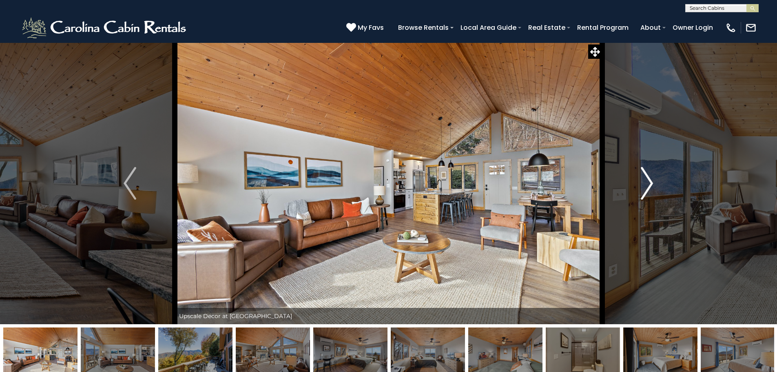
click at [650, 180] on img "Next" at bounding box center [647, 183] width 12 height 33
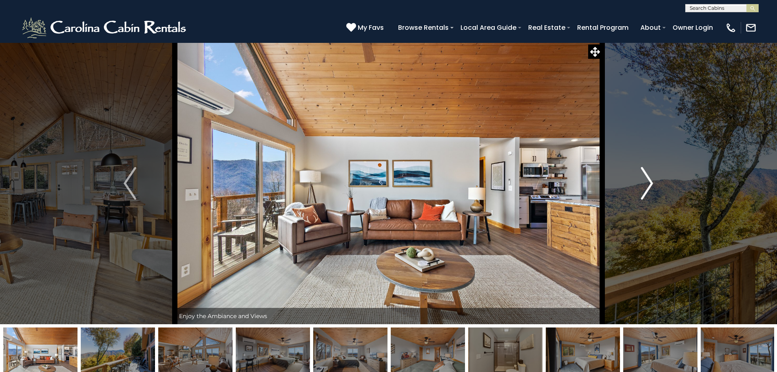
click at [650, 180] on img "Next" at bounding box center [647, 183] width 12 height 33
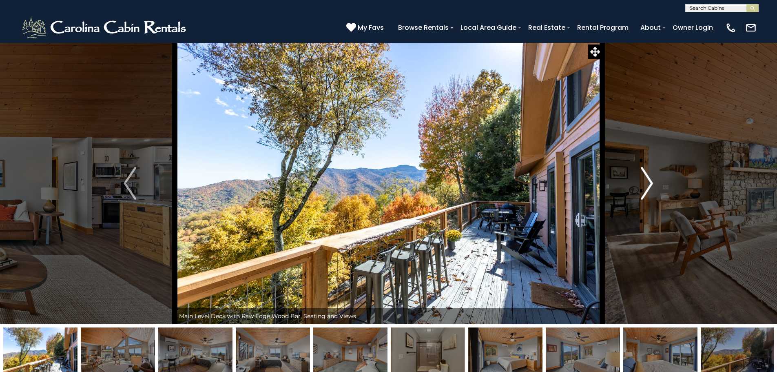
click at [650, 180] on img "Next" at bounding box center [647, 183] width 12 height 33
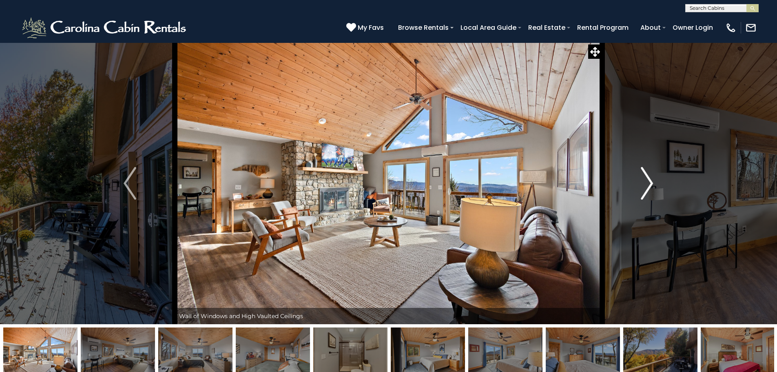
click at [650, 180] on img "Next" at bounding box center [647, 183] width 12 height 33
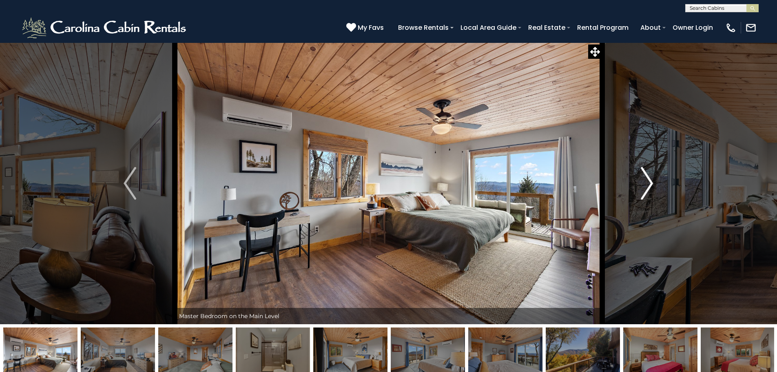
click at [650, 180] on img "Next" at bounding box center [647, 183] width 12 height 33
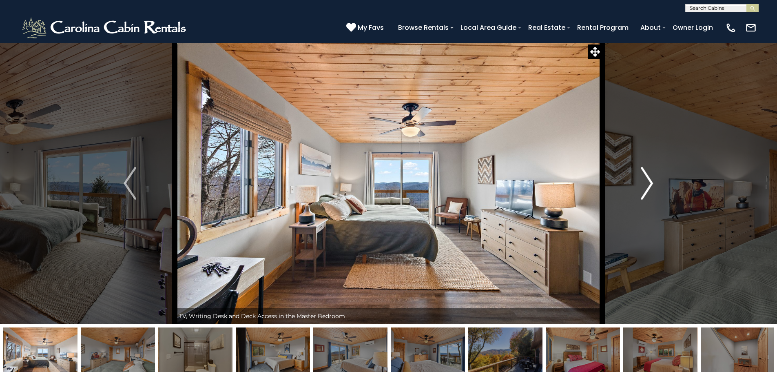
click at [650, 180] on img "Next" at bounding box center [647, 183] width 12 height 33
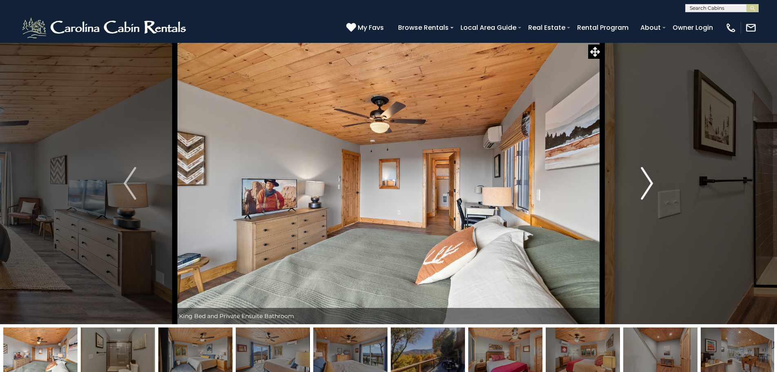
click at [650, 180] on img "Next" at bounding box center [647, 183] width 12 height 33
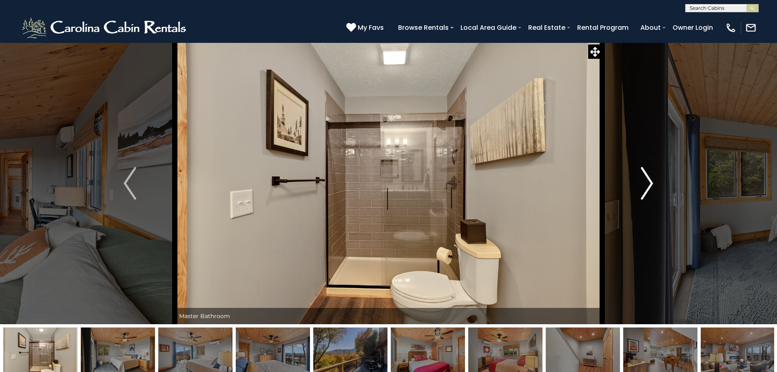
click at [650, 180] on img "Next" at bounding box center [647, 183] width 12 height 33
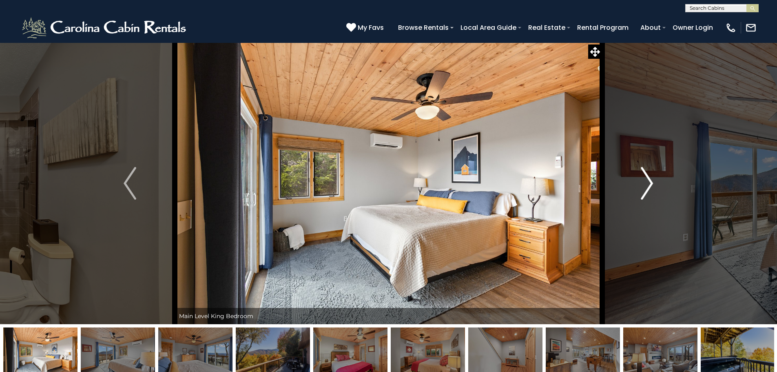
click at [650, 180] on img "Next" at bounding box center [647, 183] width 12 height 33
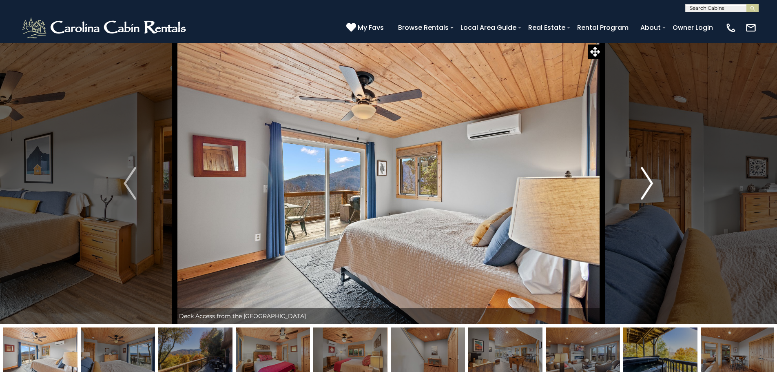
click at [650, 180] on img "Next" at bounding box center [647, 183] width 12 height 33
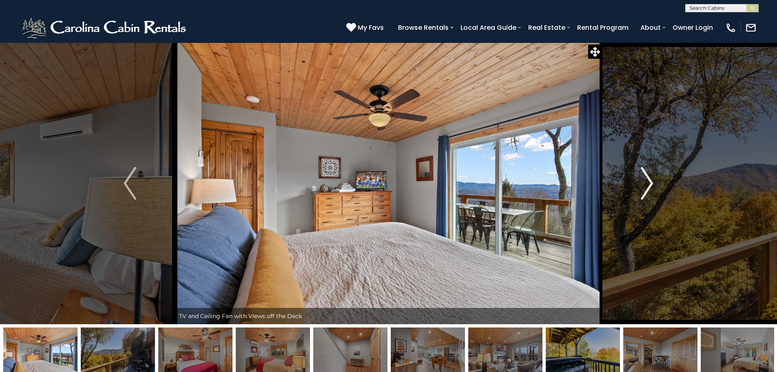
click at [650, 180] on img "Next" at bounding box center [647, 183] width 12 height 33
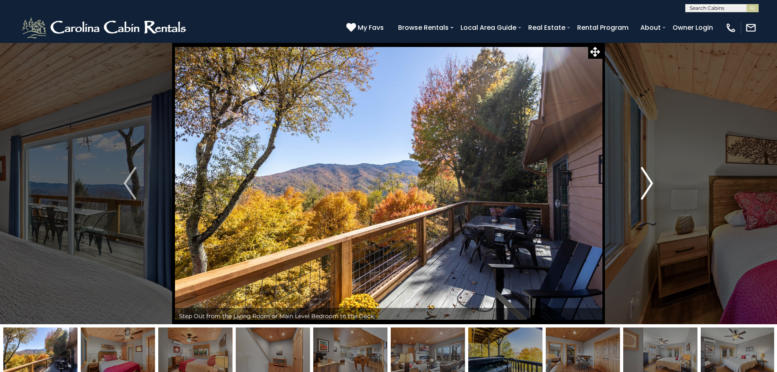
click at [650, 180] on img "Next" at bounding box center [647, 183] width 12 height 33
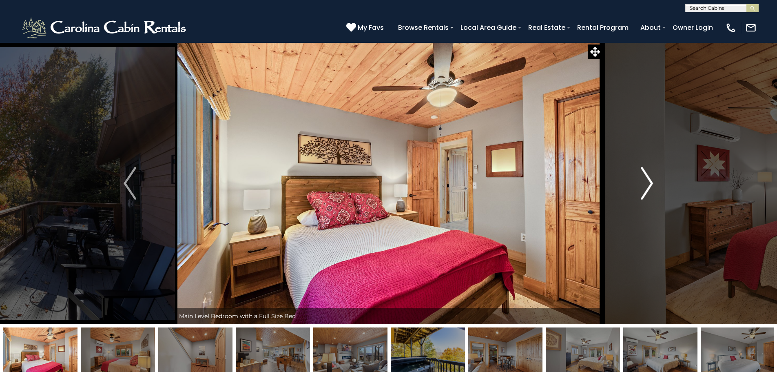
click at [650, 180] on img "Next" at bounding box center [647, 183] width 12 height 33
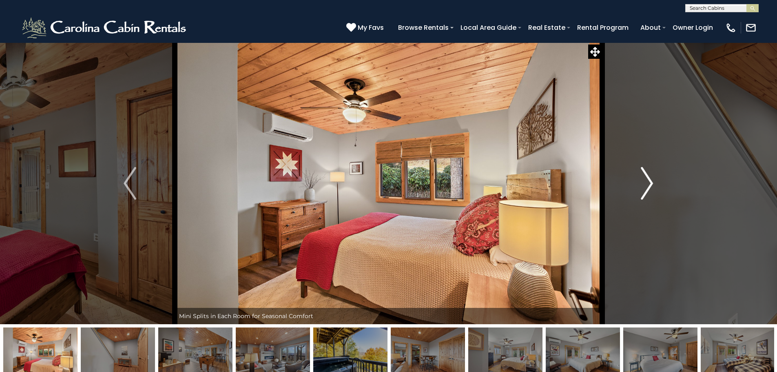
click at [650, 180] on img "Next" at bounding box center [647, 183] width 12 height 33
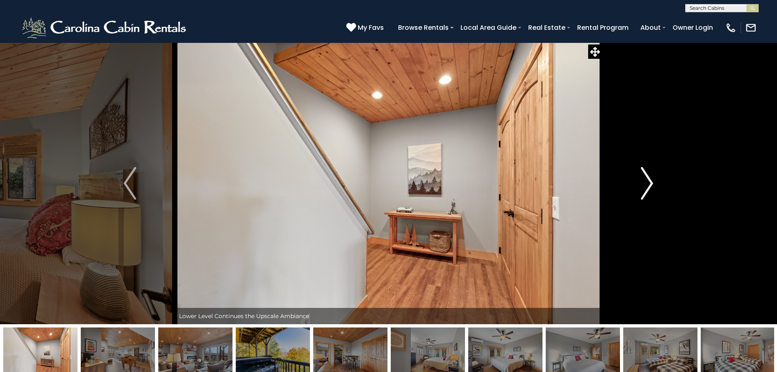
click at [650, 180] on img "Next" at bounding box center [647, 183] width 12 height 33
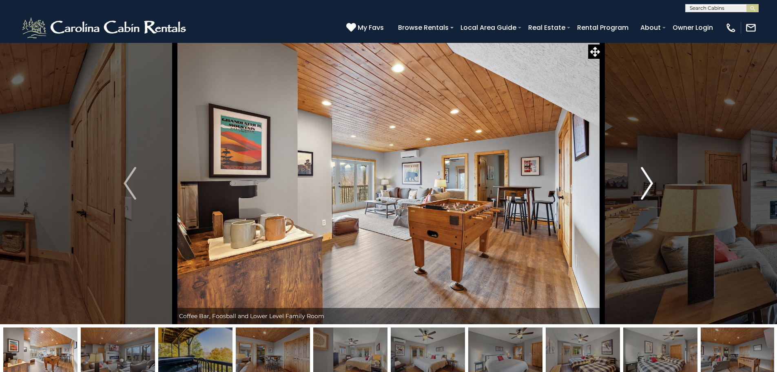
click at [650, 180] on img "Next" at bounding box center [647, 183] width 12 height 33
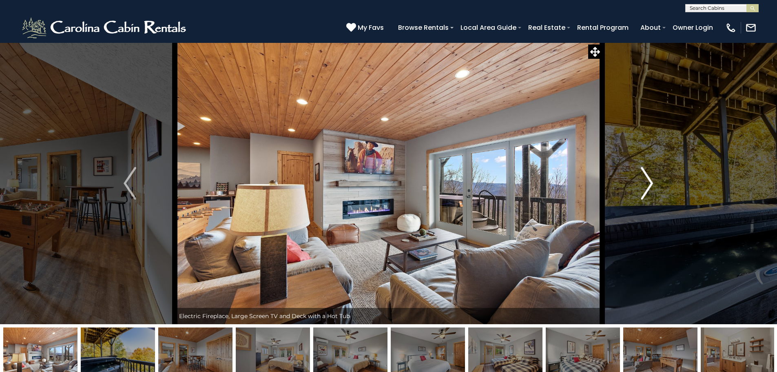
click at [650, 180] on img "Next" at bounding box center [647, 183] width 12 height 33
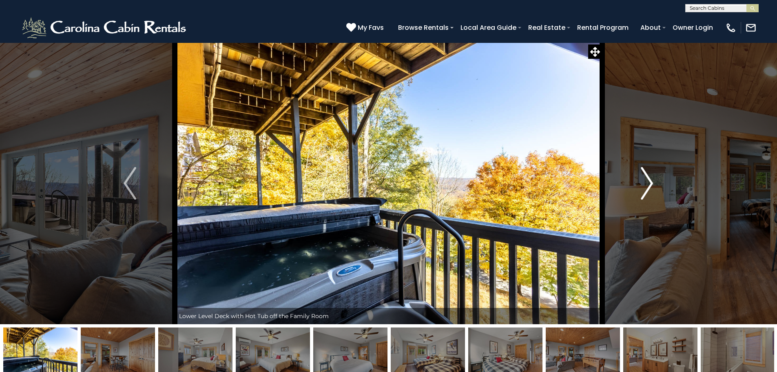
click at [650, 180] on img "Next" at bounding box center [647, 183] width 12 height 33
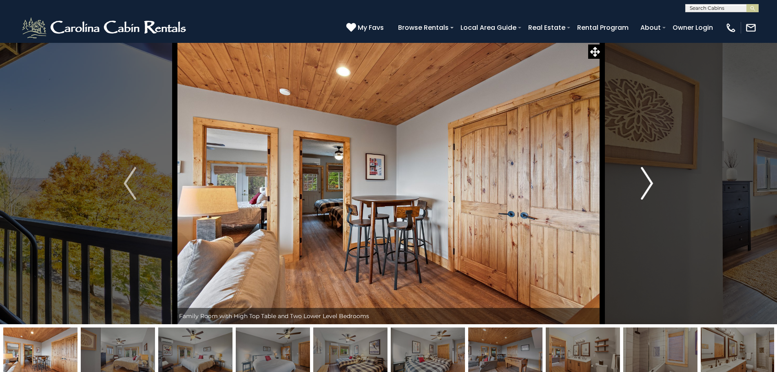
click at [650, 180] on img "Next" at bounding box center [647, 183] width 12 height 33
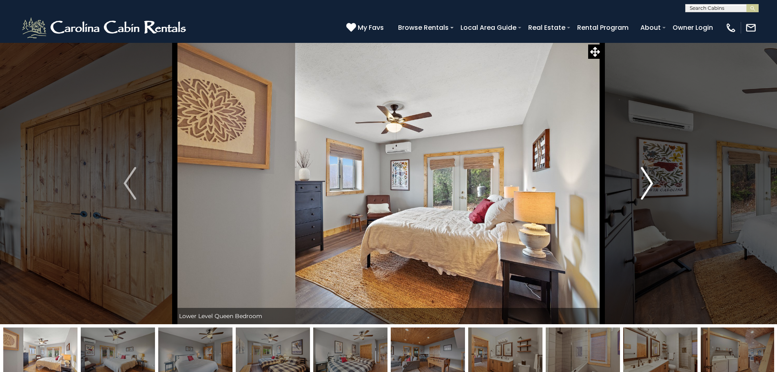
click at [650, 180] on img "Next" at bounding box center [647, 183] width 12 height 33
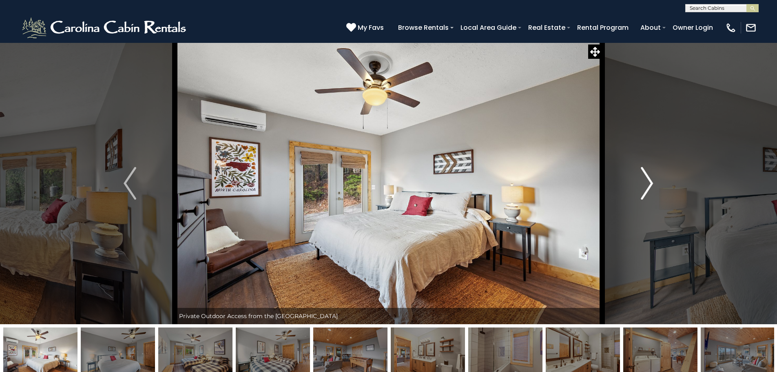
click at [650, 180] on img "Next" at bounding box center [647, 183] width 12 height 33
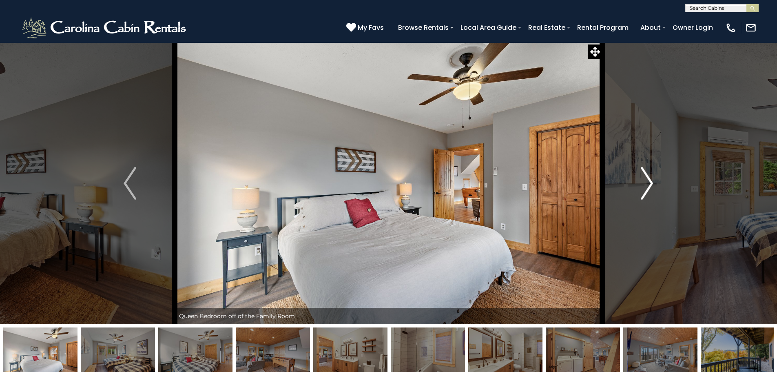
click at [650, 180] on img "Next" at bounding box center [647, 183] width 12 height 33
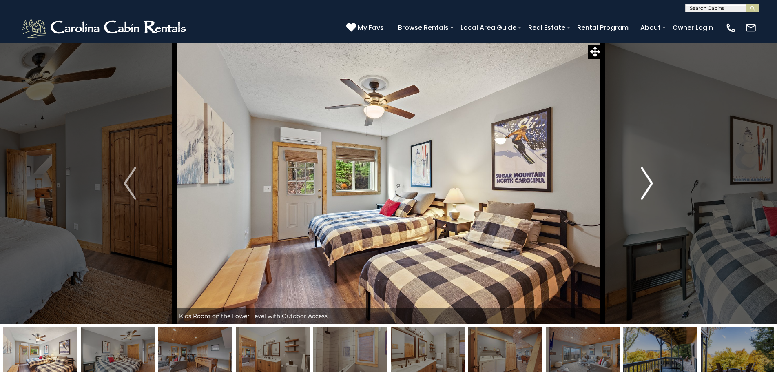
click at [650, 180] on img "Next" at bounding box center [647, 183] width 12 height 33
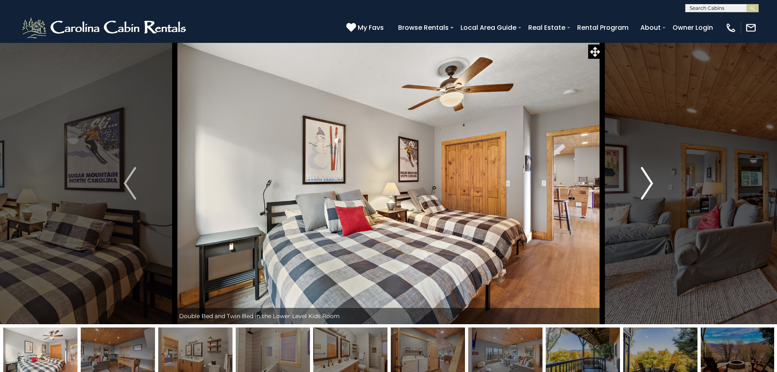
click at [650, 180] on img "Next" at bounding box center [647, 183] width 12 height 33
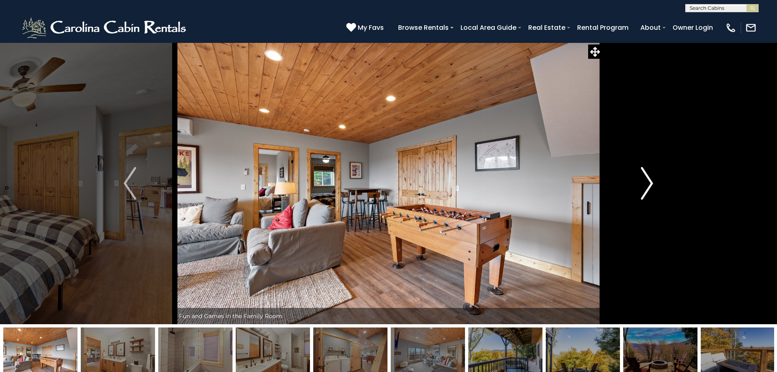
click at [650, 180] on img "Next" at bounding box center [647, 183] width 12 height 33
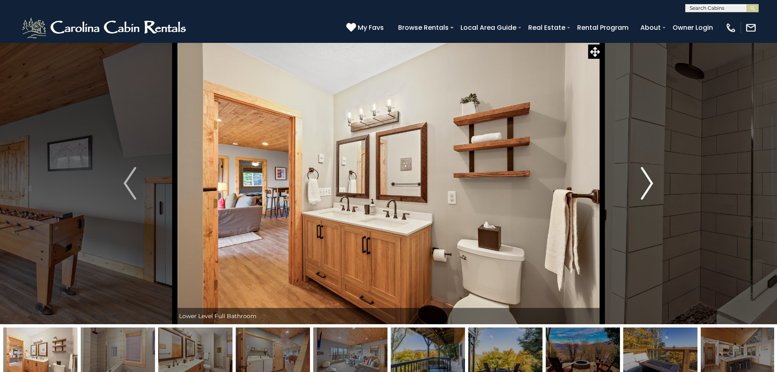
click at [650, 180] on img "Next" at bounding box center [647, 183] width 12 height 33
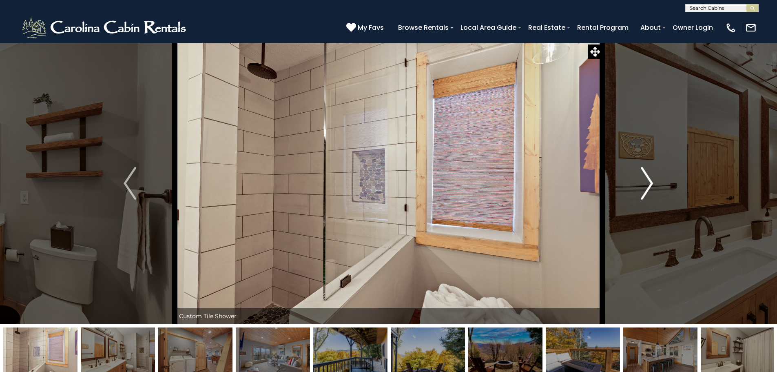
click at [650, 180] on img "Next" at bounding box center [647, 183] width 12 height 33
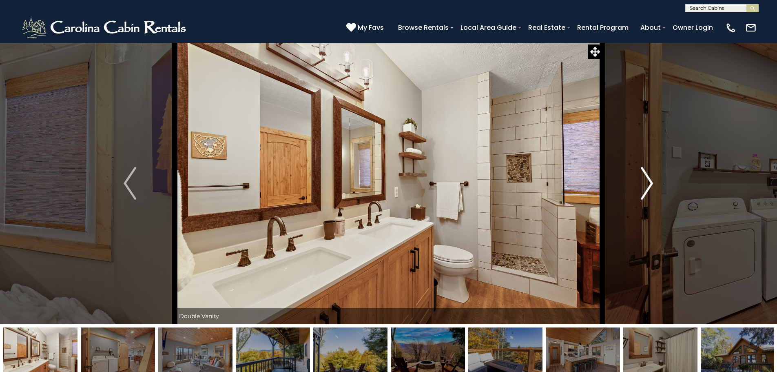
click at [650, 180] on img "Next" at bounding box center [647, 183] width 12 height 33
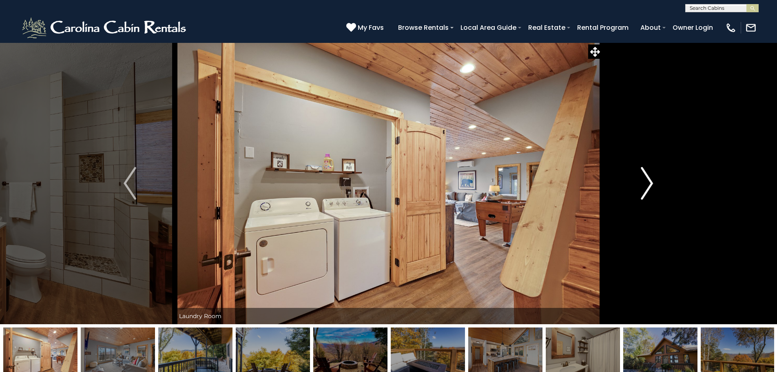
click at [650, 180] on img "Next" at bounding box center [647, 183] width 12 height 33
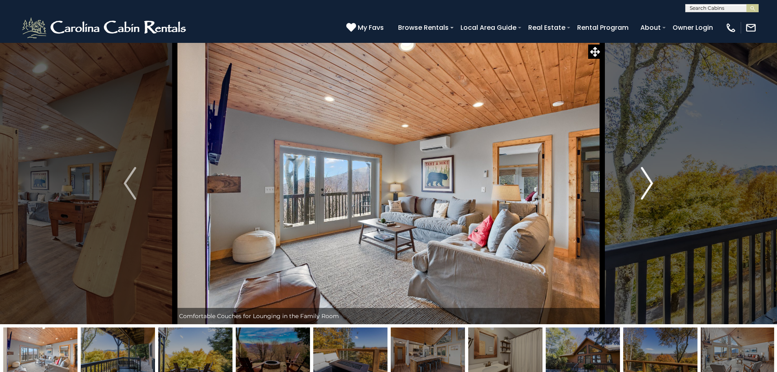
click at [650, 180] on img "Next" at bounding box center [647, 183] width 12 height 33
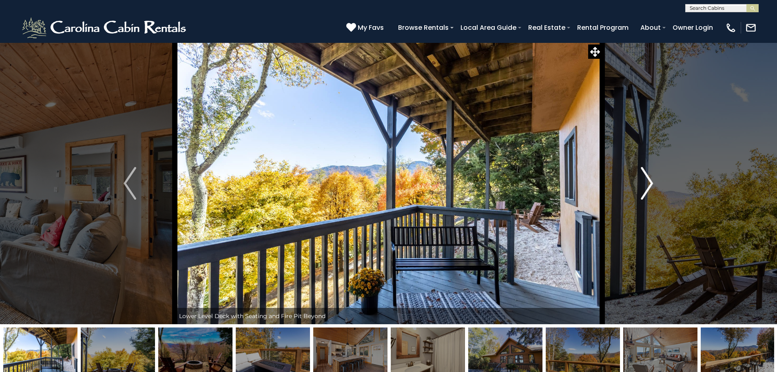
click at [650, 180] on img "Next" at bounding box center [647, 183] width 12 height 33
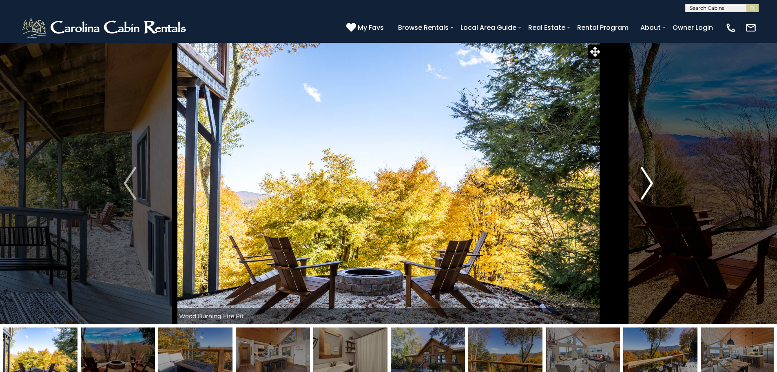
click at [650, 180] on img "Next" at bounding box center [647, 183] width 12 height 33
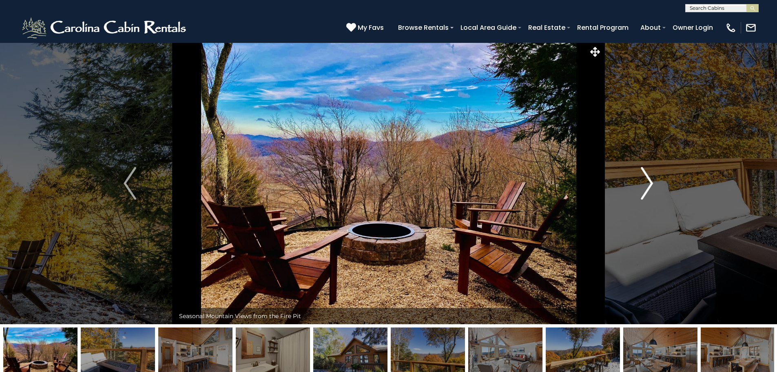
click at [650, 180] on img "Next" at bounding box center [647, 183] width 12 height 33
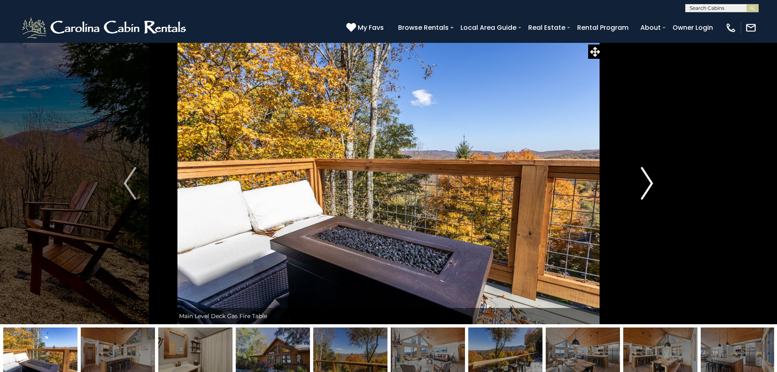
click at [650, 180] on img "Next" at bounding box center [647, 183] width 12 height 33
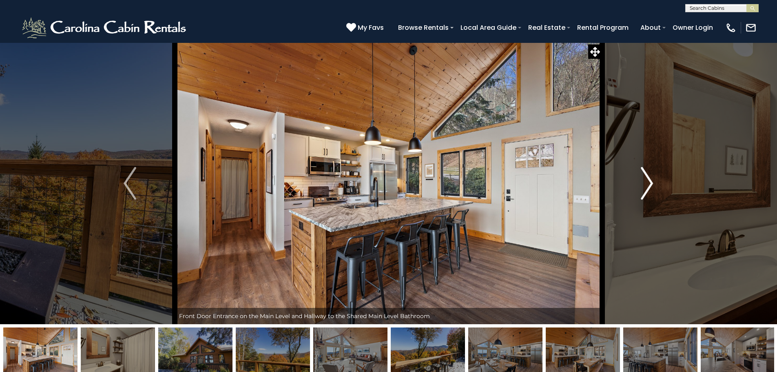
click at [650, 180] on img "Next" at bounding box center [647, 183] width 12 height 33
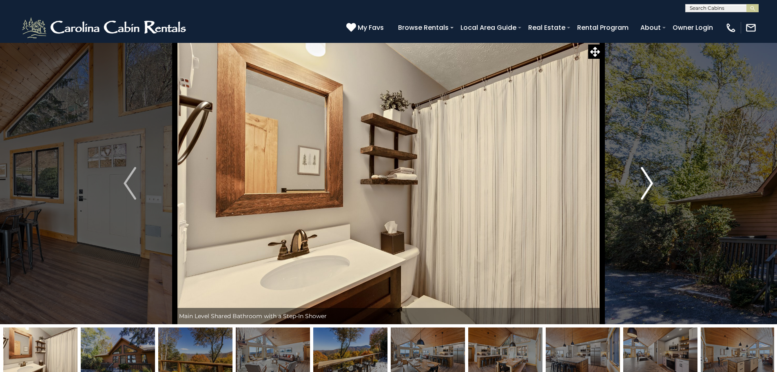
click at [650, 180] on img "Next" at bounding box center [647, 183] width 12 height 33
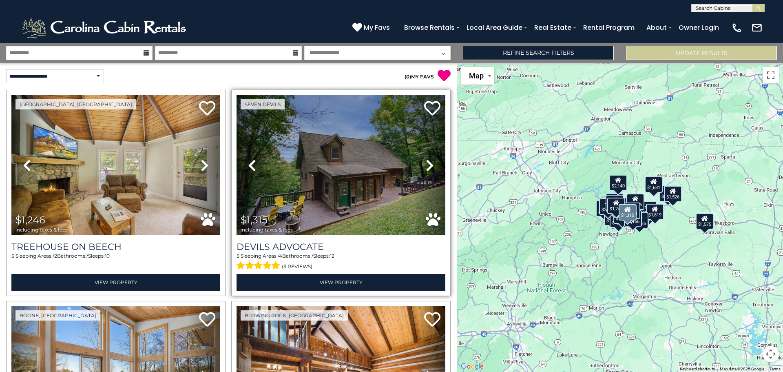
scroll to position [122, 0]
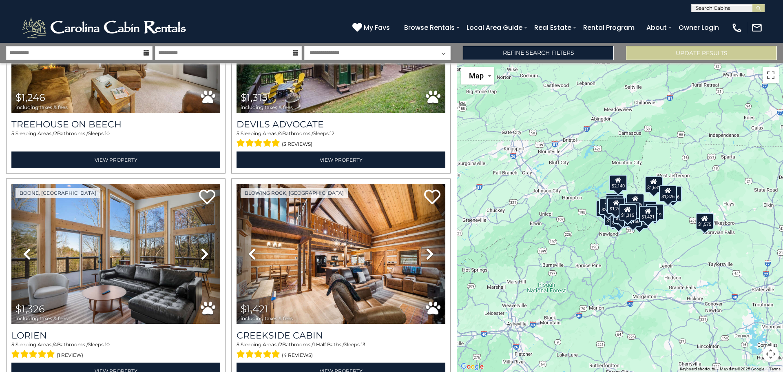
click at [769, 353] on button "Map camera controls" at bounding box center [771, 353] width 16 height 16
click at [752, 315] on button "Zoom in" at bounding box center [750, 313] width 16 height 16
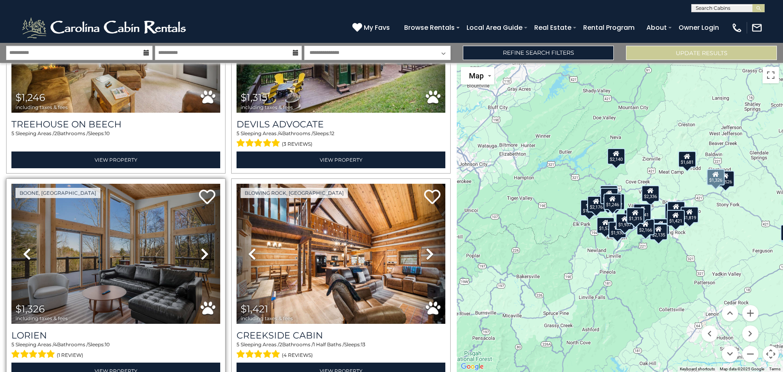
click at [201, 250] on icon at bounding box center [205, 253] width 8 height 13
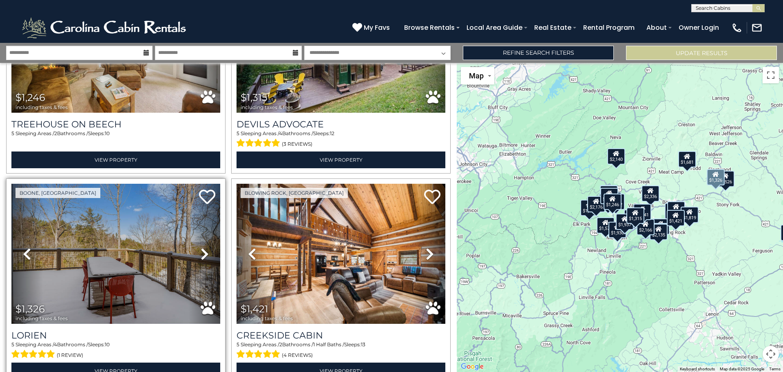
click at [201, 250] on icon at bounding box center [205, 253] width 8 height 13
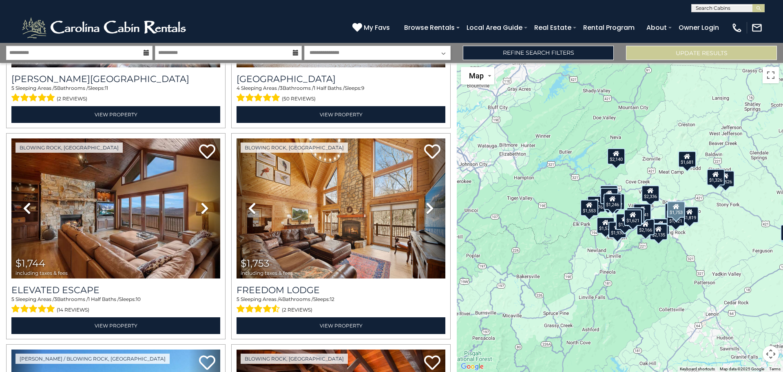
scroll to position [1224, 0]
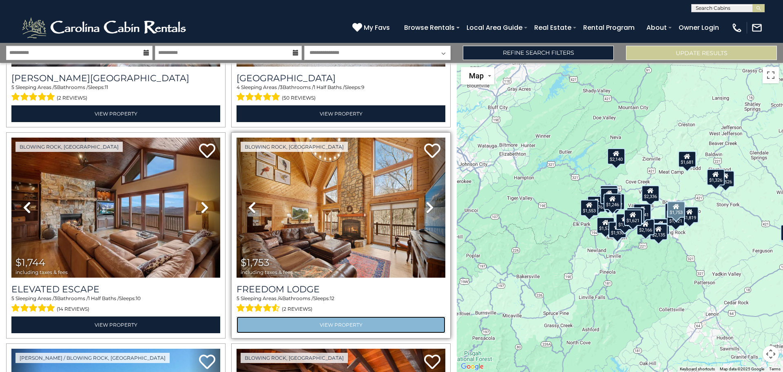
click at [338, 320] on link "View Property" at bounding box center [341, 324] width 209 height 17
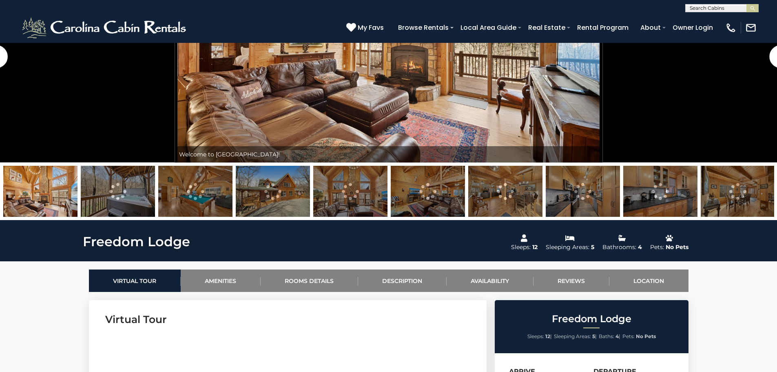
scroll to position [163, 0]
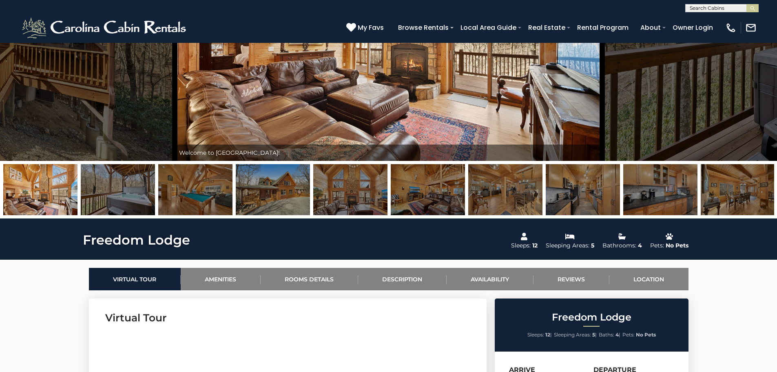
click at [287, 180] on img at bounding box center [273, 189] width 74 height 51
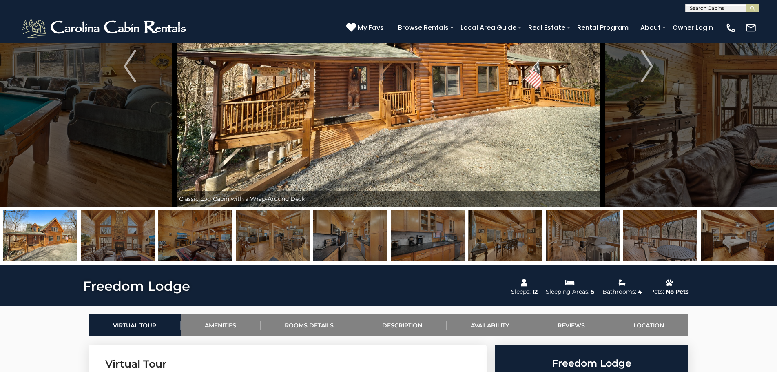
scroll to position [0, 0]
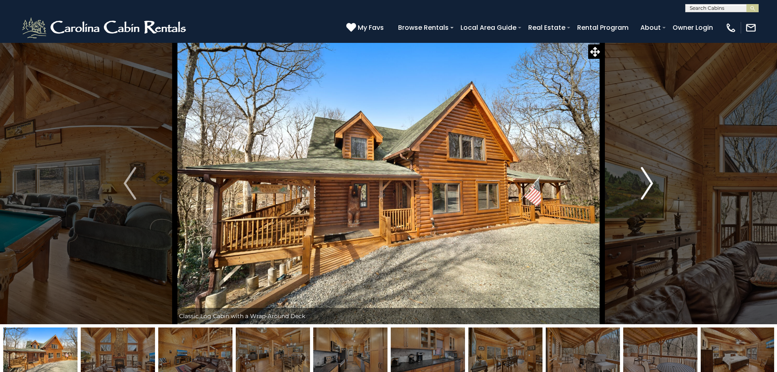
click at [646, 185] on img "Next" at bounding box center [647, 183] width 12 height 33
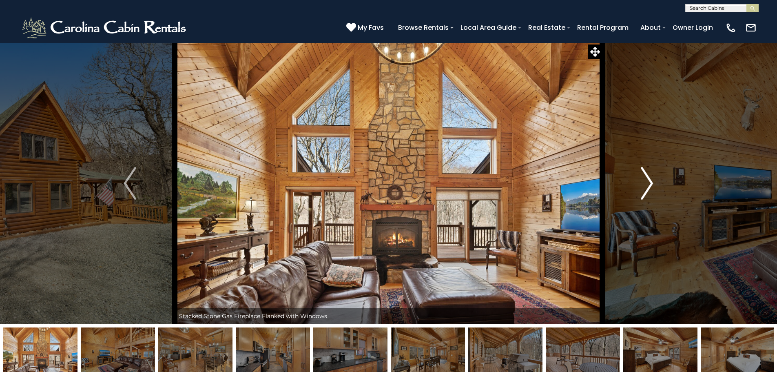
click at [646, 185] on img "Next" at bounding box center [647, 183] width 12 height 33
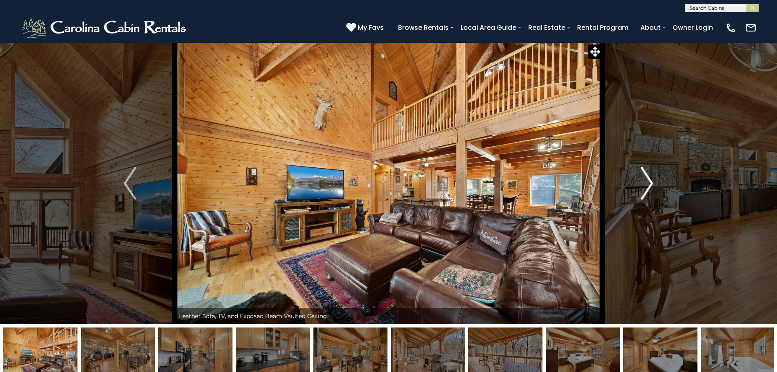
click at [646, 185] on img "Next" at bounding box center [647, 183] width 12 height 33
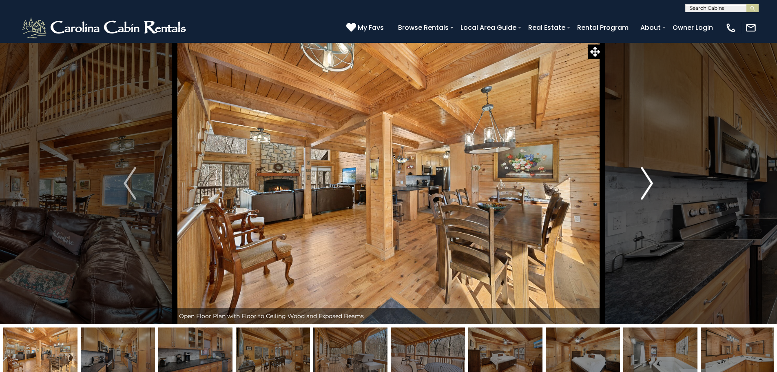
click at [646, 185] on img "Next" at bounding box center [647, 183] width 12 height 33
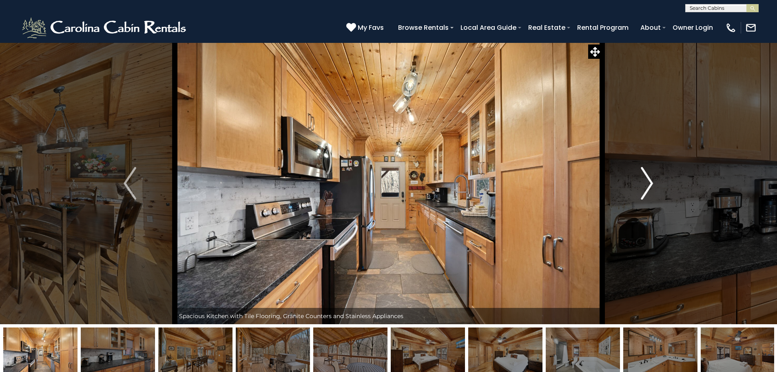
click at [646, 185] on img "Next" at bounding box center [647, 183] width 12 height 33
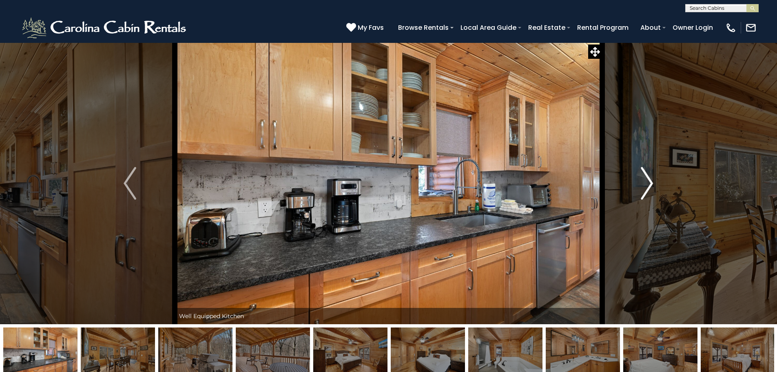
click at [646, 185] on img "Next" at bounding box center [647, 183] width 12 height 33
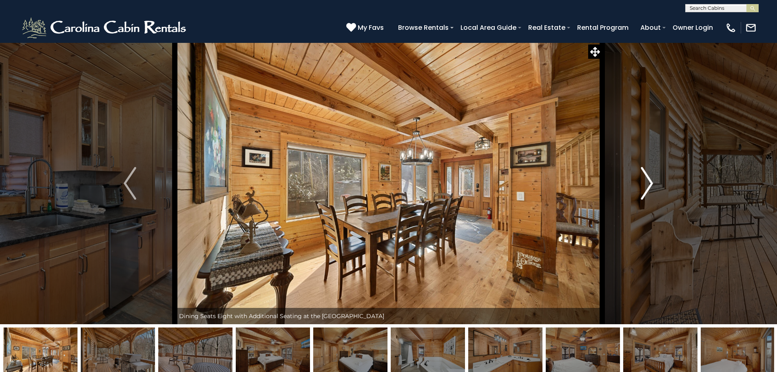
click at [646, 185] on img "Next" at bounding box center [647, 183] width 12 height 33
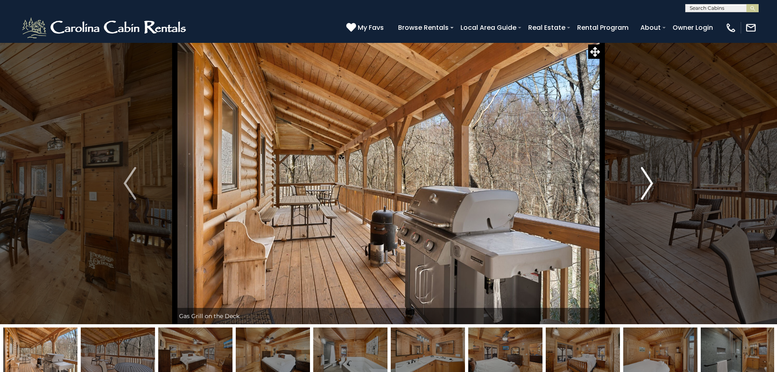
click at [646, 185] on img "Next" at bounding box center [647, 183] width 12 height 33
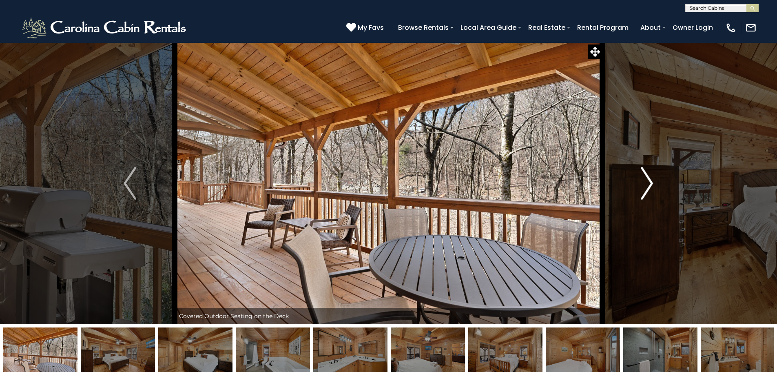
click at [646, 185] on img "Next" at bounding box center [647, 183] width 12 height 33
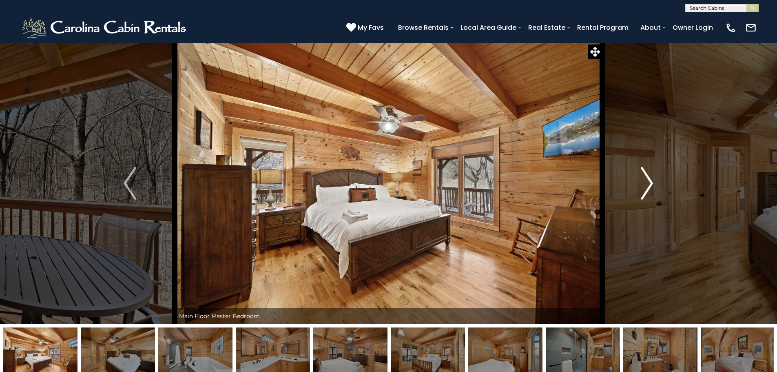
click at [646, 185] on img "Next" at bounding box center [647, 183] width 12 height 33
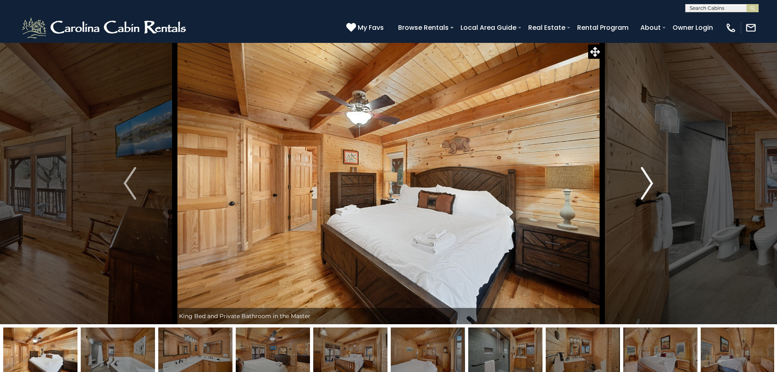
click at [646, 185] on img "Next" at bounding box center [647, 183] width 12 height 33
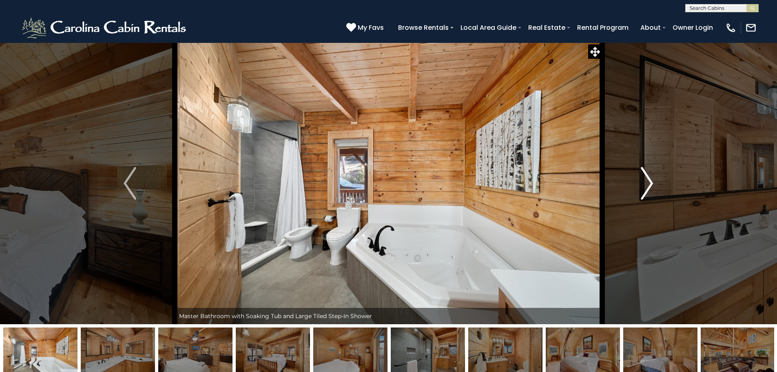
click at [646, 185] on img "Next" at bounding box center [647, 183] width 12 height 33
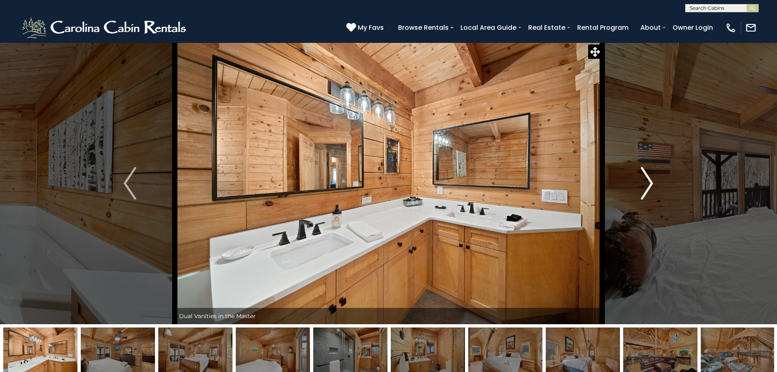
click at [646, 185] on img "Next" at bounding box center [647, 183] width 12 height 33
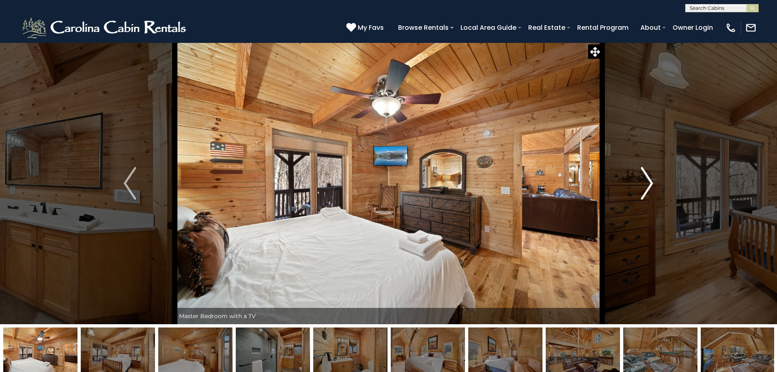
click at [646, 185] on img "Next" at bounding box center [647, 183] width 12 height 33
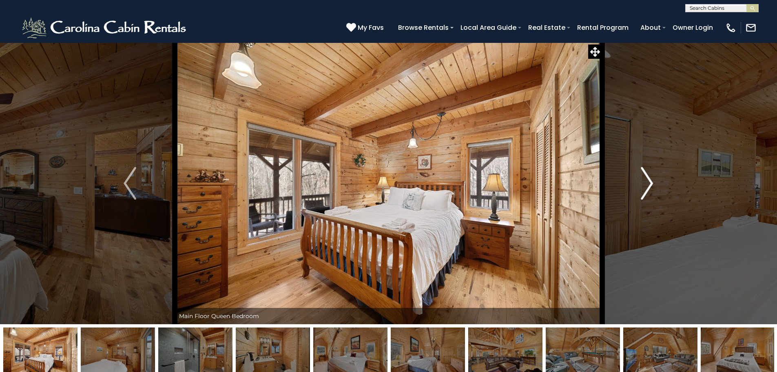
click at [646, 185] on img "Next" at bounding box center [647, 183] width 12 height 33
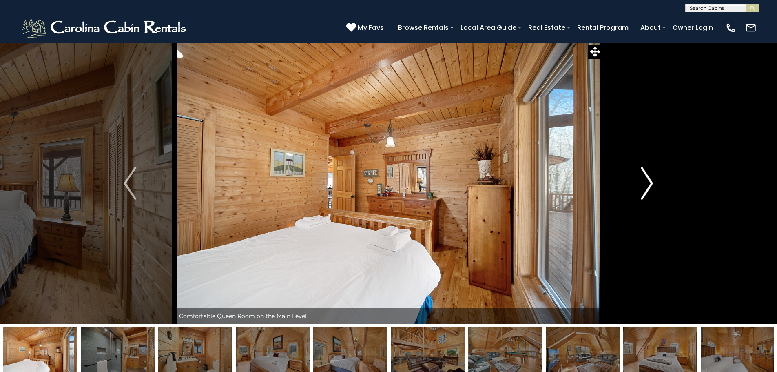
click at [646, 185] on img "Next" at bounding box center [647, 183] width 12 height 33
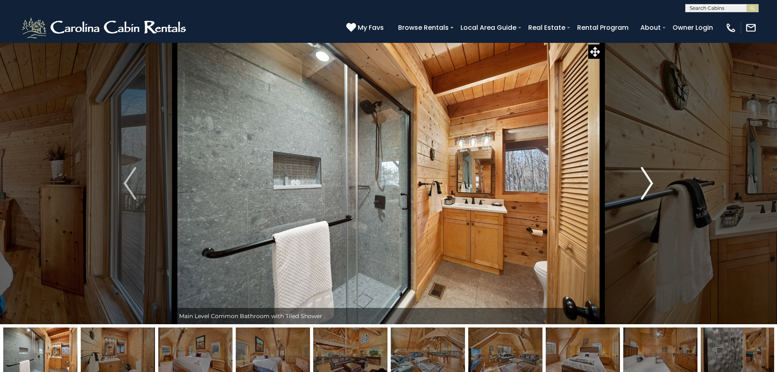
click at [646, 185] on img "Next" at bounding box center [647, 183] width 12 height 33
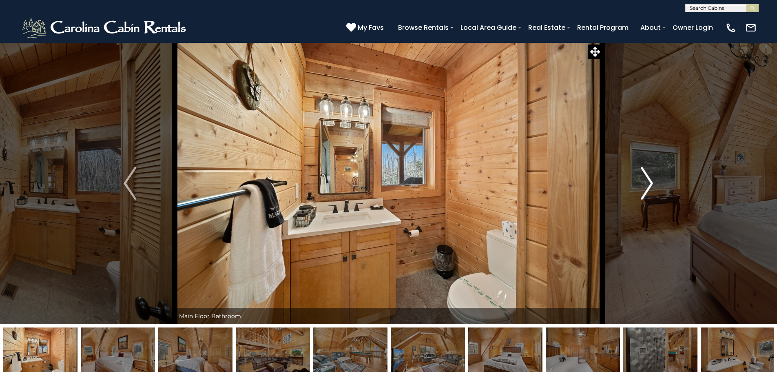
click at [646, 185] on img "Next" at bounding box center [647, 183] width 12 height 33
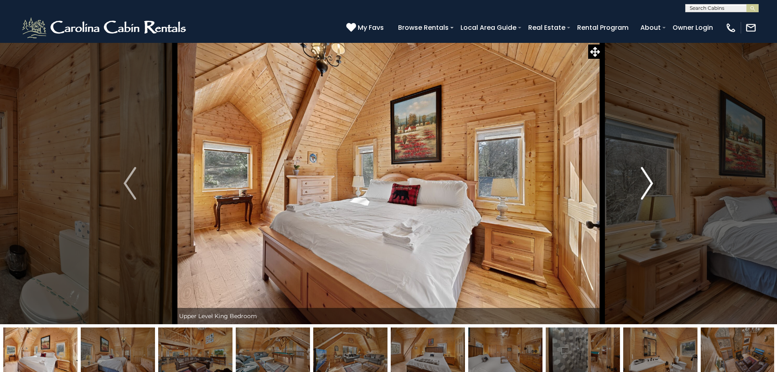
click at [646, 185] on img "Next" at bounding box center [647, 183] width 12 height 33
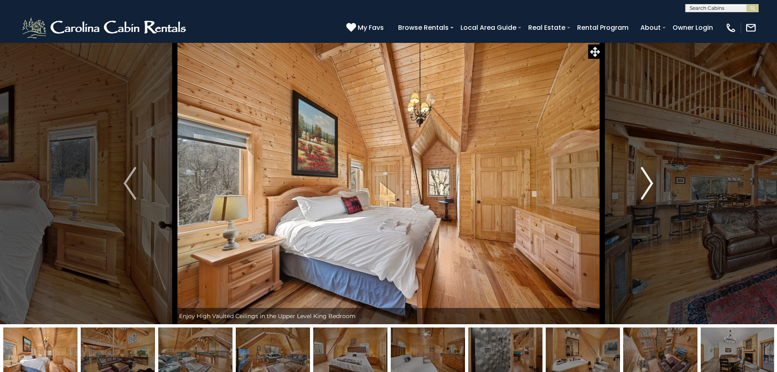
click at [646, 185] on img "Next" at bounding box center [647, 183] width 12 height 33
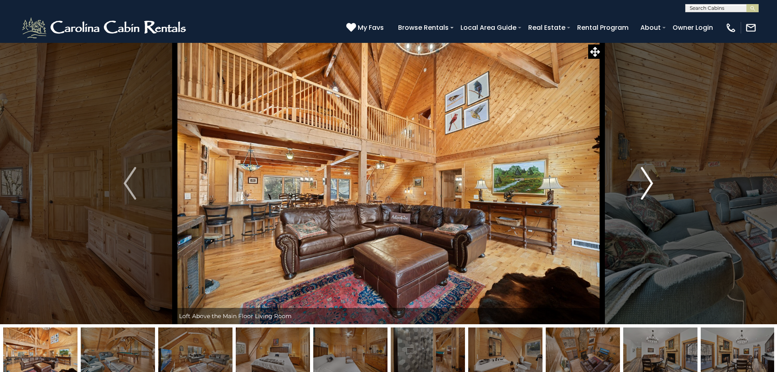
click at [646, 185] on img "Next" at bounding box center [647, 183] width 12 height 33
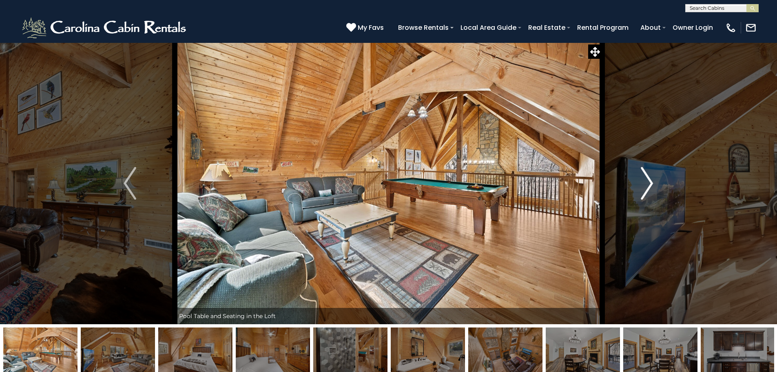
click at [646, 185] on img "Next" at bounding box center [647, 183] width 12 height 33
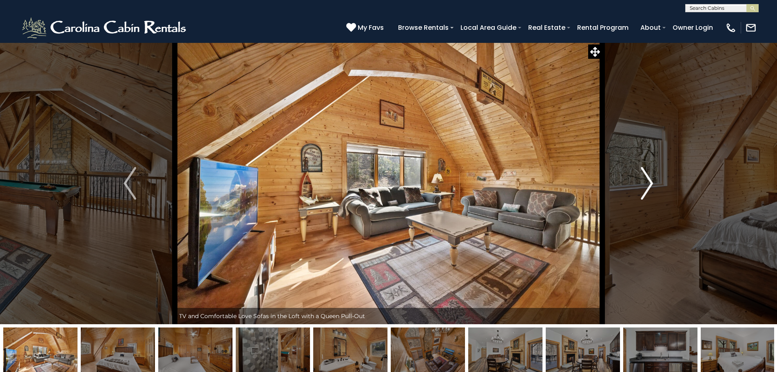
click at [646, 185] on img "Next" at bounding box center [647, 183] width 12 height 33
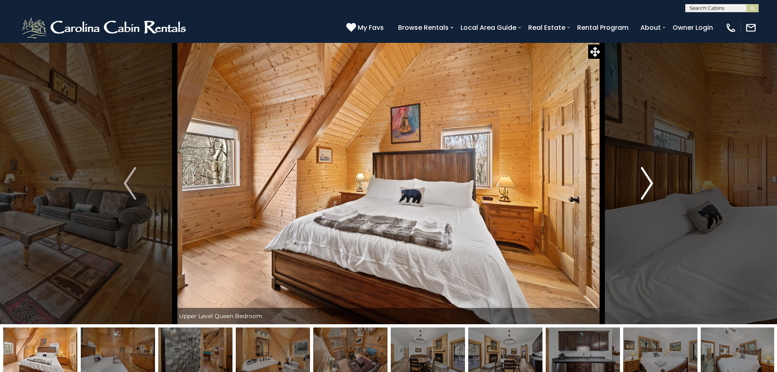
click at [646, 185] on img "Next" at bounding box center [647, 183] width 12 height 33
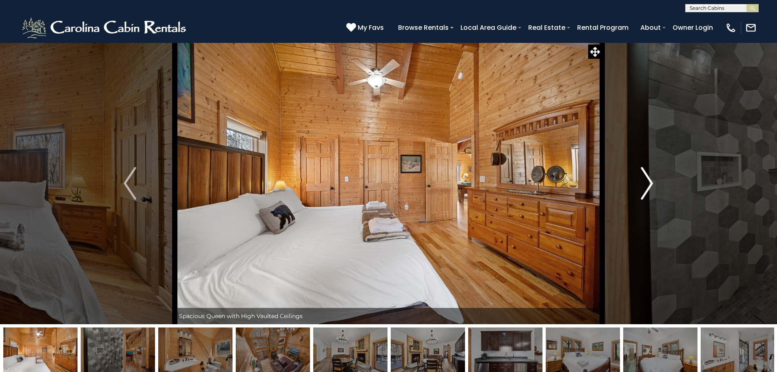
click at [646, 185] on img "Next" at bounding box center [647, 183] width 12 height 33
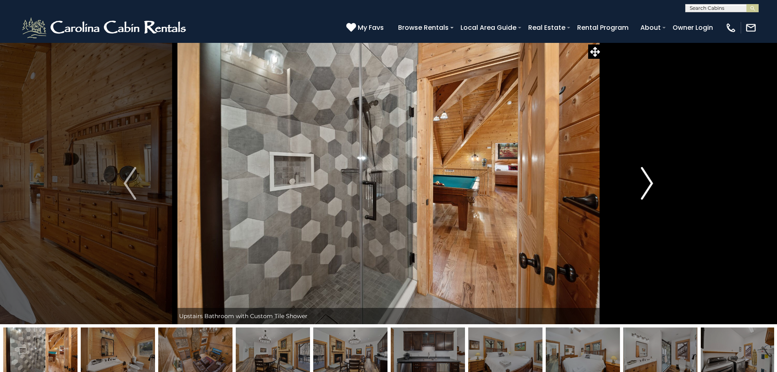
click at [646, 185] on img "Next" at bounding box center [647, 183] width 12 height 33
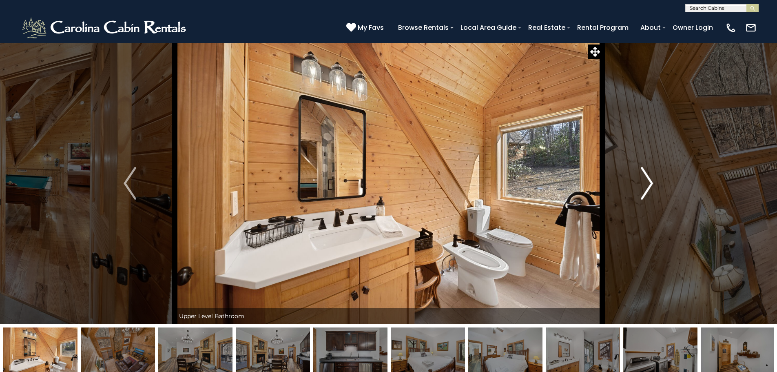
click at [646, 185] on img "Next" at bounding box center [647, 183] width 12 height 33
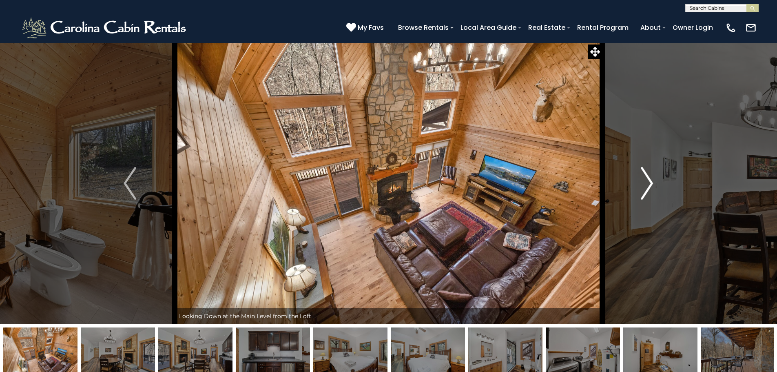
click at [646, 185] on img "Next" at bounding box center [647, 183] width 12 height 33
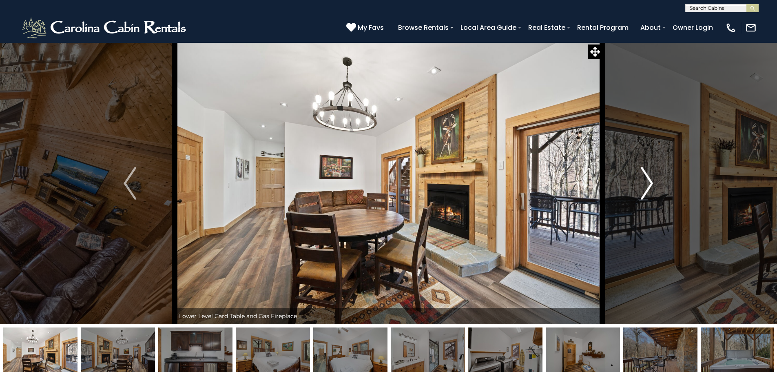
click at [646, 185] on img "Next" at bounding box center [647, 183] width 12 height 33
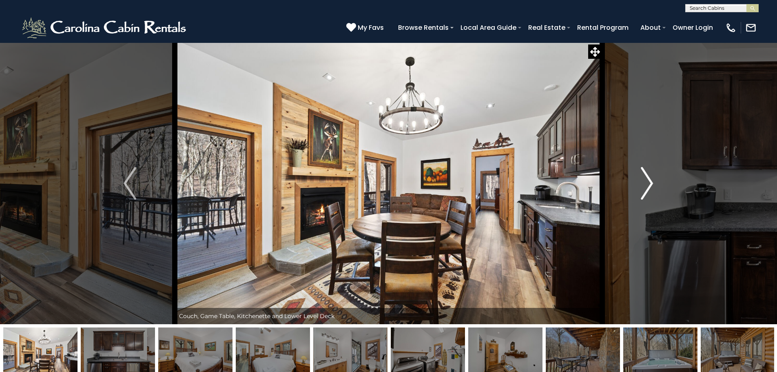
click at [646, 185] on img "Next" at bounding box center [647, 183] width 12 height 33
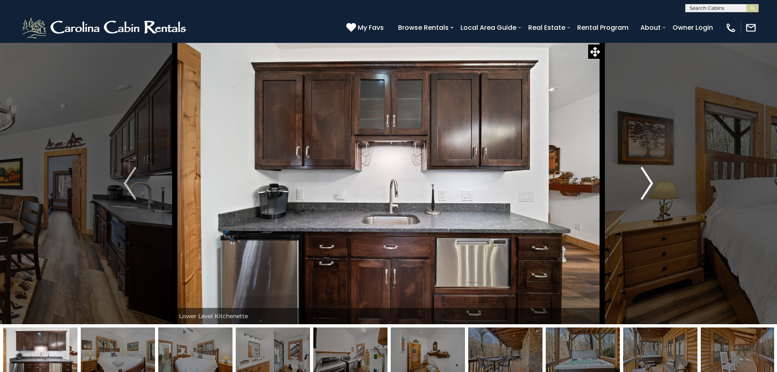
click at [646, 185] on img "Next" at bounding box center [647, 183] width 12 height 33
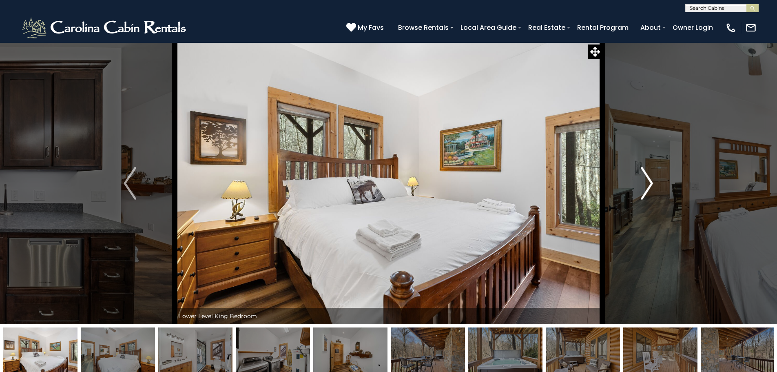
click at [646, 185] on img "Next" at bounding box center [647, 183] width 12 height 33
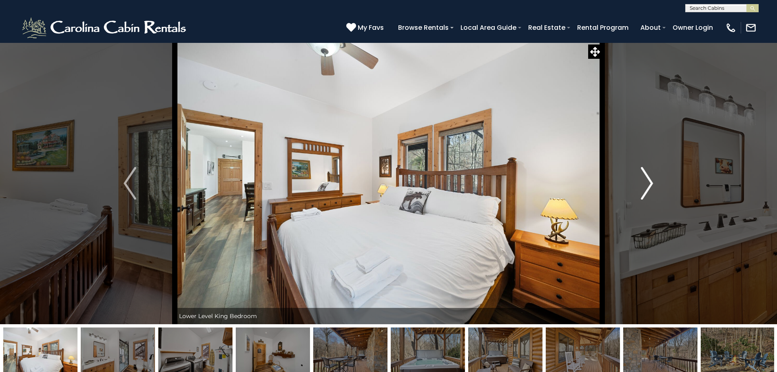
click at [646, 185] on img "Next" at bounding box center [647, 183] width 12 height 33
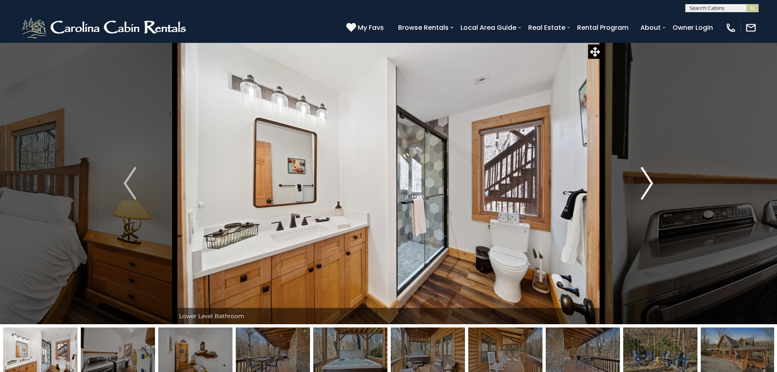
click at [646, 185] on img "Next" at bounding box center [647, 183] width 12 height 33
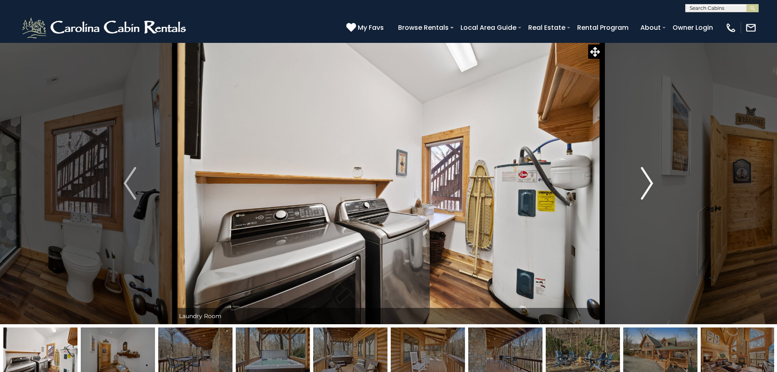
click at [646, 185] on img "Next" at bounding box center [647, 183] width 12 height 33
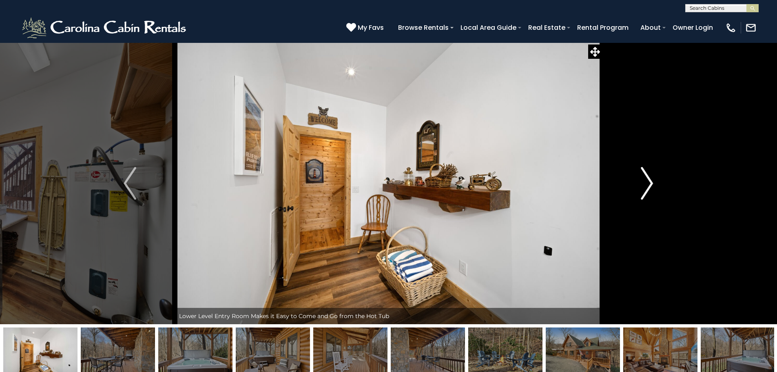
click at [646, 185] on img "Next" at bounding box center [647, 183] width 12 height 33
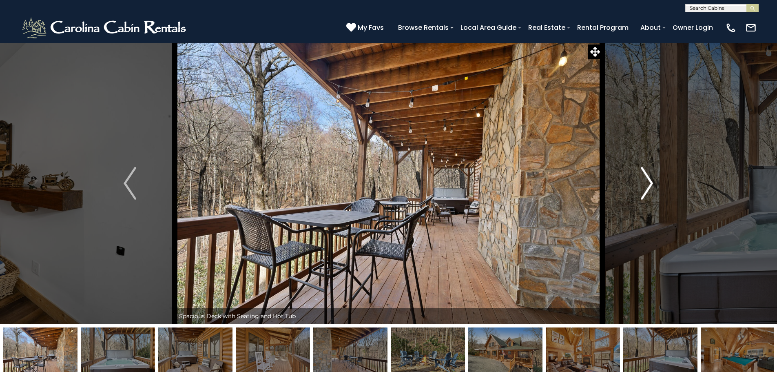
click at [646, 185] on img "Next" at bounding box center [647, 183] width 12 height 33
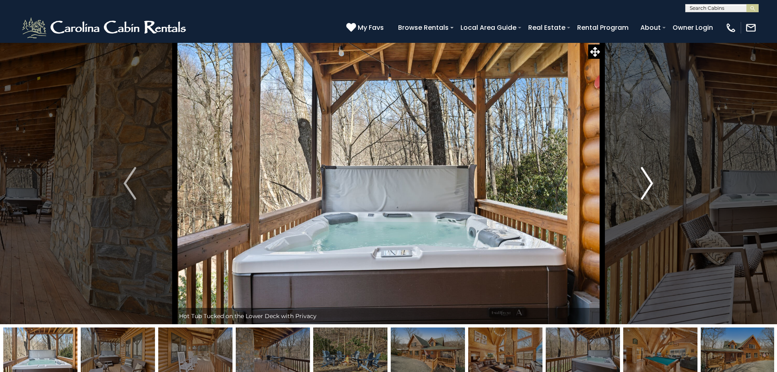
click at [646, 185] on img "Next" at bounding box center [647, 183] width 12 height 33
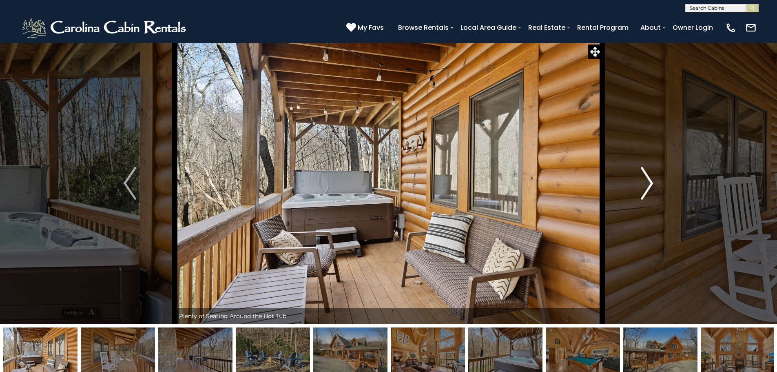
click at [646, 185] on img "Next" at bounding box center [647, 183] width 12 height 33
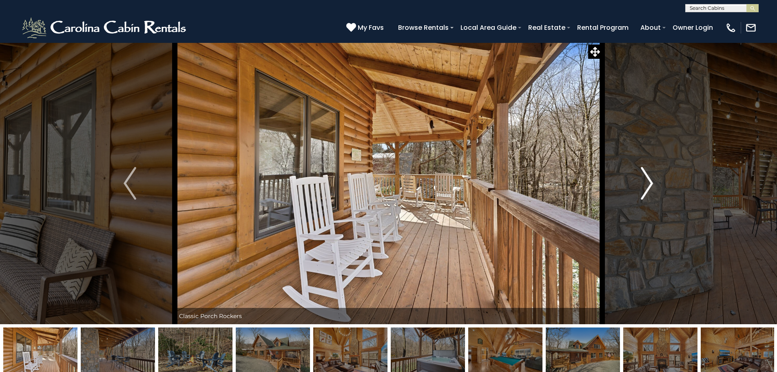
click at [646, 185] on img "Next" at bounding box center [647, 183] width 12 height 33
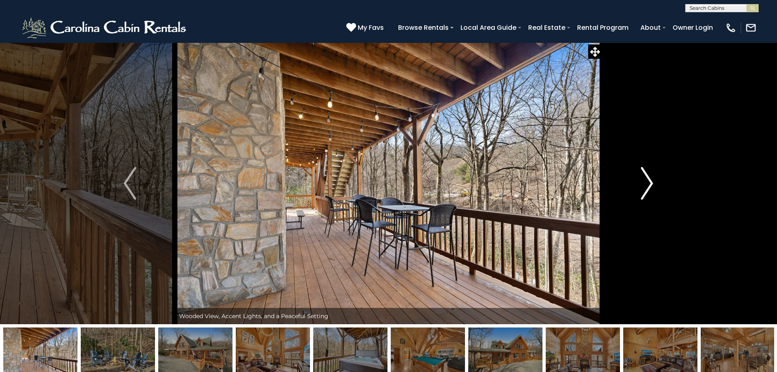
click at [646, 185] on img "Next" at bounding box center [647, 183] width 12 height 33
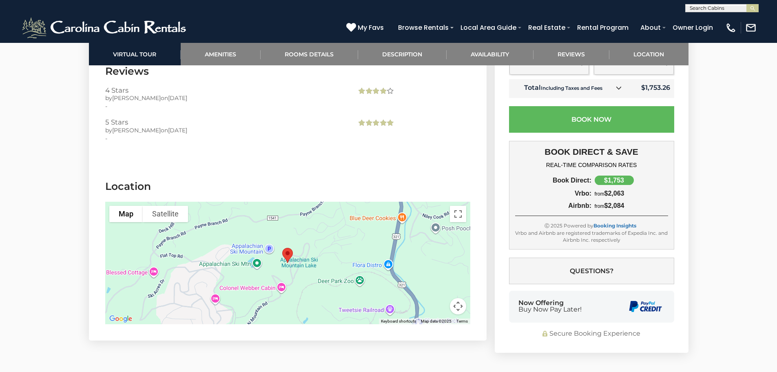
scroll to position [1876, 0]
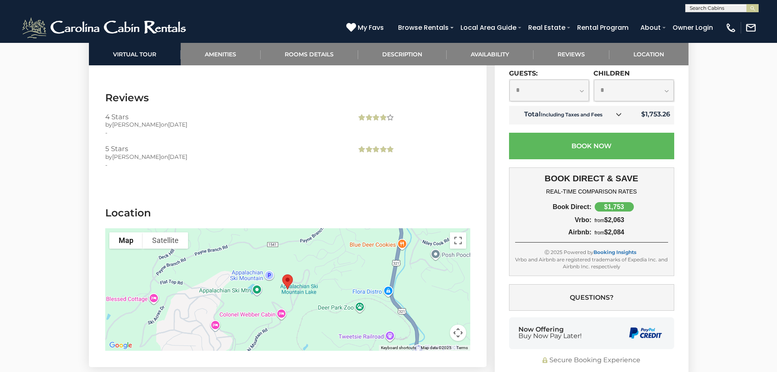
click at [379, 123] on span at bounding box center [371, 118] width 30 height 10
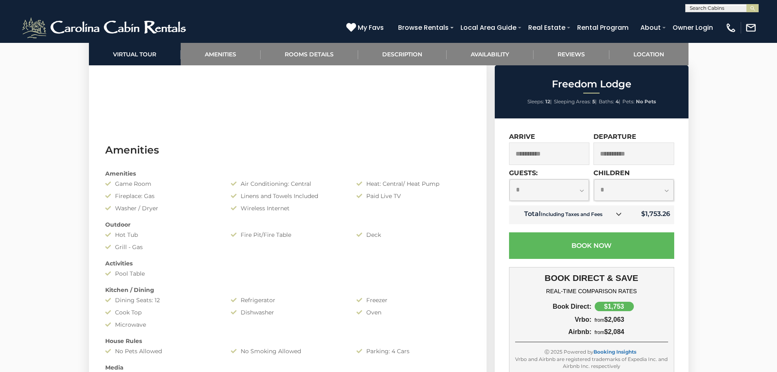
scroll to position [571, 0]
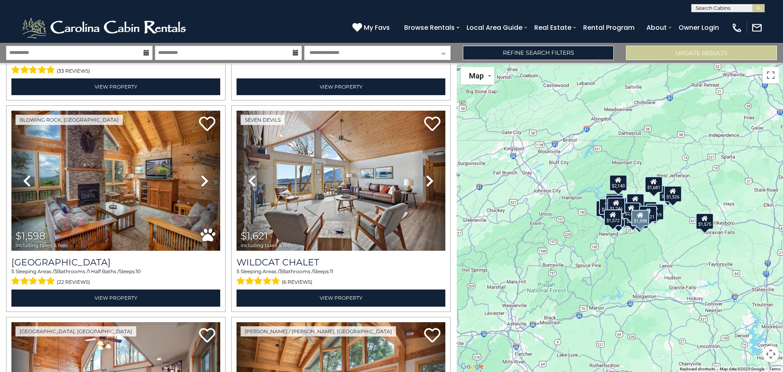
scroll to position [816, 0]
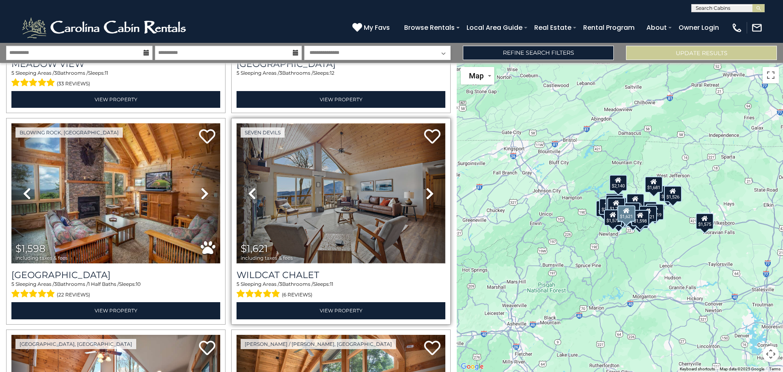
click at [347, 215] on img at bounding box center [341, 193] width 209 height 140
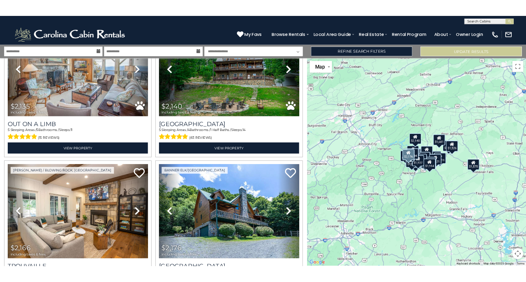
scroll to position [2447, 0]
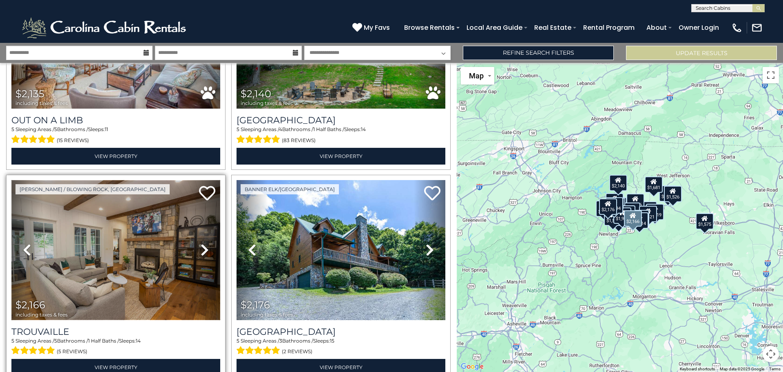
click at [77, 201] on img at bounding box center [115, 250] width 209 height 140
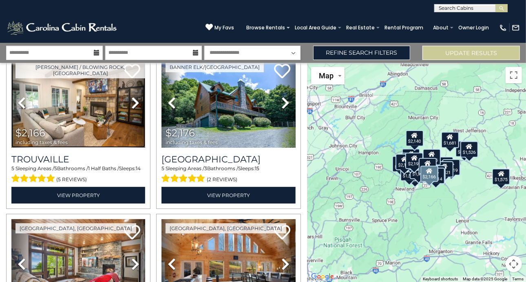
scroll to position [1955, 0]
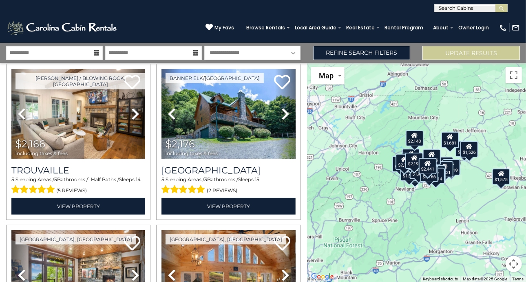
click at [516, 267] on button "Map camera controls" at bounding box center [514, 264] width 16 height 16
click at [494, 225] on button "Zoom in" at bounding box center [493, 223] width 16 height 16
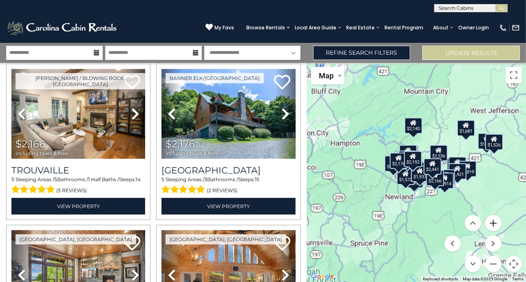
click at [494, 225] on button "Zoom in" at bounding box center [493, 223] width 16 height 16
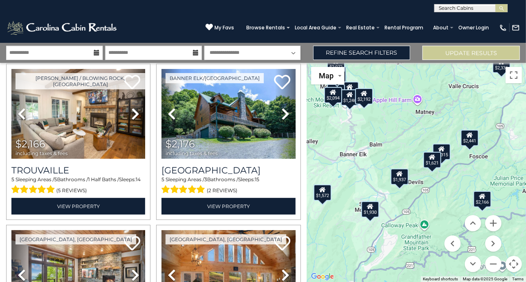
drag, startPoint x: 451, startPoint y: 184, endPoint x: 412, endPoint y: 143, distance: 56.2
click at [412, 143] on div "$1,246 $1,315 $1,326 $1,421 $1,526 $1,553 $1,572 $1,575 $1,598 $1,621 $1,674 $1…" at bounding box center [416, 172] width 219 height 219
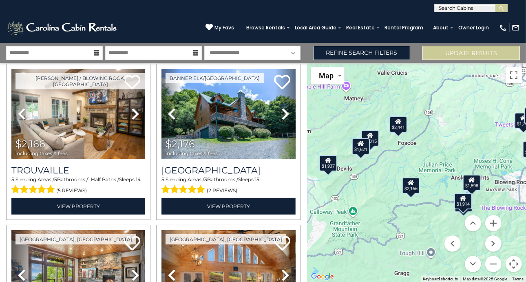
drag, startPoint x: 485, startPoint y: 174, endPoint x: 413, endPoint y: 158, distance: 73.9
click at [413, 158] on div "$1,246 $1,315 $1,326 $1,421 $1,526 $1,553 $1,572 $1,575 $1,598 $1,621 $1,674 $1…" at bounding box center [416, 172] width 219 height 219
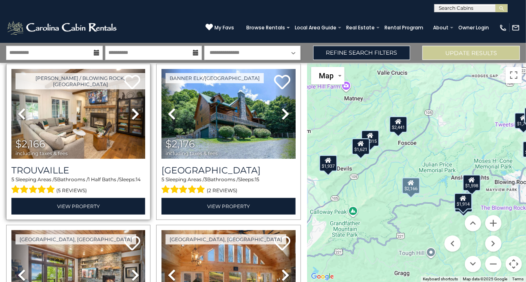
click at [48, 136] on span "$2,166 including taxes & fees" at bounding box center [43, 147] width 64 height 23
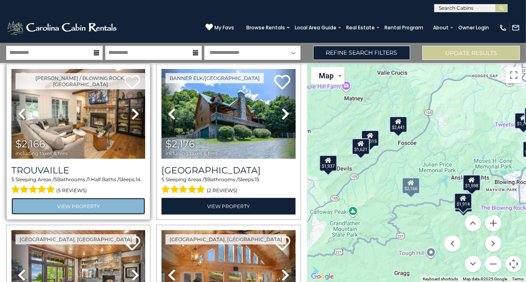
click at [77, 198] on link "View Property" at bounding box center [78, 206] width 134 height 17
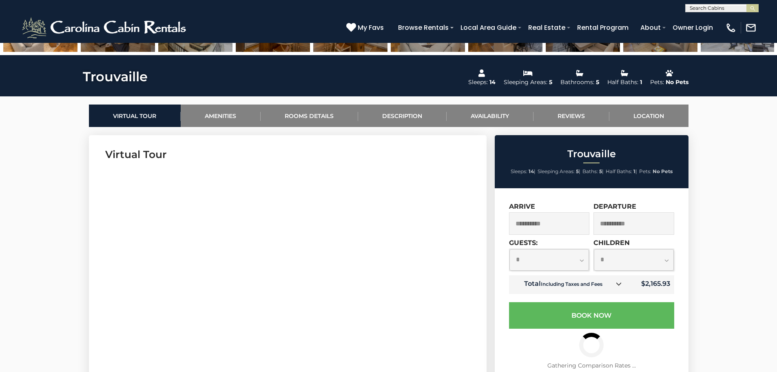
scroll to position [367, 0]
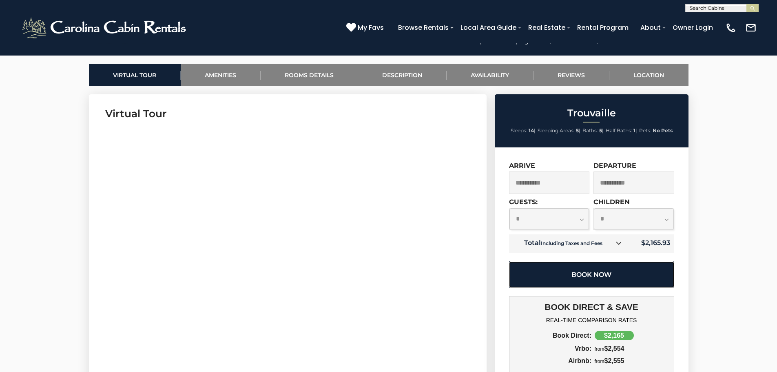
click at [588, 276] on button "Book Now" at bounding box center [591, 274] width 165 height 27
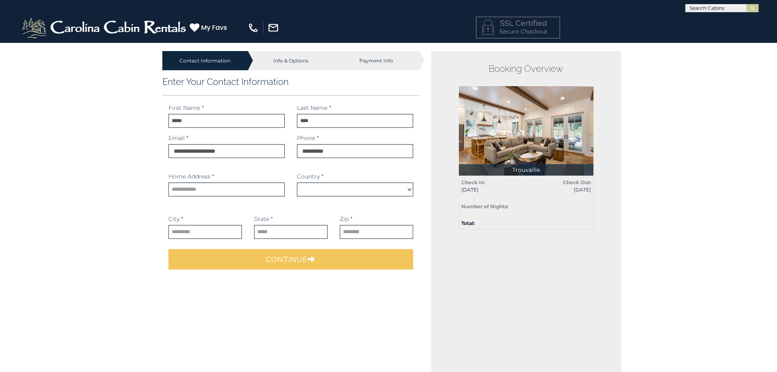
select select "*********"
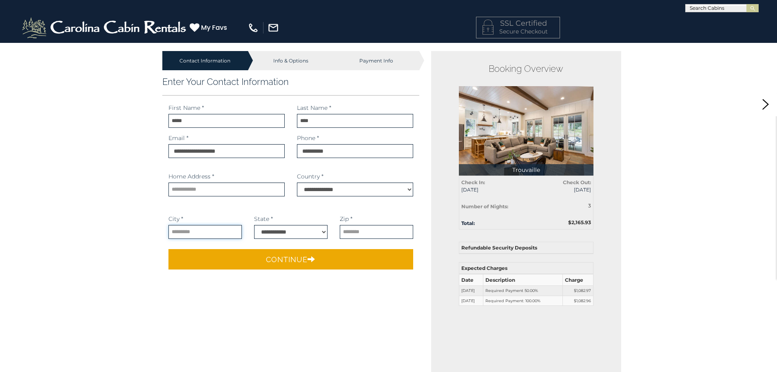
click at [208, 233] on input "text" at bounding box center [204, 232] width 73 height 14
type input "*******"
type input "**********"
select select "**"
type input "*****"
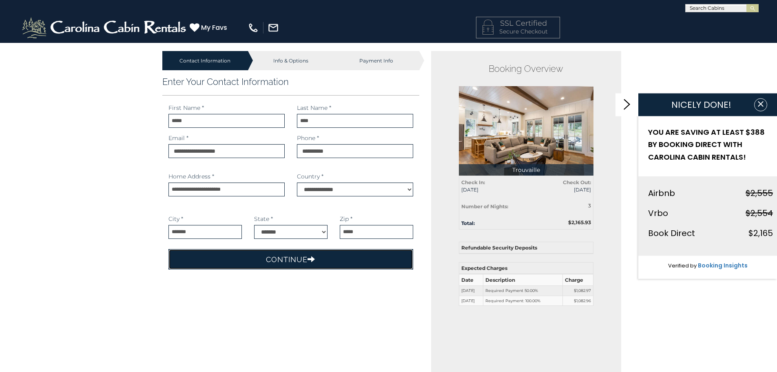
click at [281, 261] on button "Continue" at bounding box center [290, 259] width 245 height 20
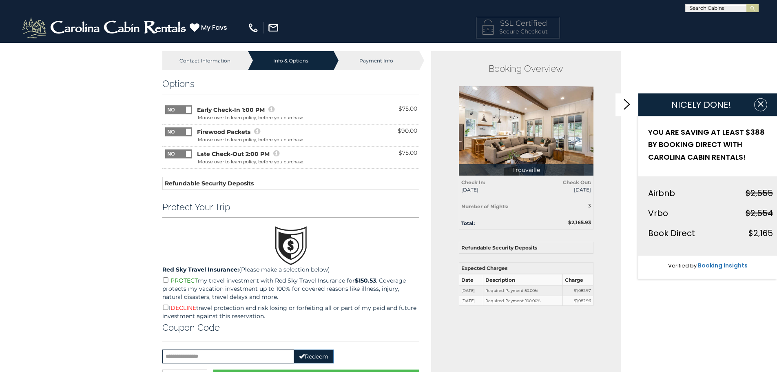
click at [188, 153] on span at bounding box center [188, 153] width 5 height 7
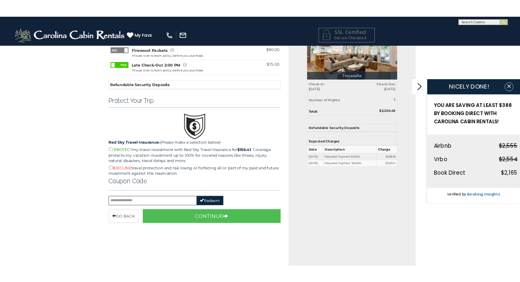
scroll to position [122, 0]
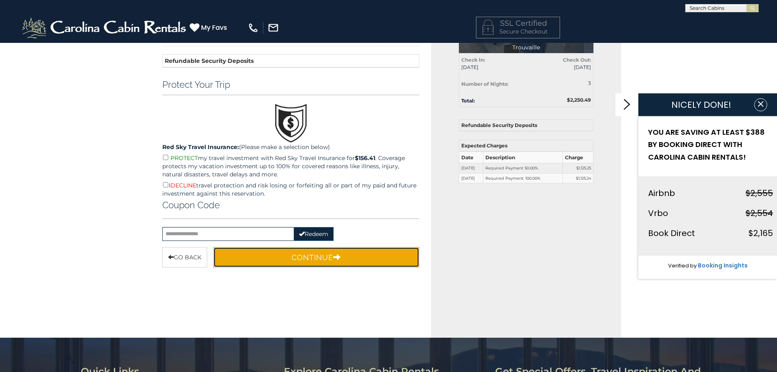
click at [319, 256] on button "Continue" at bounding box center [316, 257] width 206 height 20
click at [321, 253] on button "Continue" at bounding box center [316, 257] width 206 height 20
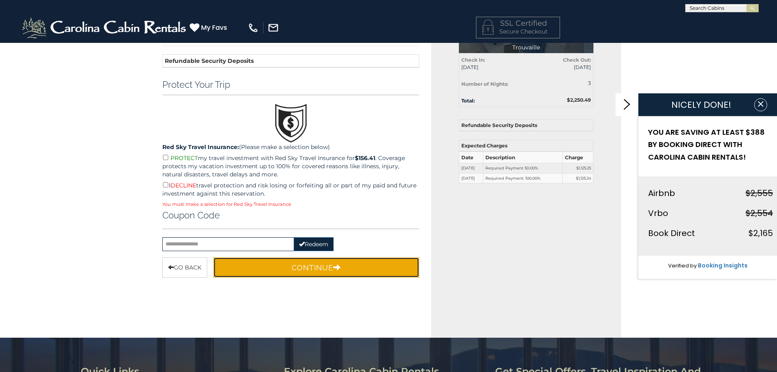
click at [310, 268] on button "Continue" at bounding box center [316, 267] width 206 height 20
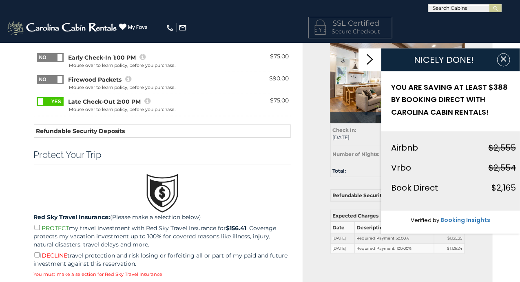
scroll to position [41, 0]
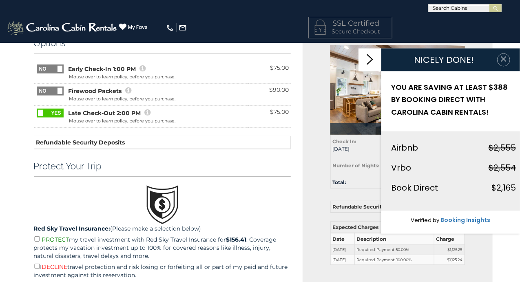
click at [506, 57] on icon "button" at bounding box center [503, 58] width 5 height 5
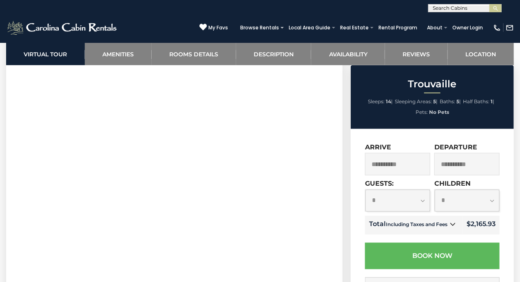
scroll to position [407, 0]
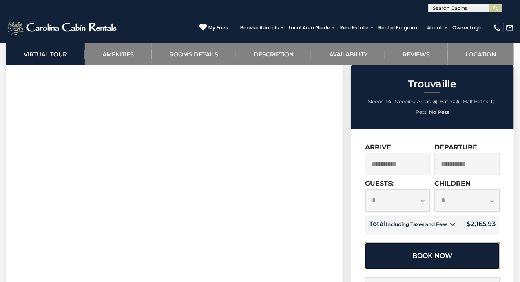
click at [433, 264] on button "Book Now" at bounding box center [432, 256] width 135 height 27
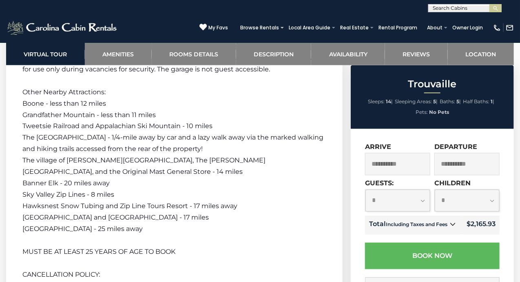
scroll to position [1713, 0]
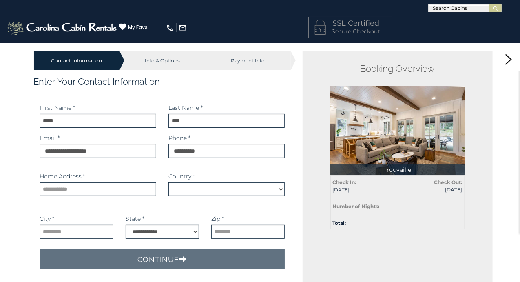
select select "*********"
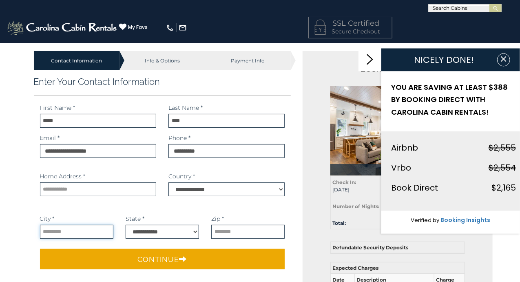
click at [87, 231] on input "text" at bounding box center [76, 232] width 73 height 14
type input "*******"
type input "**********"
select select "**"
type input "*****"
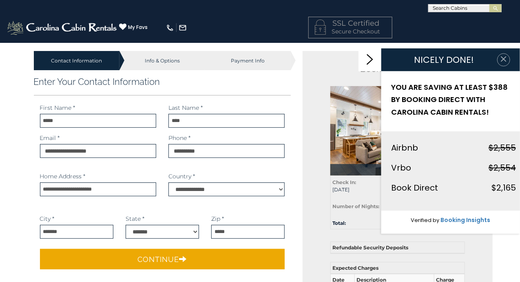
click at [509, 58] on button "button" at bounding box center [503, 59] width 13 height 13
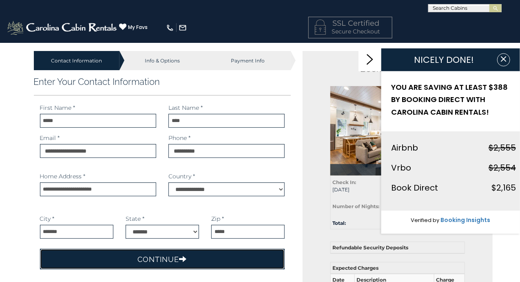
click at [147, 257] on button "Continue" at bounding box center [162, 259] width 245 height 20
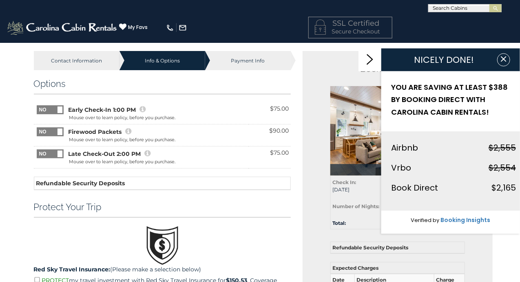
click at [55, 149] on span at bounding box center [64, 149] width 54 height 0
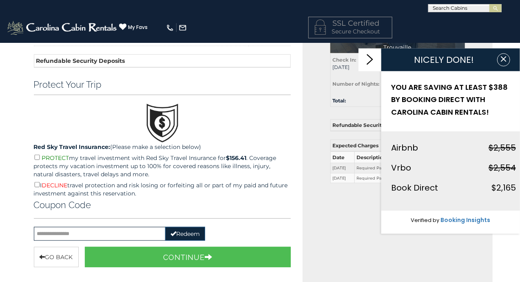
scroll to position [163, 0]
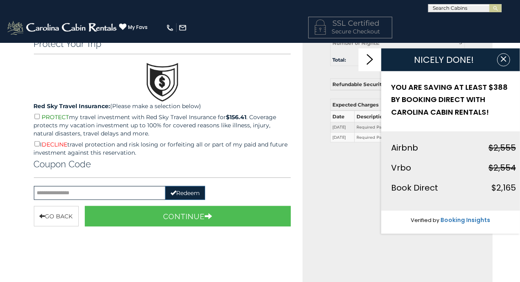
click at [37, 145] on p "I DECLINE travel protection and risk losing or forfeiting all or part of my pai…" at bounding box center [162, 147] width 257 height 17
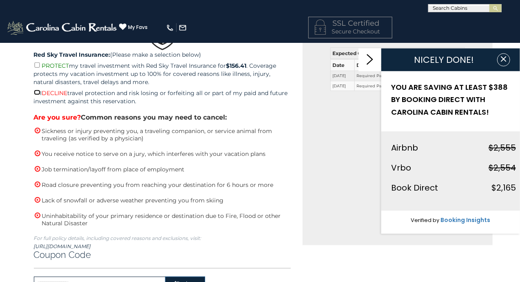
scroll to position [285, 0]
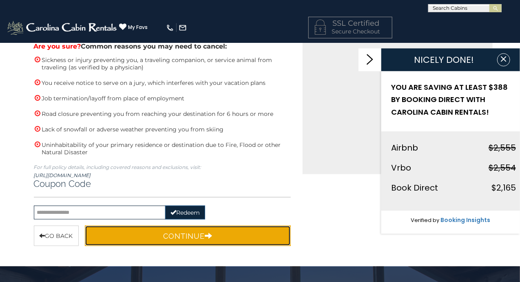
click at [200, 230] on button "Continue" at bounding box center [188, 236] width 206 height 20
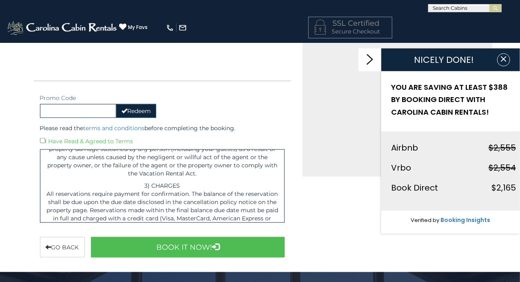
scroll to position [514, 0]
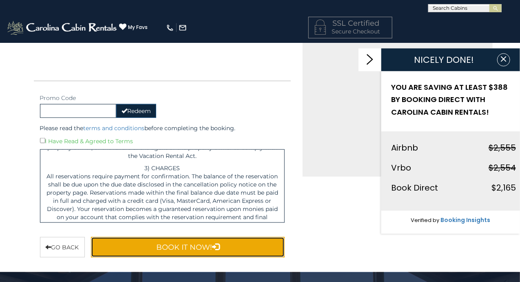
click at [195, 251] on button "Book It Now!" at bounding box center [188, 247] width 194 height 20
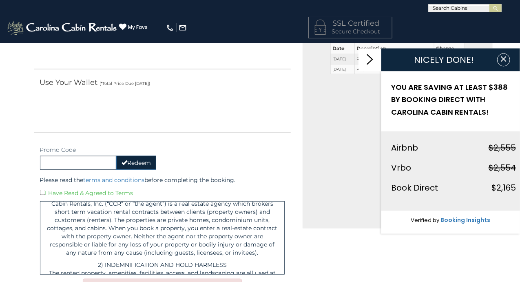
scroll to position [201, 0]
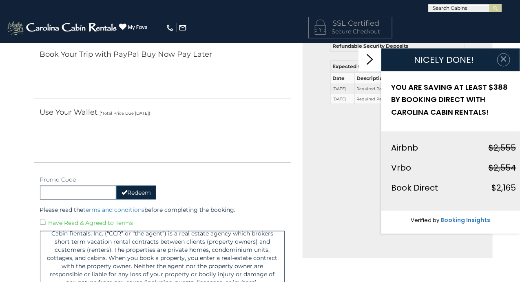
click at [509, 55] on button "button" at bounding box center [503, 59] width 13 height 13
click at [368, 58] on icon at bounding box center [370, 59] width 7 height 11
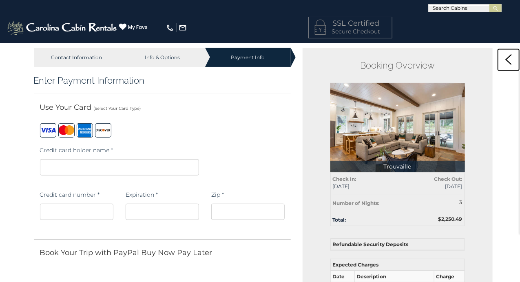
scroll to position [0, 0]
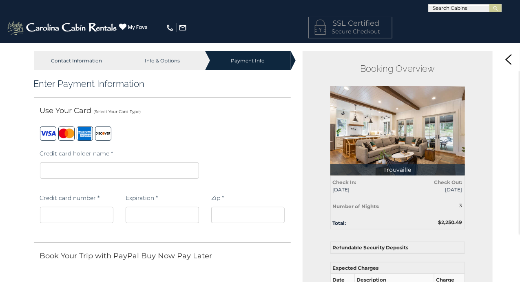
click at [277, 219] on iframe at bounding box center [247, 215] width 73 height 16
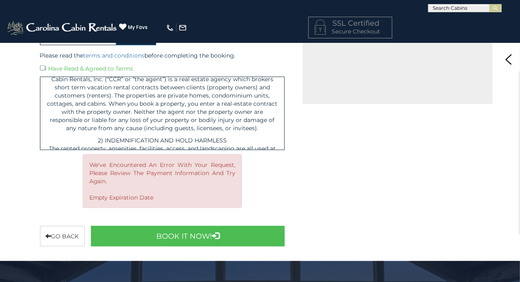
scroll to position [367, 0]
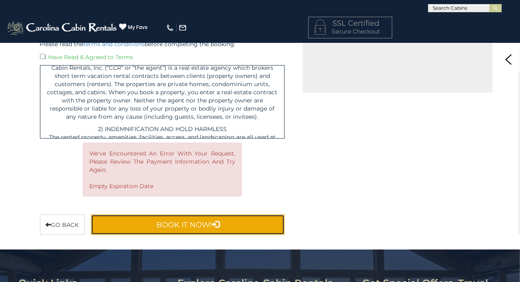
click at [183, 228] on button "Book It Now!" at bounding box center [188, 225] width 194 height 20
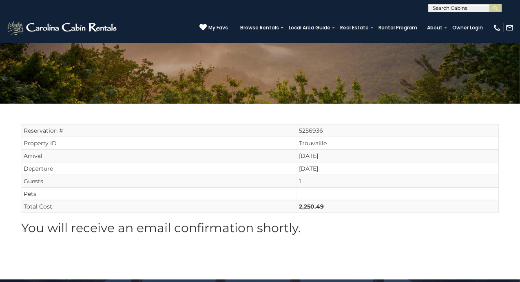
scroll to position [122, 0]
